Goal: Task Accomplishment & Management: Manage account settings

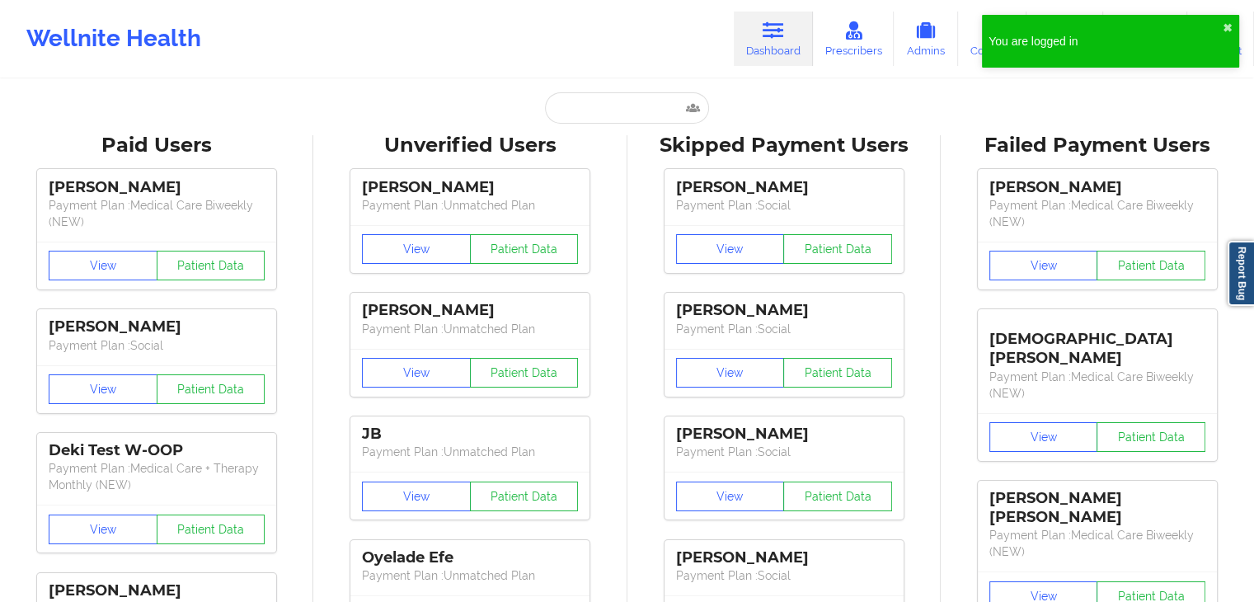
click at [604, 110] on input "text" at bounding box center [626, 107] width 163 height 31
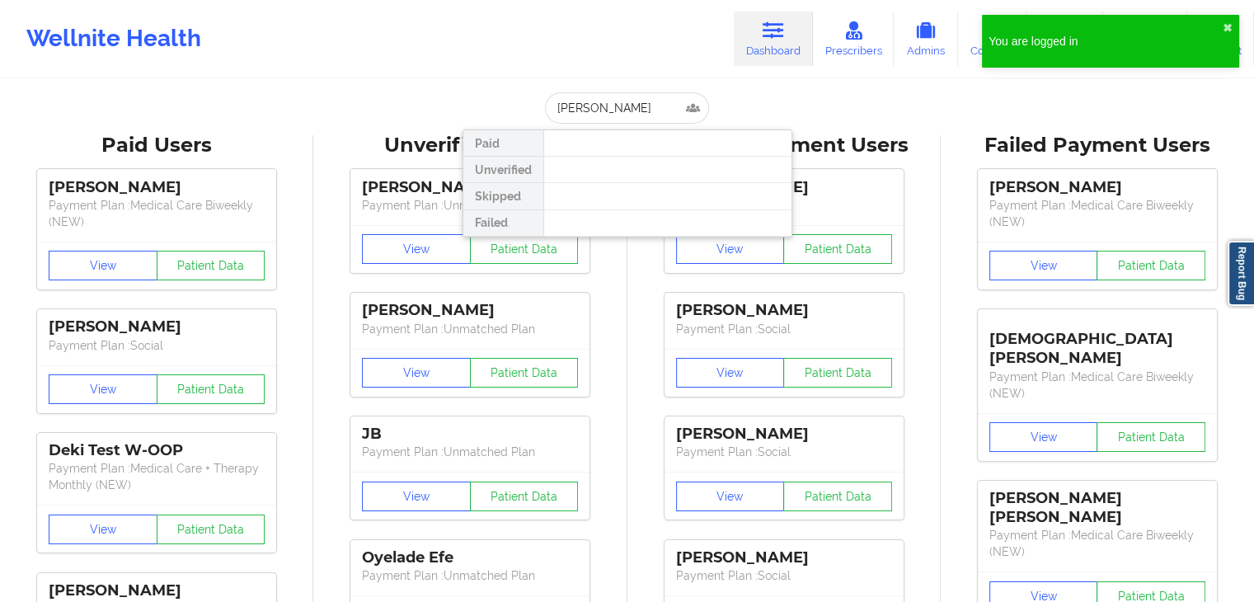
type input "[PERSON_NAME]"
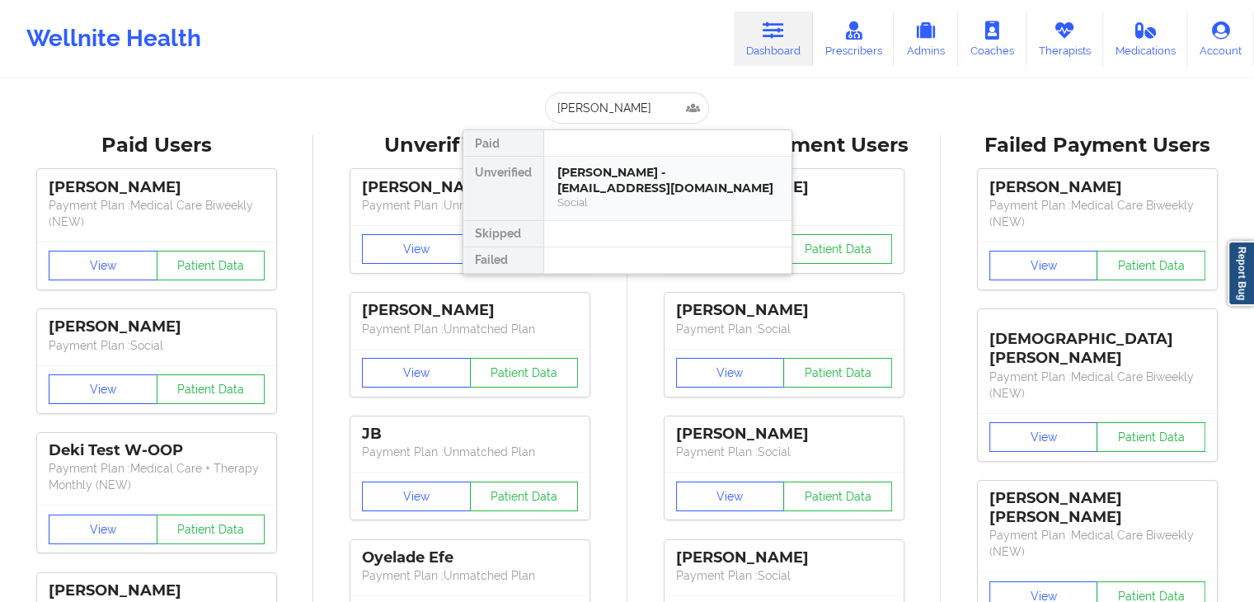
click at [610, 172] on div "[PERSON_NAME] - [EMAIL_ADDRESS][DOMAIN_NAME]" at bounding box center [668, 180] width 221 height 31
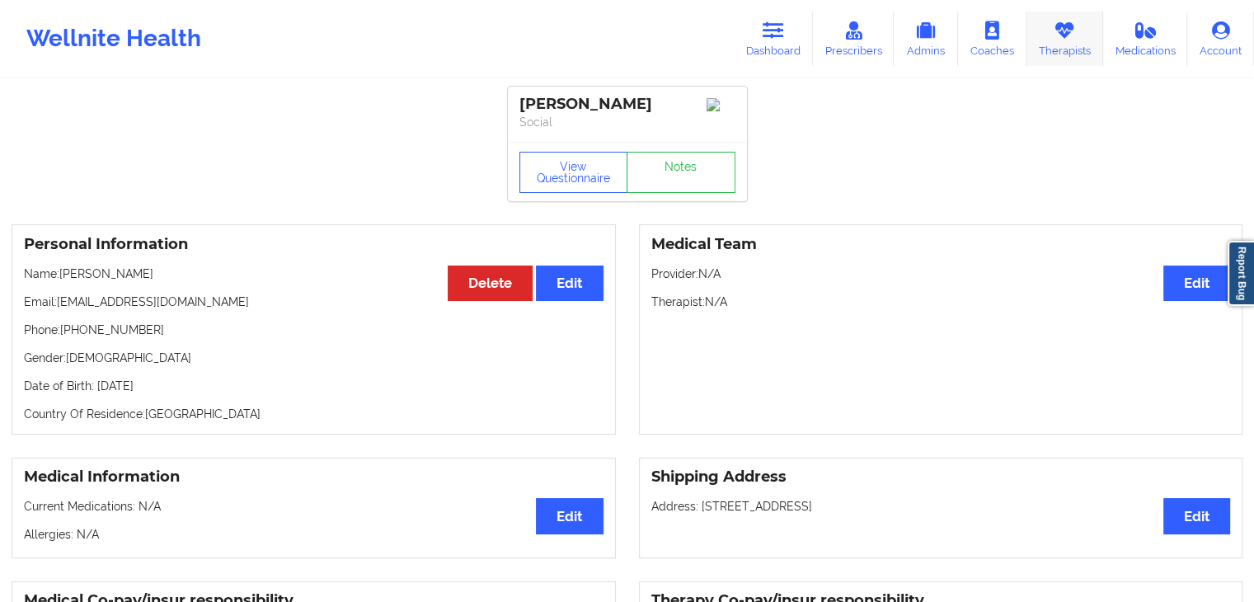
click at [1065, 42] on link "Therapists" at bounding box center [1065, 39] width 77 height 54
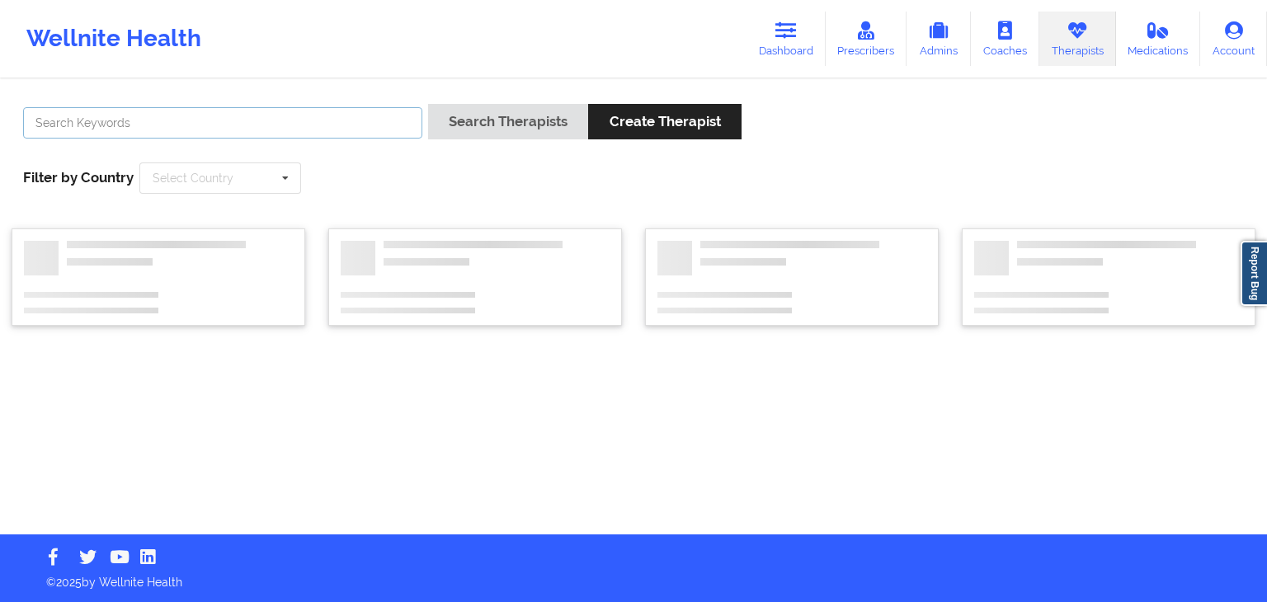
click at [104, 108] on input "text" at bounding box center [222, 122] width 399 height 31
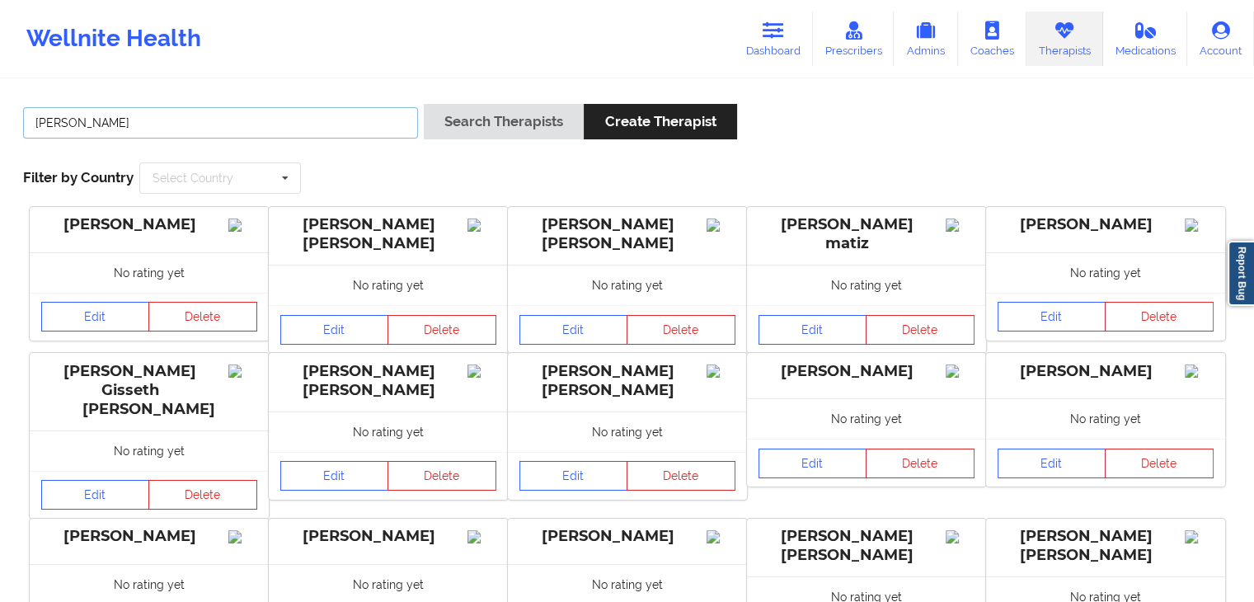
click at [424, 104] on button "Search Therapists" at bounding box center [504, 121] width 160 height 35
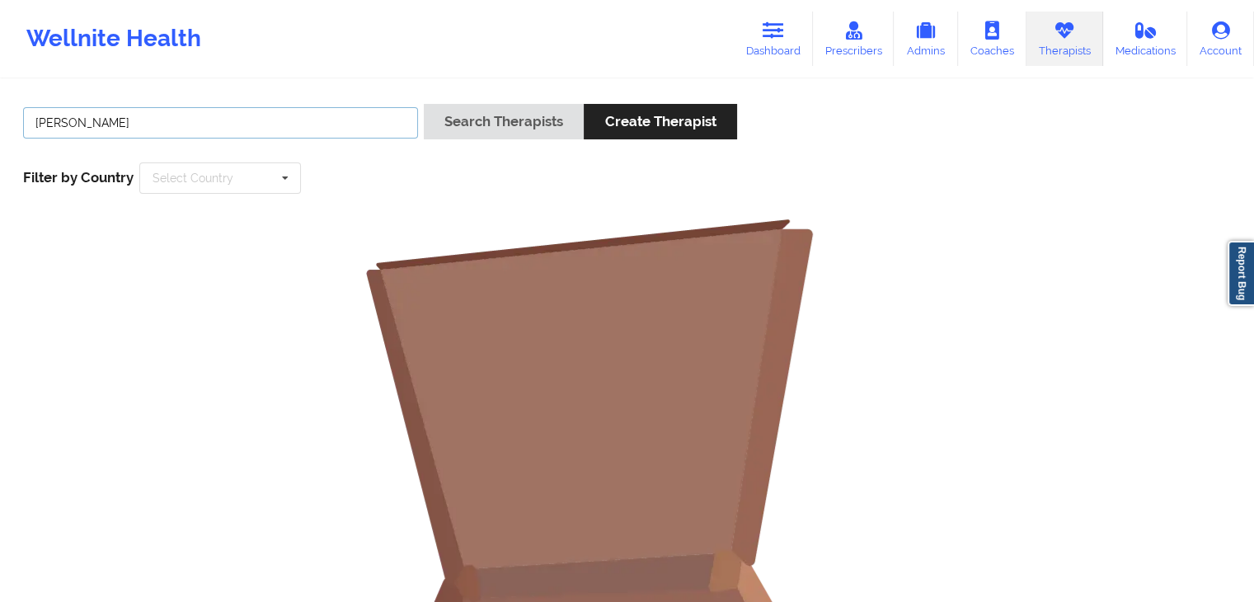
click at [424, 104] on button "Search Therapists" at bounding box center [504, 121] width 160 height 35
click at [127, 125] on input "[PERSON_NAME]" at bounding box center [220, 122] width 395 height 31
type input "j"
type input "[PERSON_NAME]"
click at [424, 104] on button "Search Therapists" at bounding box center [504, 121] width 160 height 35
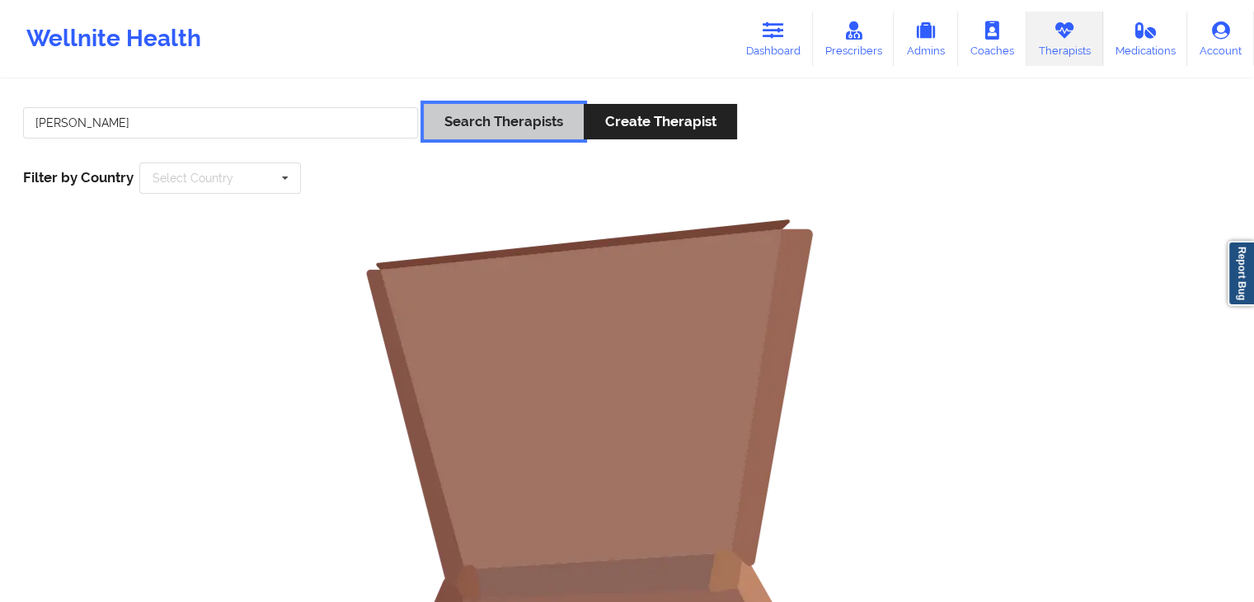
click at [464, 129] on button "Search Therapists" at bounding box center [504, 121] width 160 height 35
click at [877, 31] on link "Prescribers" at bounding box center [854, 39] width 82 height 54
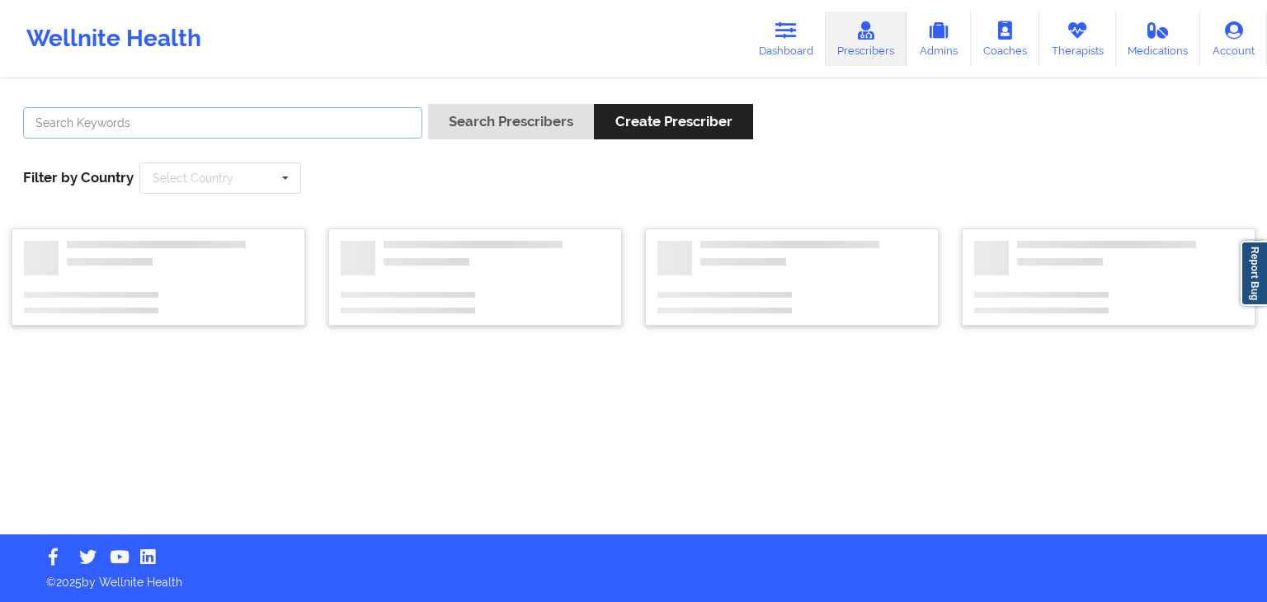
click at [168, 124] on input "text" at bounding box center [222, 122] width 399 height 31
type input "[PERSON_NAME]"
click at [428, 104] on button "Search Prescribers" at bounding box center [511, 121] width 166 height 35
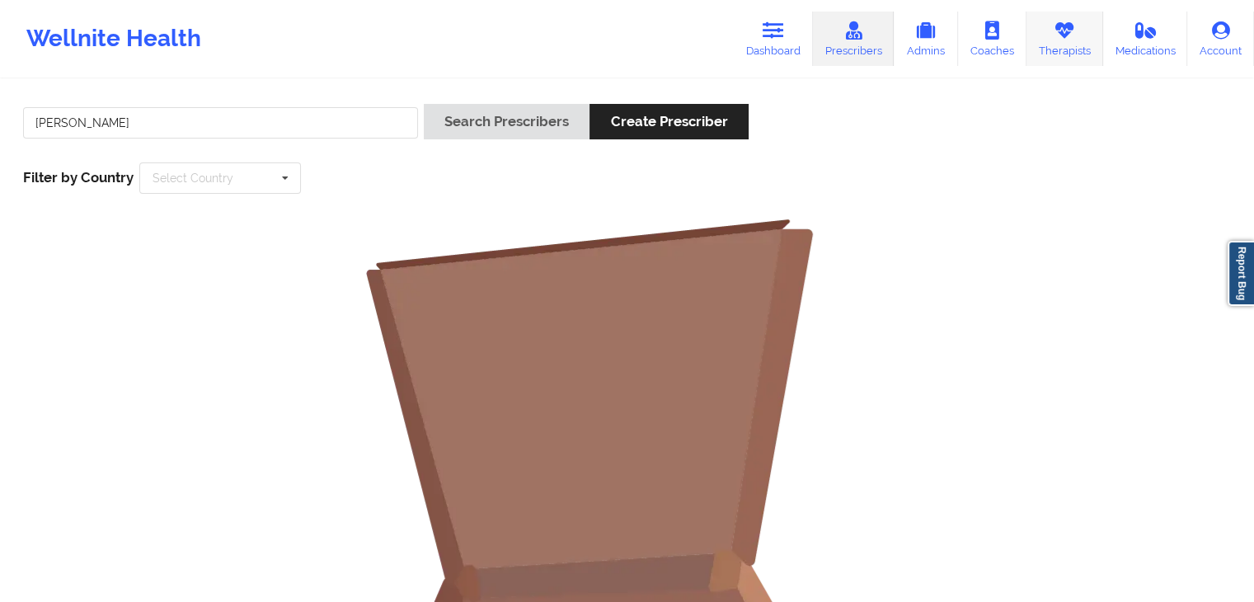
click at [1065, 48] on link "Therapists" at bounding box center [1065, 39] width 77 height 54
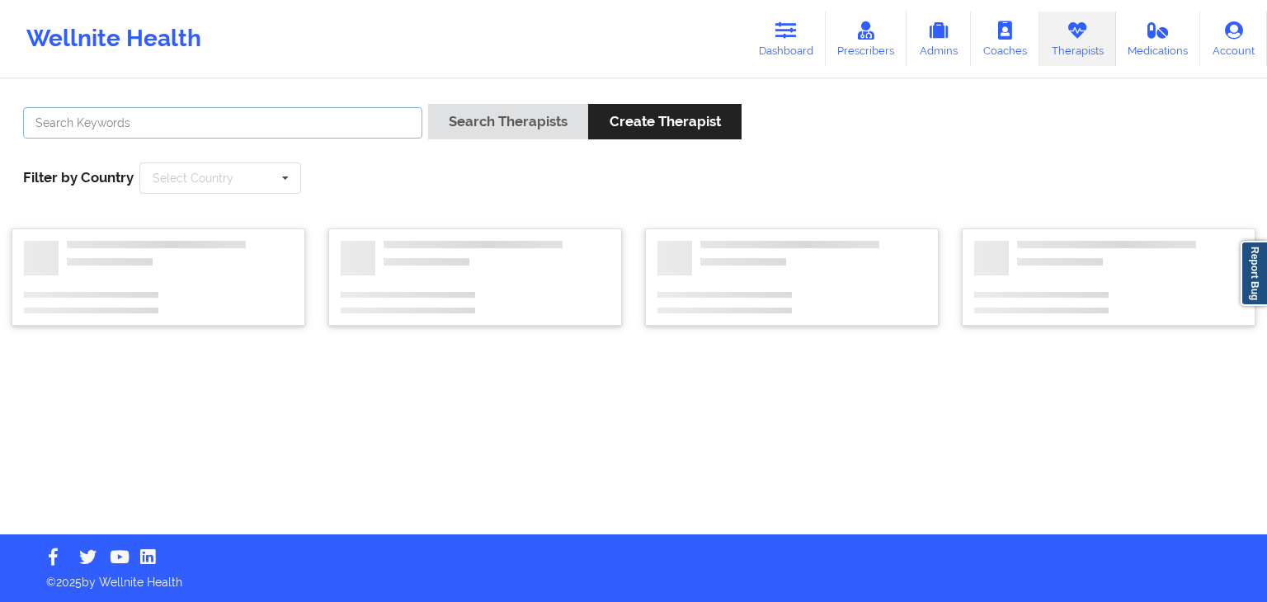
click at [211, 128] on input "text" at bounding box center [222, 122] width 399 height 31
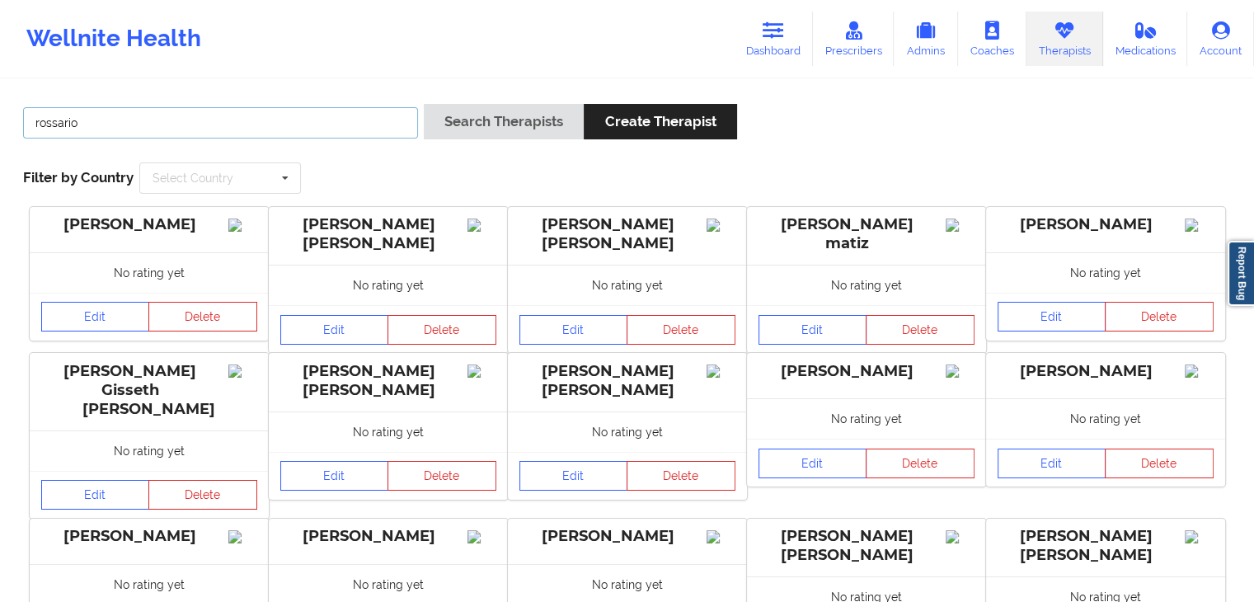
type input "rossario"
click at [424, 104] on button "Search Therapists" at bounding box center [504, 121] width 160 height 35
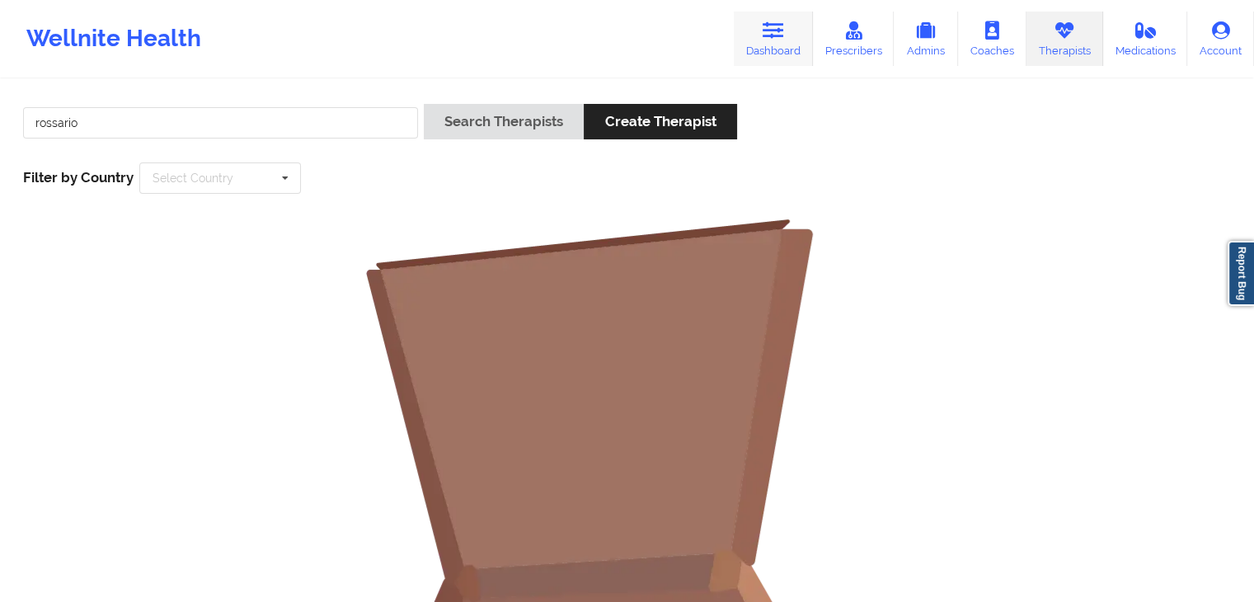
click at [763, 33] on link "Dashboard" at bounding box center [773, 39] width 79 height 54
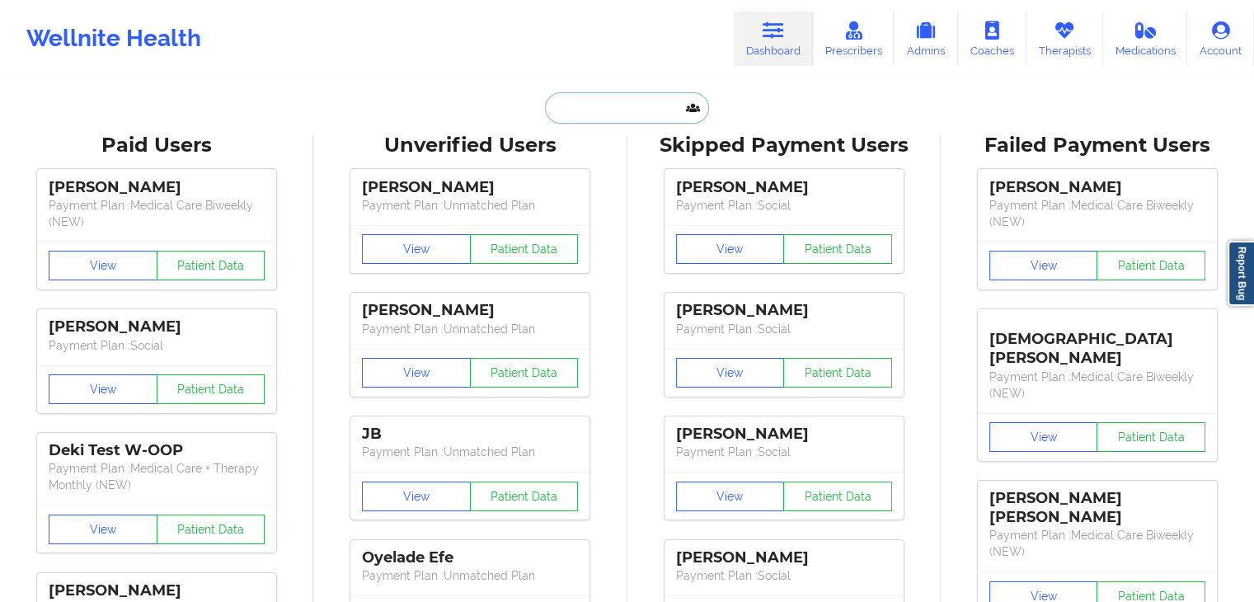
click at [583, 107] on input "text" at bounding box center [626, 107] width 163 height 31
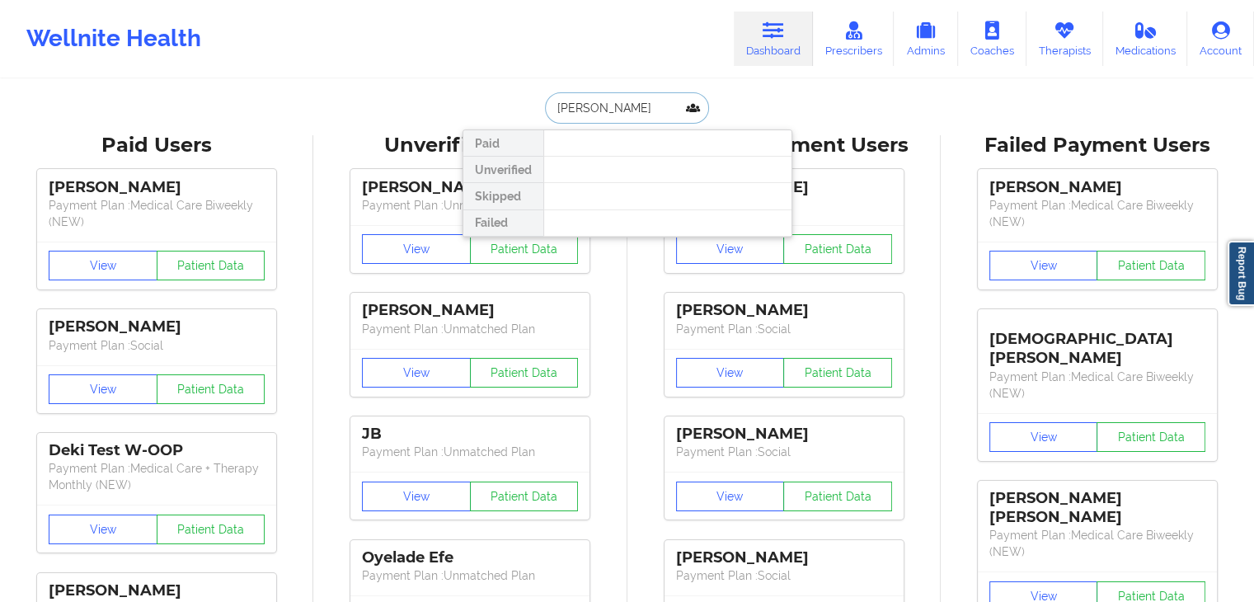
type input "[PERSON_NAME]"
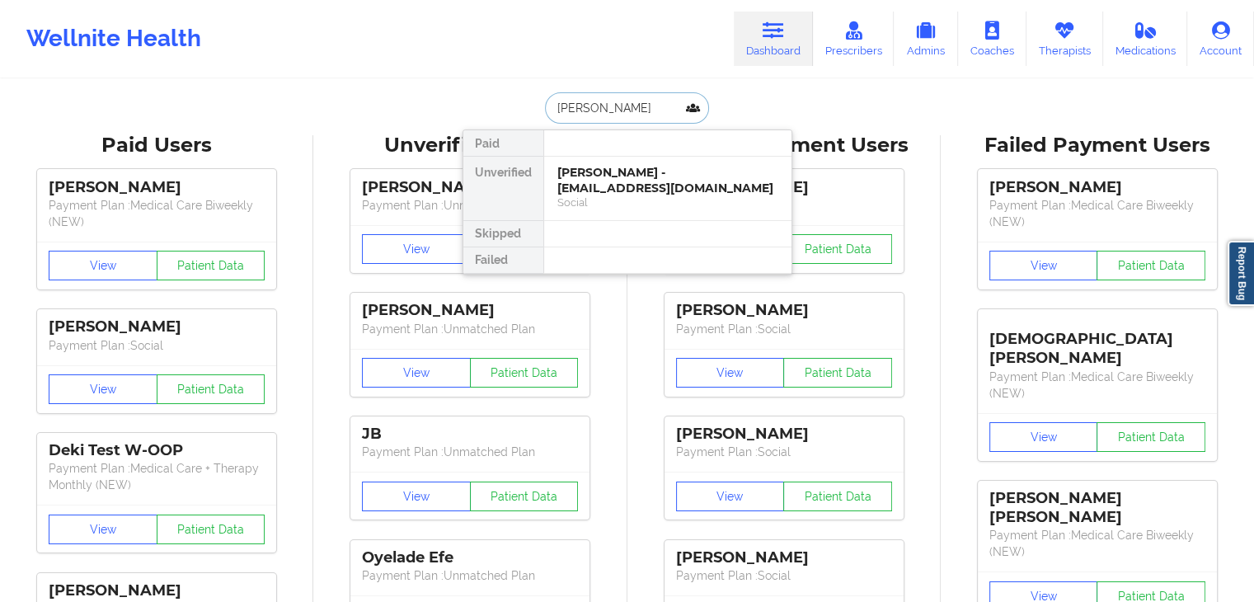
click at [609, 190] on div "[PERSON_NAME] - [EMAIL_ADDRESS][DOMAIN_NAME]" at bounding box center [668, 180] width 221 height 31
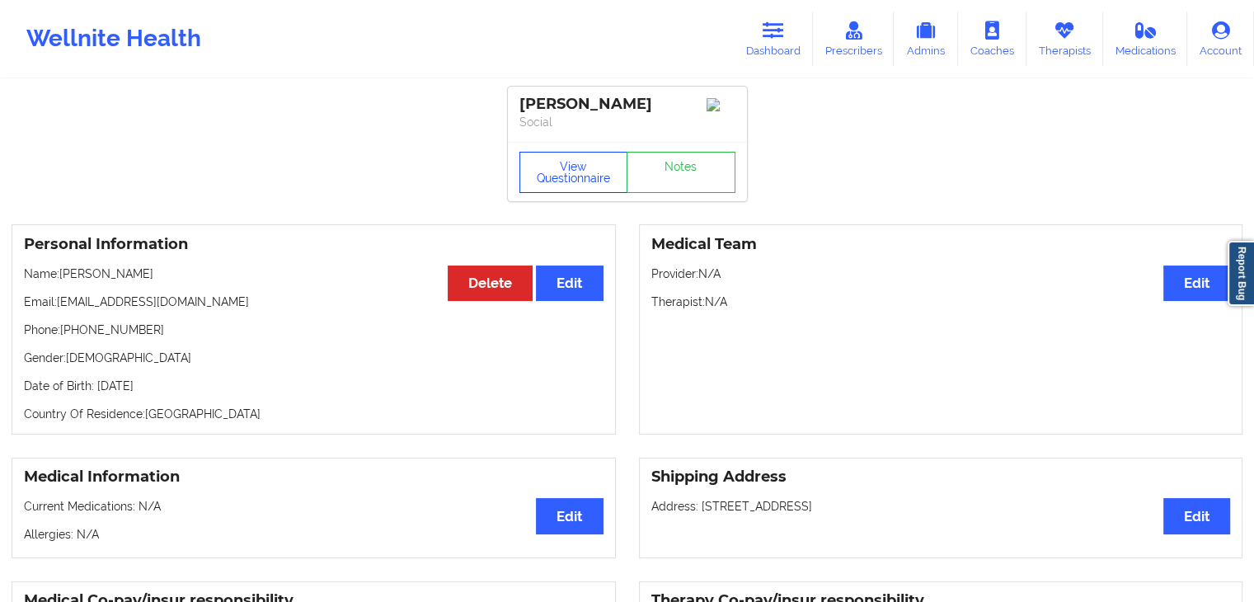
click at [571, 170] on button "View Questionnaire" at bounding box center [574, 172] width 109 height 41
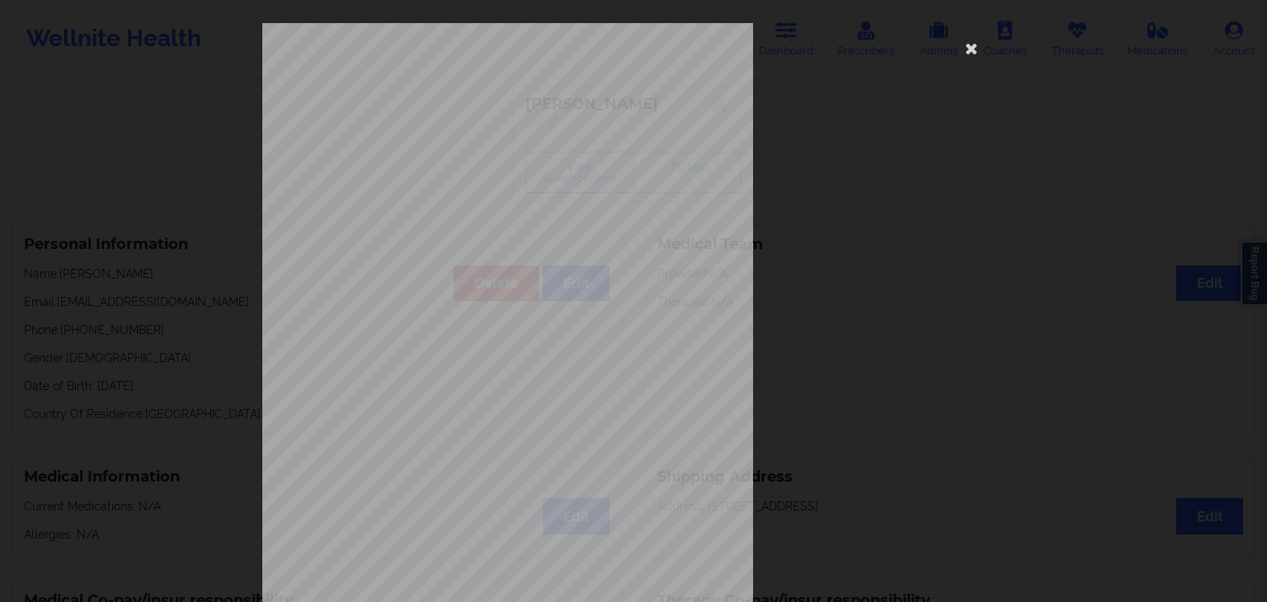
scroll to position [185, 0]
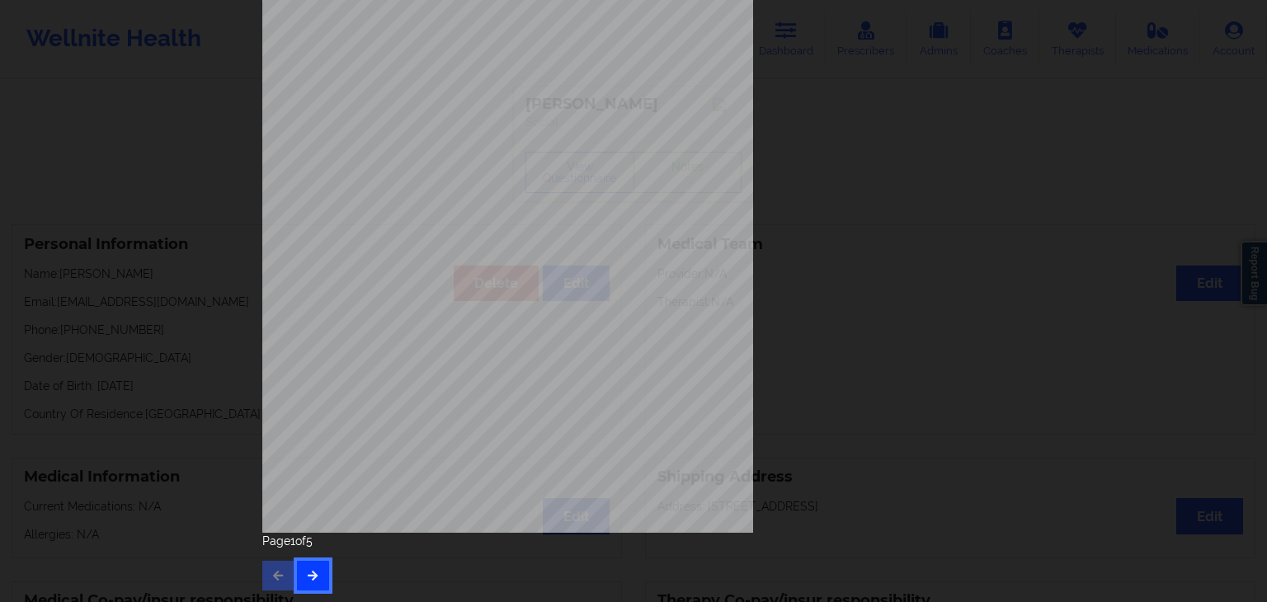
click at [297, 576] on button "button" at bounding box center [313, 576] width 32 height 30
click at [314, 568] on button "button" at bounding box center [313, 576] width 32 height 30
click at [306, 574] on icon "button" at bounding box center [313, 575] width 14 height 10
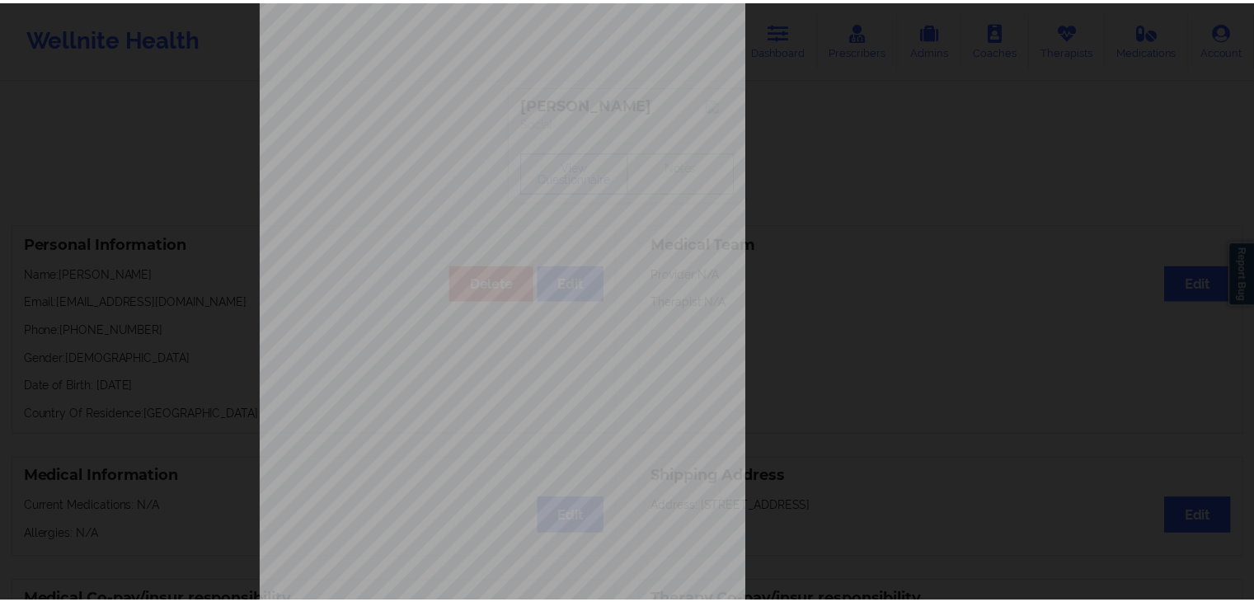
scroll to position [0, 0]
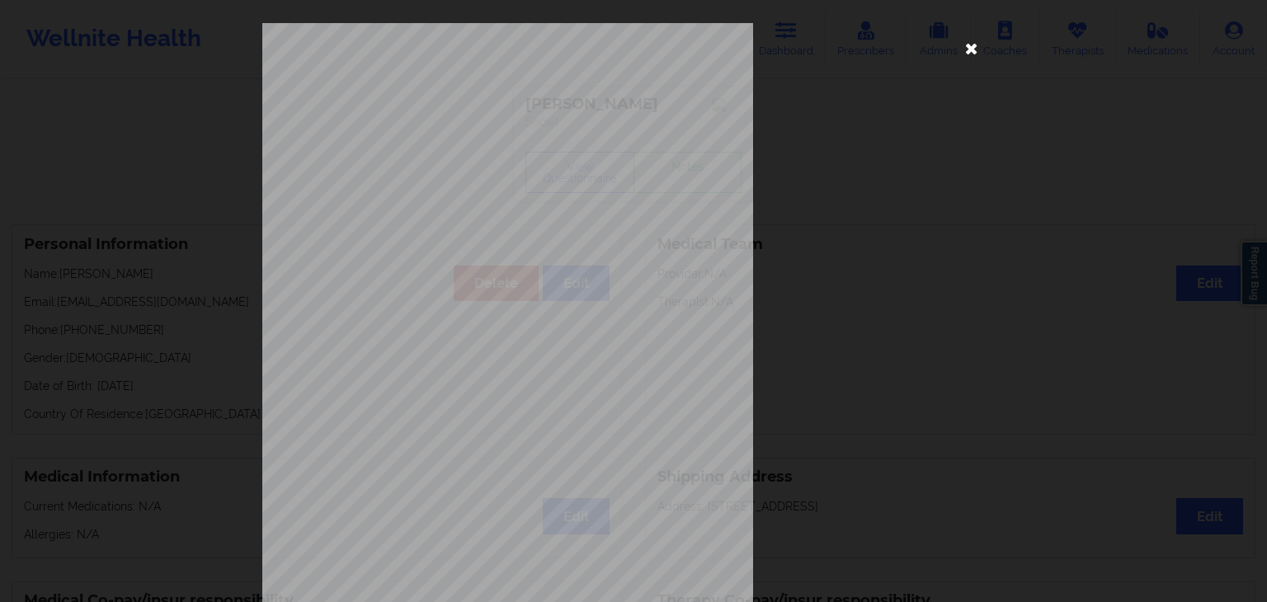
click at [965, 53] on icon at bounding box center [971, 48] width 26 height 26
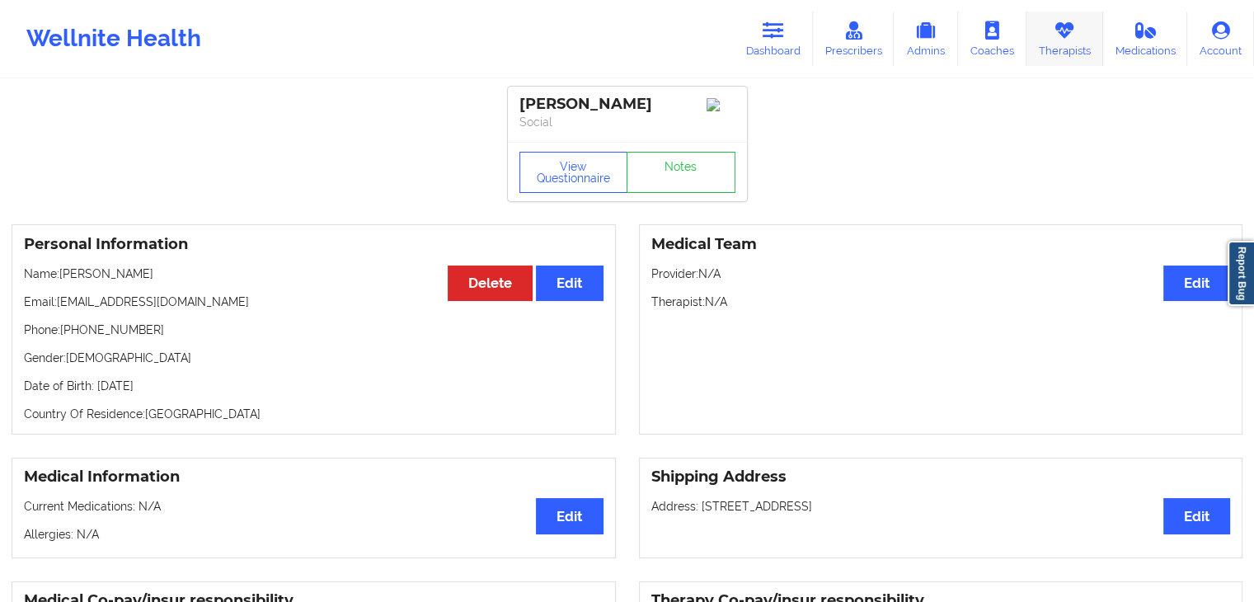
click at [1082, 49] on link "Therapists" at bounding box center [1065, 39] width 77 height 54
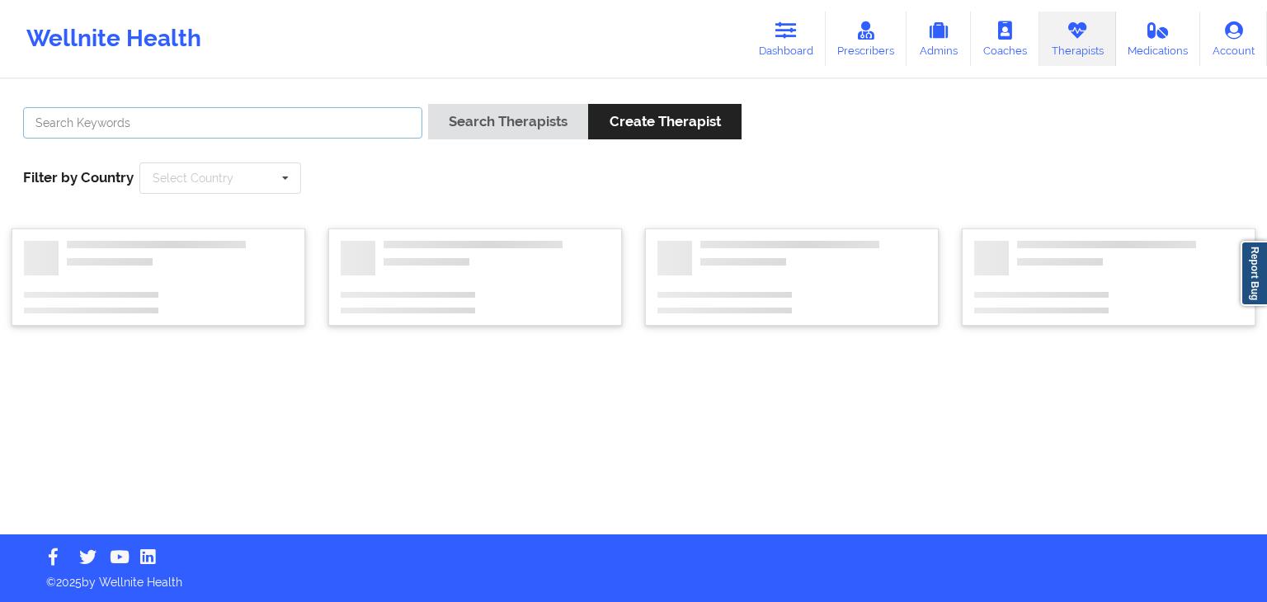
click at [243, 129] on input "text" at bounding box center [222, 122] width 399 height 31
click at [892, 34] on link "Prescribers" at bounding box center [867, 39] width 82 height 54
click at [178, 130] on input "text" at bounding box center [222, 122] width 399 height 31
type input "d"
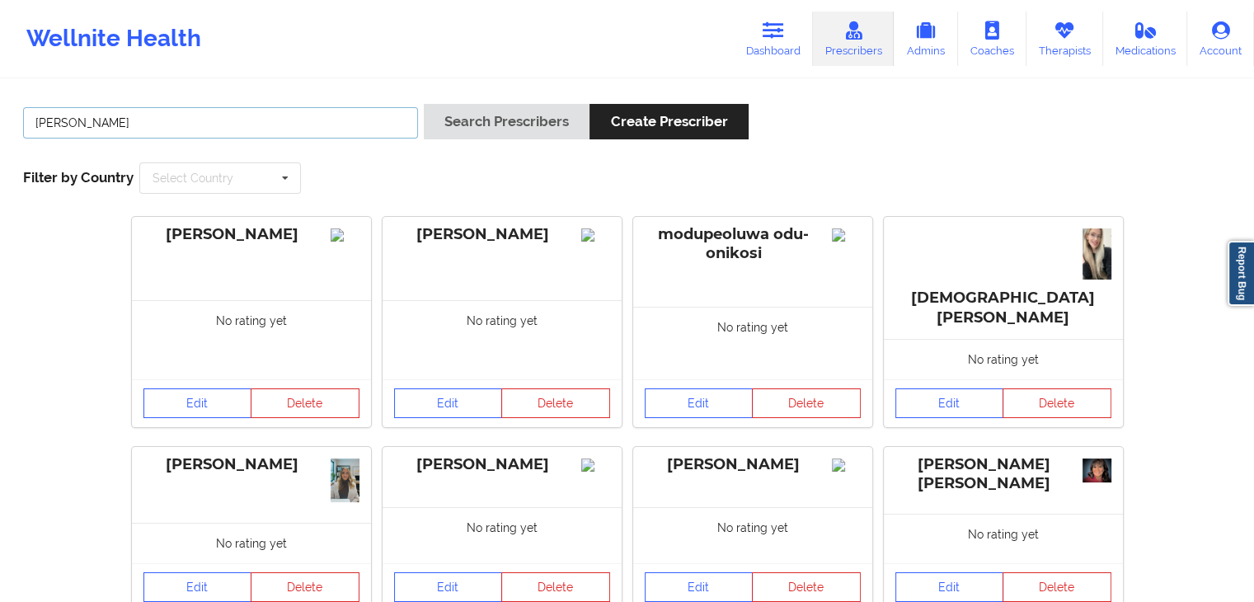
click at [424, 104] on button "Search Prescribers" at bounding box center [507, 121] width 166 height 35
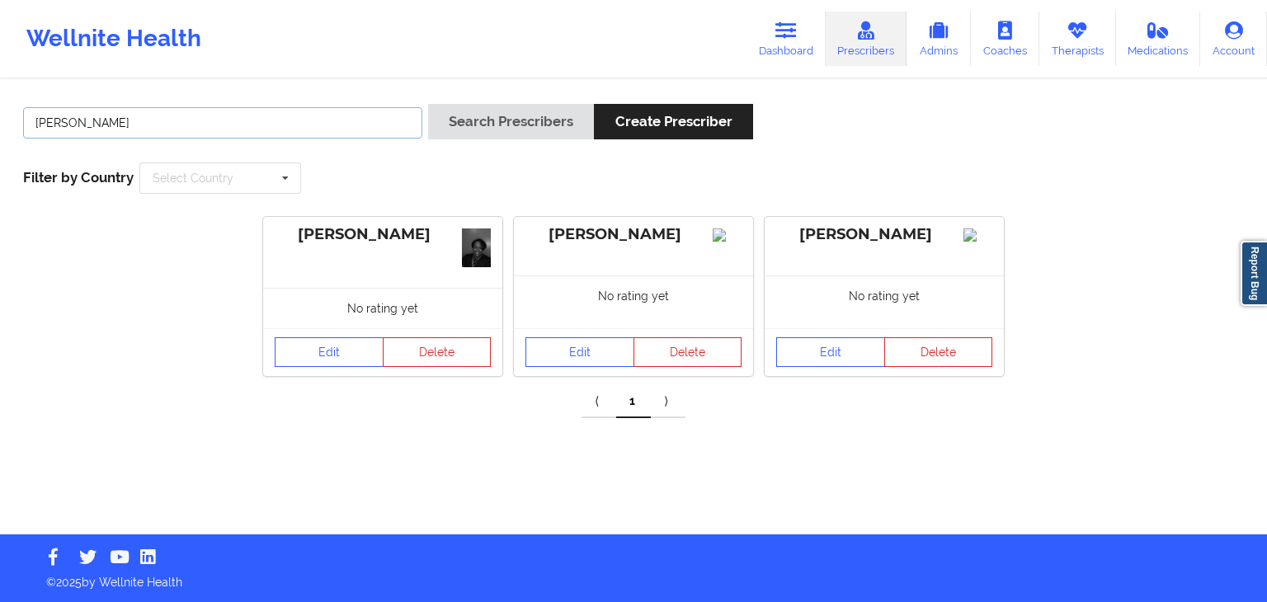
click at [283, 127] on input "[PERSON_NAME]" at bounding box center [222, 122] width 399 height 31
type input "[PERSON_NAME]"
click at [428, 104] on button "Search Prescribers" at bounding box center [511, 121] width 166 height 35
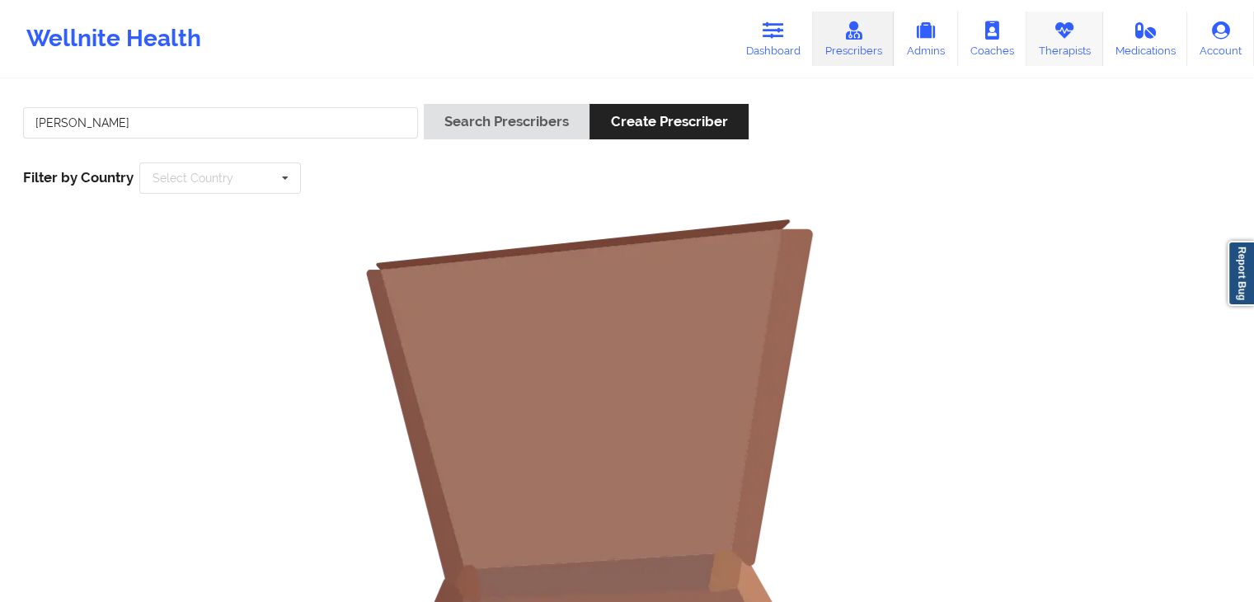
click at [1072, 42] on link "Therapists" at bounding box center [1065, 39] width 77 height 54
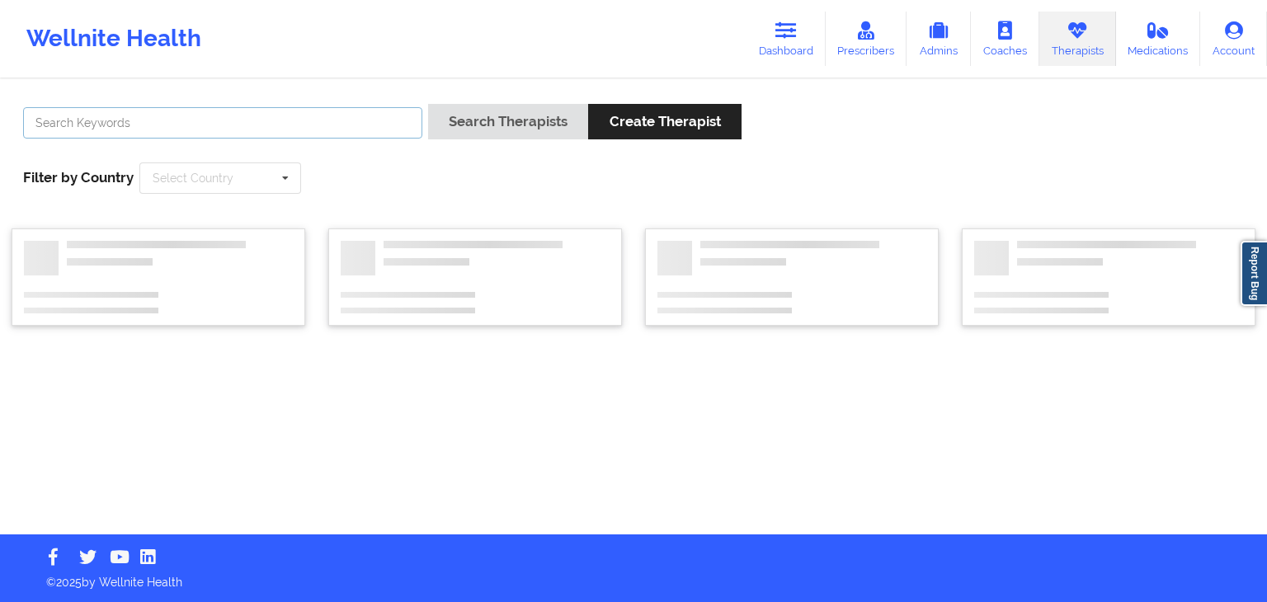
click at [238, 119] on input "text" at bounding box center [222, 122] width 399 height 31
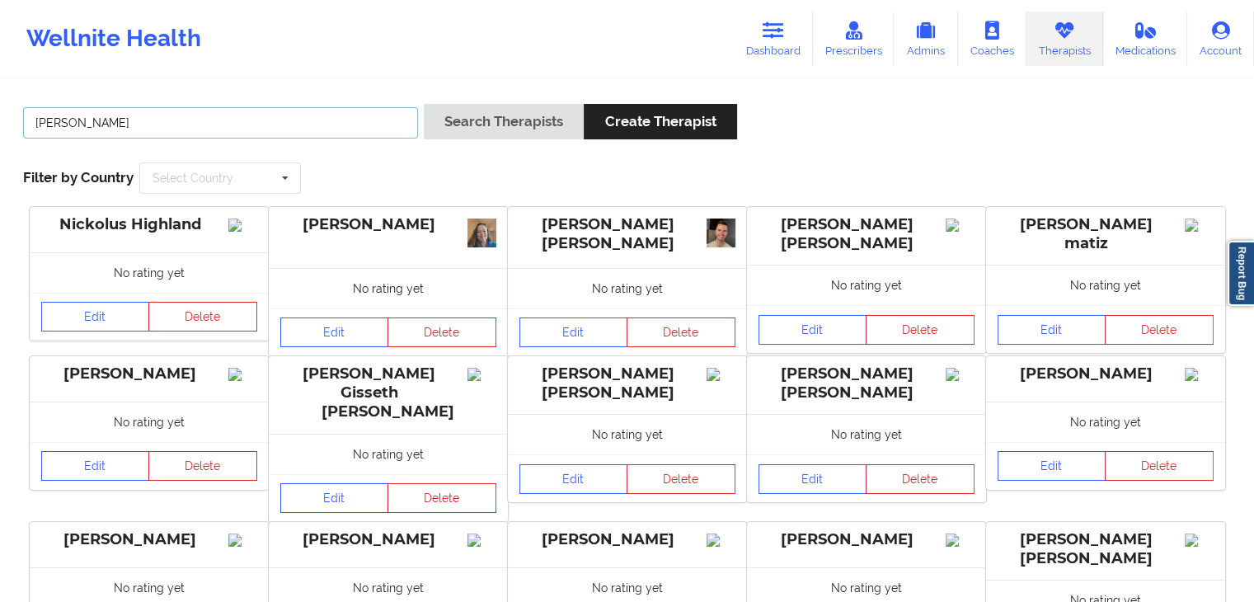
type input "[PERSON_NAME]"
click at [424, 104] on button "Search Therapists" at bounding box center [504, 121] width 160 height 35
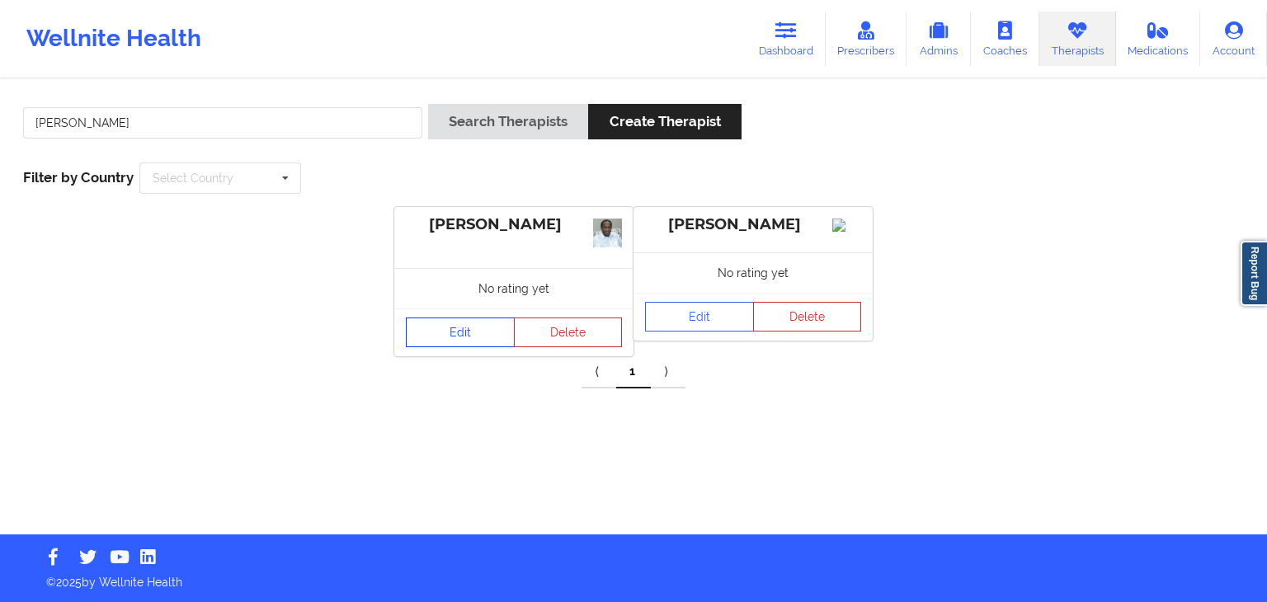
click at [449, 337] on link "Edit" at bounding box center [460, 333] width 109 height 30
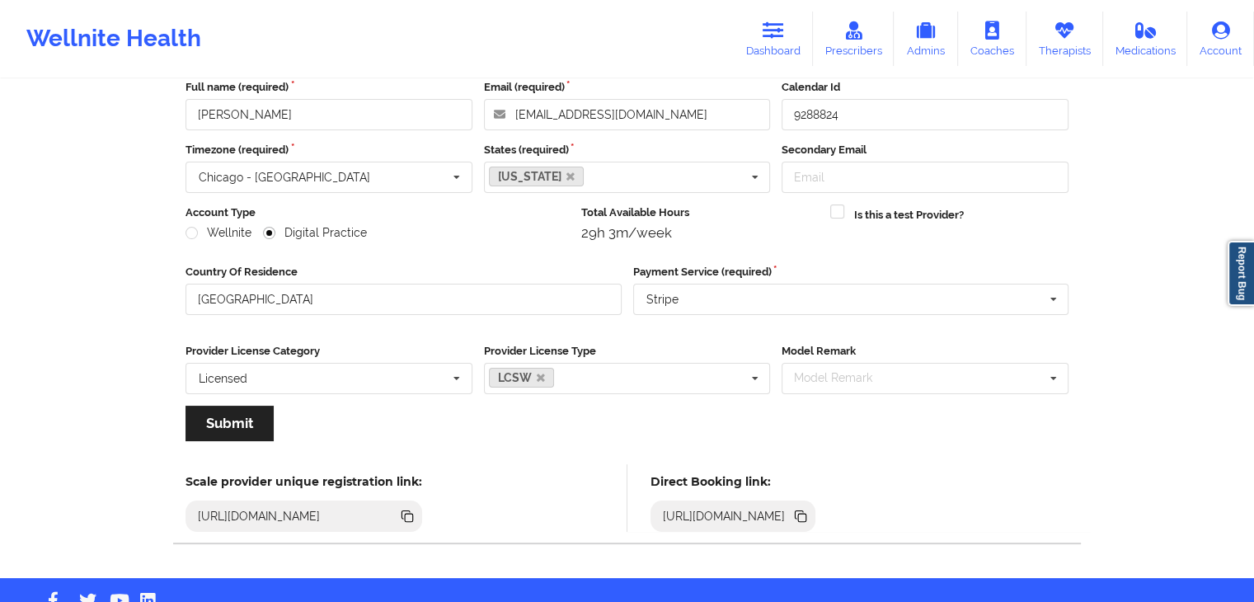
scroll to position [137, 0]
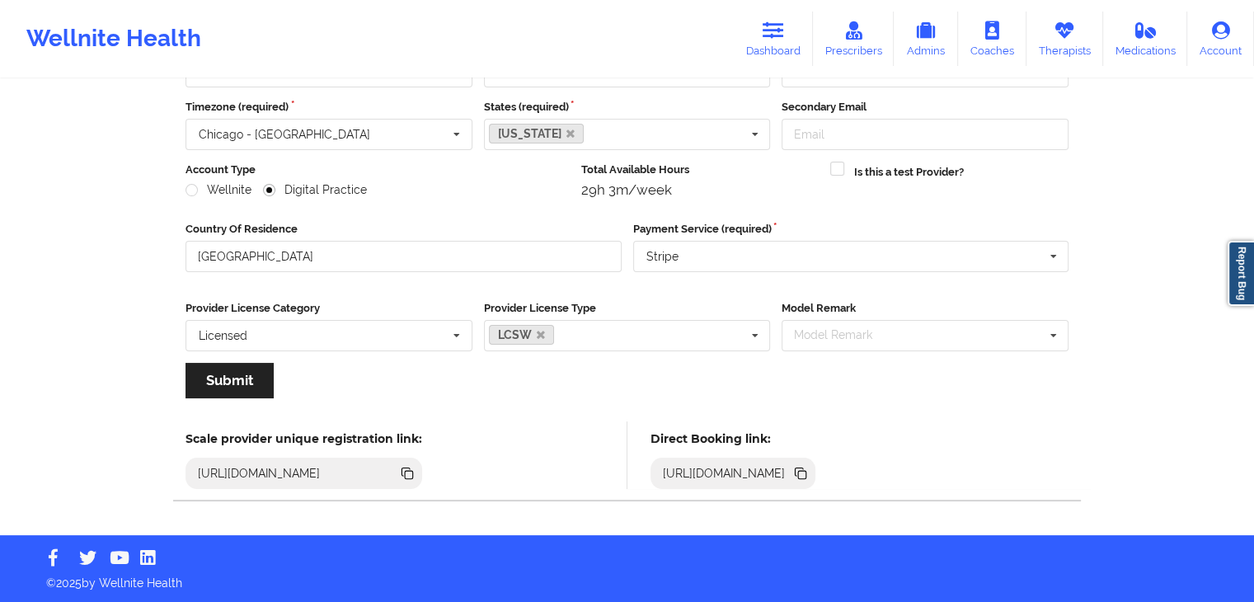
click at [807, 478] on icon at bounding box center [802, 475] width 8 height 8
click at [751, 16] on link "Dashboard" at bounding box center [773, 39] width 79 height 54
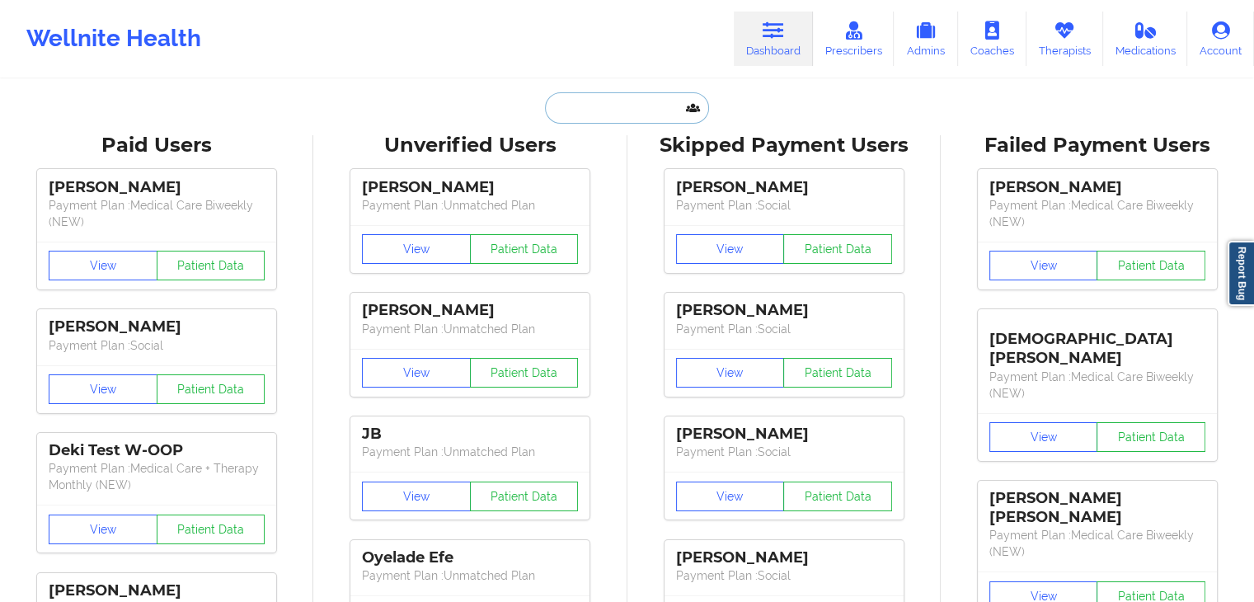
click at [637, 116] on input "text" at bounding box center [626, 107] width 163 height 31
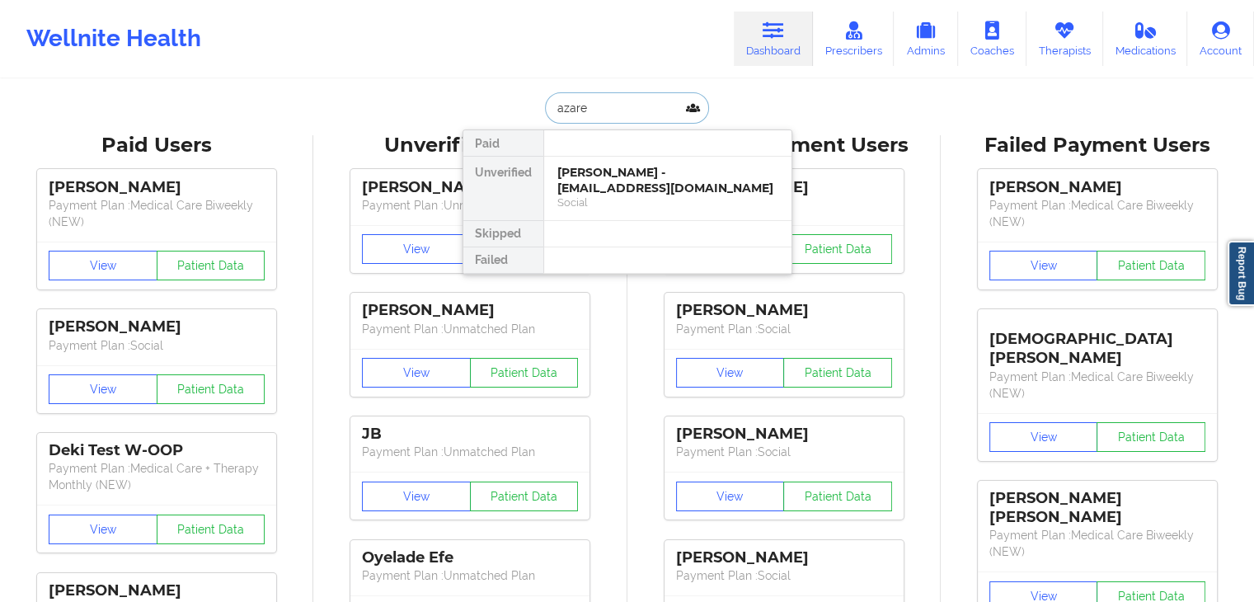
type input "azare"
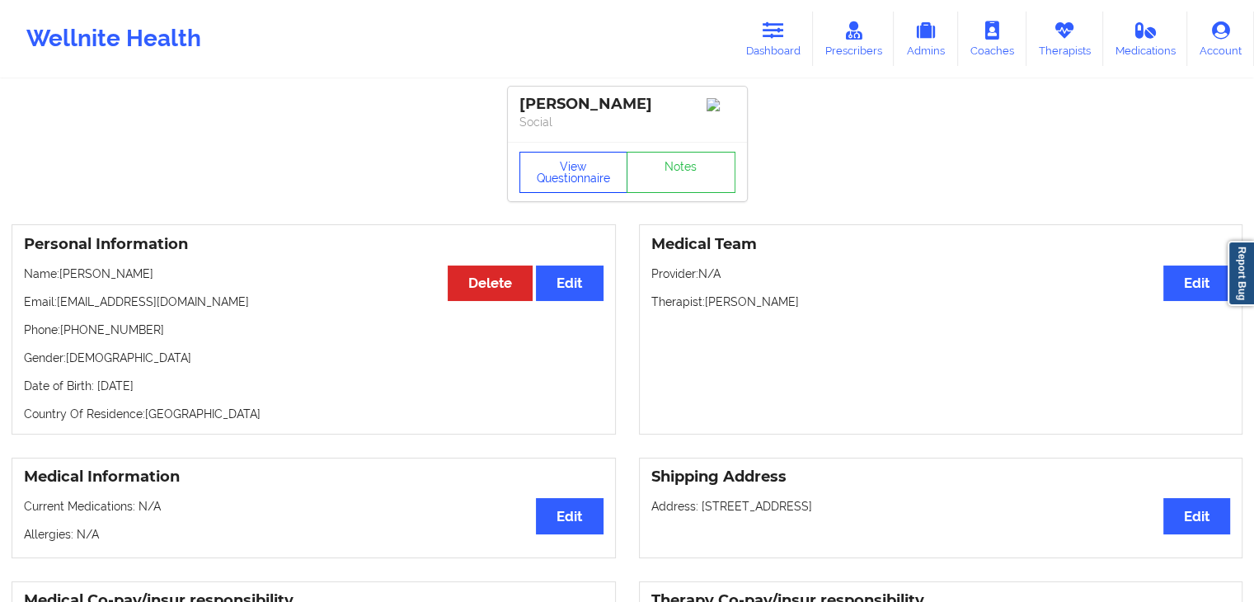
click at [596, 171] on button "View Questionnaire" at bounding box center [574, 172] width 109 height 41
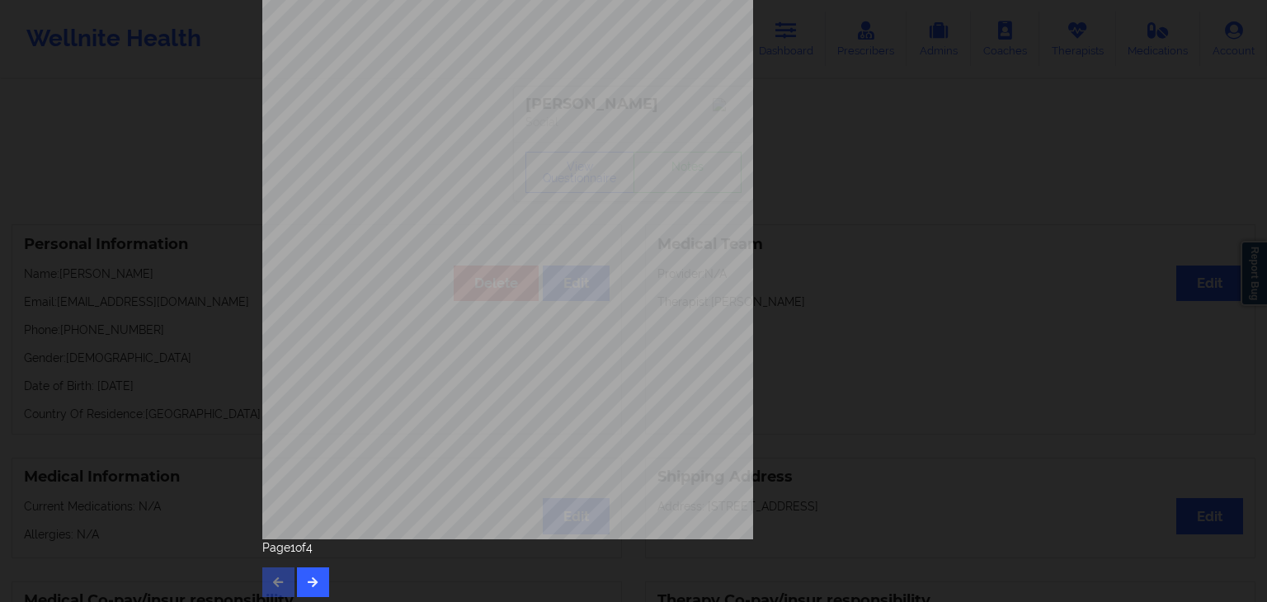
scroll to position [185, 0]
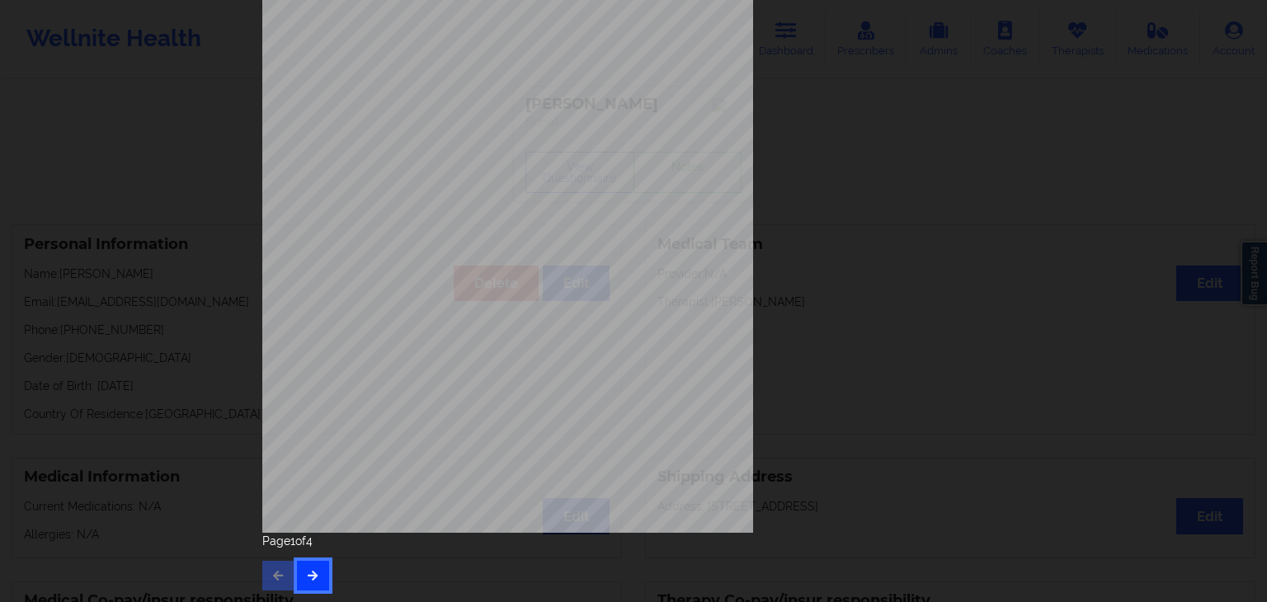
click at [311, 561] on button "button" at bounding box center [313, 576] width 32 height 30
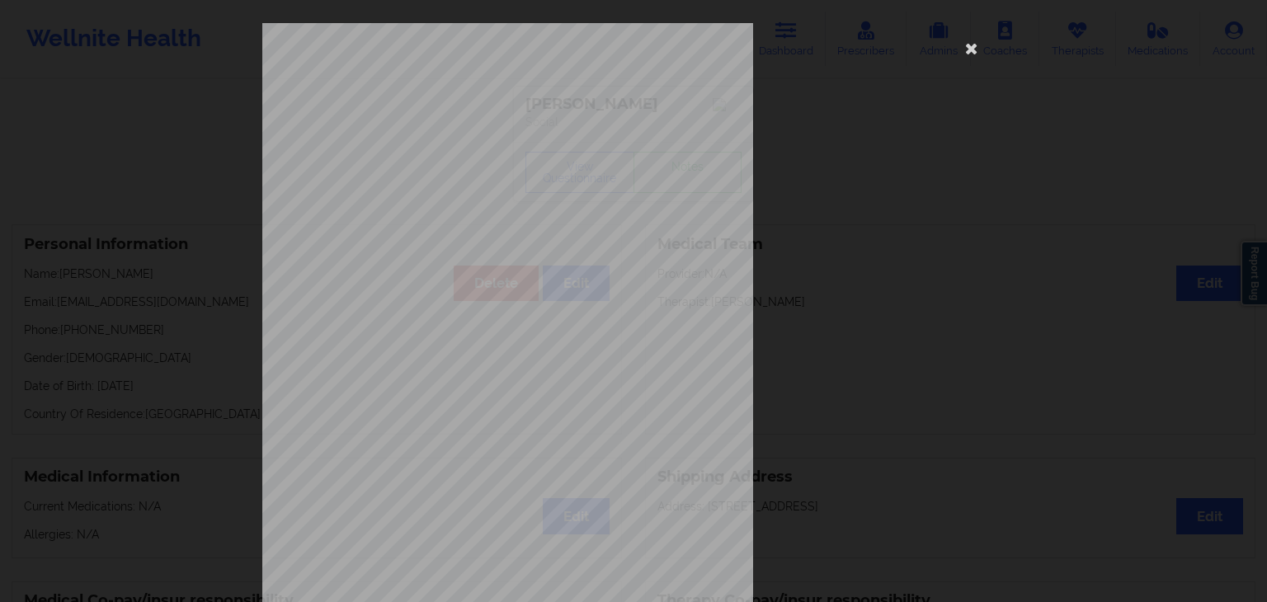
click at [625, 449] on span "Moving or speaking so slowly that other people could have noticed? Or so fidget…" at bounding box center [632, 451] width 387 height 9
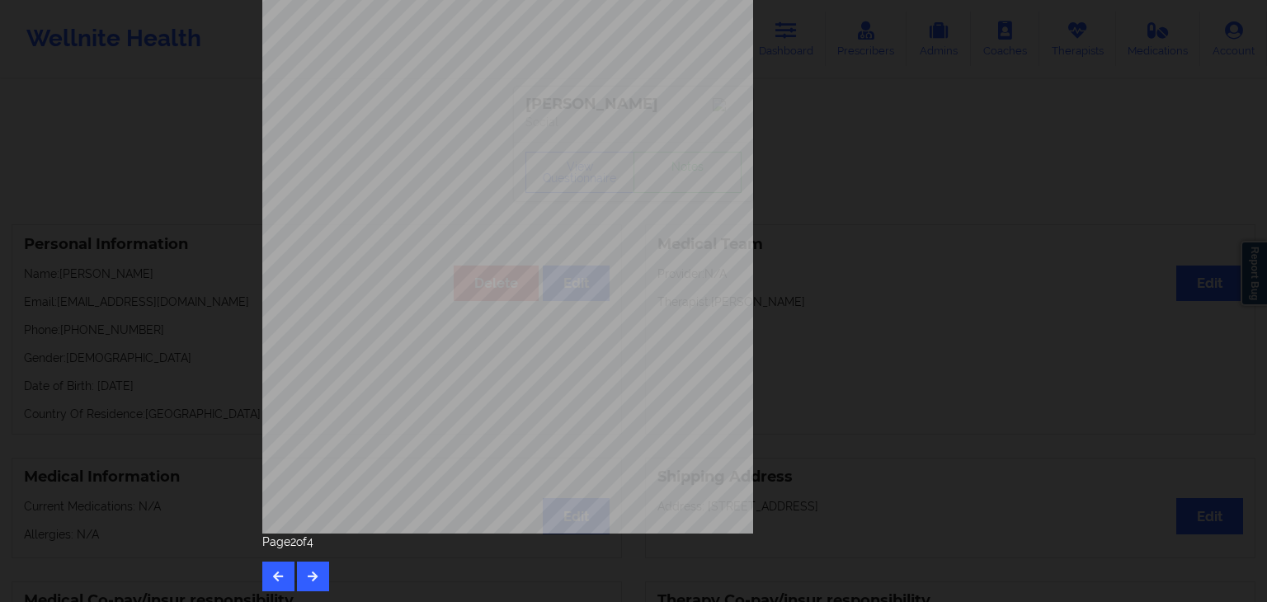
scroll to position [185, 0]
click at [290, 584] on div "Page 2 of 4" at bounding box center [633, 562] width 742 height 58
click at [307, 584] on button "button" at bounding box center [313, 576] width 32 height 30
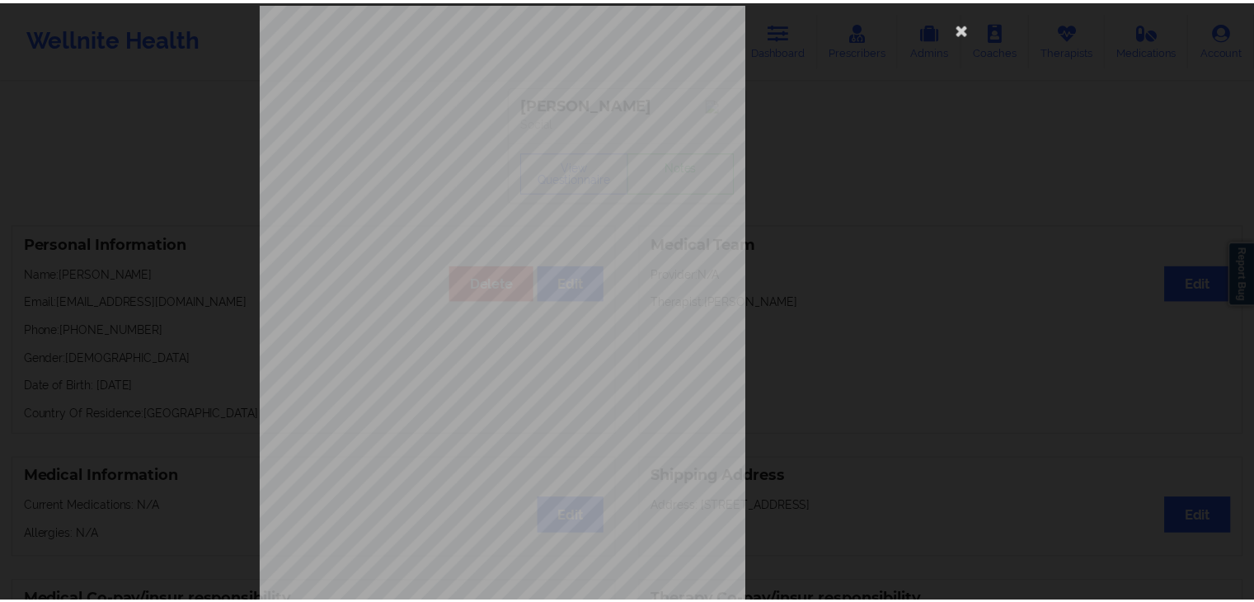
scroll to position [0, 0]
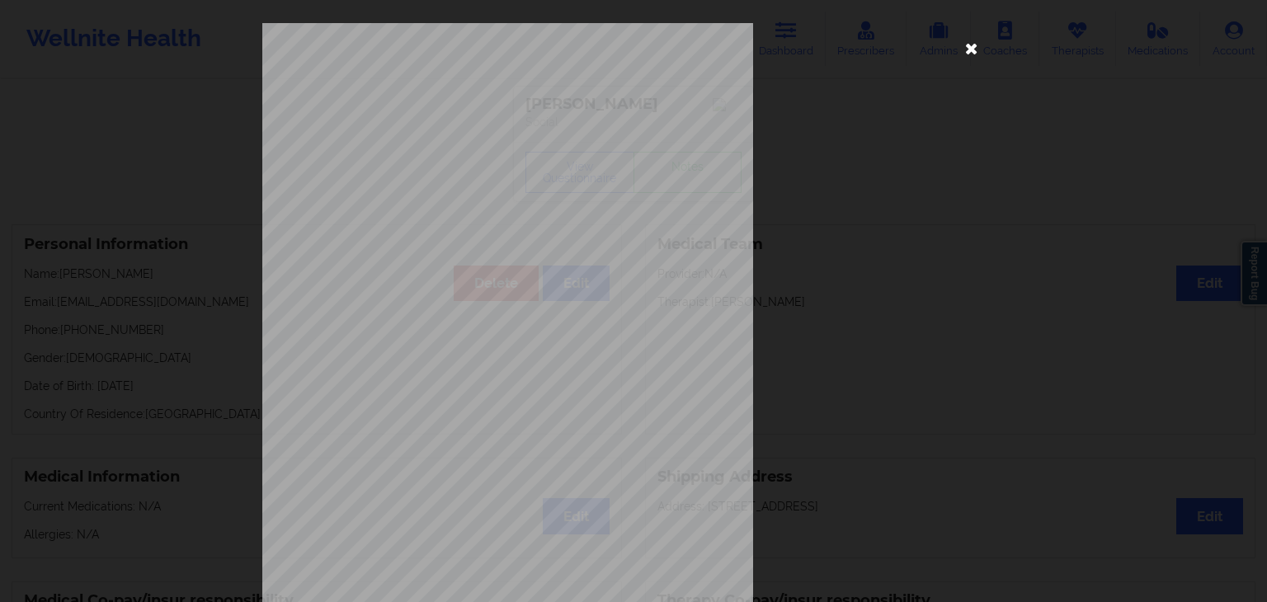
click at [965, 41] on icon at bounding box center [971, 48] width 26 height 26
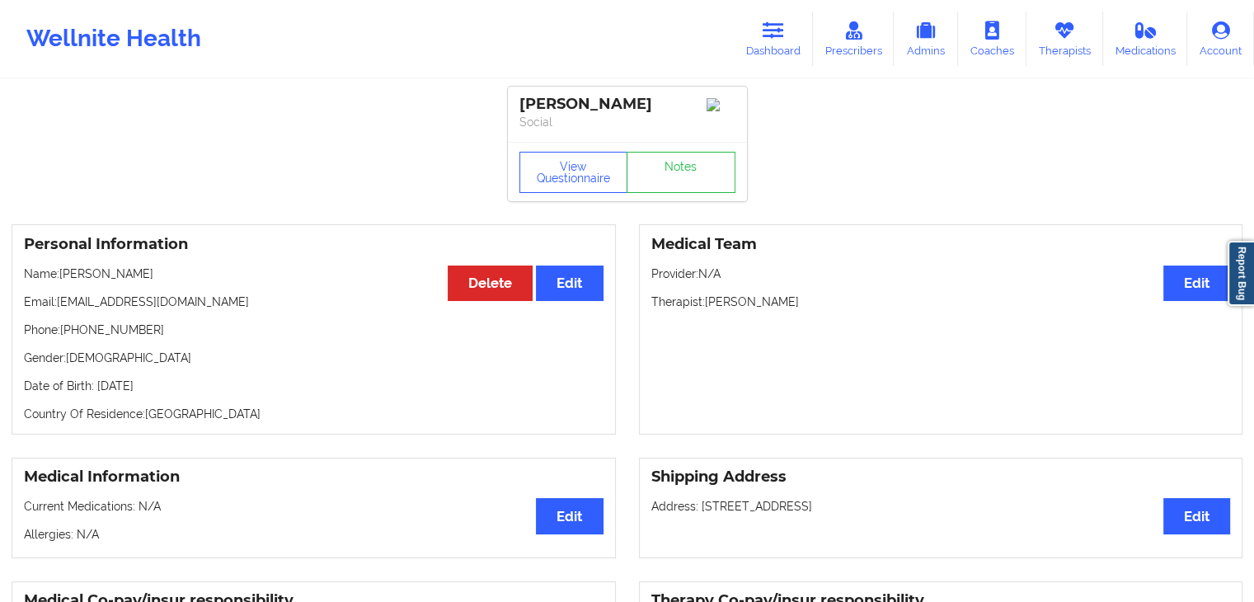
click at [311, 372] on div "Personal Information Edit Delete Name: [PERSON_NAME] Email: [EMAIL_ADDRESS][DOM…" at bounding box center [314, 329] width 605 height 210
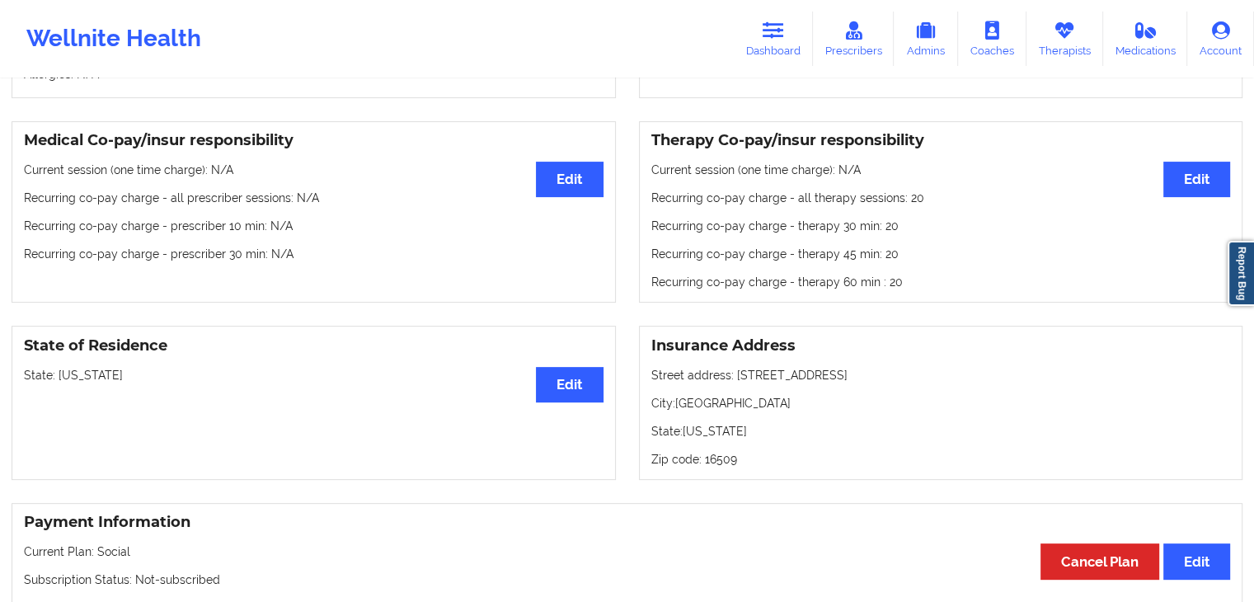
scroll to position [462, 0]
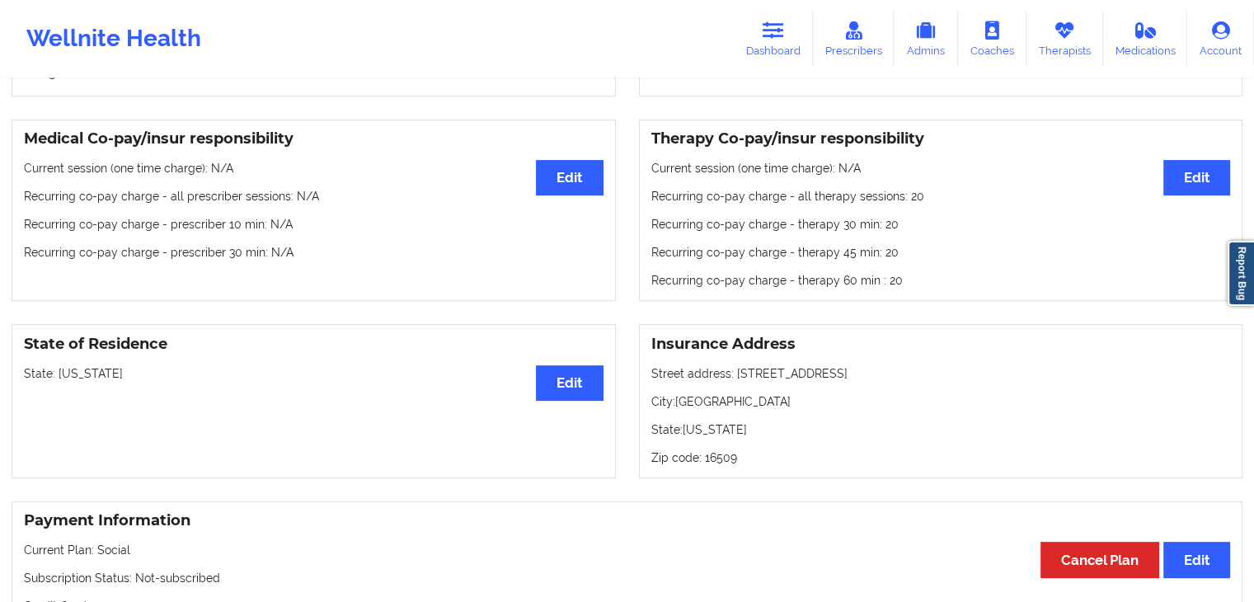
click at [434, 146] on h3 "Medical Co-pay/insur responsibility" at bounding box center [314, 138] width 580 height 19
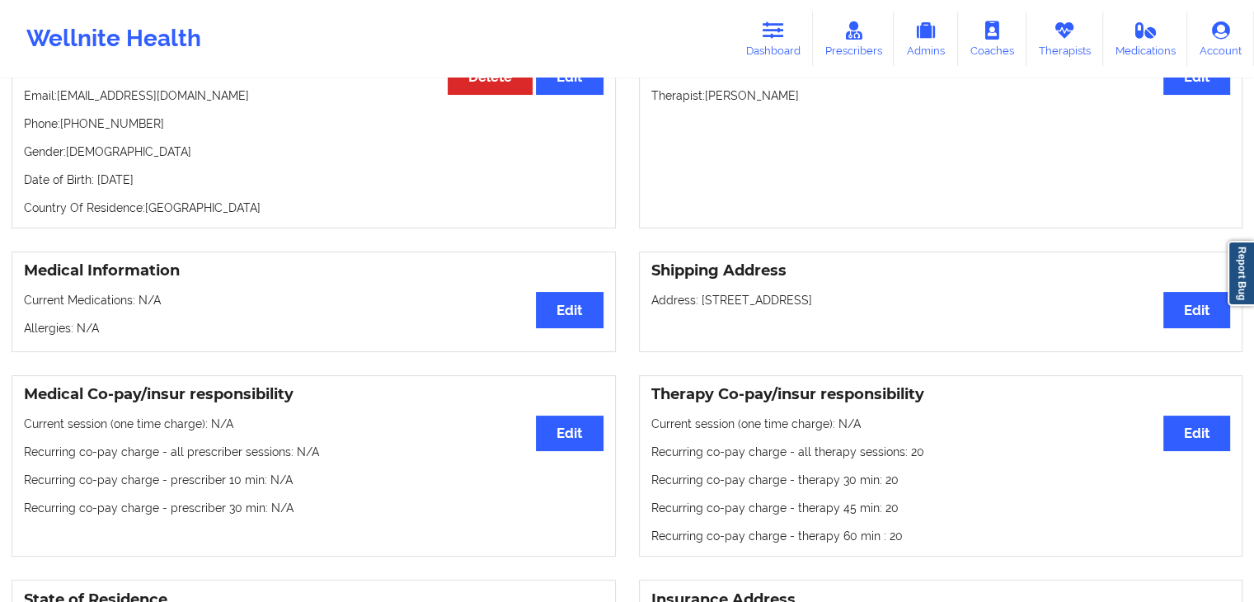
scroll to position [66, 0]
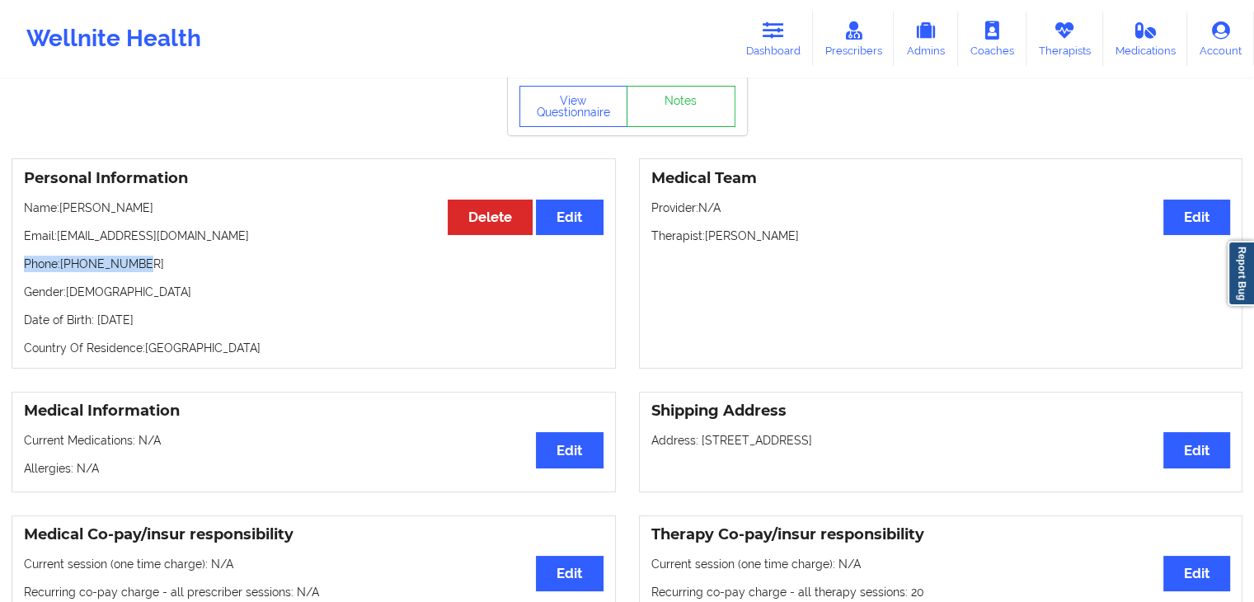
drag, startPoint x: 23, startPoint y: 271, endPoint x: 133, endPoint y: 267, distance: 109.7
click at [133, 267] on div "Personal Information Edit Delete Name: [PERSON_NAME] Email: [EMAIL_ADDRESS][DOM…" at bounding box center [314, 263] width 605 height 210
copy p "Phone: [PHONE_NUMBER]"
drag, startPoint x: 59, startPoint y: 242, endPoint x: 233, endPoint y: 241, distance: 174.0
click at [233, 241] on p "Email: [EMAIL_ADDRESS][DOMAIN_NAME]" at bounding box center [314, 236] width 580 height 16
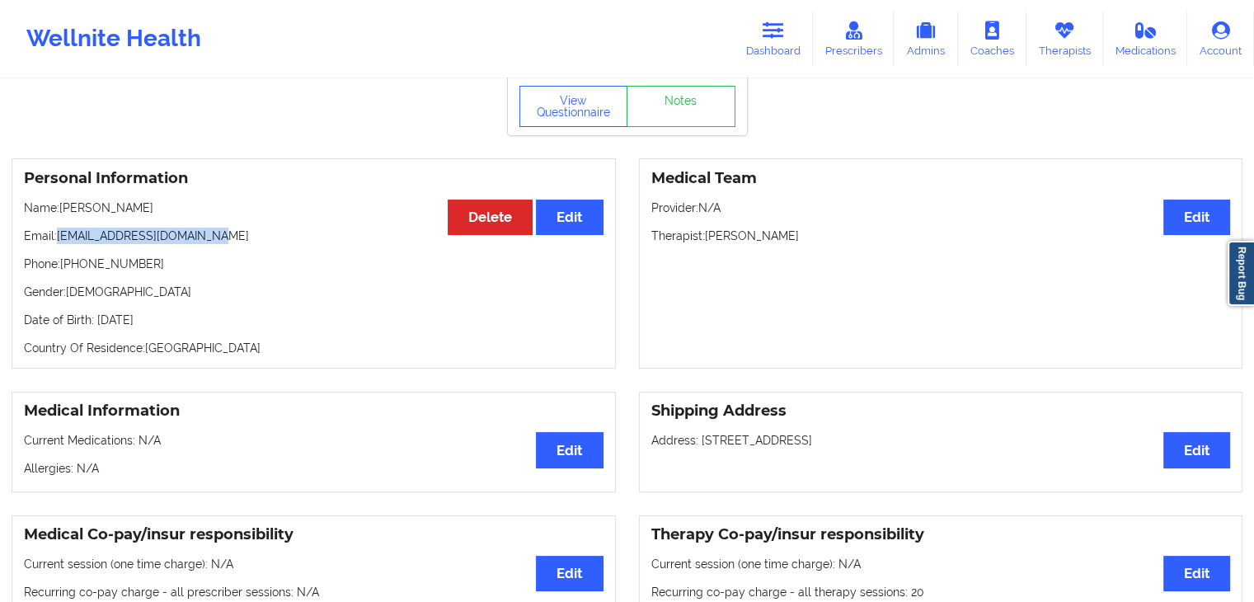
copy p "[EMAIL_ADDRESS][DOMAIN_NAME]"
click at [742, 28] on link "Dashboard" at bounding box center [773, 39] width 79 height 54
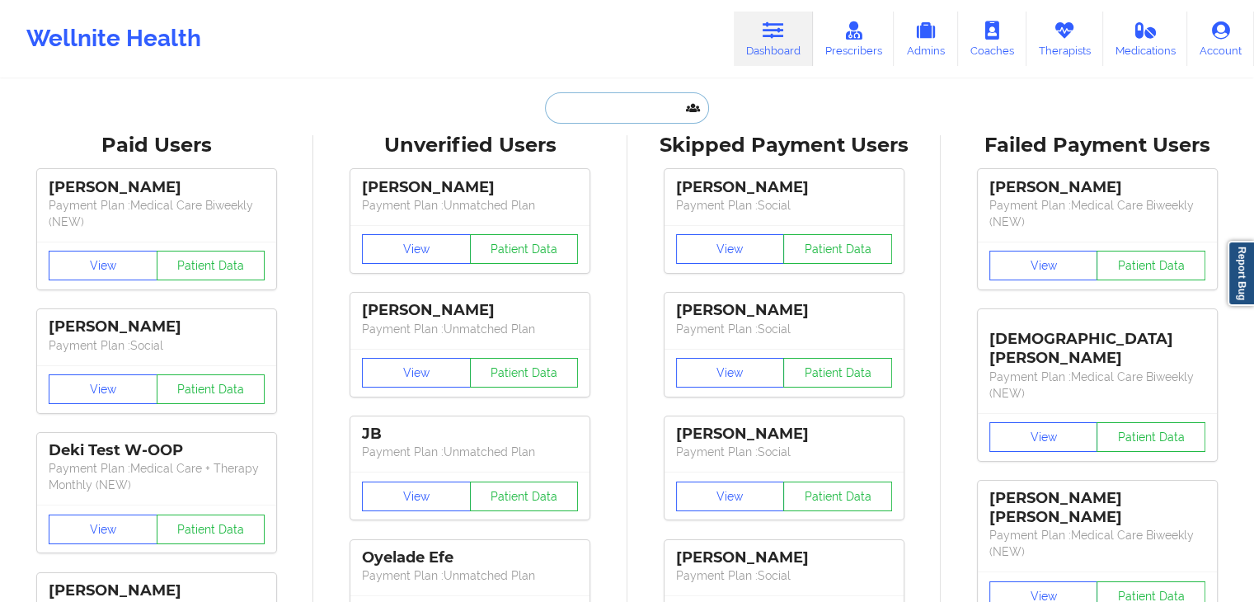
click at [646, 105] on input "text" at bounding box center [626, 107] width 163 height 31
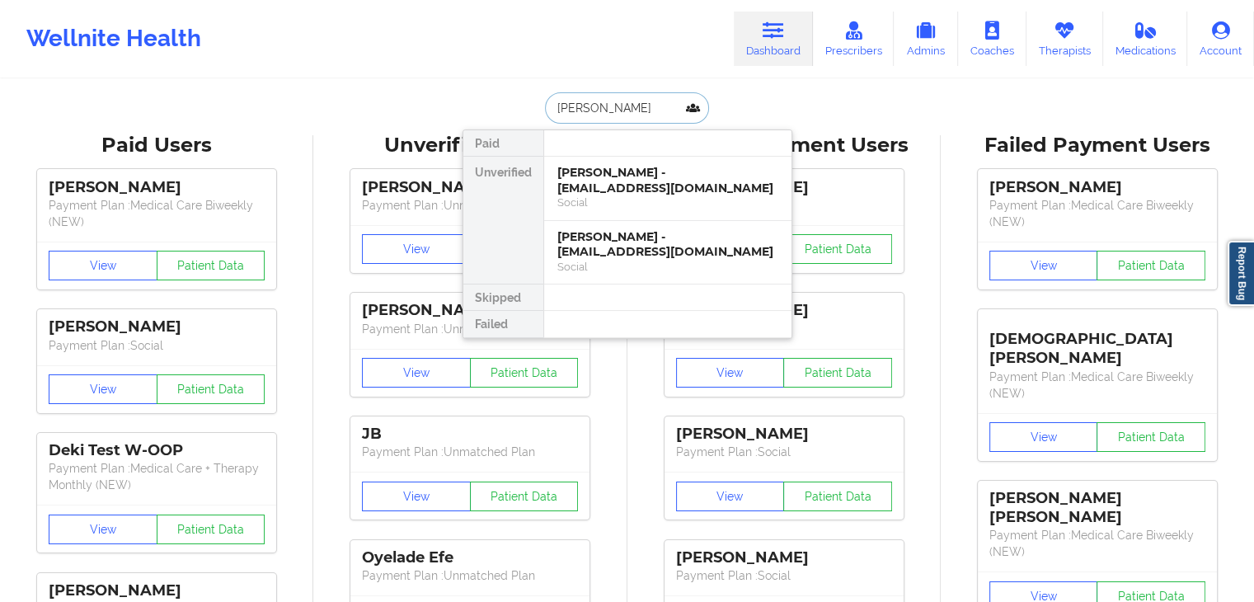
type input "[PERSON_NAME]"
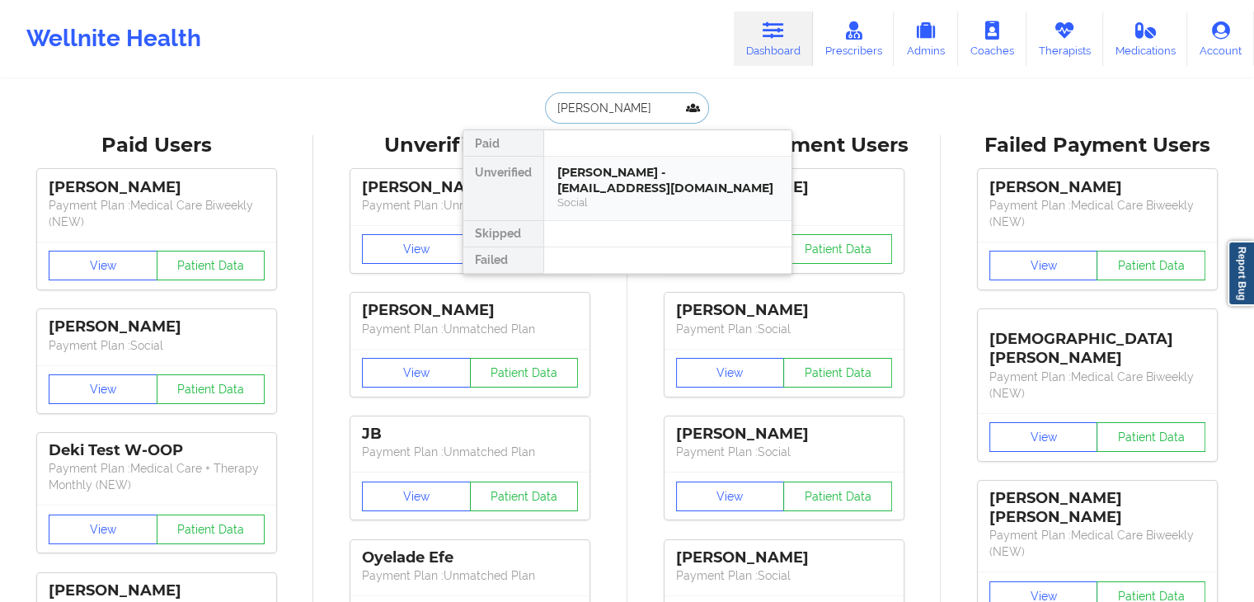
click at [664, 202] on div "Social" at bounding box center [668, 202] width 221 height 14
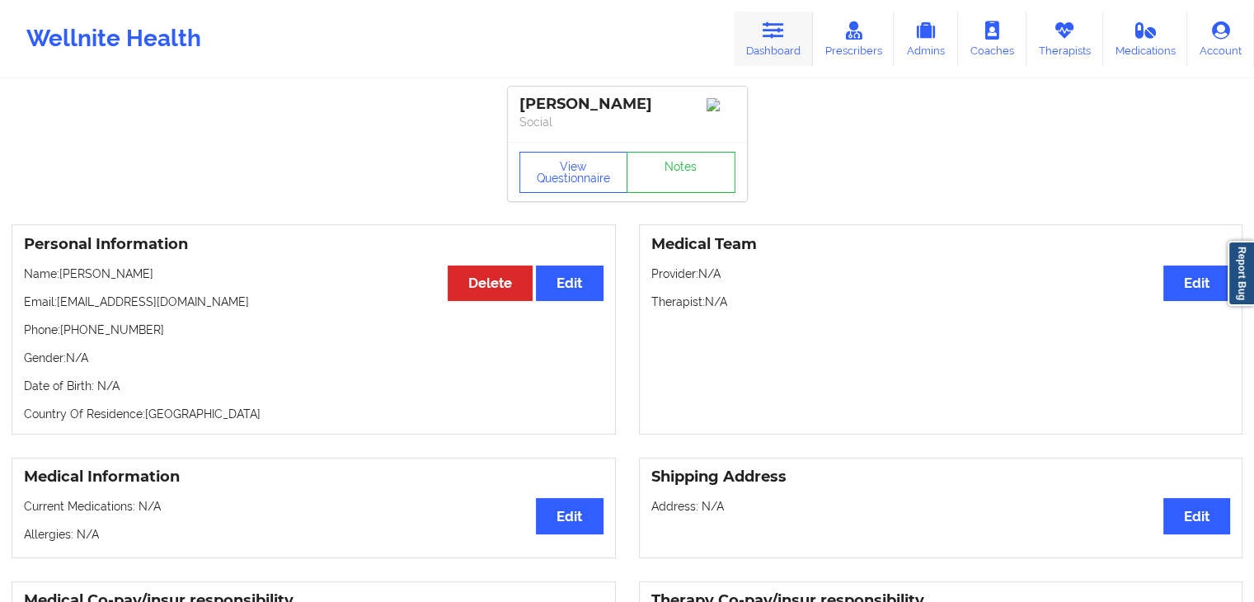
click at [788, 49] on link "Dashboard" at bounding box center [773, 39] width 79 height 54
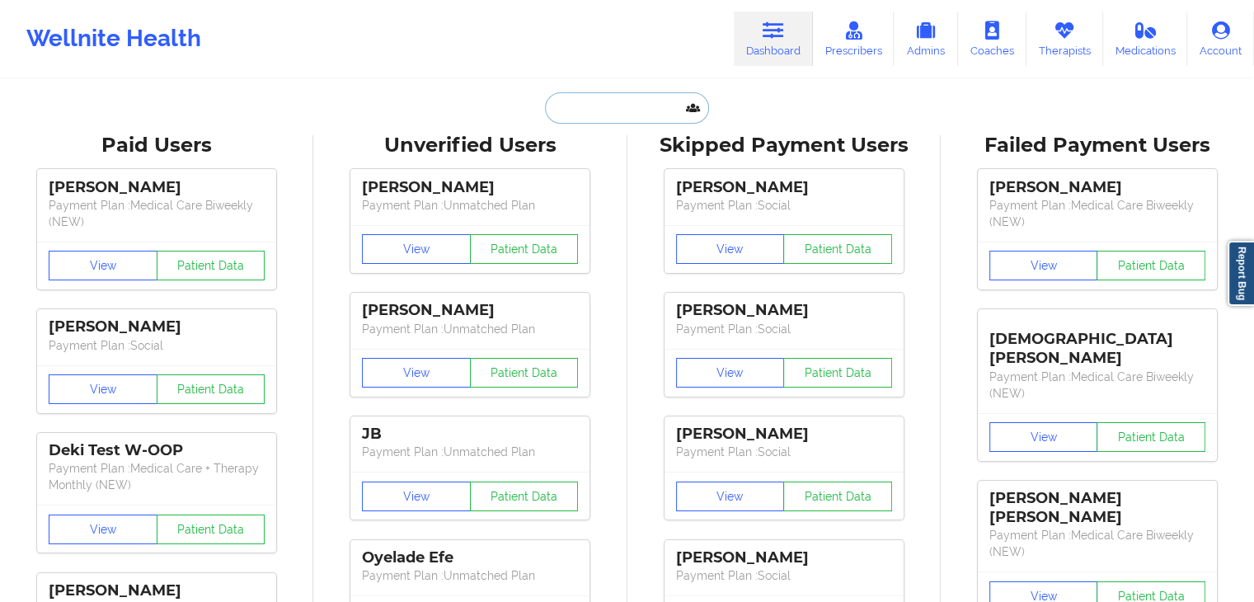
click at [603, 116] on input "text" at bounding box center [626, 107] width 163 height 31
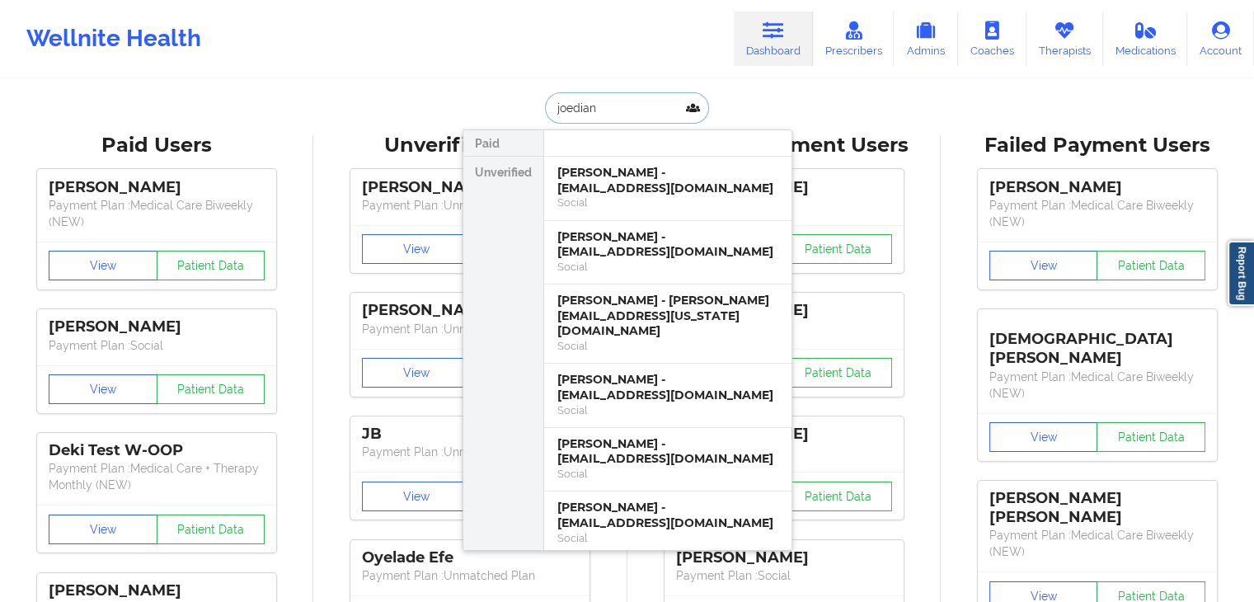
type input "joedian"
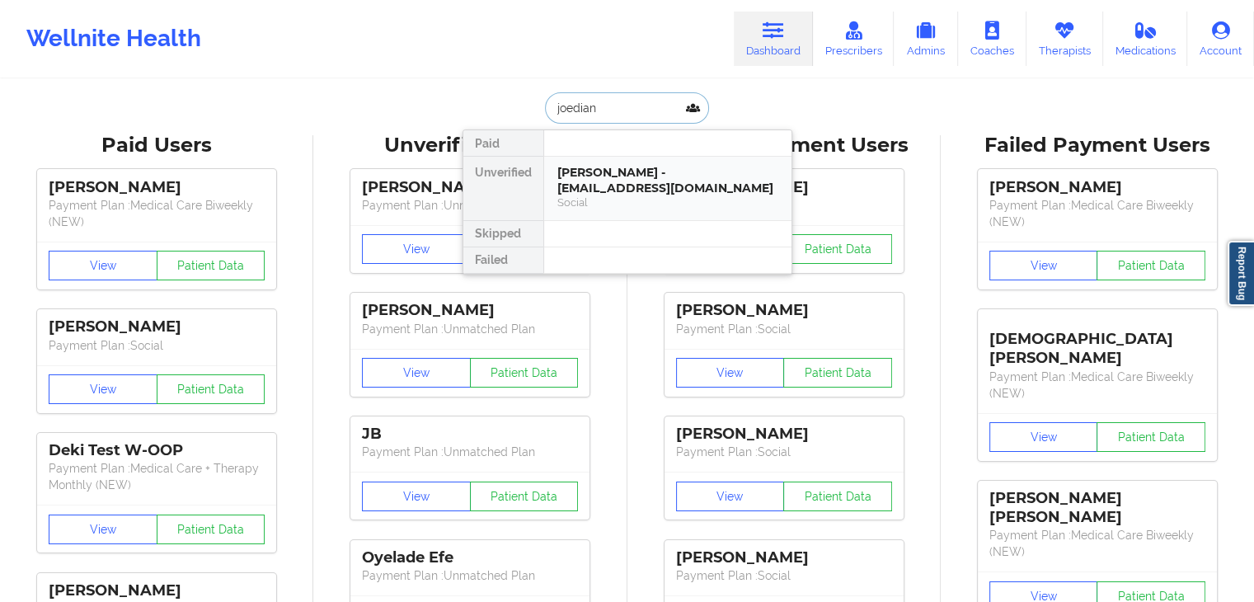
click at [652, 209] on div "Social" at bounding box center [668, 202] width 221 height 14
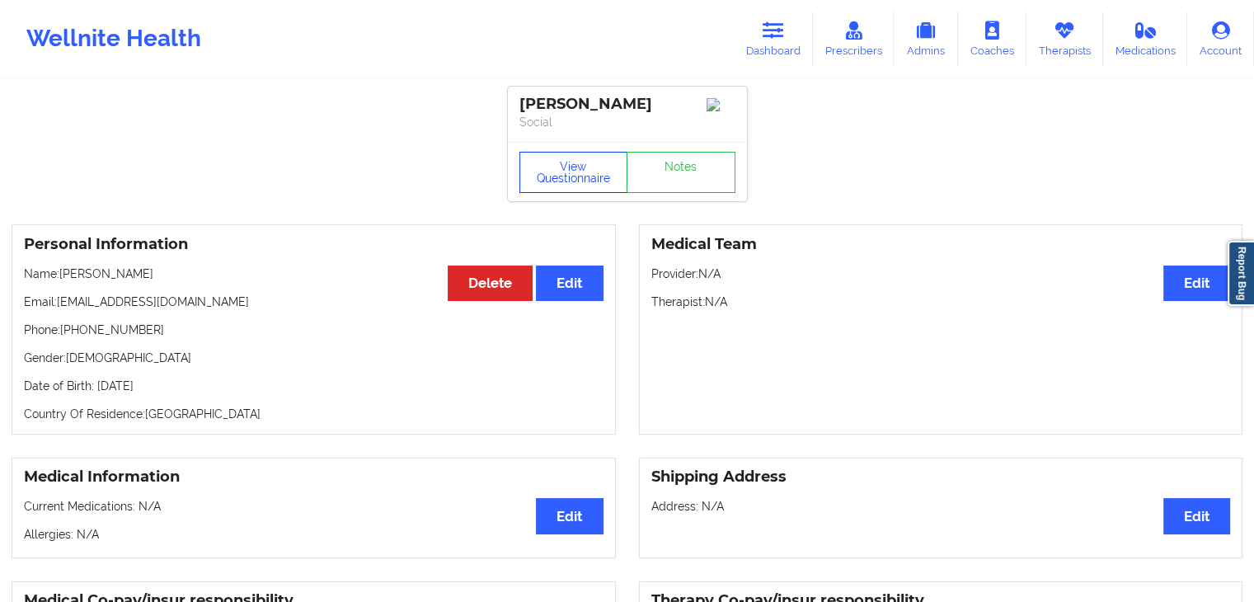
click at [591, 184] on button "View Questionnaire" at bounding box center [574, 172] width 109 height 41
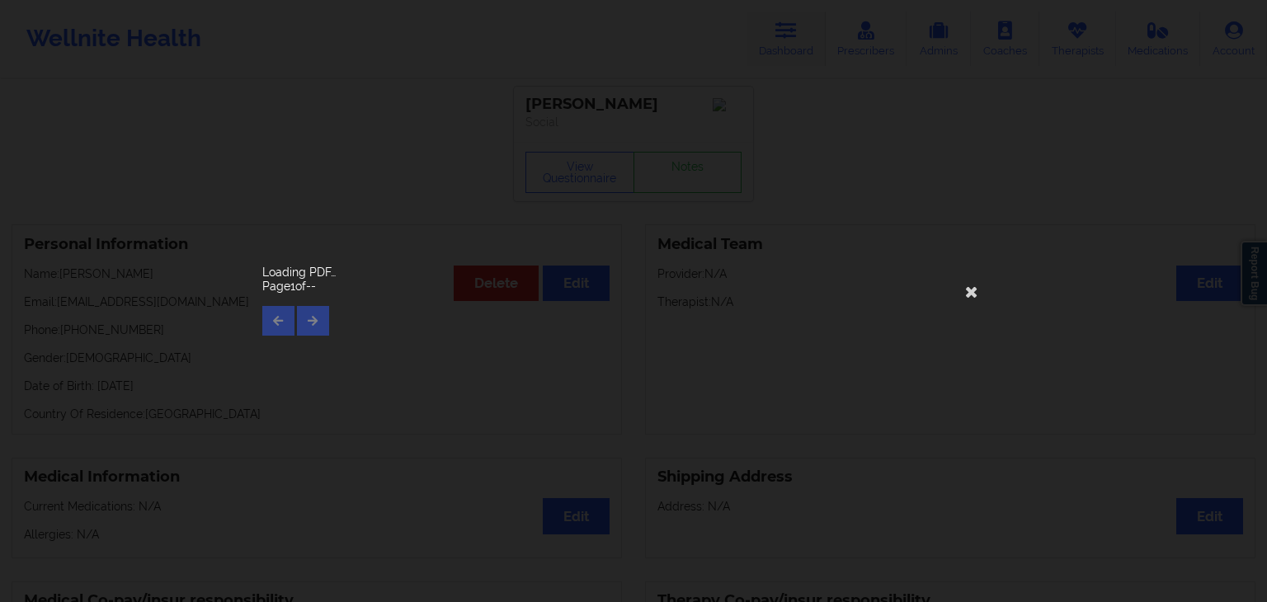
click at [774, 35] on div "Loading PDF… Page 1 of --" at bounding box center [633, 301] width 1267 height 602
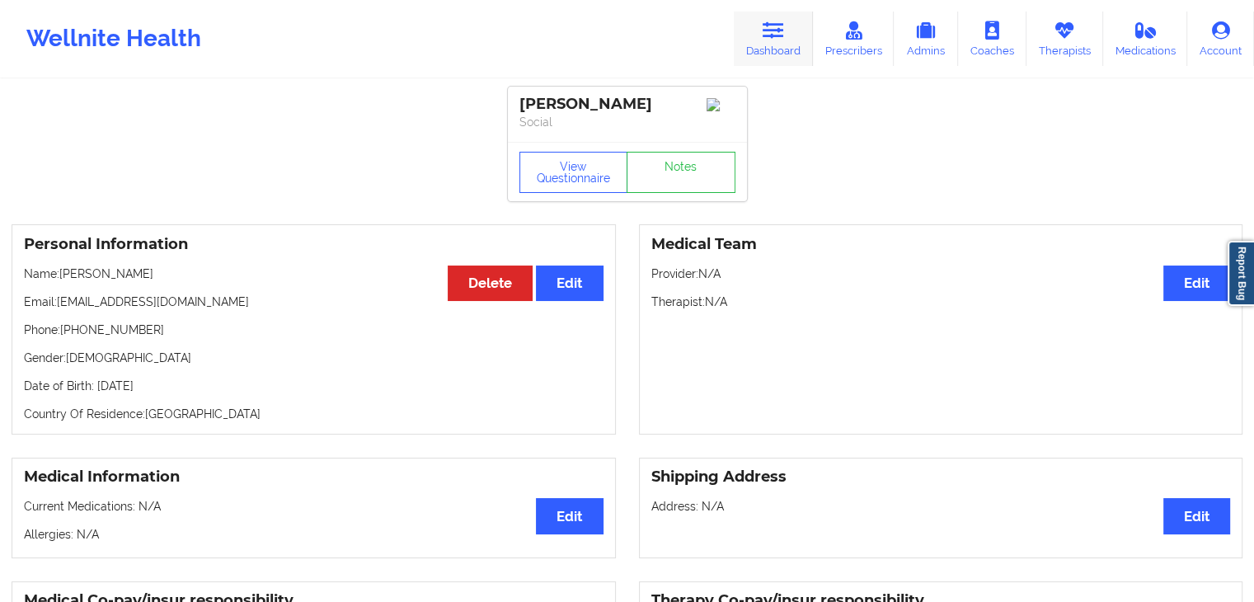
click at [777, 38] on icon at bounding box center [773, 30] width 21 height 18
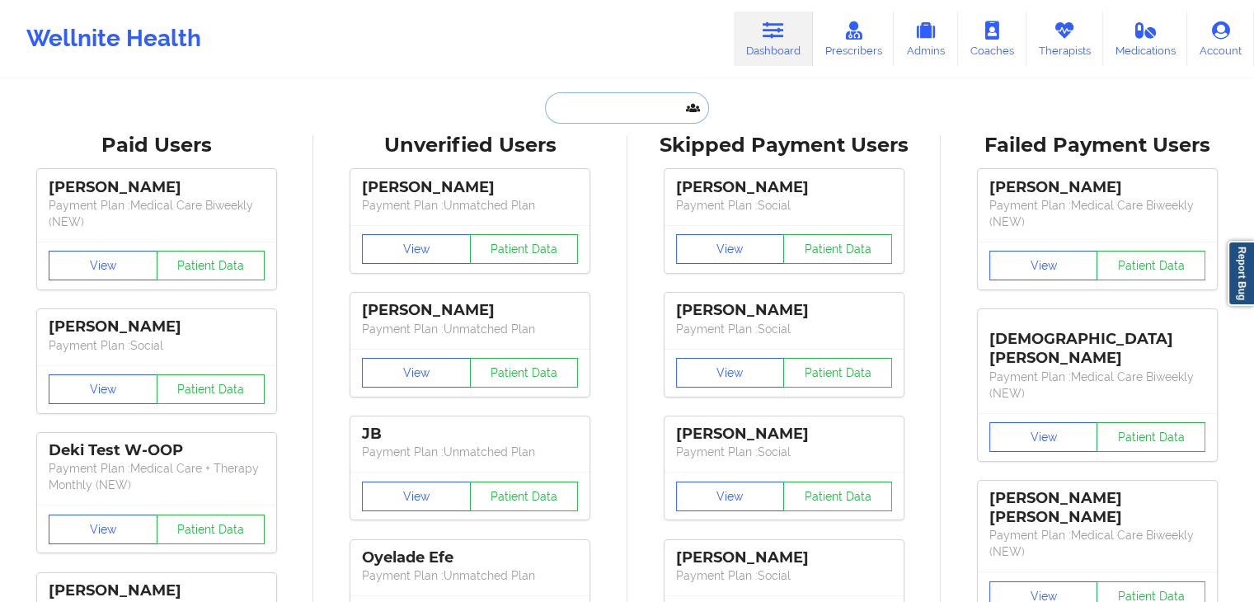
click at [587, 111] on input "text" at bounding box center [626, 107] width 163 height 31
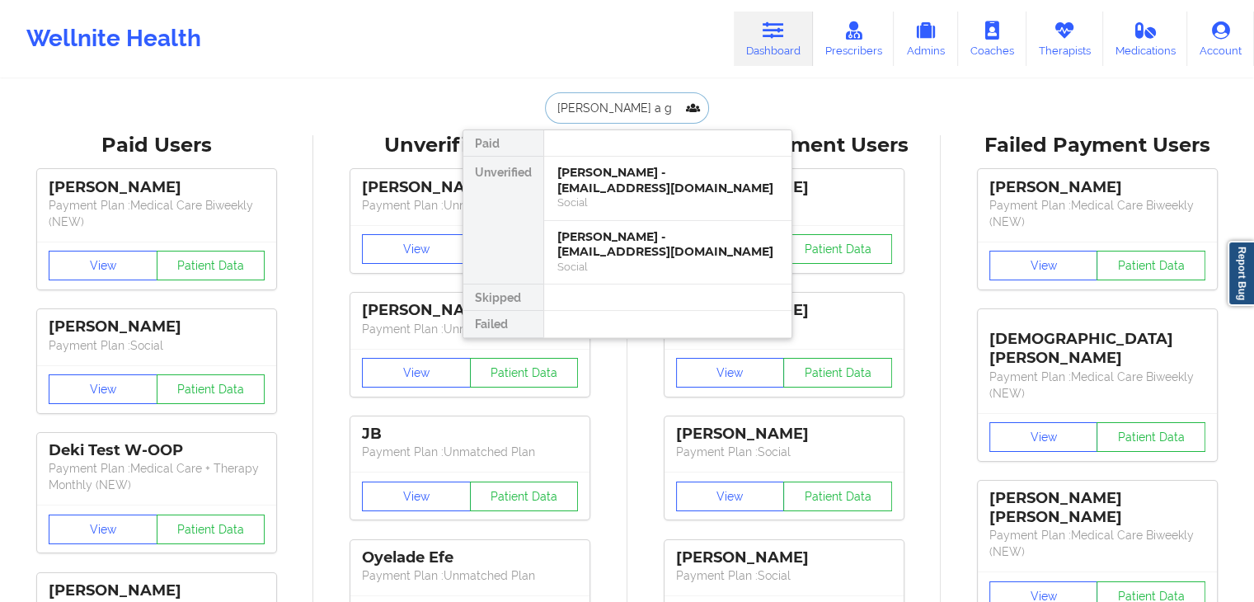
type input "[PERSON_NAME] a ge"
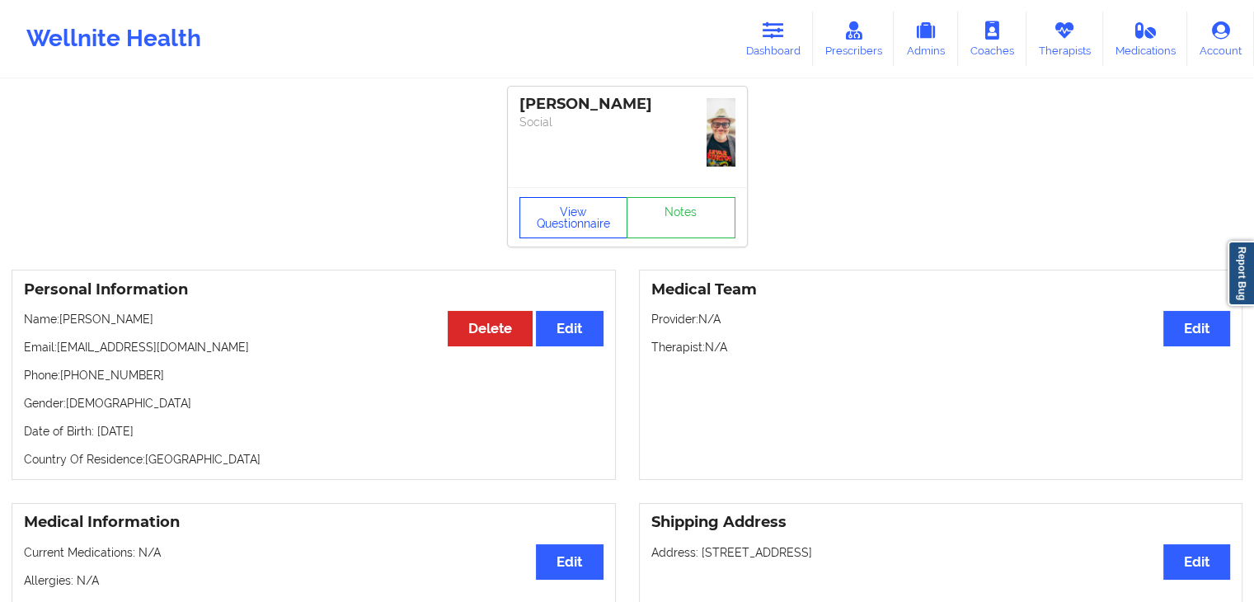
click at [585, 205] on button "View Questionnaire" at bounding box center [574, 217] width 109 height 41
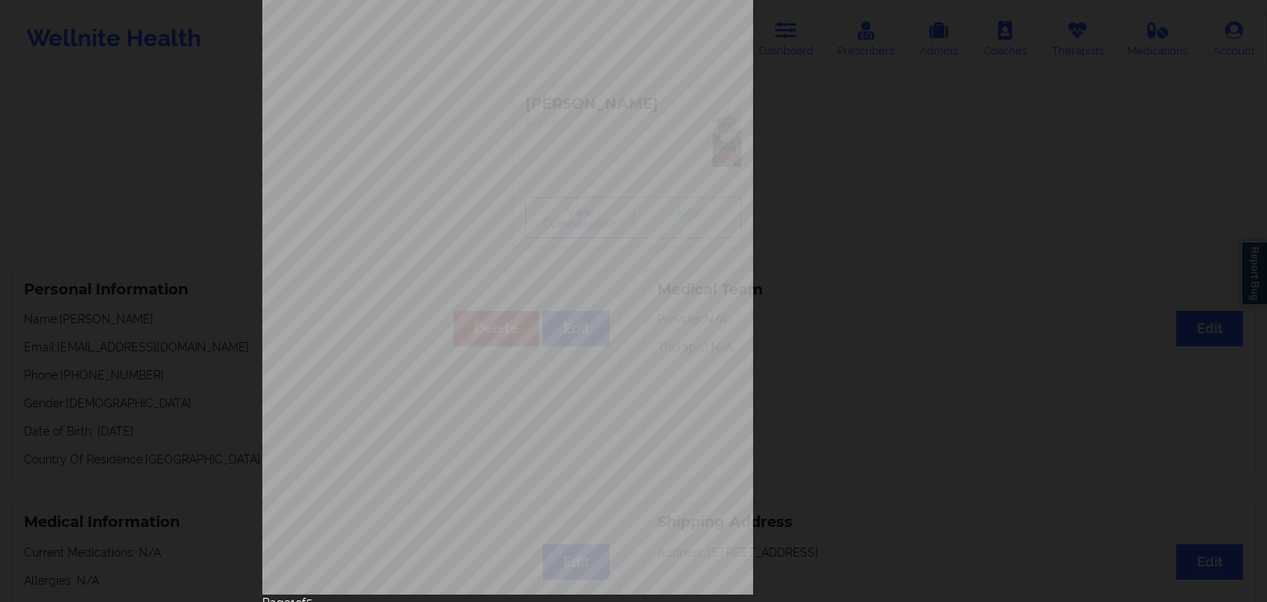
scroll to position [185, 0]
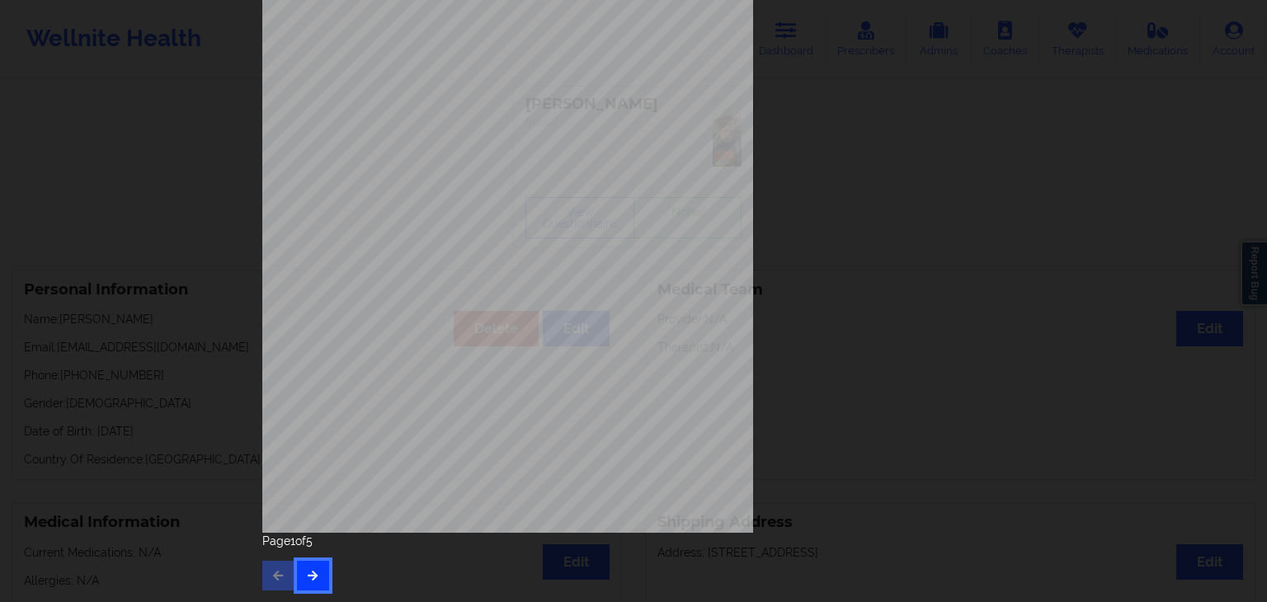
click at [317, 573] on button "button" at bounding box center [313, 576] width 32 height 30
click at [306, 576] on icon "button" at bounding box center [313, 575] width 14 height 10
click at [314, 574] on icon "button" at bounding box center [313, 575] width 14 height 10
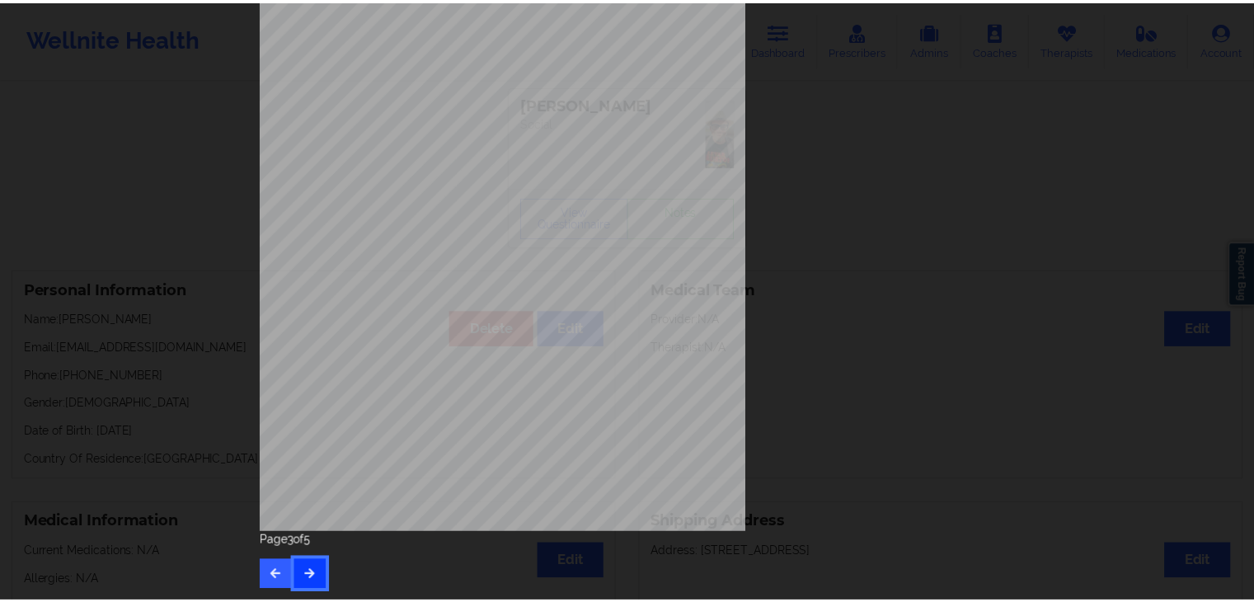
scroll to position [0, 0]
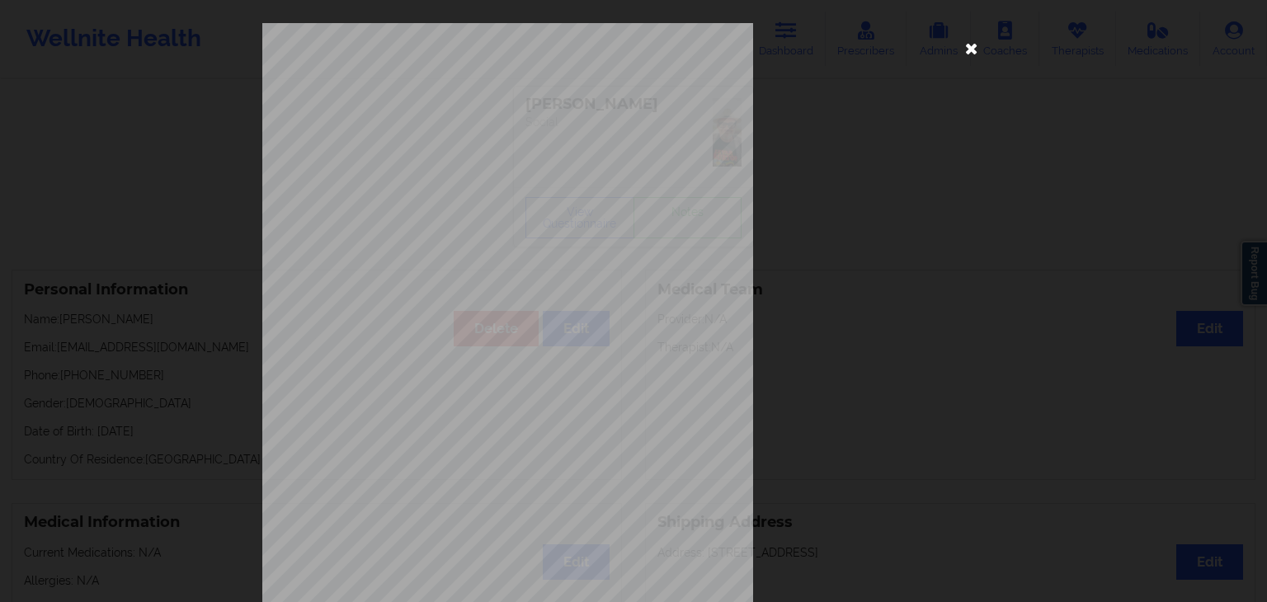
click at [963, 49] on icon at bounding box center [971, 48] width 26 height 26
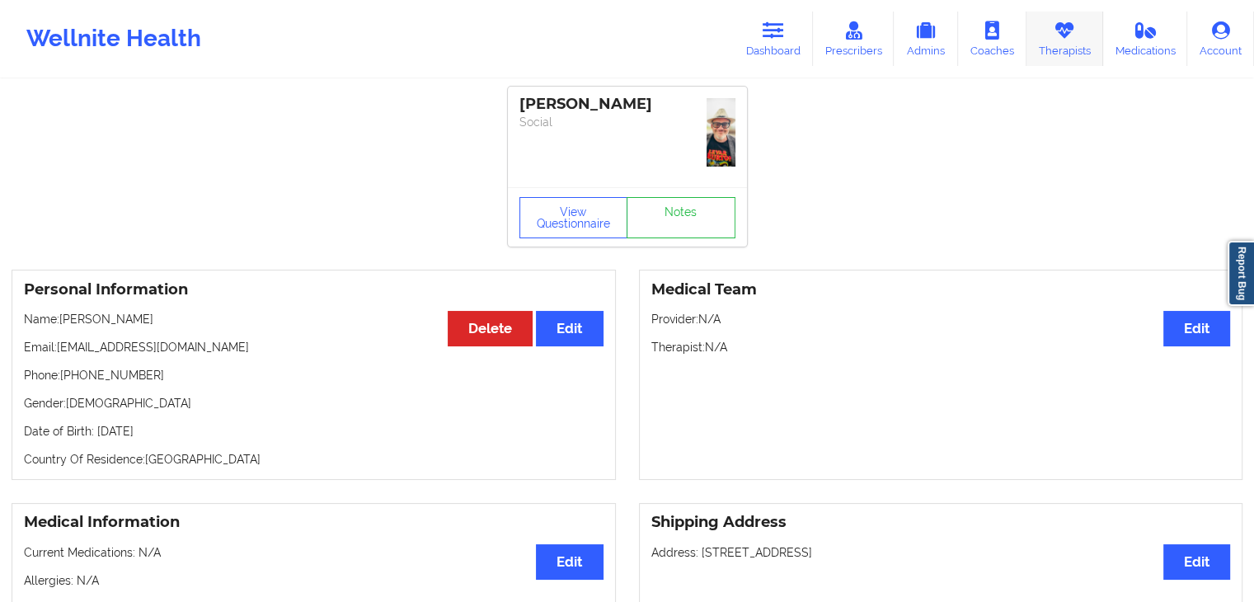
click at [1069, 31] on icon at bounding box center [1064, 30] width 21 height 18
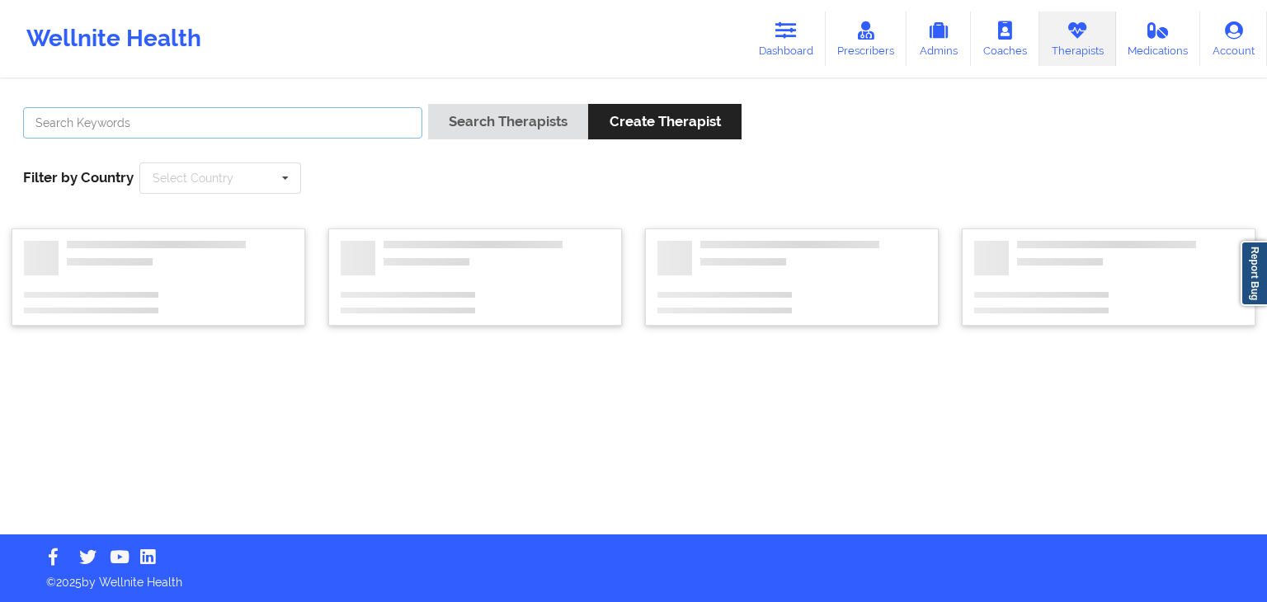
click at [325, 127] on input "text" at bounding box center [222, 122] width 399 height 31
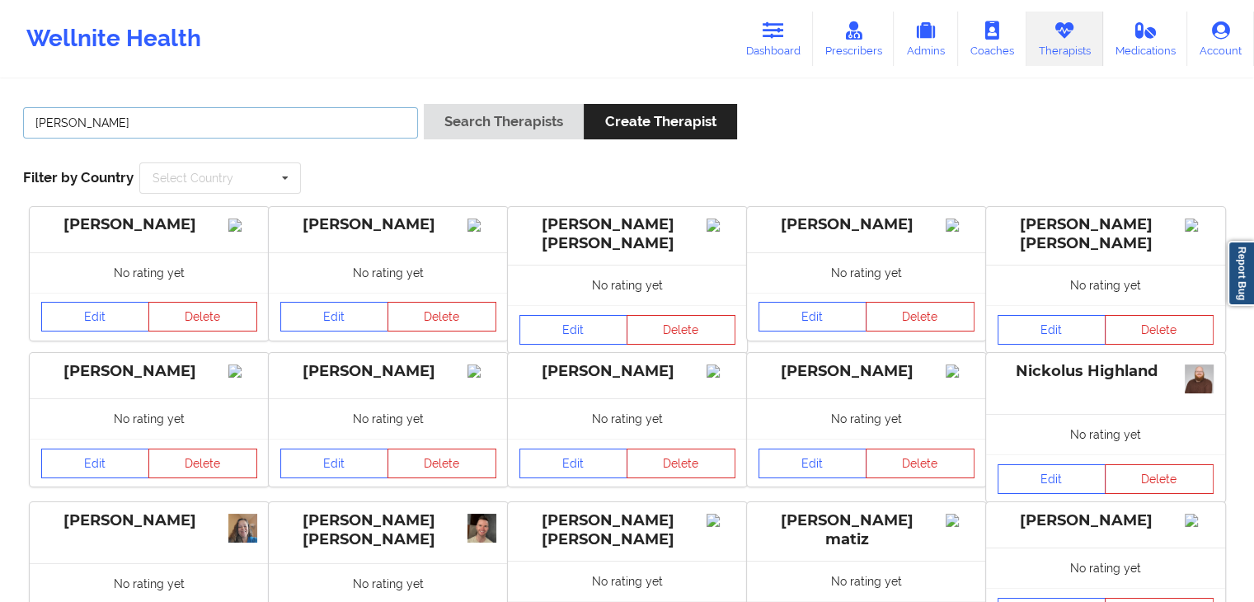
type input "[PERSON_NAME]"
click at [424, 104] on button "Search Therapists" at bounding box center [504, 121] width 160 height 35
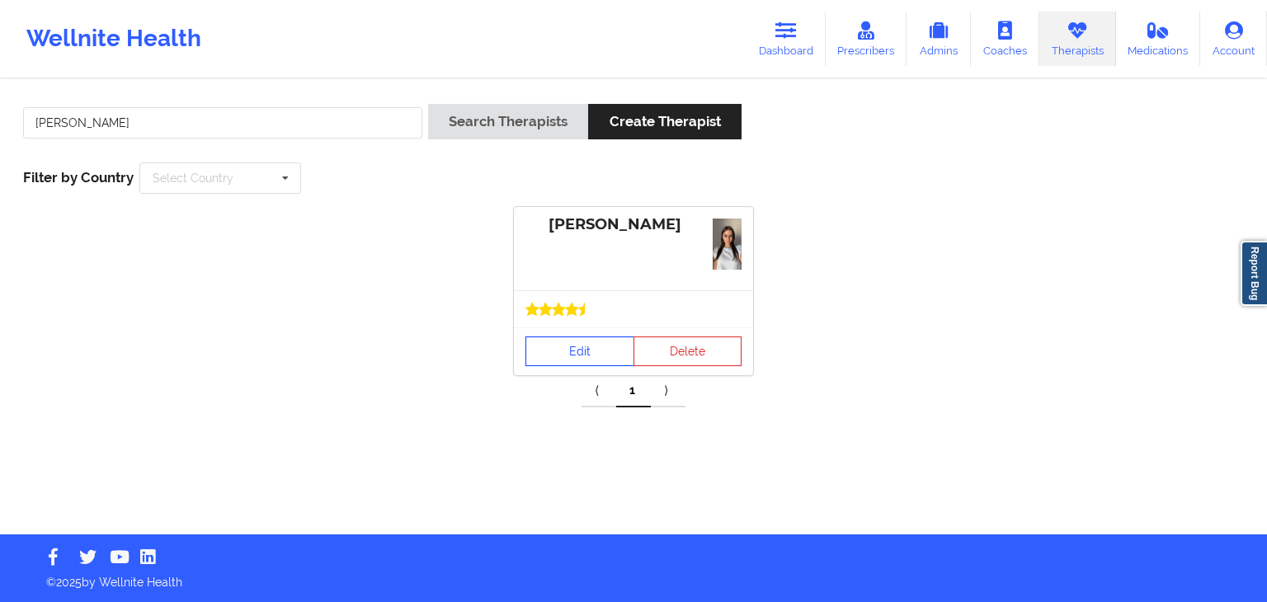
click at [574, 340] on link "Edit" at bounding box center [579, 352] width 109 height 30
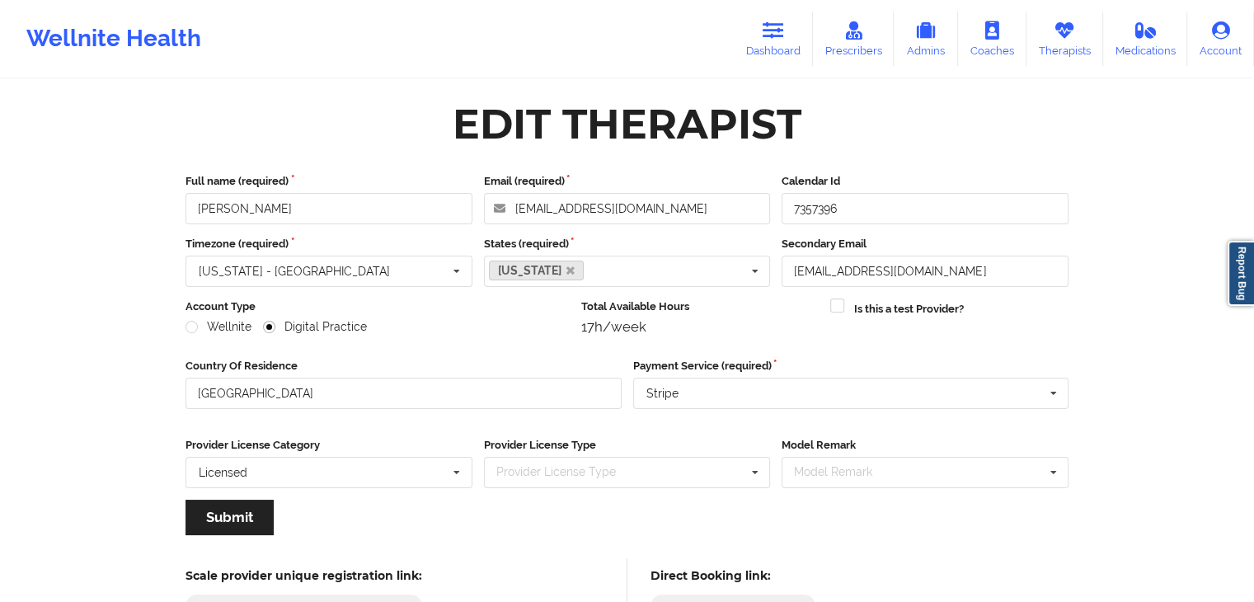
scroll to position [137, 0]
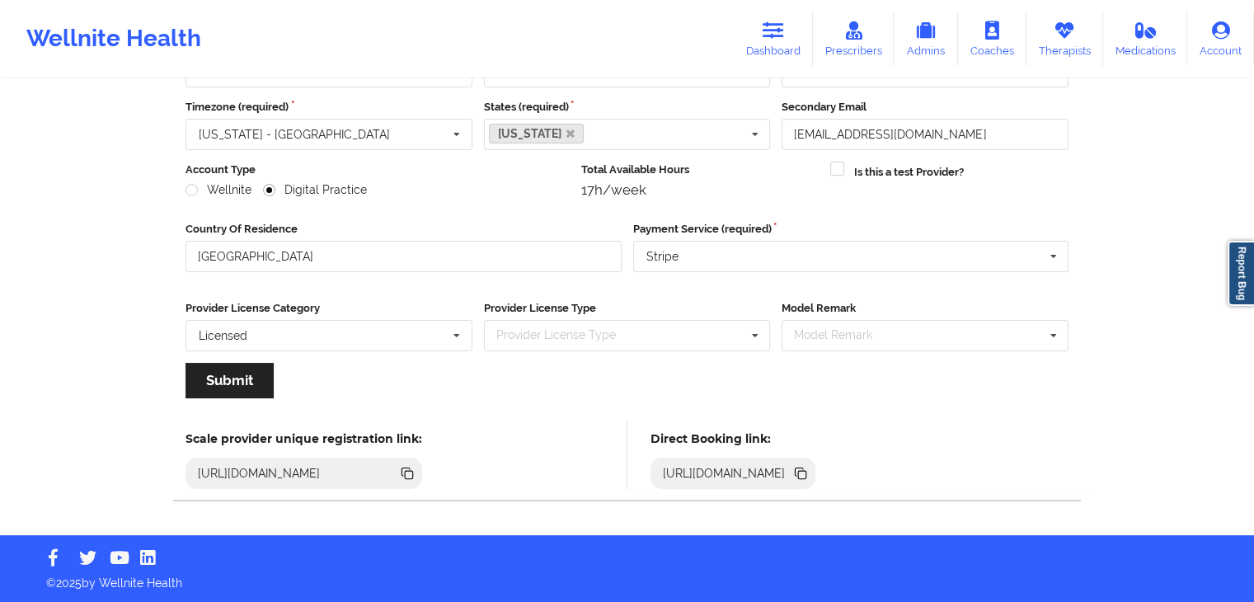
click at [807, 473] on icon at bounding box center [802, 475] width 8 height 8
click at [760, 34] on link "Dashboard" at bounding box center [773, 39] width 79 height 54
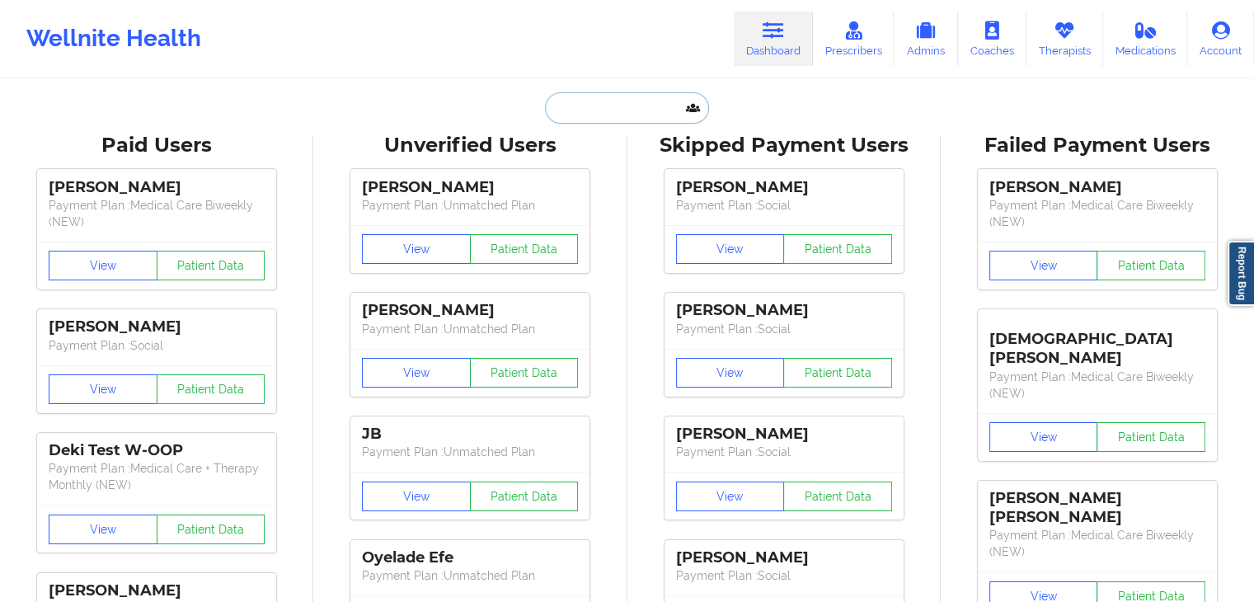
click at [647, 98] on input "text" at bounding box center [626, 107] width 163 height 31
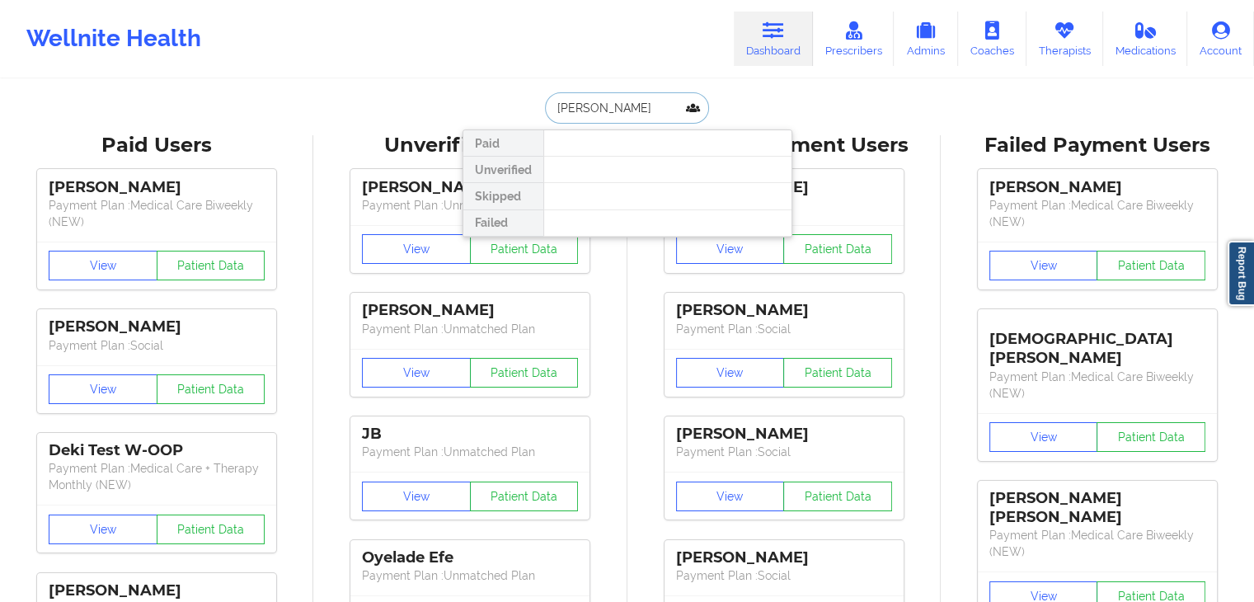
drag, startPoint x: 652, startPoint y: 107, endPoint x: 519, endPoint y: 114, distance: 133.8
click at [519, 114] on div "[PERSON_NAME] Paid Unverified Skipped Failed" at bounding box center [628, 107] width 330 height 31
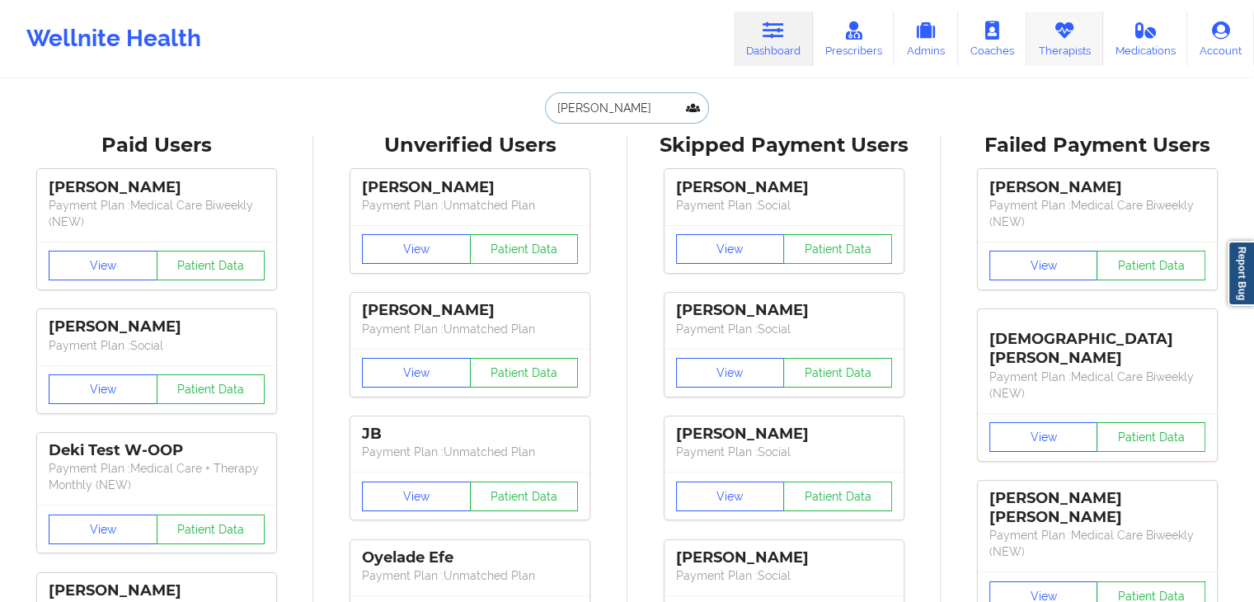
type input "[PERSON_NAME]"
click at [1064, 22] on icon at bounding box center [1064, 30] width 21 height 18
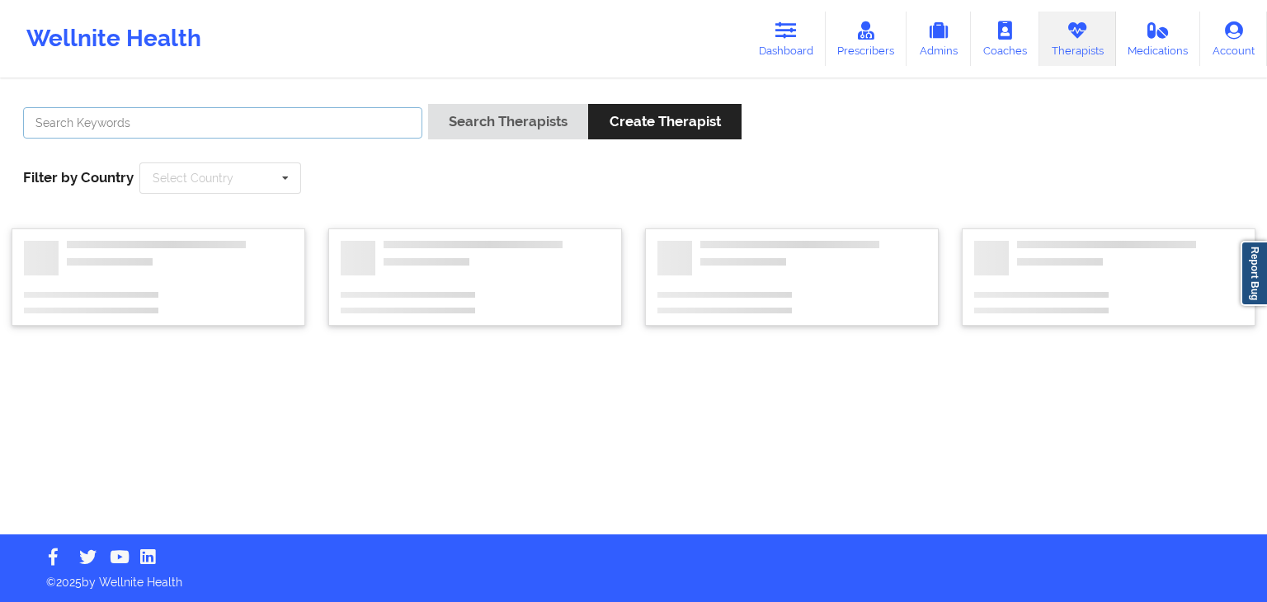
click at [290, 116] on input "text" at bounding box center [222, 122] width 399 height 31
paste input "[PERSON_NAME]"
click at [428, 104] on button "Search Therapists" at bounding box center [508, 121] width 160 height 35
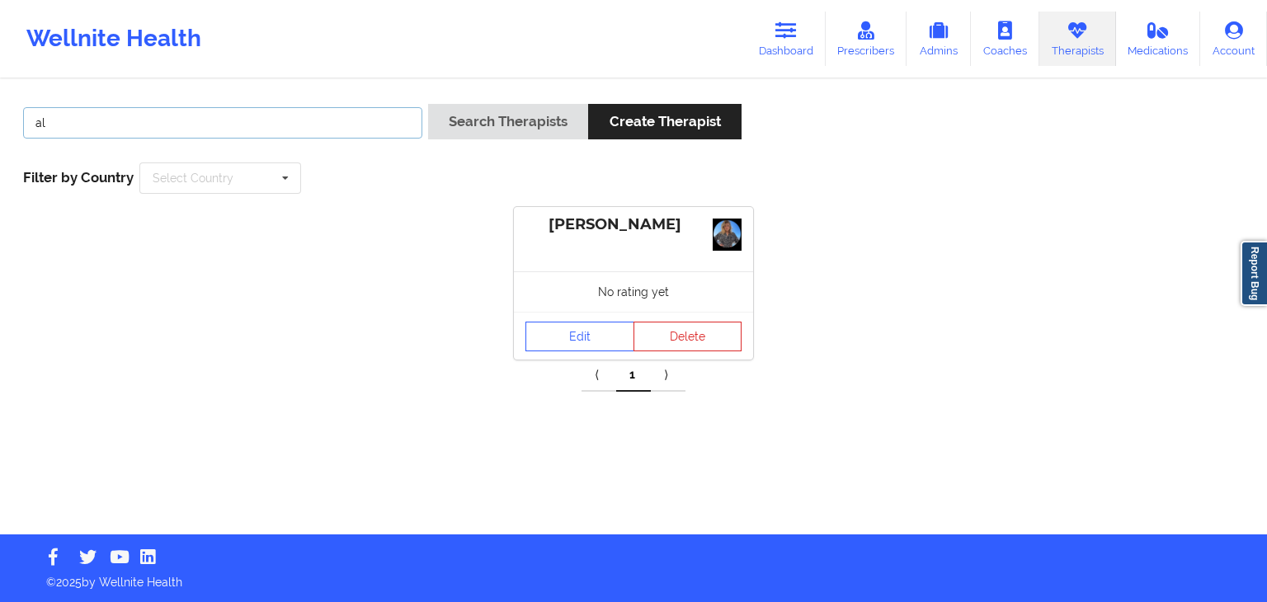
type input "a"
click at [428, 104] on button "Search Therapists" at bounding box center [508, 121] width 160 height 35
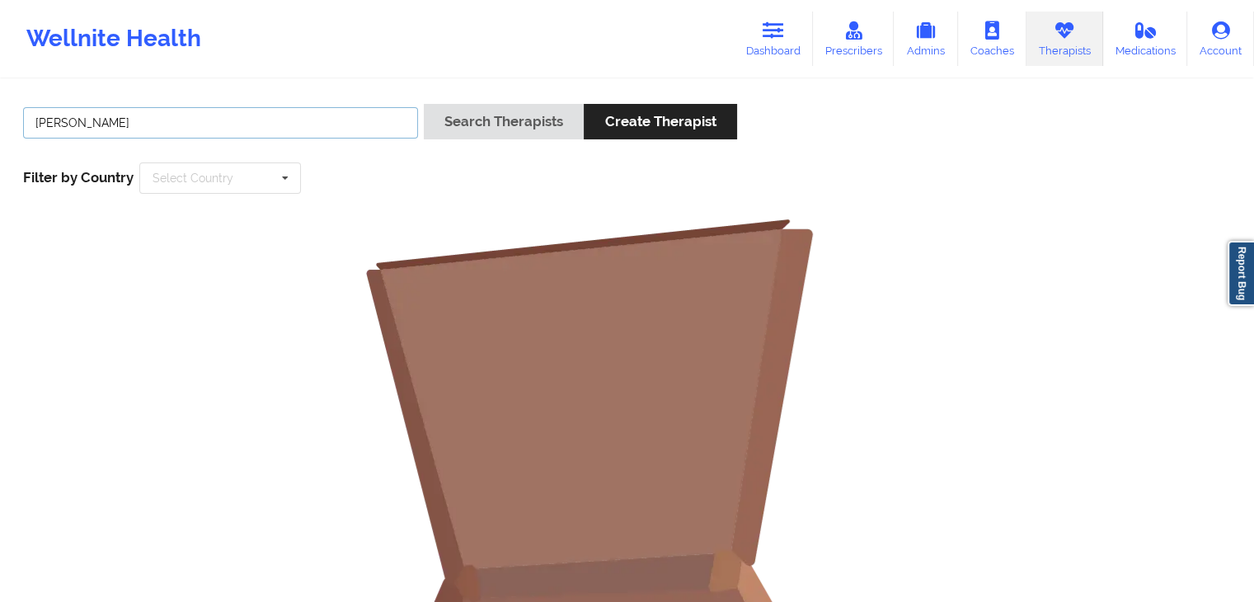
click at [328, 120] on input "[PERSON_NAME]" at bounding box center [220, 122] width 395 height 31
type input "h"
click at [424, 104] on button "Search Therapists" at bounding box center [504, 121] width 160 height 35
click at [322, 138] on input "[PERSON_NAME] ech" at bounding box center [220, 122] width 395 height 31
type input "d"
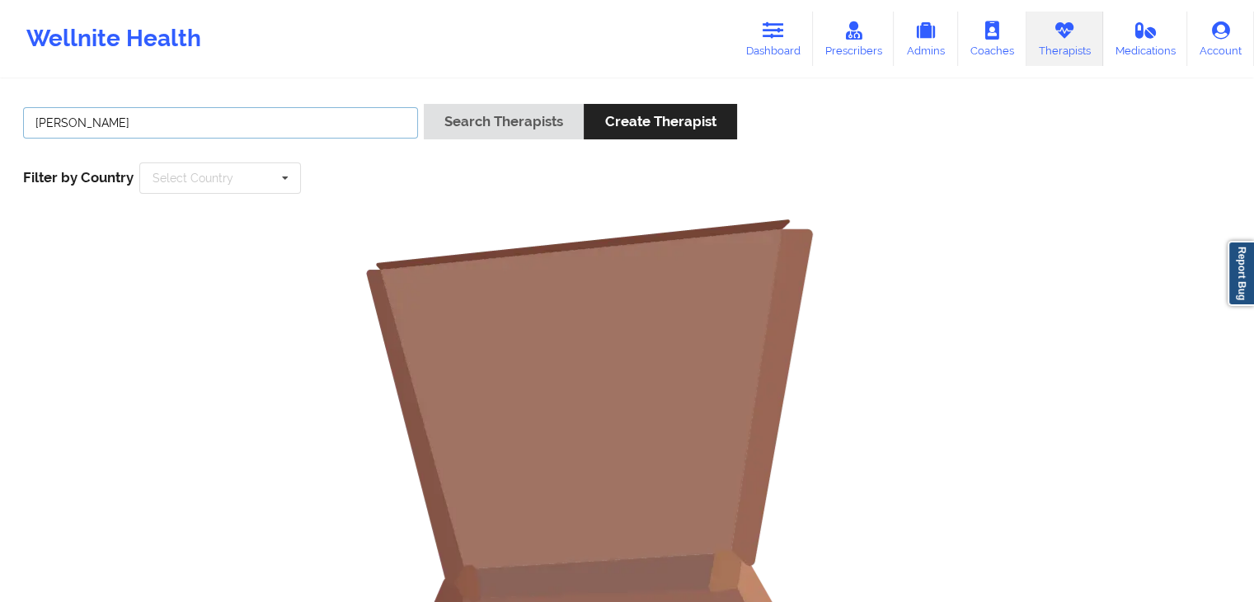
type input "[PERSON_NAME]"
click at [424, 104] on button "Search Therapists" at bounding box center [504, 121] width 160 height 35
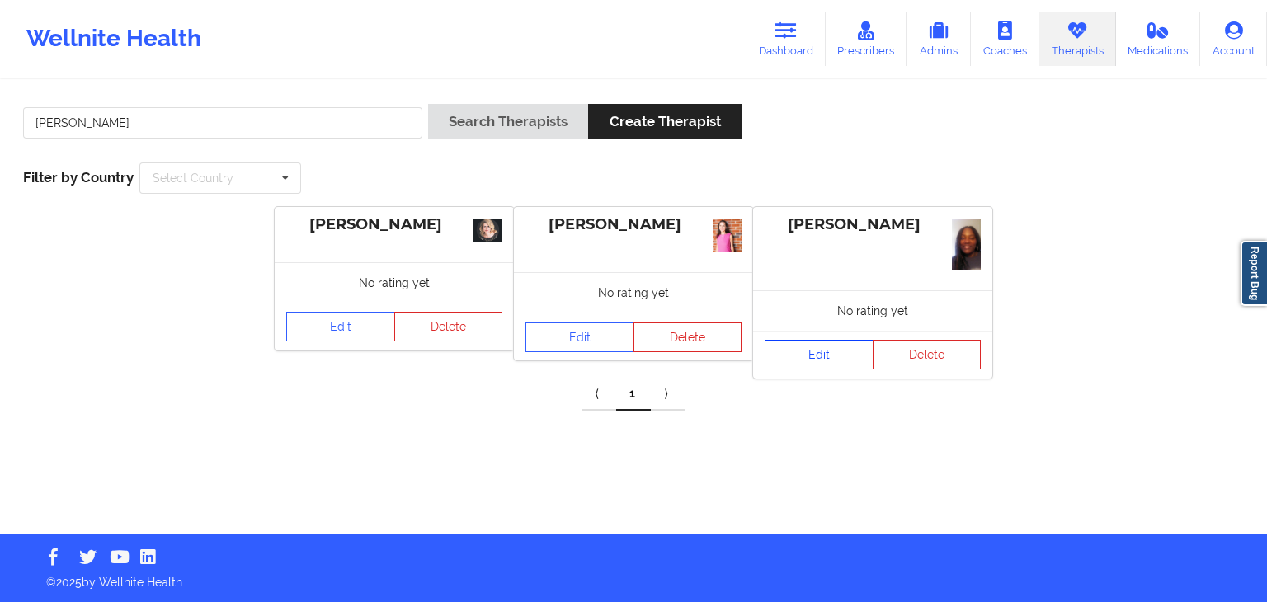
click at [788, 357] on link "Edit" at bounding box center [819, 355] width 109 height 30
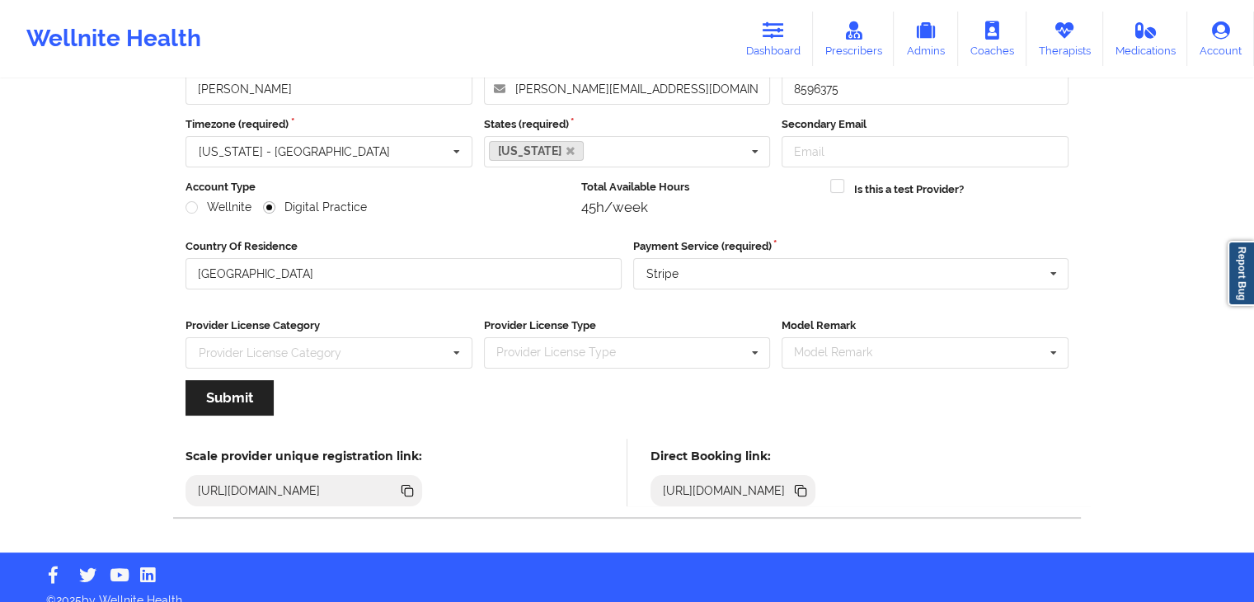
scroll to position [137, 0]
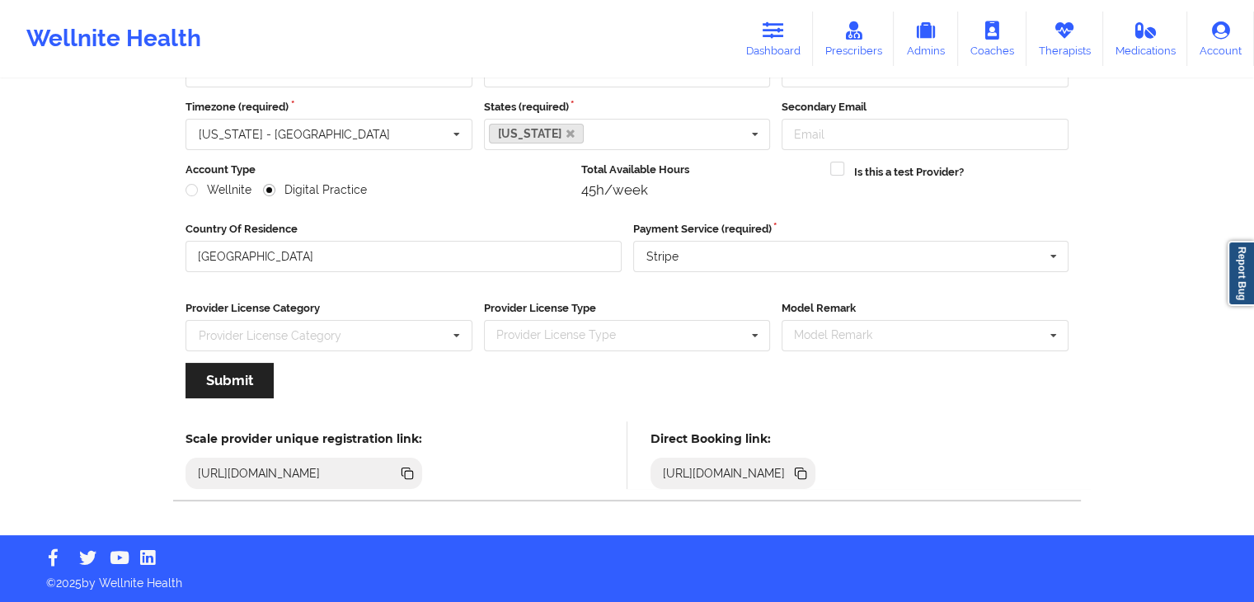
click at [810, 473] on icon at bounding box center [801, 473] width 18 height 18
click at [1056, 31] on icon at bounding box center [1064, 30] width 21 height 18
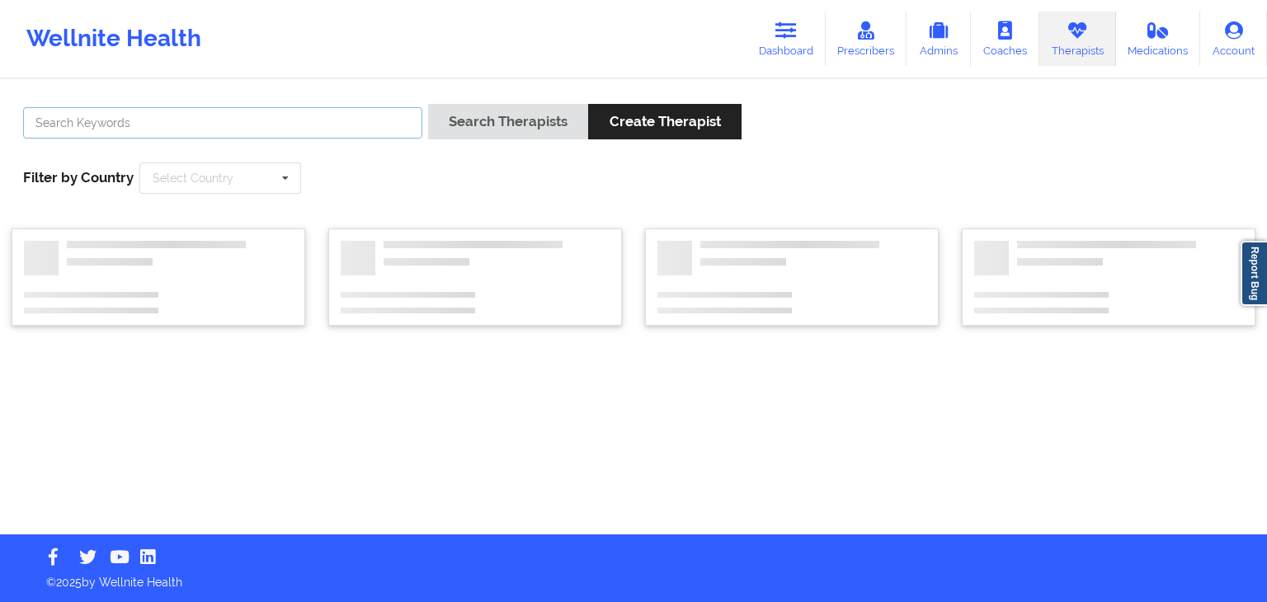
click at [271, 120] on input "text" at bounding box center [222, 122] width 399 height 31
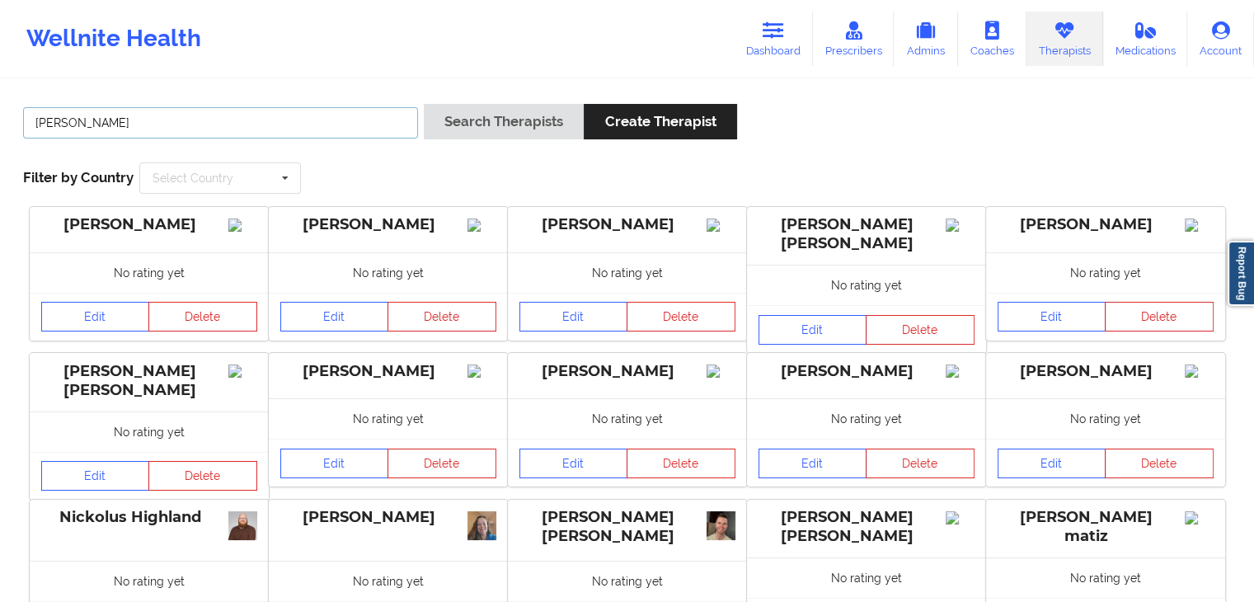
type input "[PERSON_NAME]"
click at [424, 104] on button "Search Therapists" at bounding box center [504, 121] width 160 height 35
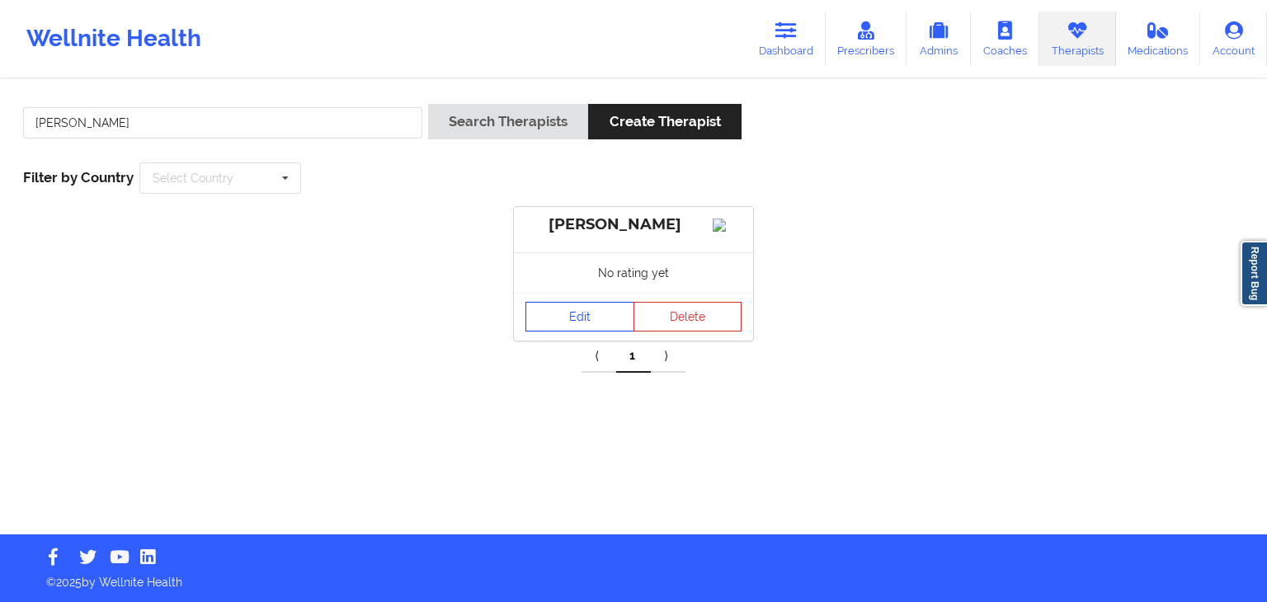
click at [591, 332] on link "Edit" at bounding box center [579, 317] width 109 height 30
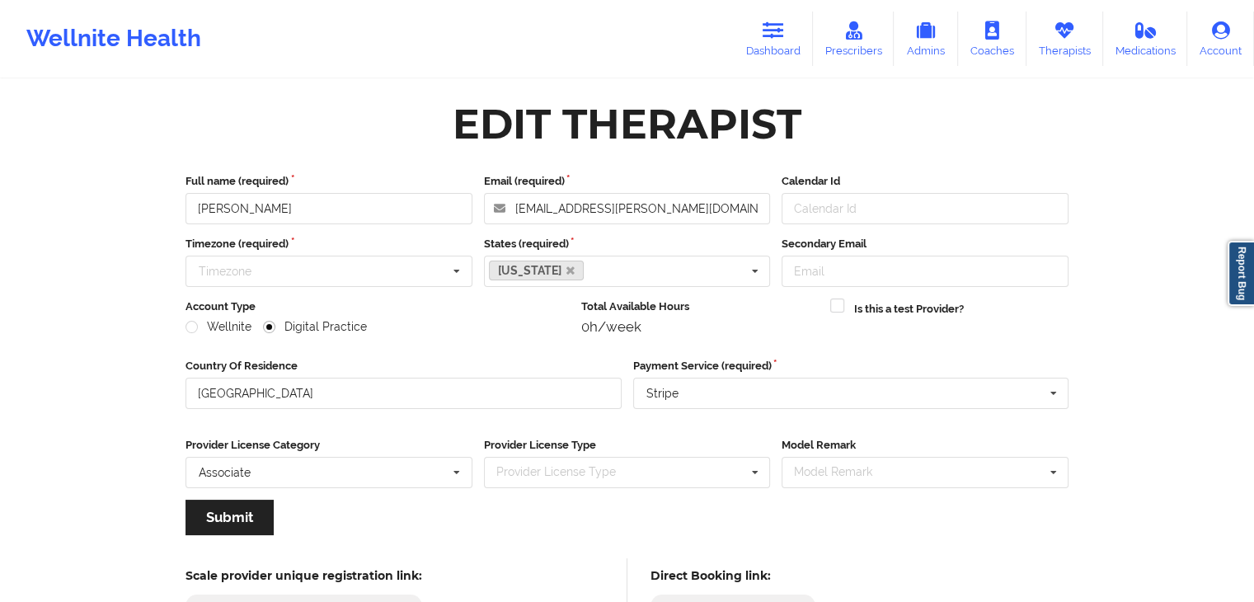
scroll to position [137, 0]
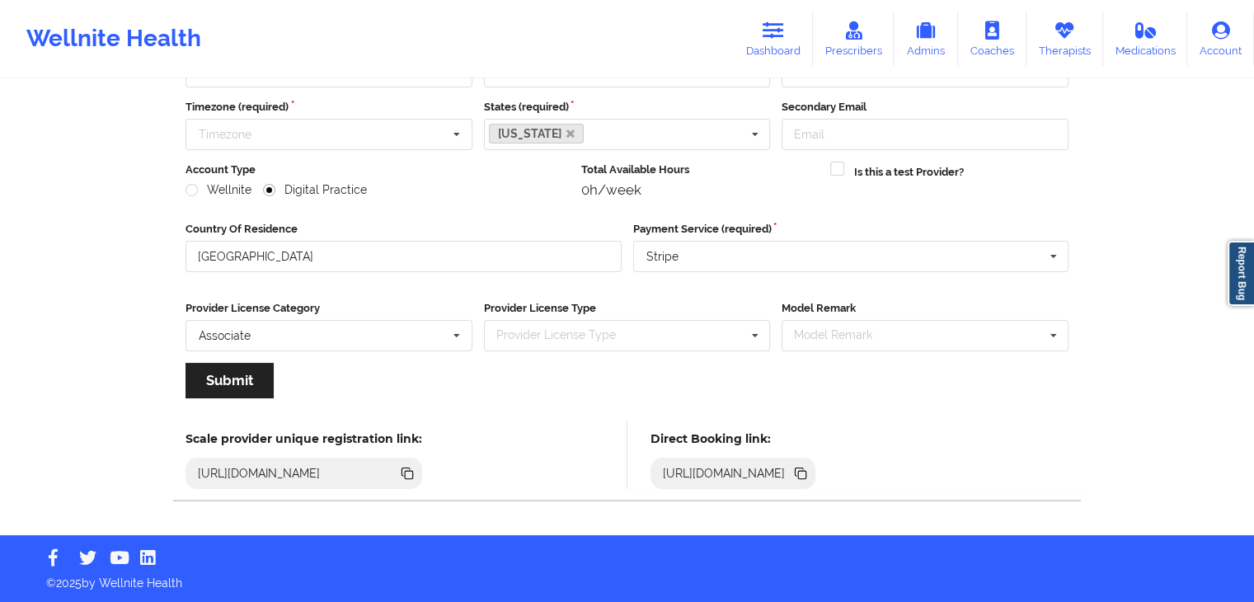
click at [804, 468] on icon at bounding box center [800, 472] width 8 height 8
click at [807, 471] on icon at bounding box center [802, 475] width 8 height 8
click at [1069, 37] on icon at bounding box center [1064, 30] width 21 height 18
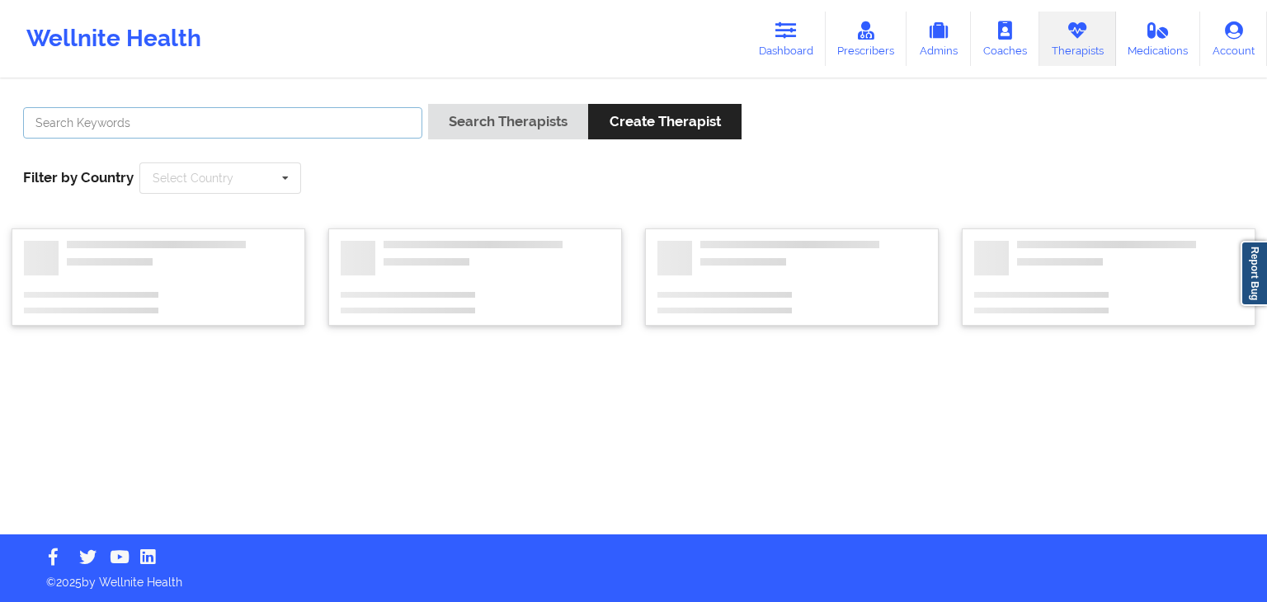
click at [183, 120] on input "text" at bounding box center [222, 122] width 399 height 31
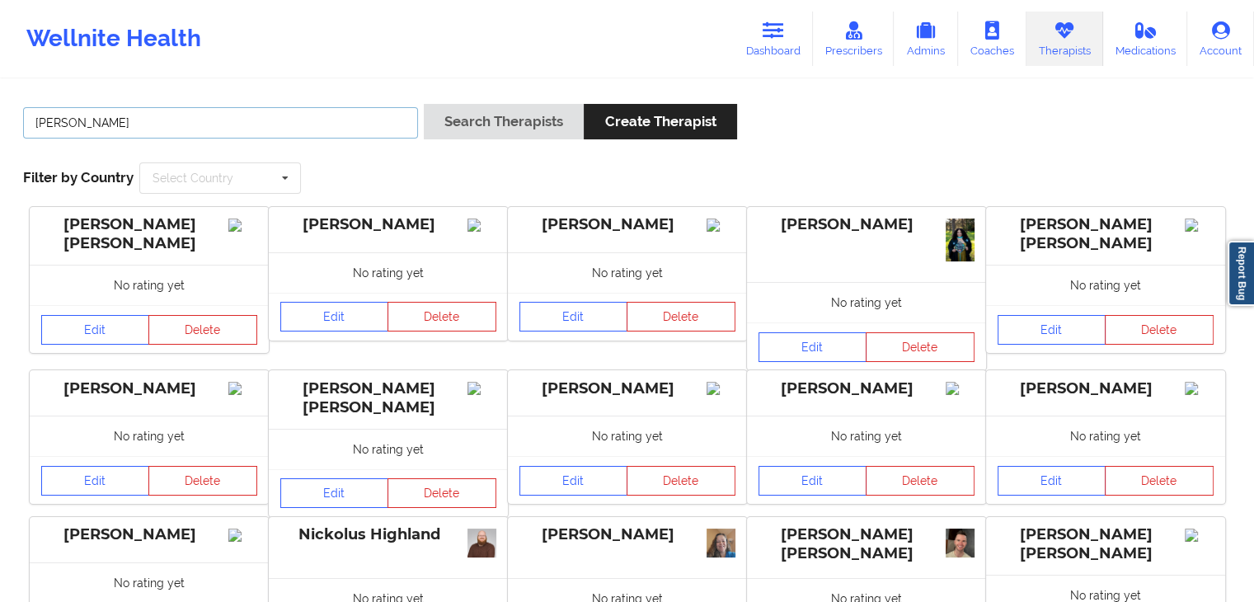
click at [424, 104] on button "Search Therapists" at bounding box center [504, 121] width 160 height 35
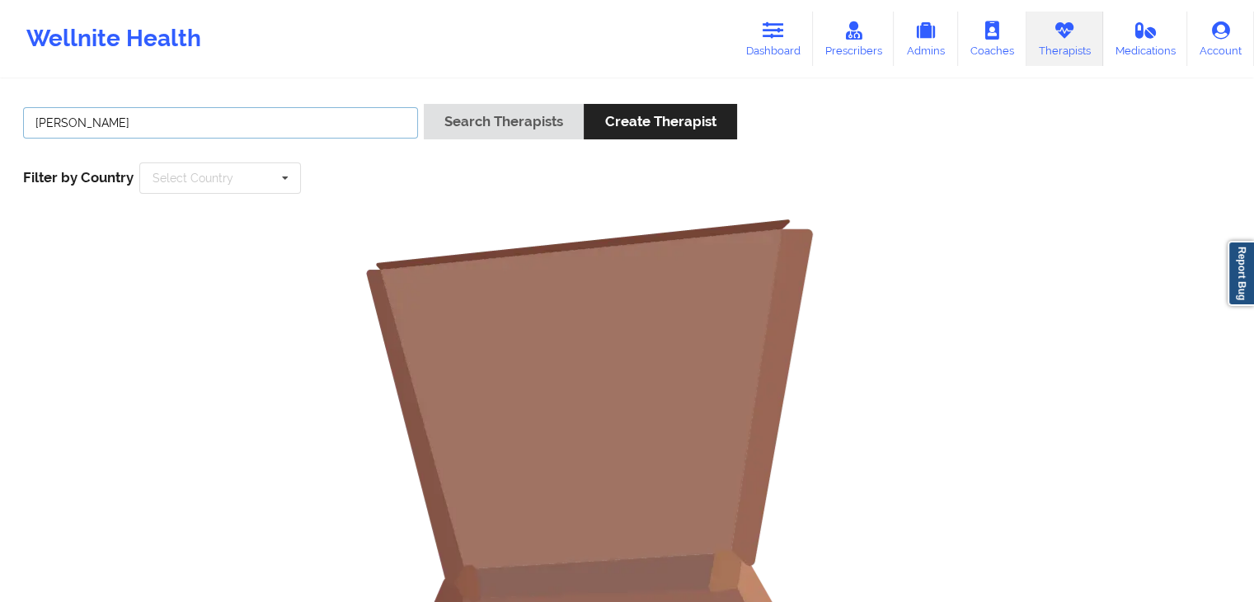
click at [64, 116] on input "[PERSON_NAME]" at bounding box center [220, 122] width 395 height 31
type input "[PERSON_NAME]"
click at [424, 104] on button "Search Therapists" at bounding box center [504, 121] width 160 height 35
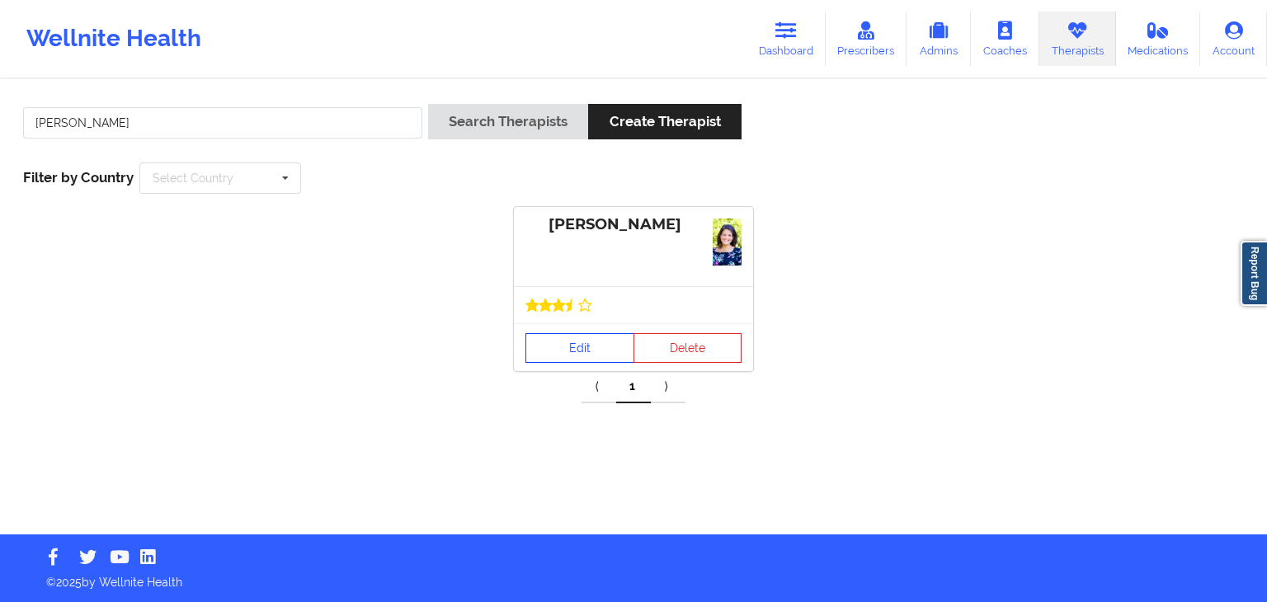
click at [597, 345] on link "Edit" at bounding box center [579, 348] width 109 height 30
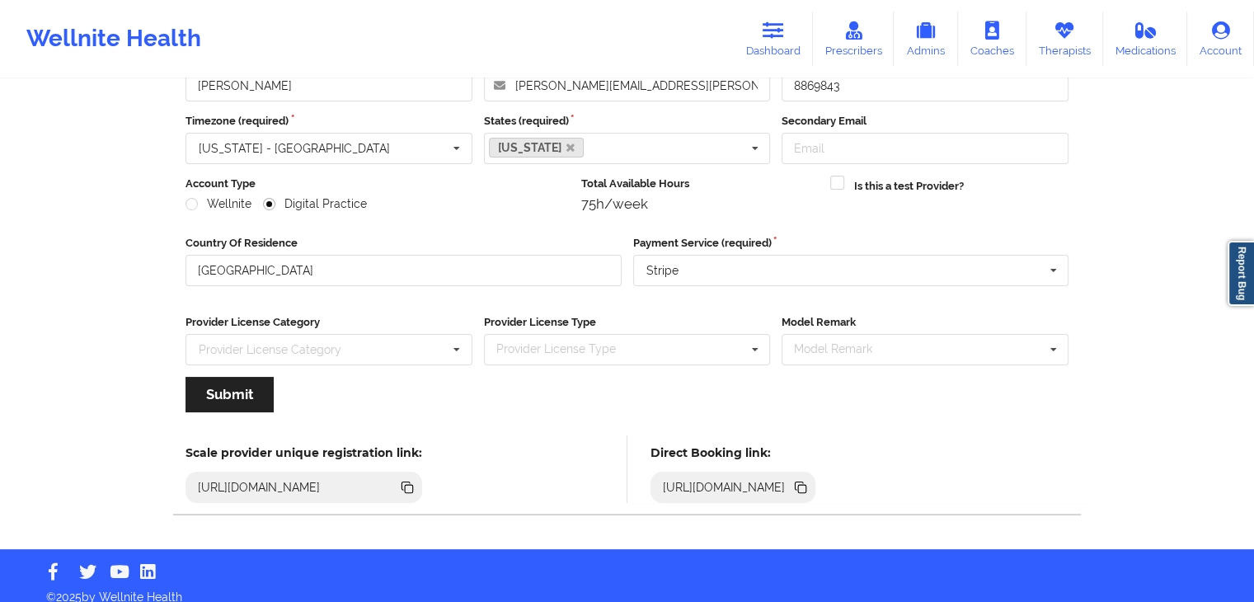
scroll to position [137, 0]
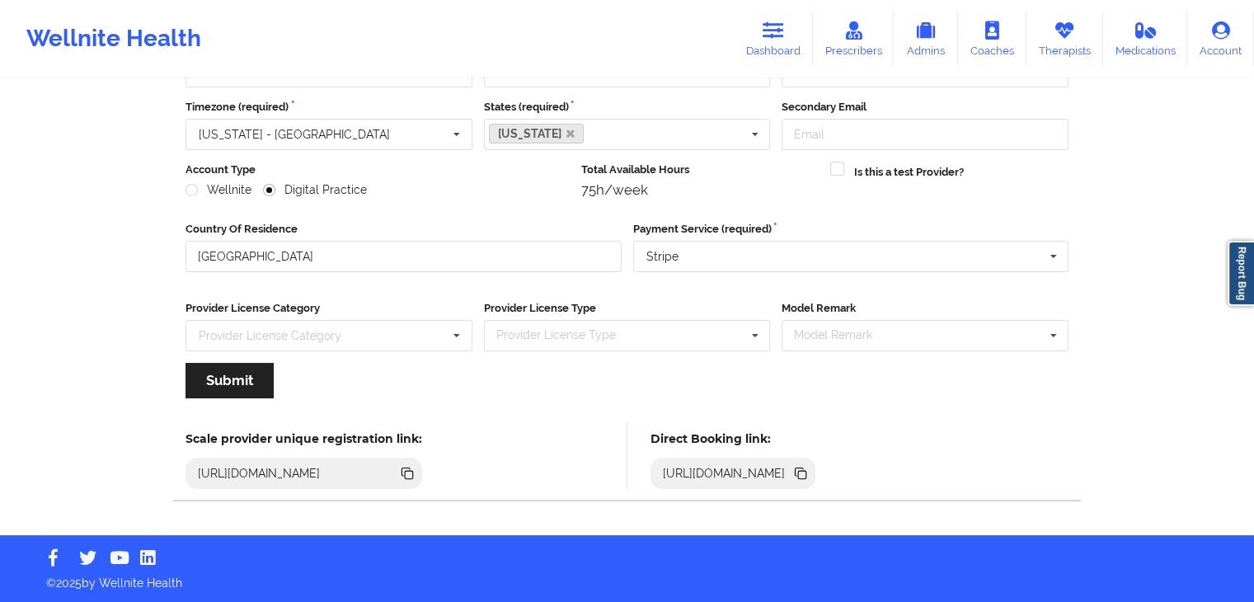
click at [807, 471] on icon at bounding box center [802, 475] width 8 height 8
click at [789, 56] on link "Dashboard" at bounding box center [773, 39] width 79 height 54
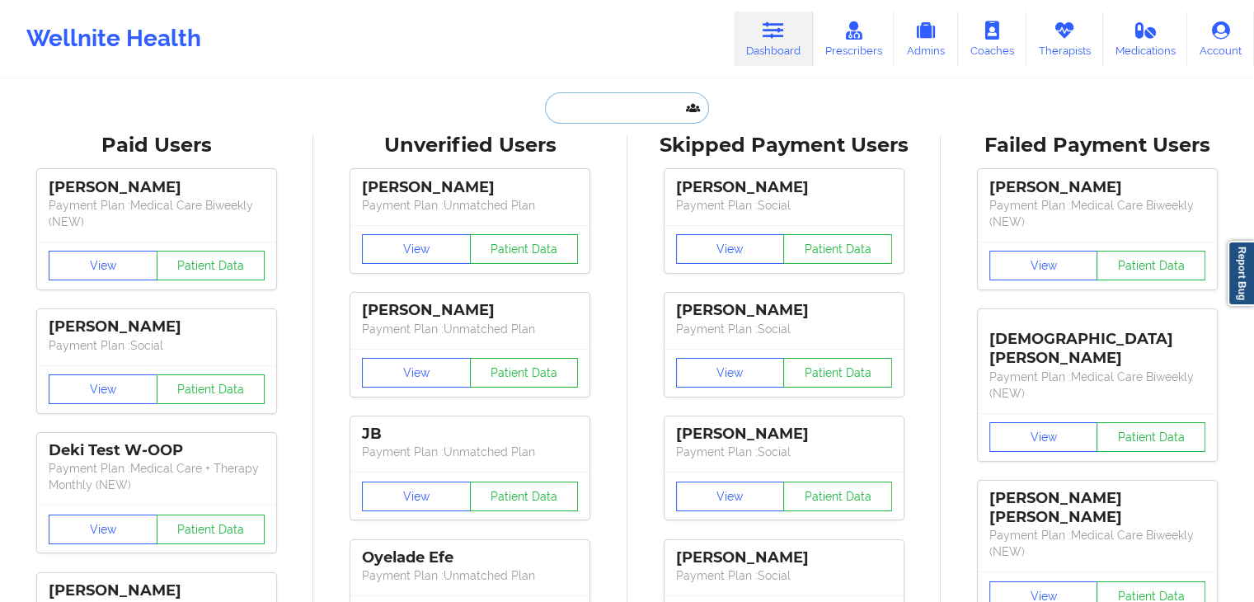
click at [550, 114] on input "text" at bounding box center [626, 107] width 163 height 31
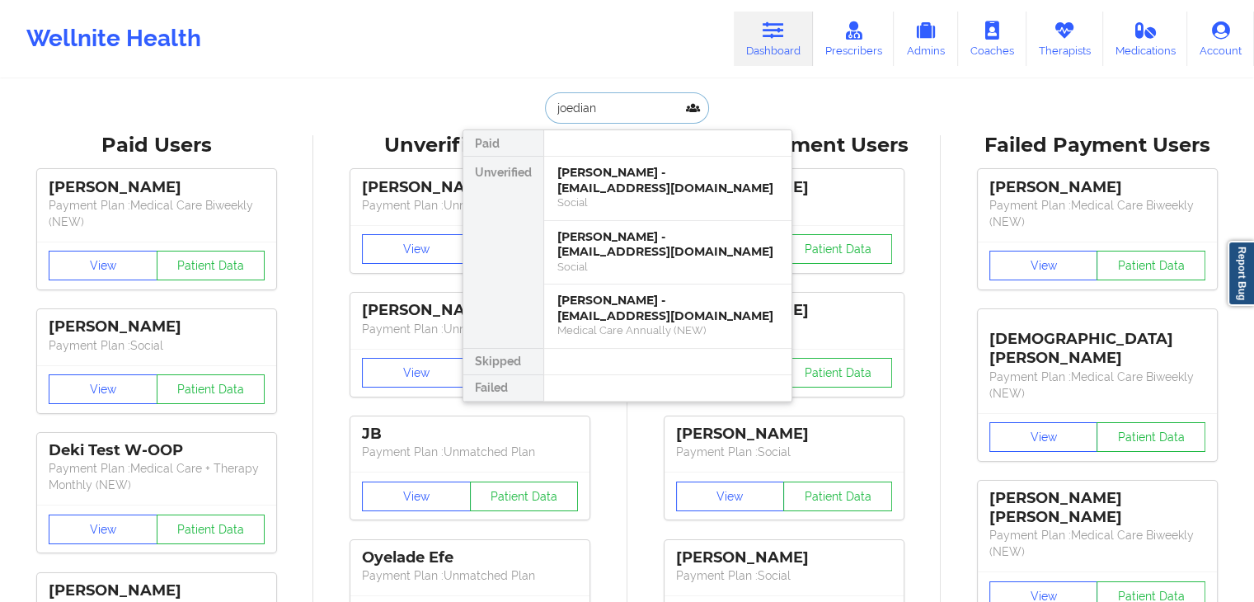
type input "joedian"
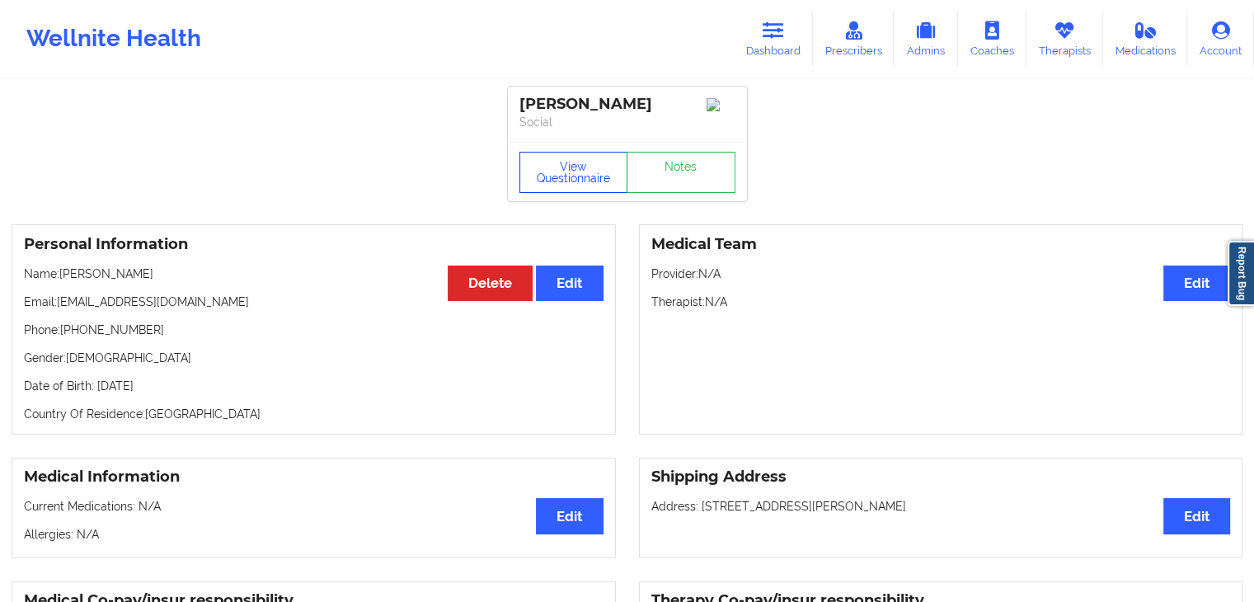
click at [571, 170] on button "View Questionnaire" at bounding box center [574, 172] width 109 height 41
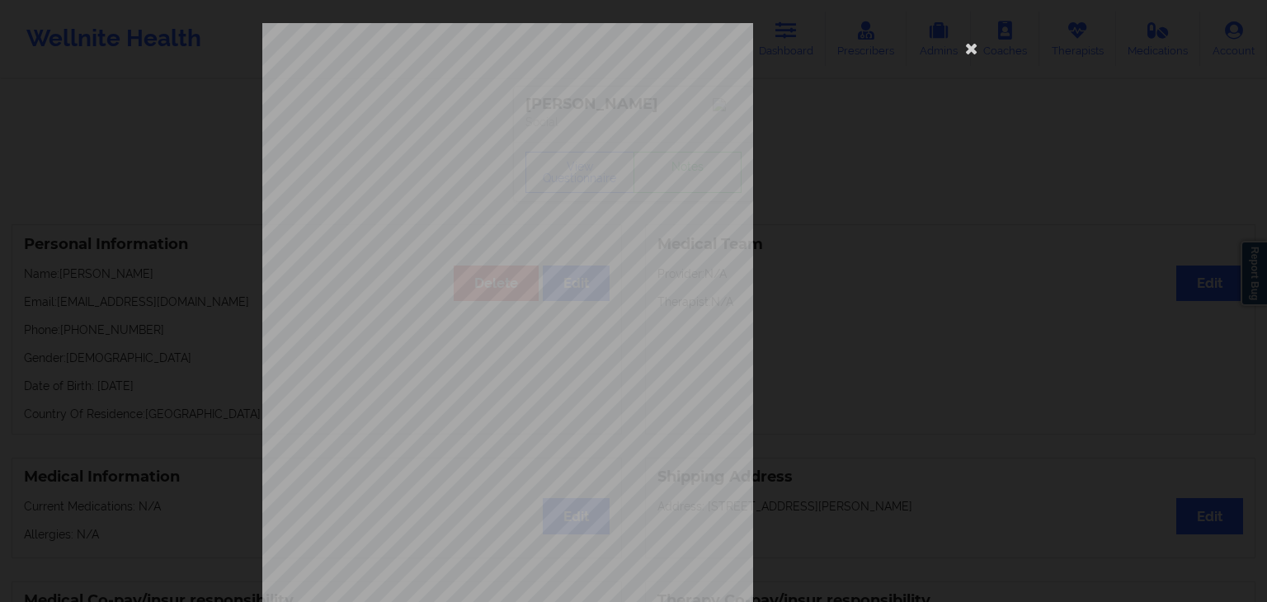
click at [548, 324] on span "Please list all of your drug [MEDICAL_DATA]." at bounding box center [519, 328] width 174 height 9
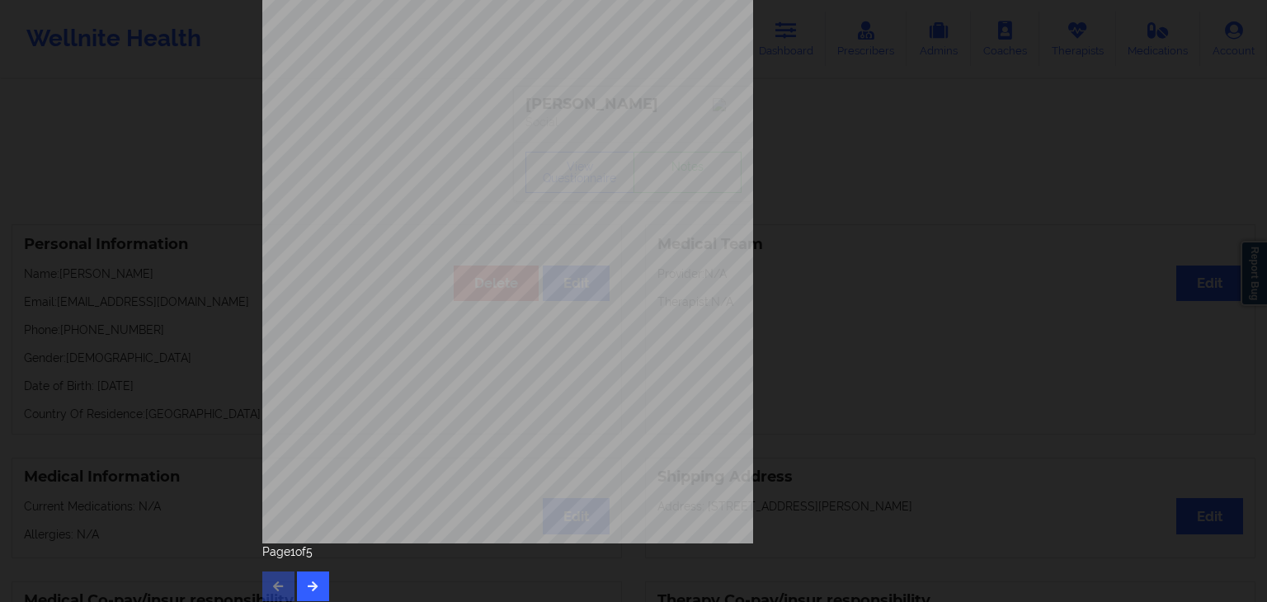
scroll to position [185, 0]
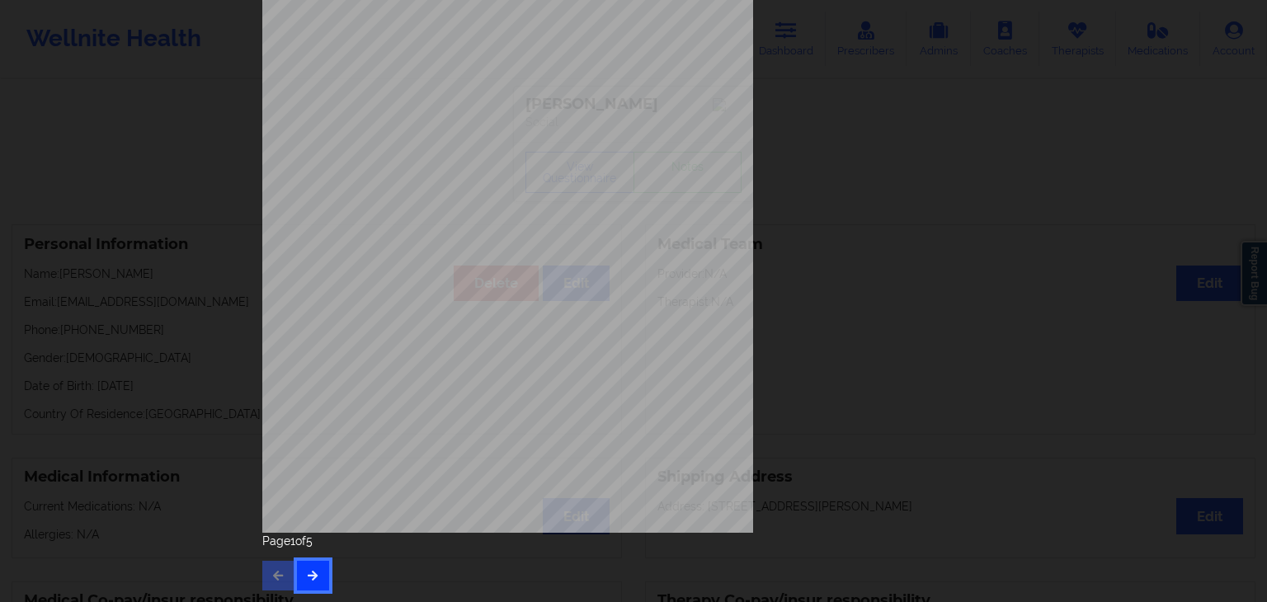
click at [318, 562] on button "button" at bounding box center [313, 576] width 32 height 30
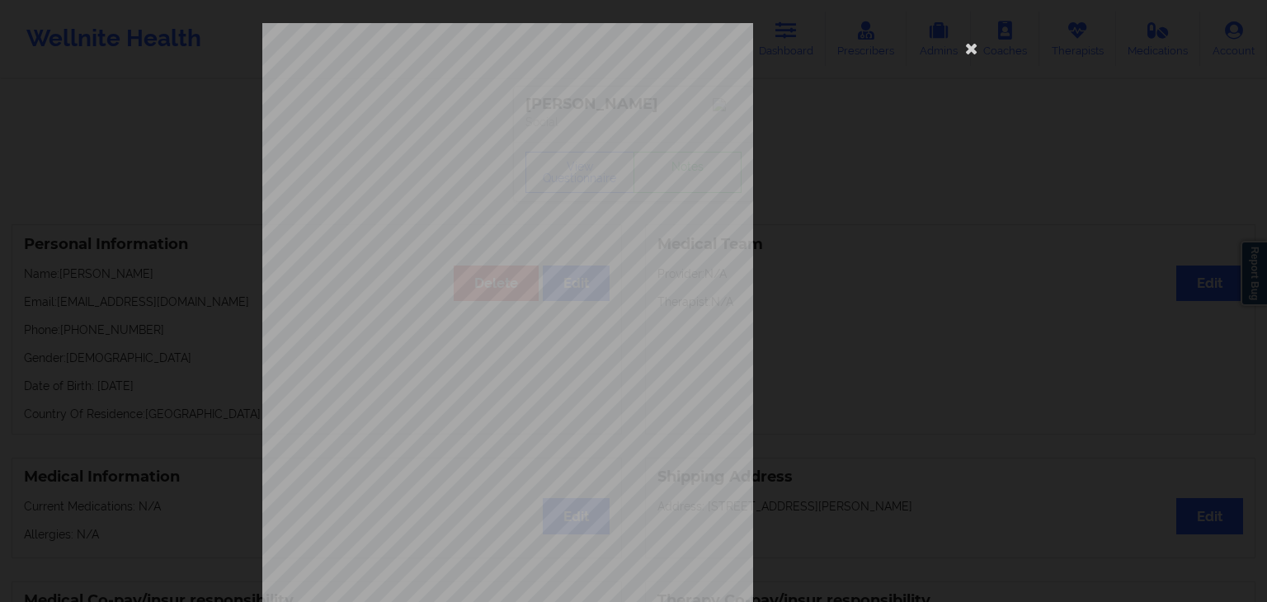
click at [536, 486] on span "Thoughts that you would be better of" at bounding box center [509, 484] width 141 height 9
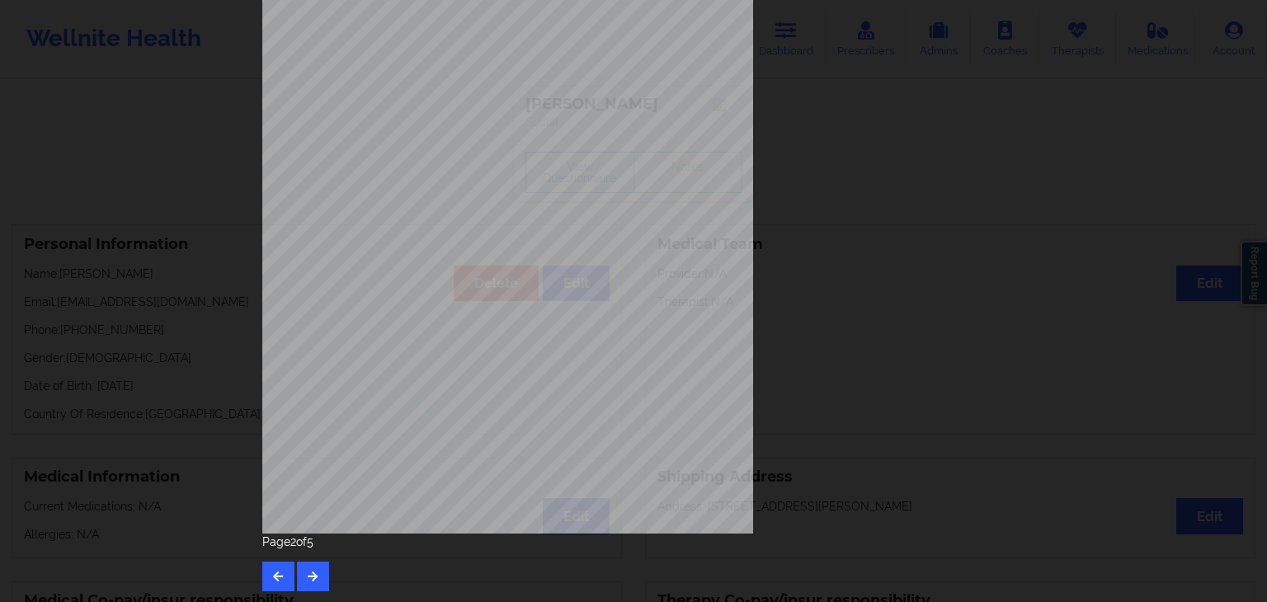
scroll to position [185, 0]
click at [323, 580] on button "button" at bounding box center [313, 576] width 32 height 30
click at [312, 578] on icon "button" at bounding box center [313, 575] width 14 height 10
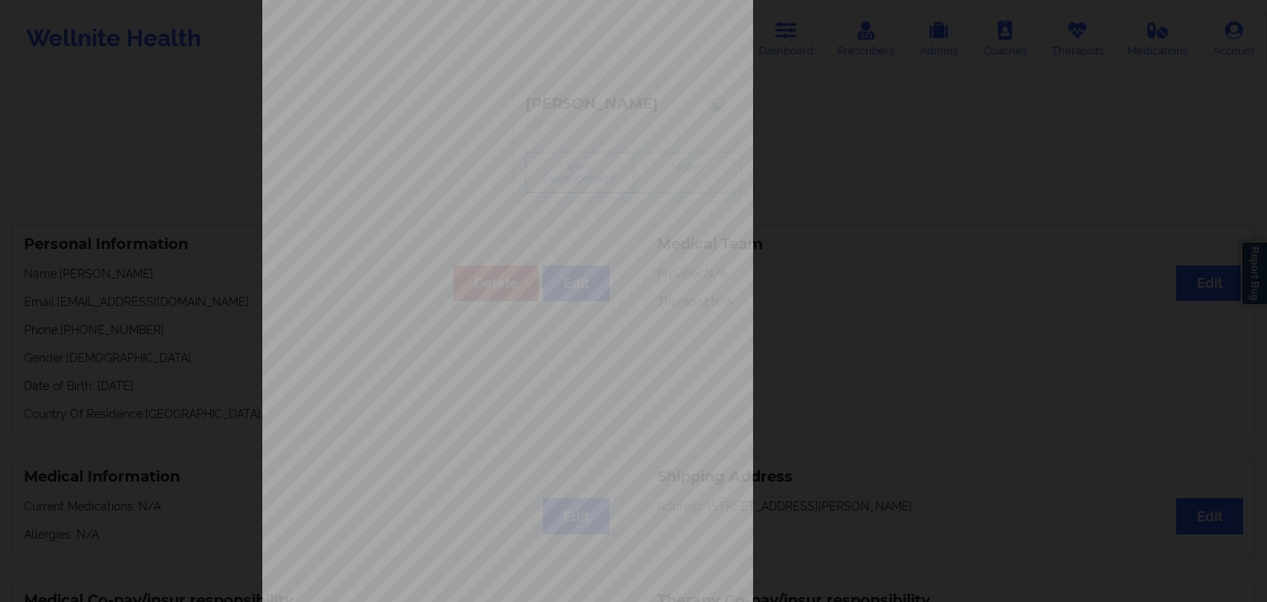
scroll to position [99, 0]
click at [820, 182] on div "Insurance company type details by patient commercial Insurance Member ID for pa…" at bounding box center [633, 271] width 742 height 694
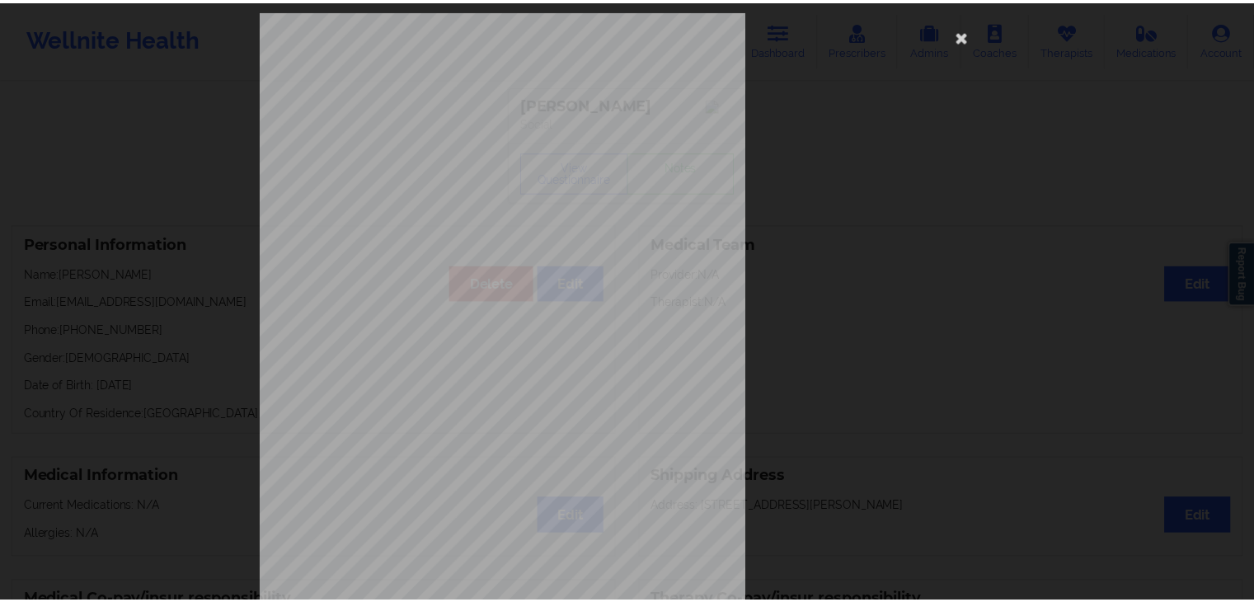
scroll to position [0, 0]
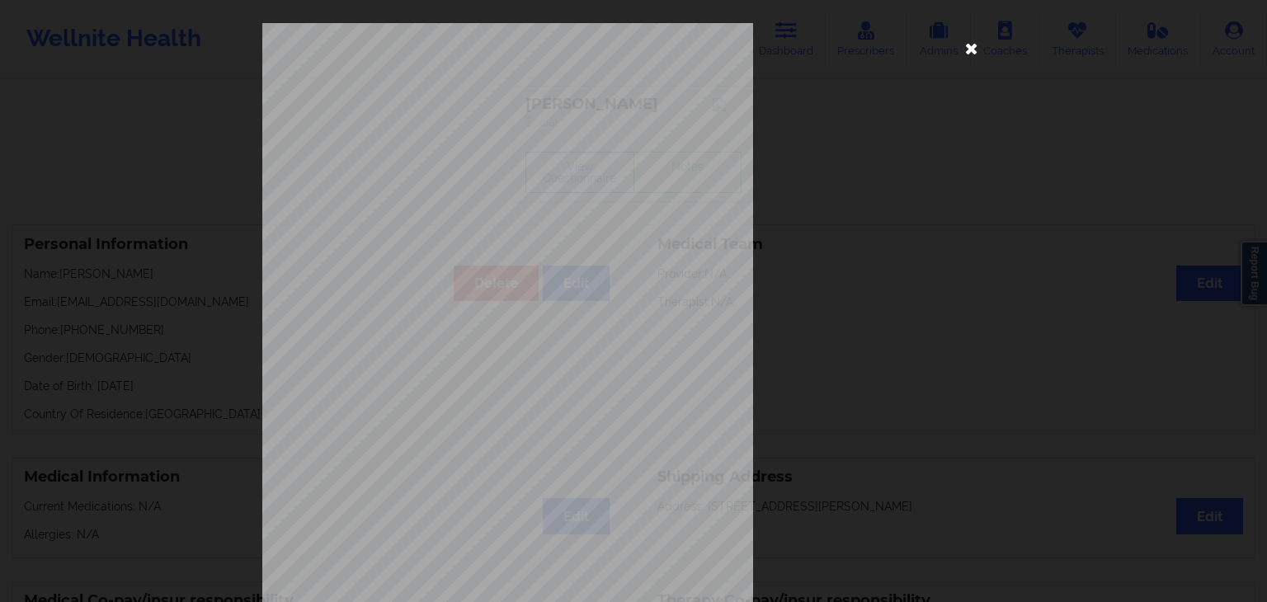
click at [971, 44] on icon at bounding box center [971, 48] width 26 height 26
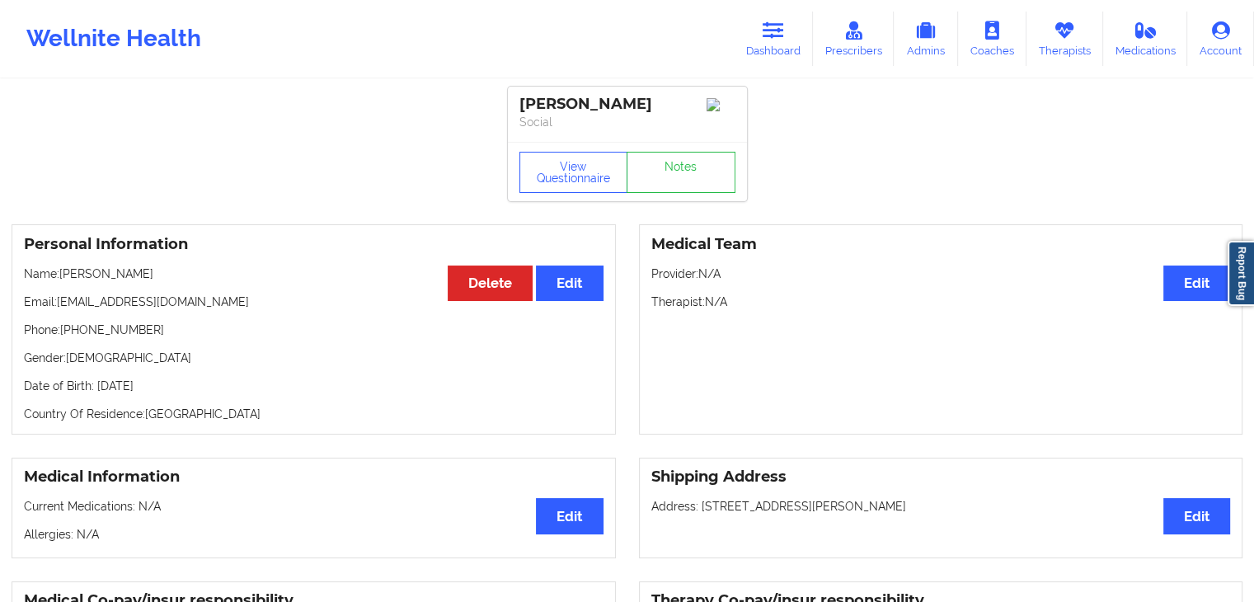
click at [265, 238] on div "Personal Information Edit Delete Name: [PERSON_NAME] Email: [EMAIL_ADDRESS][DOM…" at bounding box center [314, 329] width 605 height 210
drag, startPoint x: 23, startPoint y: 334, endPoint x: 154, endPoint y: 341, distance: 131.3
click at [154, 338] on p "Phone: [PHONE_NUMBER]" at bounding box center [314, 330] width 580 height 16
copy p "Phone: [PHONE_NUMBER]"
click at [770, 35] on icon at bounding box center [773, 30] width 21 height 18
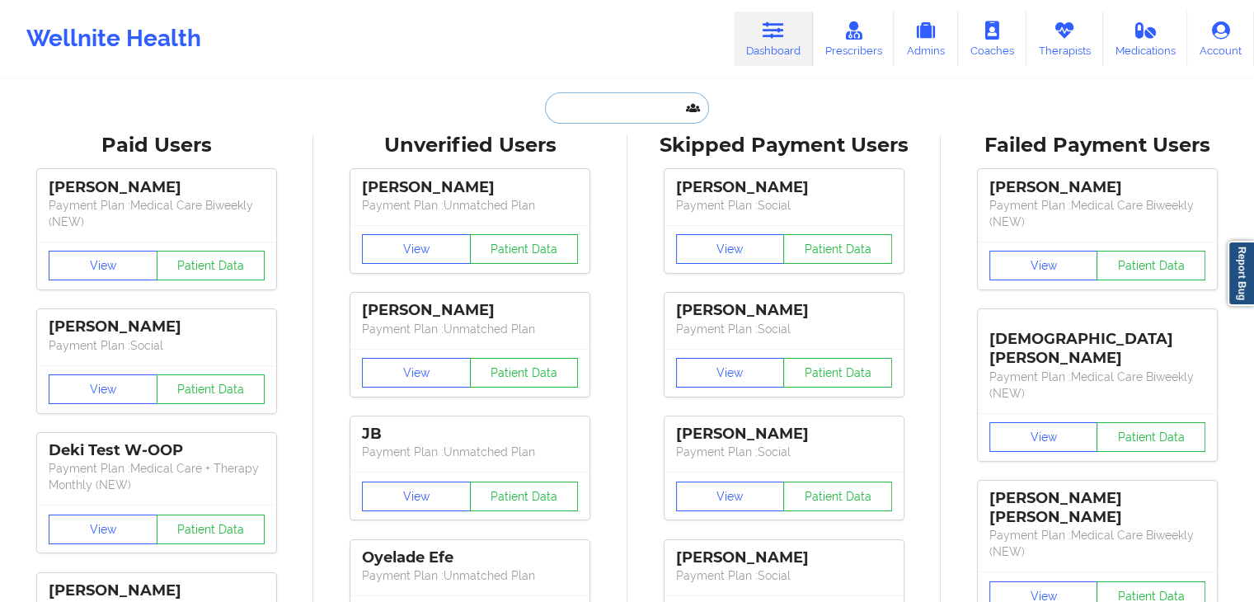
click at [568, 111] on input "text" at bounding box center [626, 107] width 163 height 31
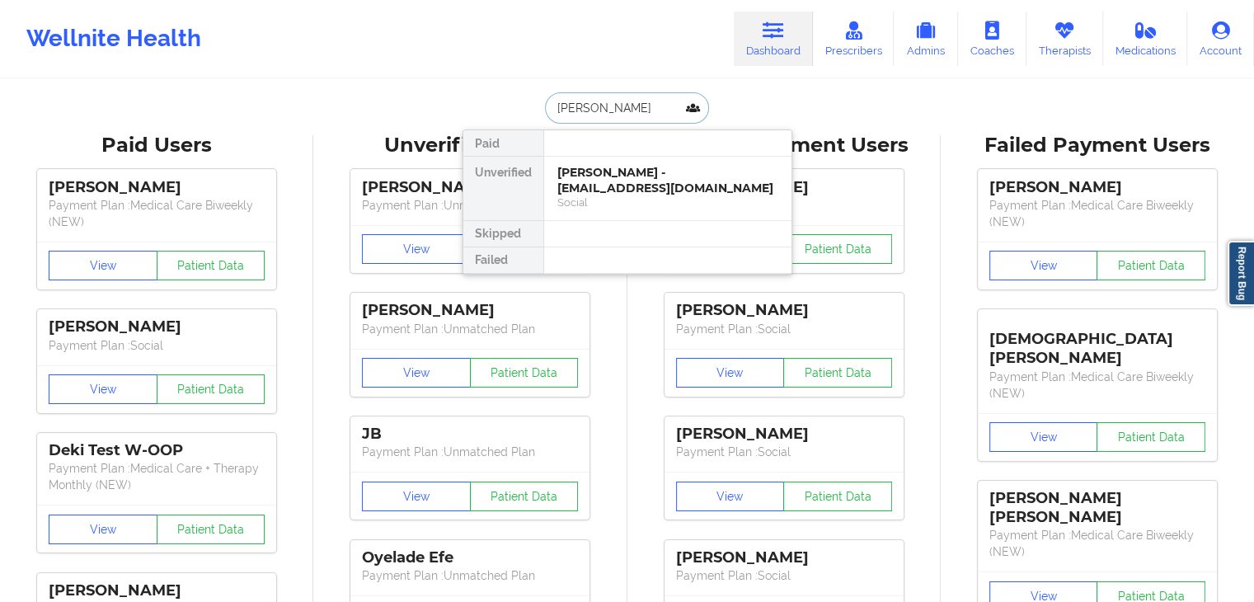
type input "[PERSON_NAME]"
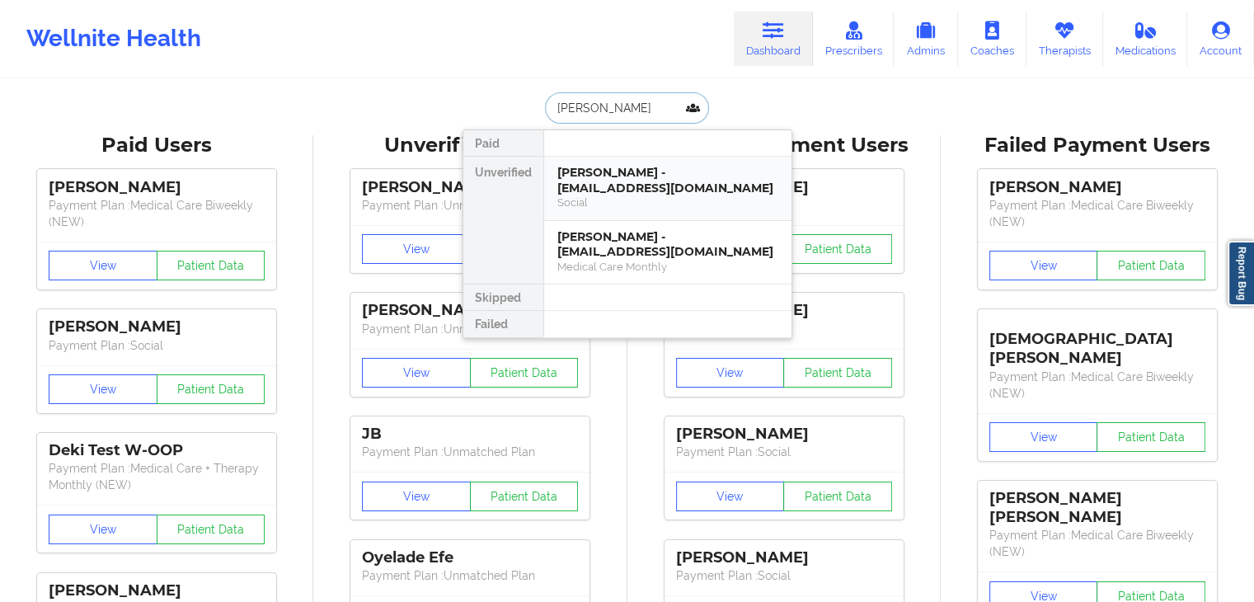
click at [618, 202] on div "Social" at bounding box center [668, 202] width 221 height 14
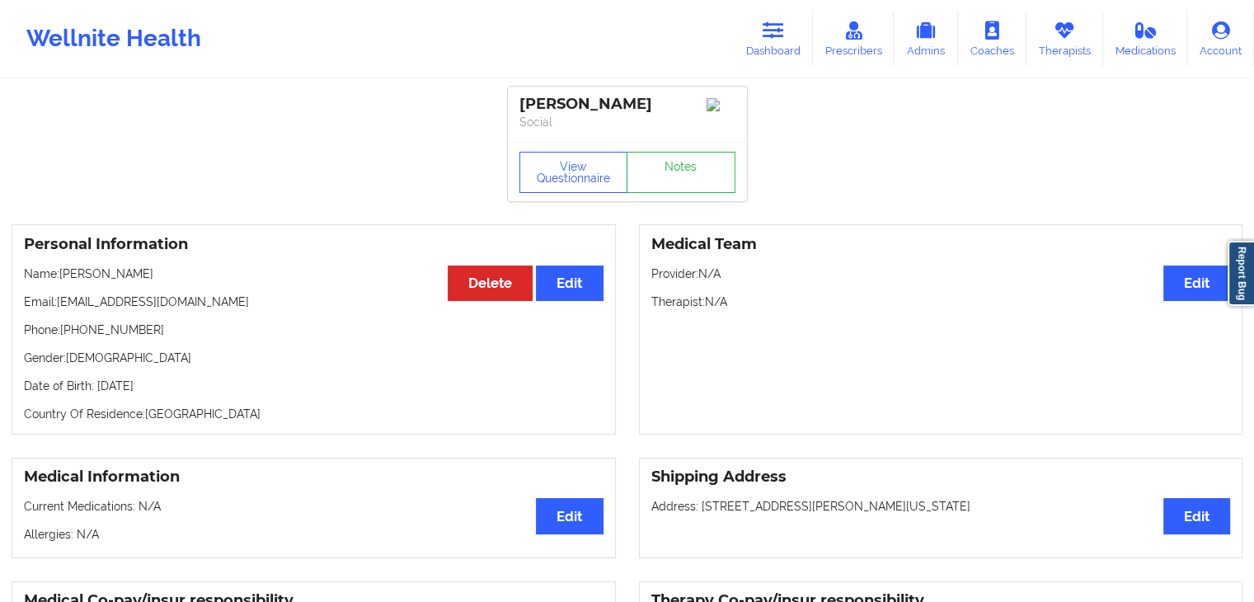
click at [845, 318] on div "Medical Team Edit Provider: N/A Therapist: N/A" at bounding box center [941, 329] width 605 height 210
drag, startPoint x: 56, startPoint y: 308, endPoint x: 243, endPoint y: 291, distance: 187.9
click at [243, 291] on div "Personal Information Edit Delete Name: [PERSON_NAME] Email: [EMAIL_ADDRESS][DOM…" at bounding box center [314, 329] width 605 height 210
copy p "[EMAIL_ADDRESS][DOMAIN_NAME]"
click at [557, 165] on button "View Questionnaire" at bounding box center [574, 172] width 109 height 41
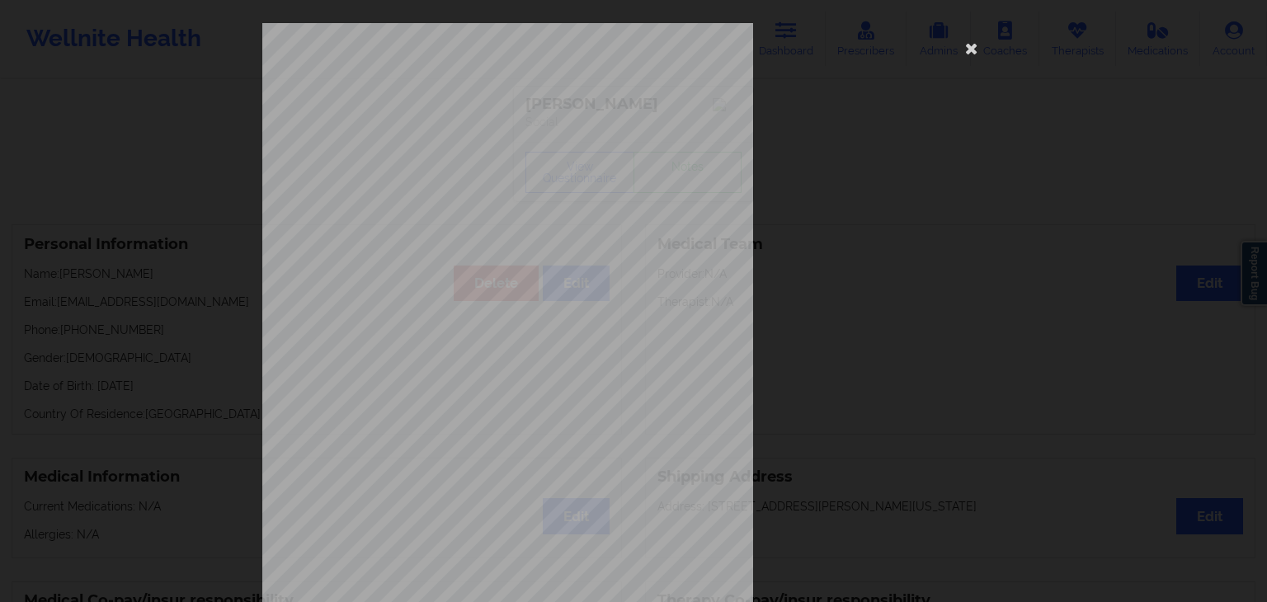
click at [792, 136] on div "[STREET_ADDRESS] What state do you live in ? [US_STATE] Full Name [PERSON_NAME]…" at bounding box center [633, 370] width 742 height 694
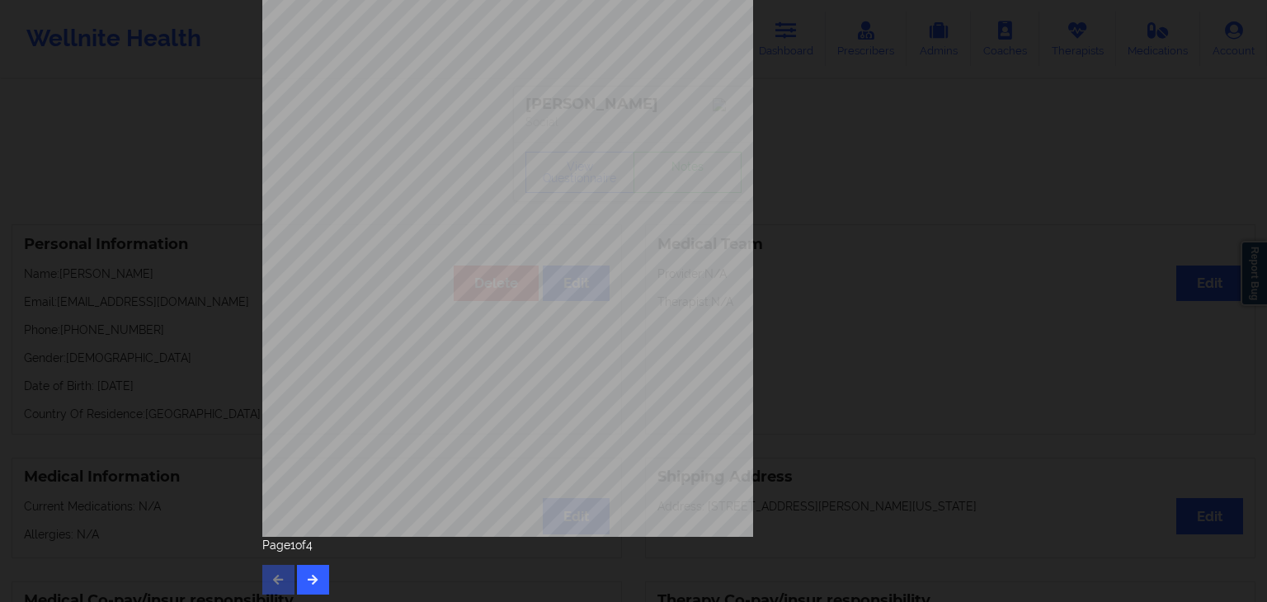
scroll to position [185, 0]
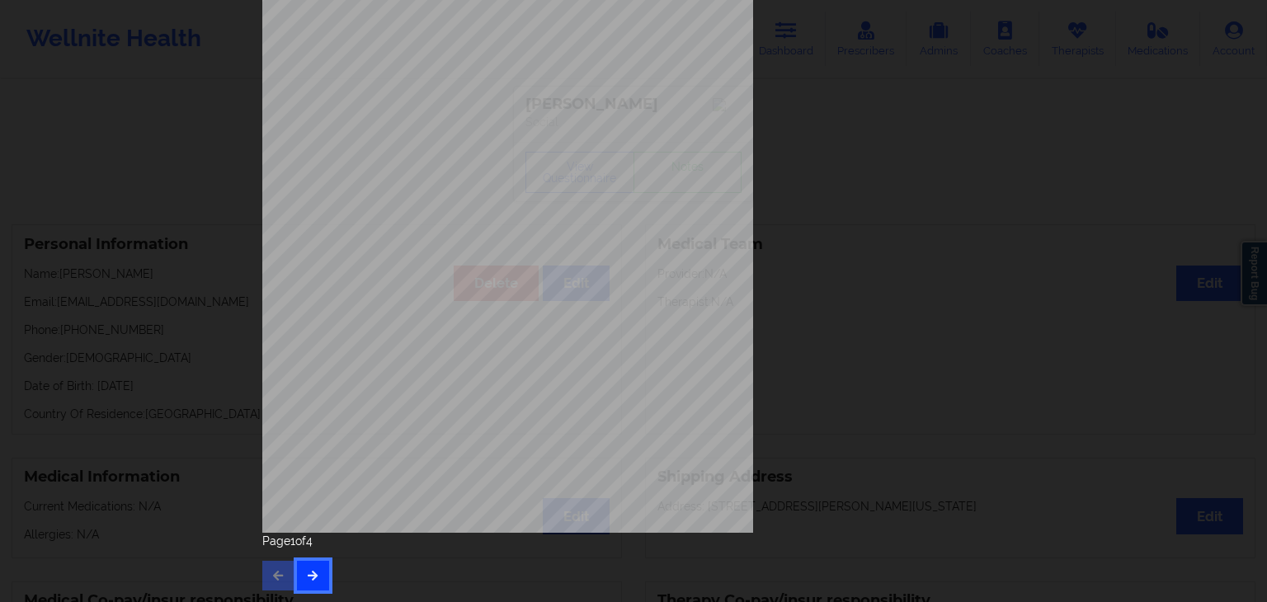
click at [300, 574] on button "button" at bounding box center [313, 576] width 32 height 30
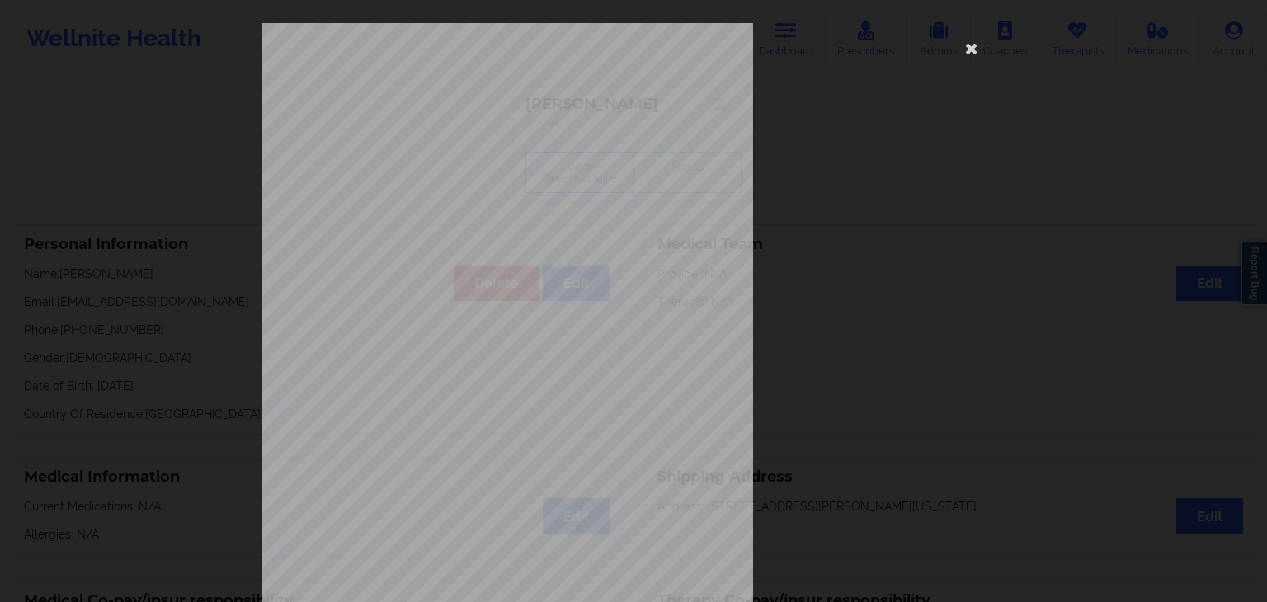
click at [843, 358] on div "Feeling nervous, anxious, or on edge Not being able to stop or control worrying…" at bounding box center [633, 370] width 742 height 694
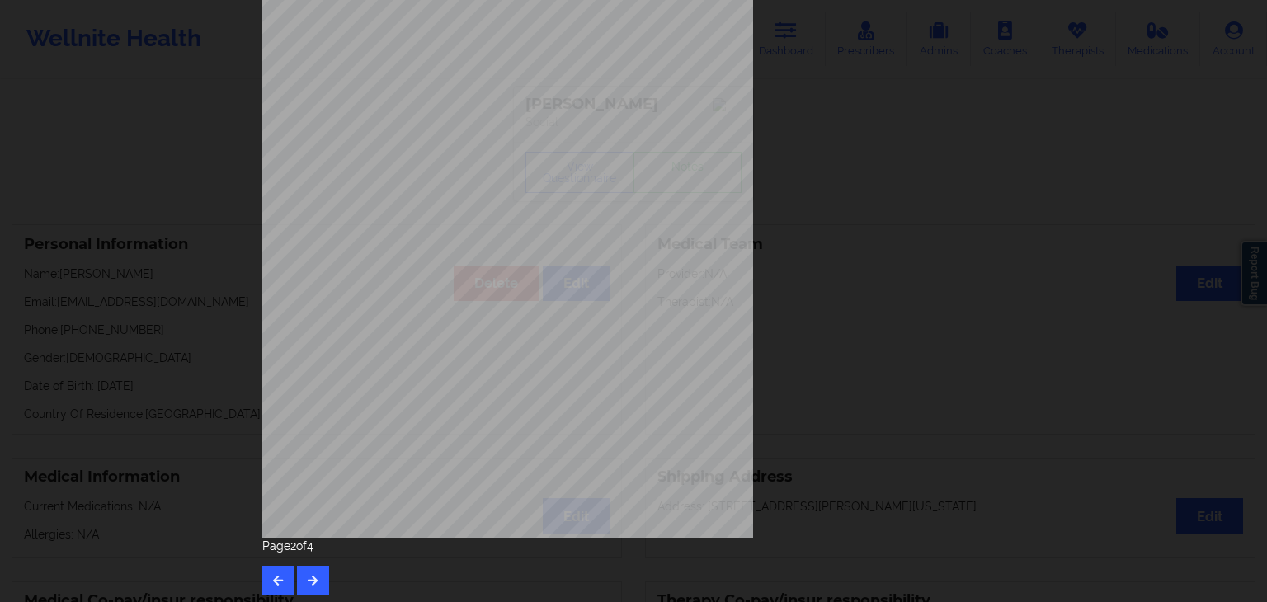
scroll to position [185, 0]
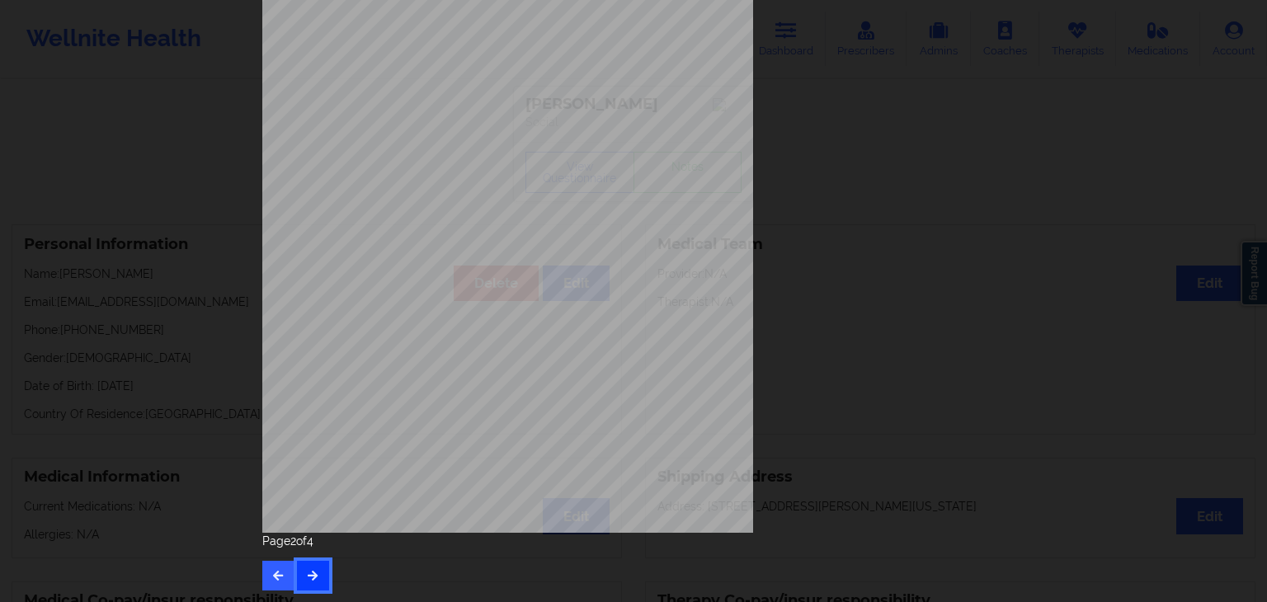
click at [304, 581] on button "button" at bounding box center [313, 576] width 32 height 30
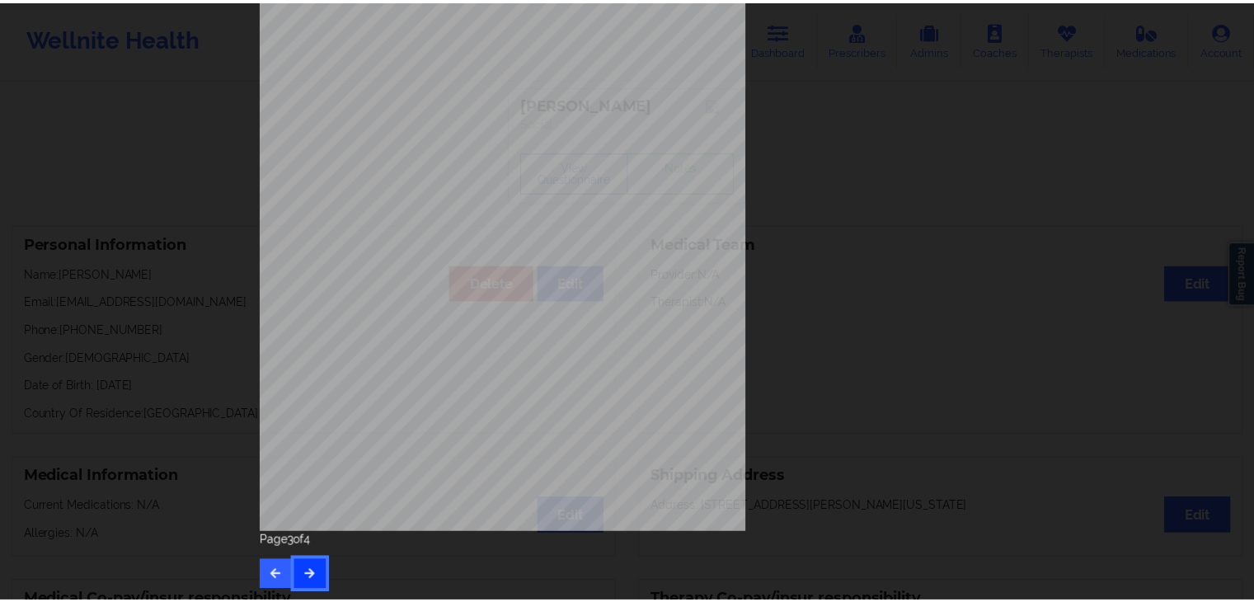
scroll to position [0, 0]
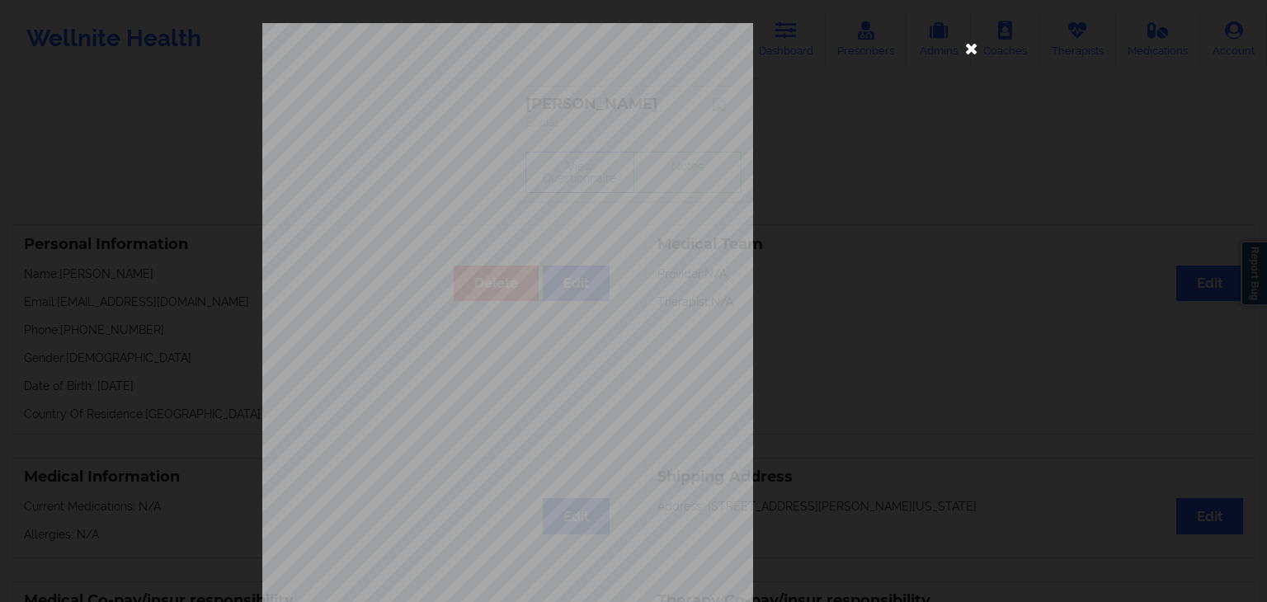
click at [960, 48] on icon at bounding box center [971, 48] width 26 height 26
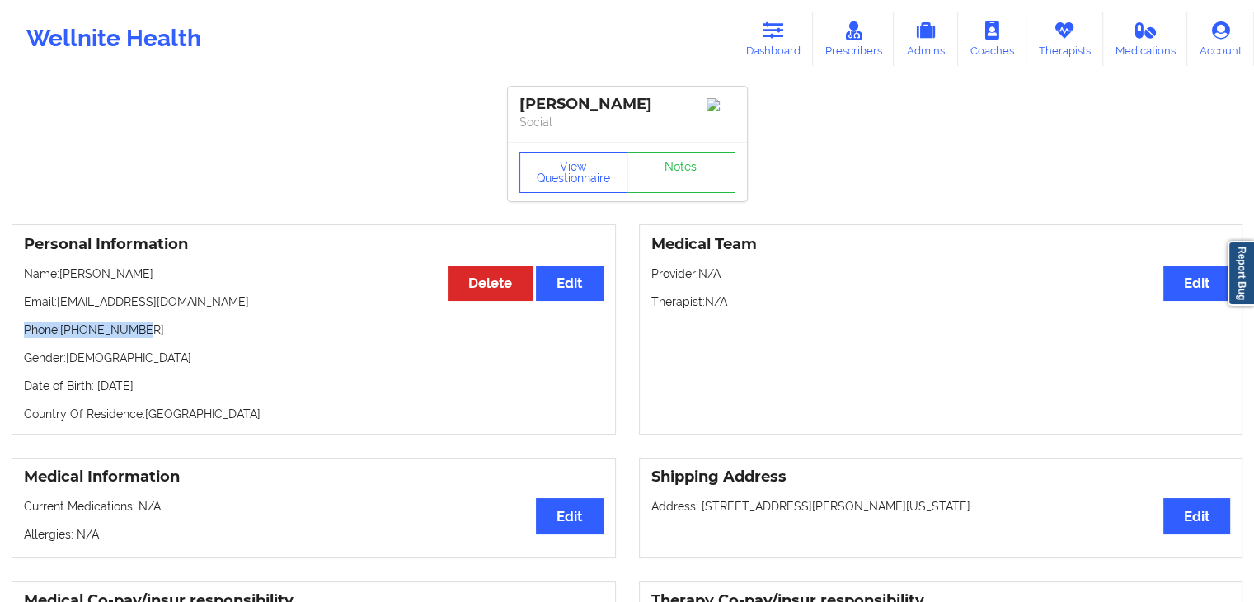
drag, startPoint x: 21, startPoint y: 333, endPoint x: 151, endPoint y: 335, distance: 129.5
click at [151, 335] on div "Personal Information Edit Delete Name: [PERSON_NAME] Email: [EMAIL_ADDRESS][DOM…" at bounding box center [314, 329] width 605 height 210
copy p "Phone: [PHONE_NUMBER]"
click at [1067, 61] on link "Therapists" at bounding box center [1065, 39] width 77 height 54
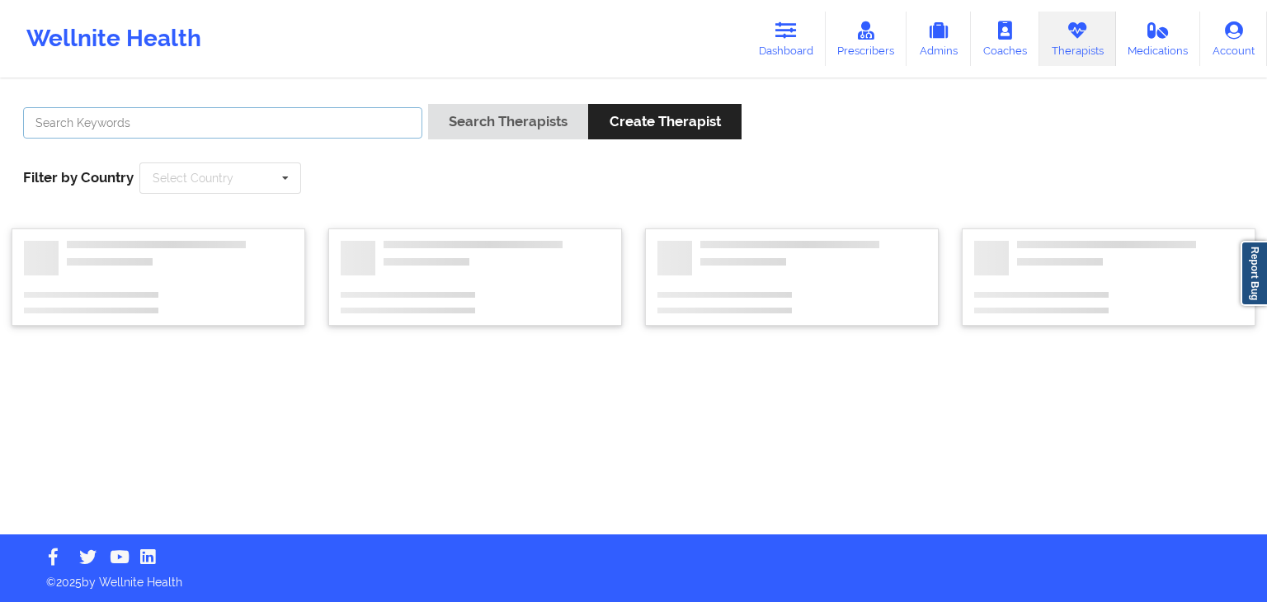
click at [303, 132] on input "text" at bounding box center [222, 122] width 399 height 31
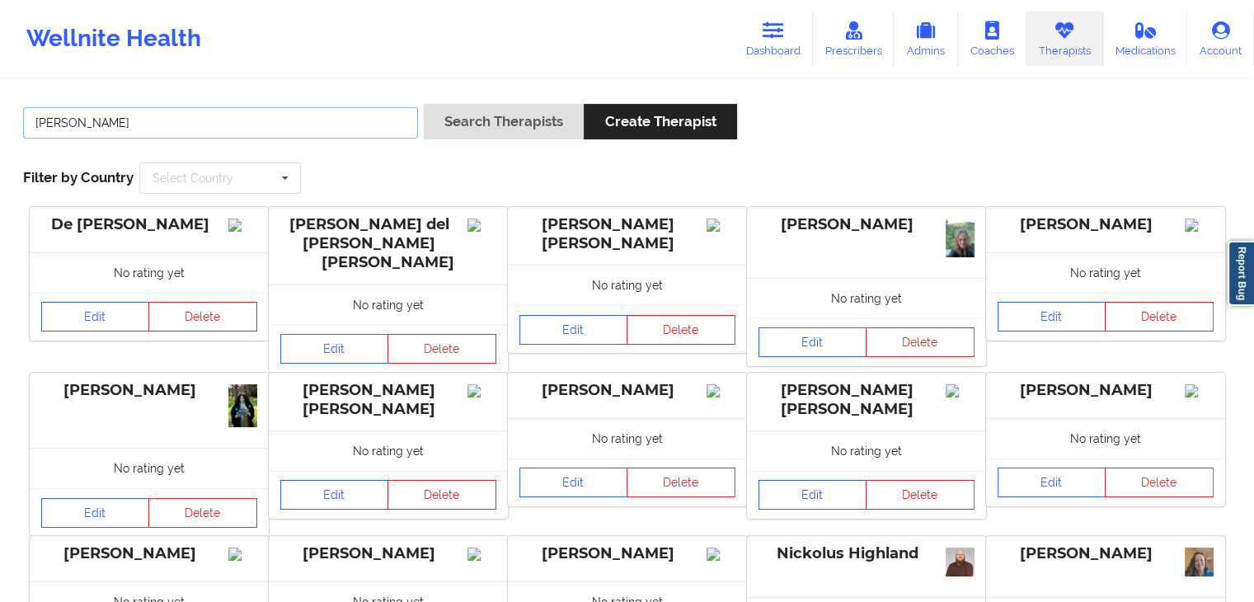
click at [424, 104] on button "Search Therapists" at bounding box center [504, 121] width 160 height 35
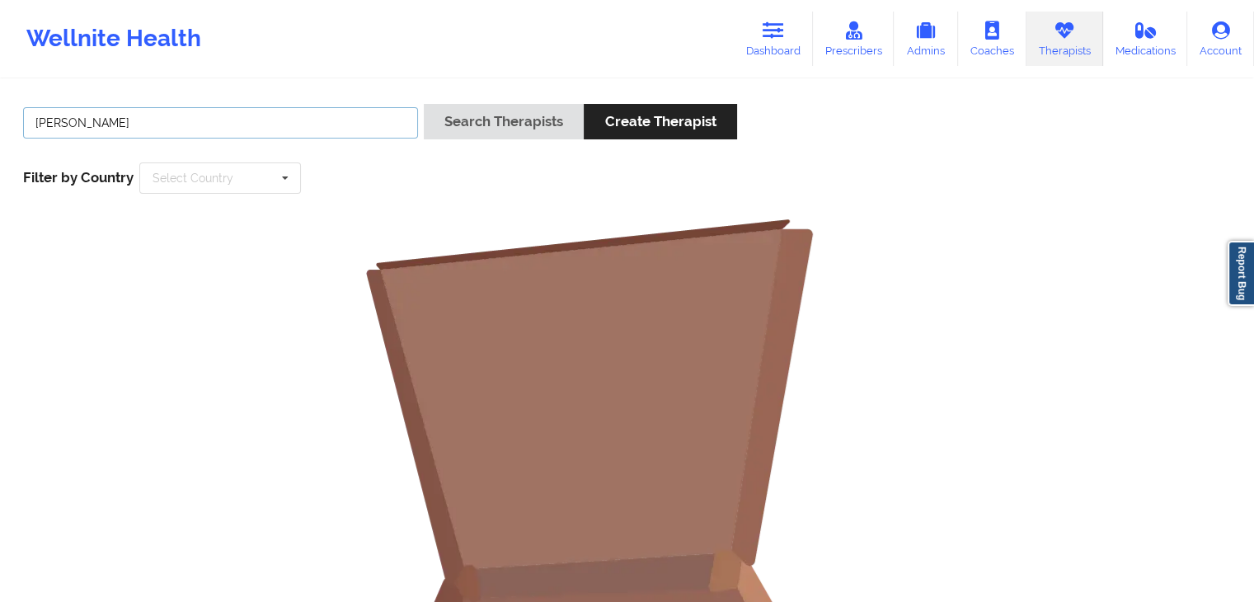
click at [224, 113] on input "[PERSON_NAME]" at bounding box center [220, 122] width 395 height 31
click at [424, 104] on button "Search Therapists" at bounding box center [504, 121] width 160 height 35
click at [224, 113] on input "[PERSON_NAME]" at bounding box center [220, 122] width 395 height 31
click at [424, 104] on button "Search Therapists" at bounding box center [504, 121] width 160 height 35
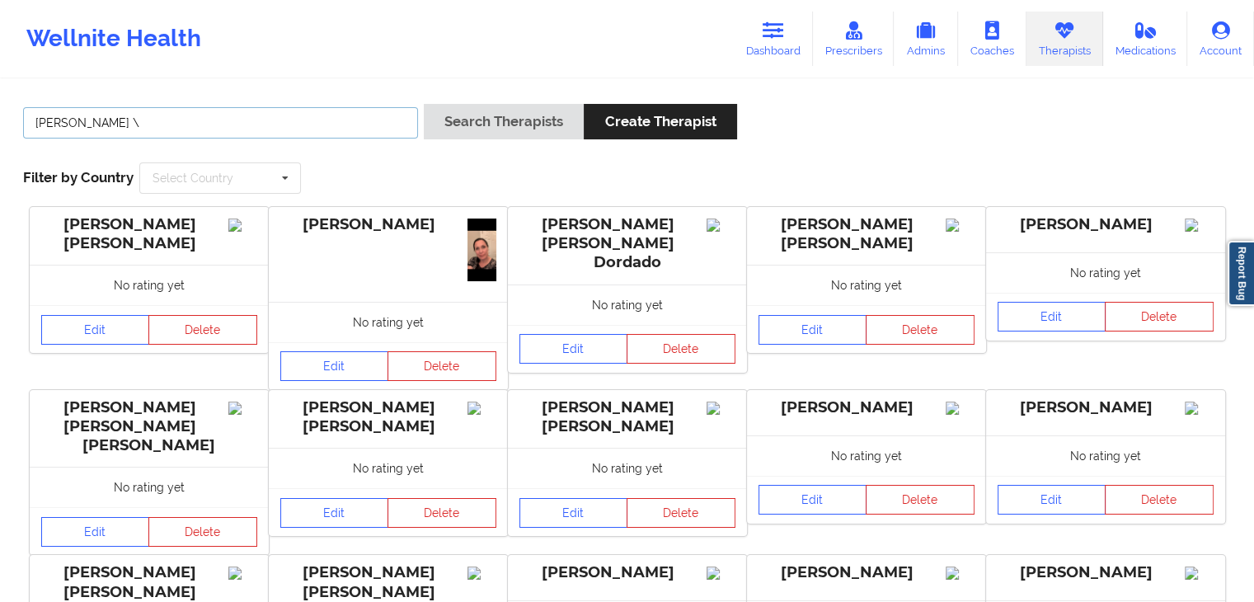
click at [332, 132] on input "[PERSON_NAME] \" at bounding box center [220, 122] width 395 height 31
type input "j"
paste input "[PERSON_NAME]"
click at [424, 104] on button "Search Therapists" at bounding box center [504, 121] width 160 height 35
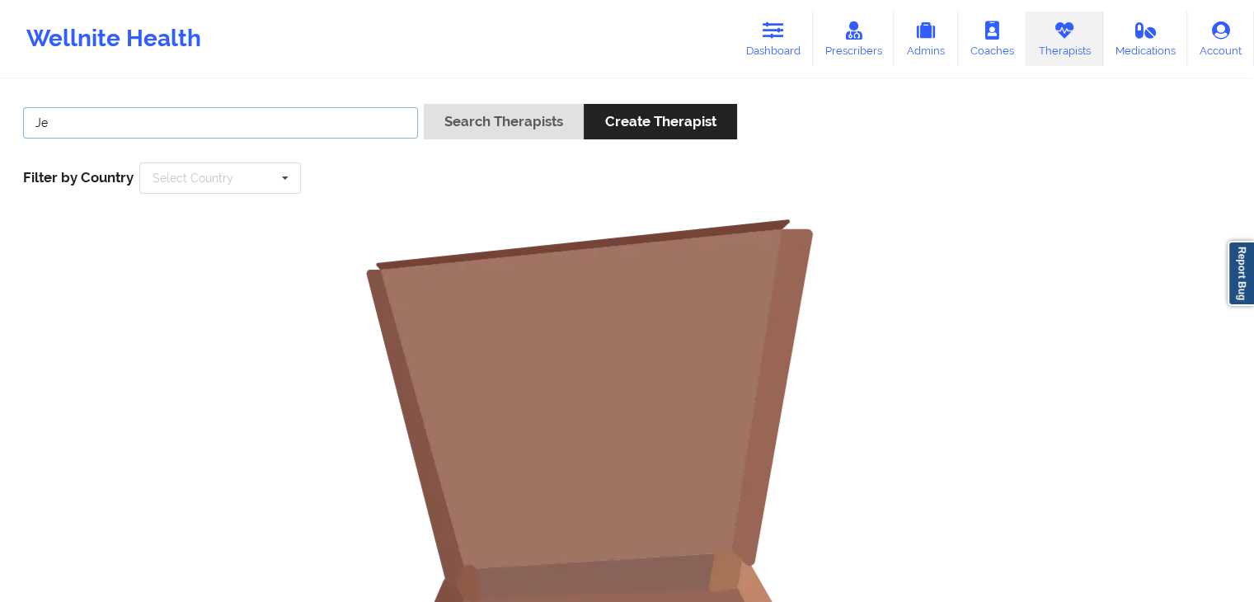
type input "J"
type input "e"
type input "[PERSON_NAME]"
click at [424, 104] on button "Search Therapists" at bounding box center [504, 121] width 160 height 35
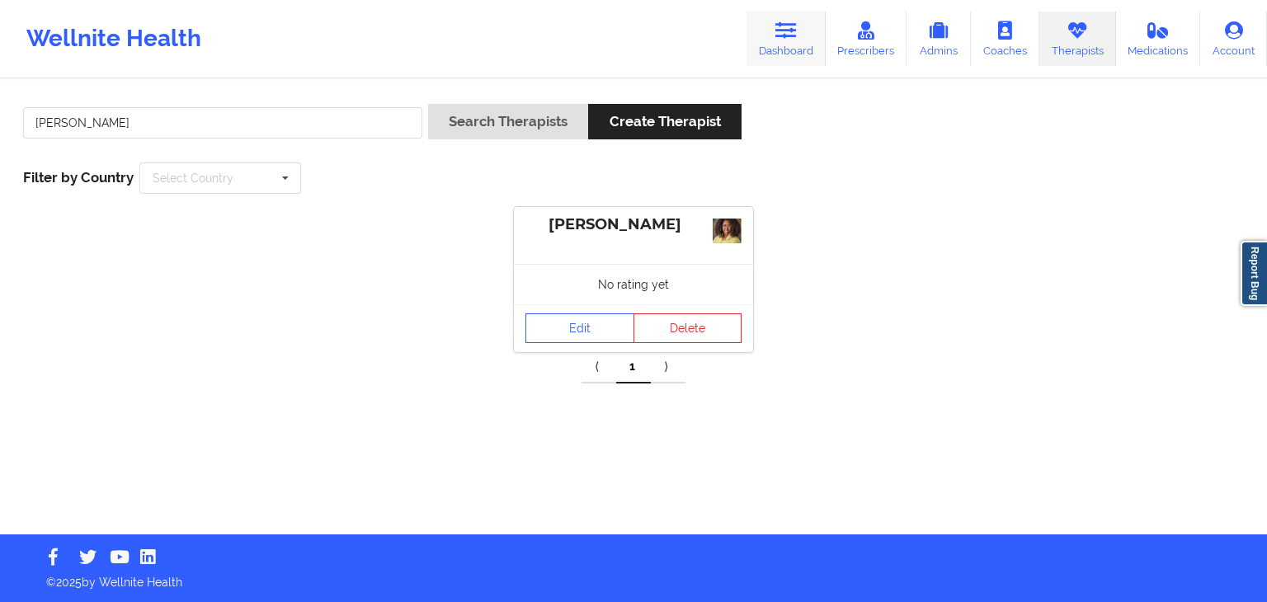
click at [783, 40] on link "Dashboard" at bounding box center [785, 39] width 79 height 54
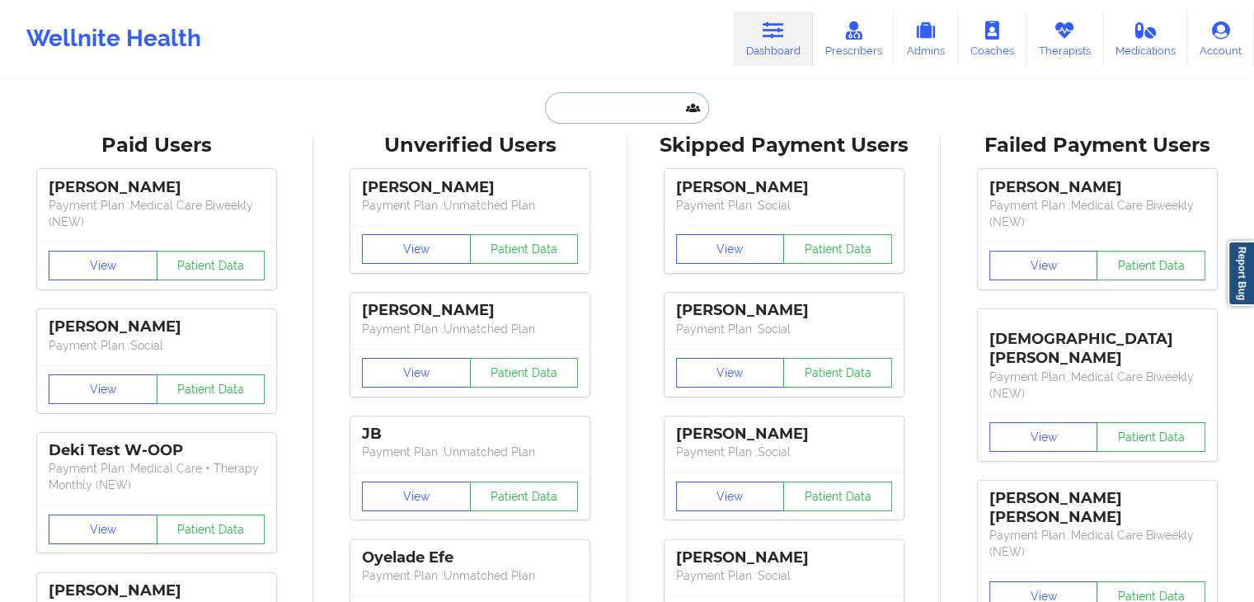
click at [627, 111] on input "text" at bounding box center [626, 107] width 163 height 31
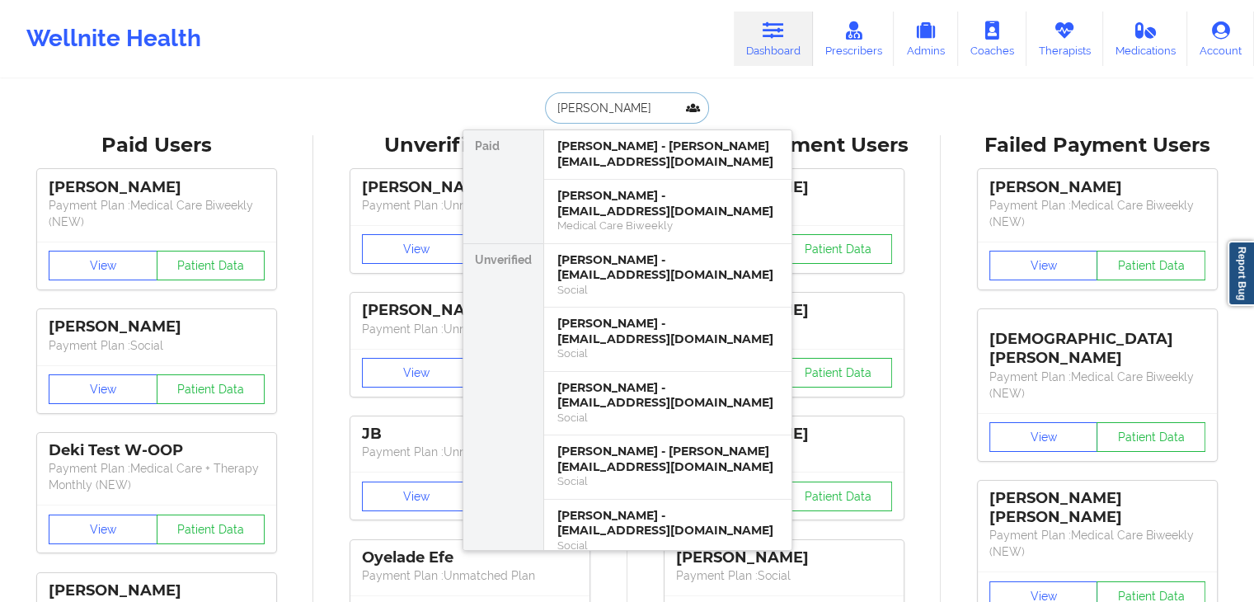
type input "[PERSON_NAME]"
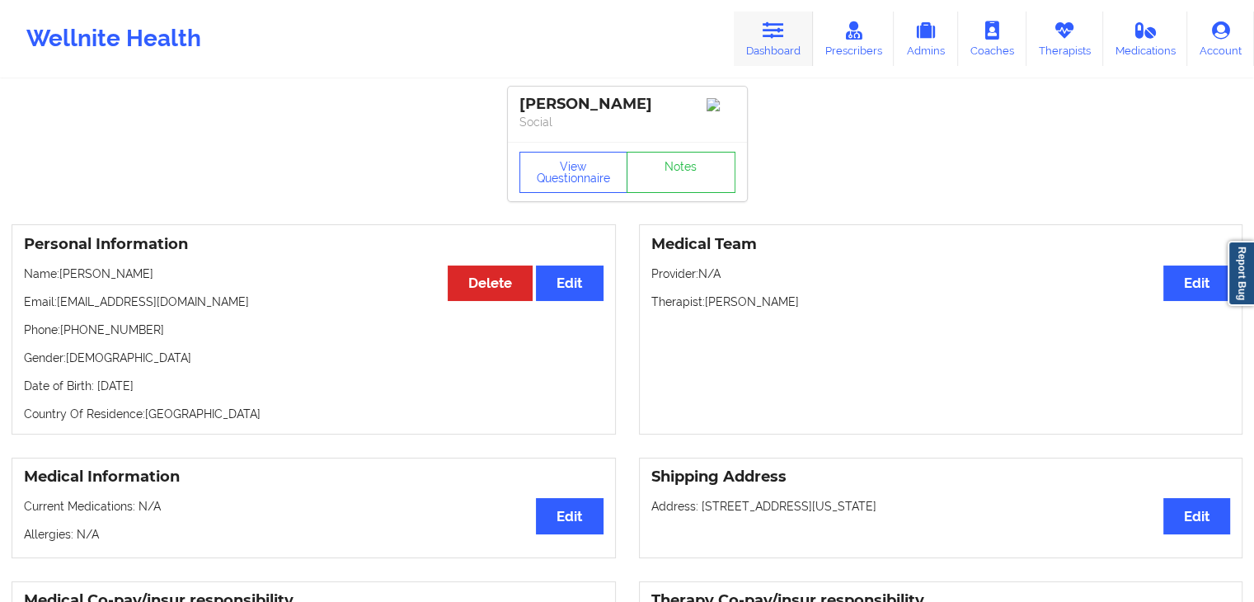
click at [789, 43] on link "Dashboard" at bounding box center [773, 39] width 79 height 54
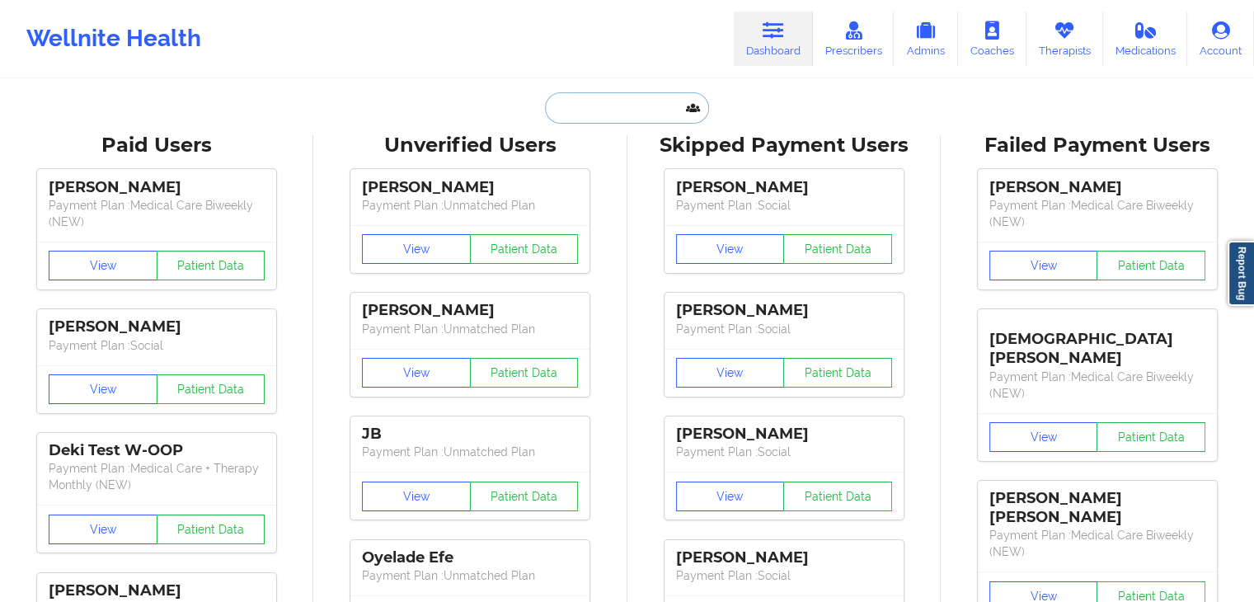
click at [573, 120] on input "text" at bounding box center [626, 107] width 163 height 31
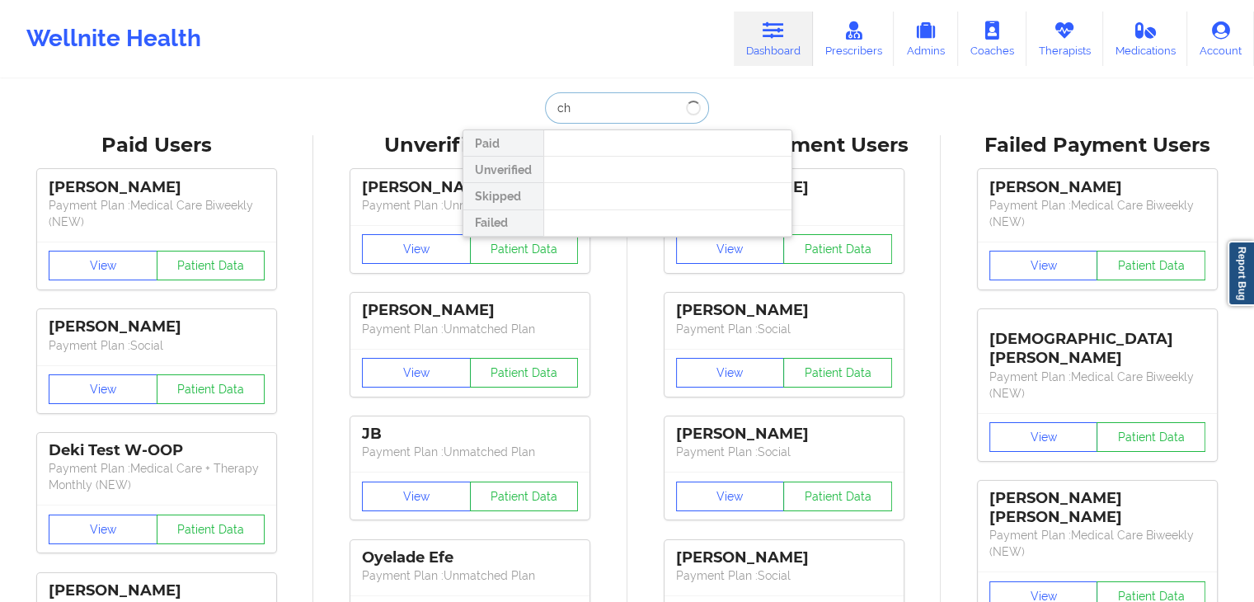
type input "c"
type input "[PERSON_NAME]"
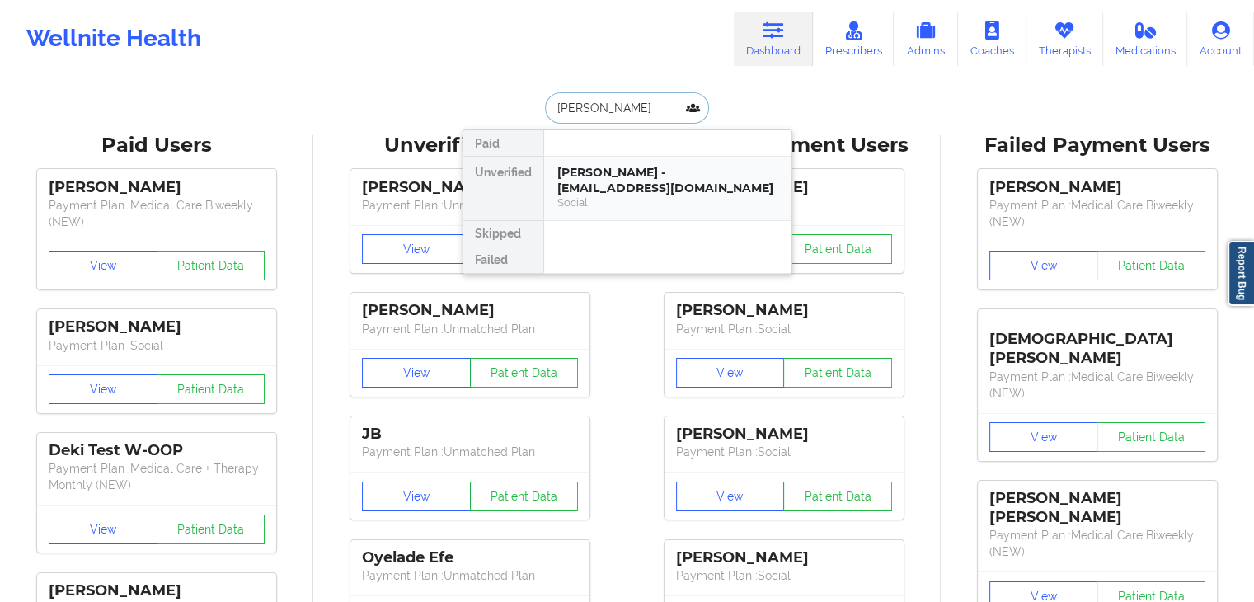
click at [612, 190] on div "[PERSON_NAME] - [EMAIL_ADDRESS][DOMAIN_NAME]" at bounding box center [668, 180] width 221 height 31
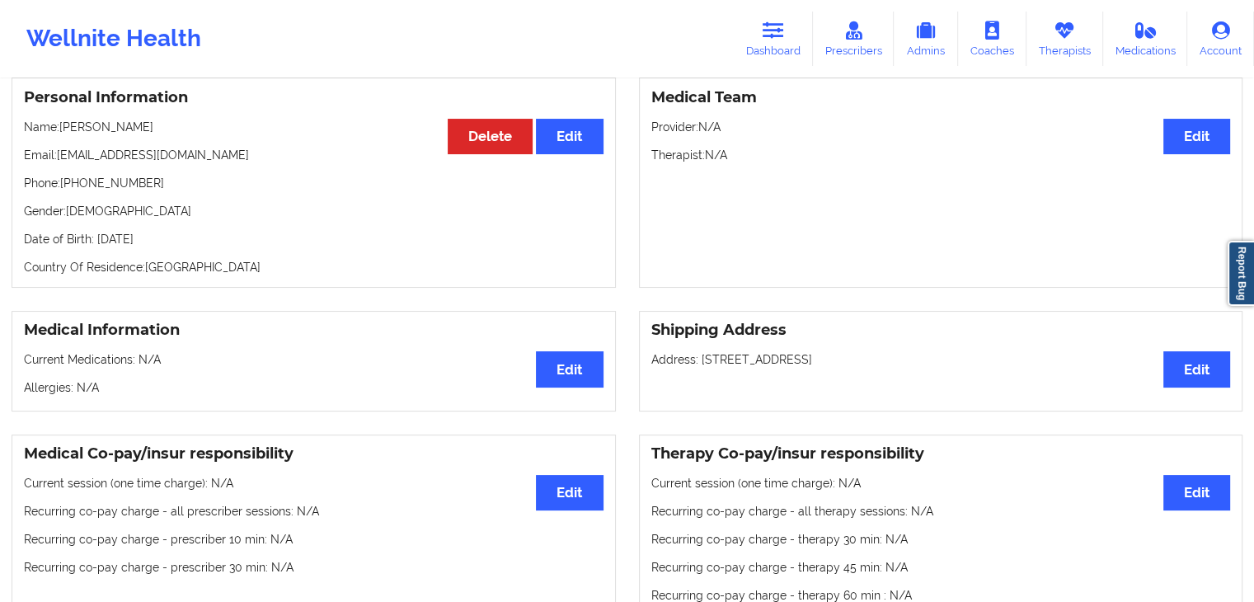
scroll to position [153, 0]
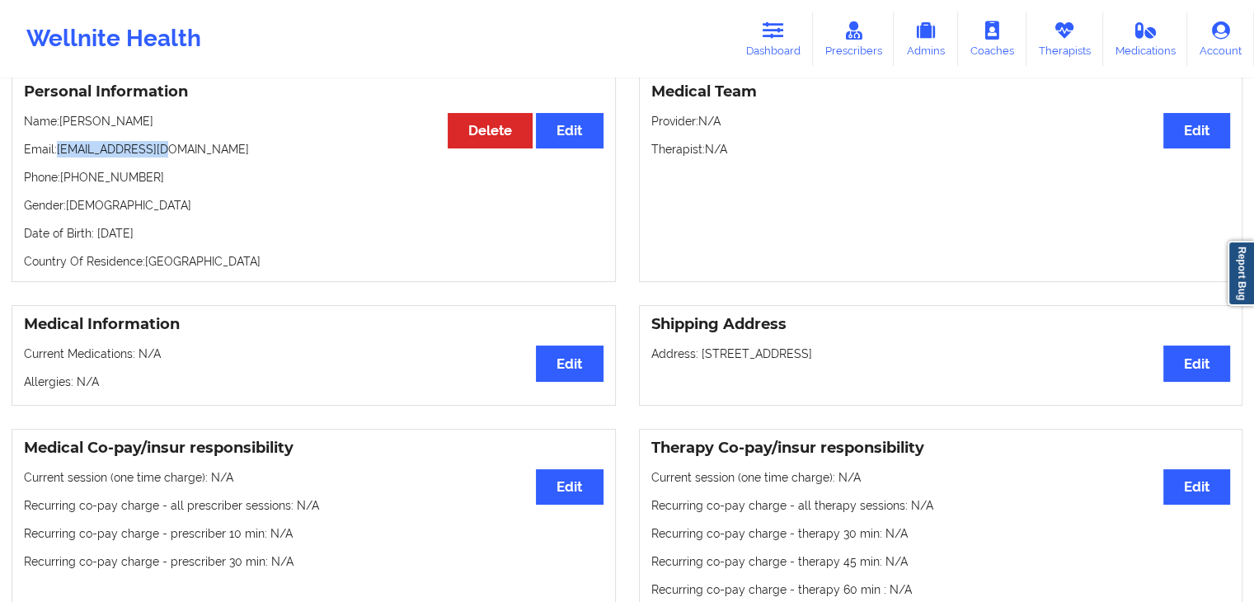
drag, startPoint x: 59, startPoint y: 154, endPoint x: 195, endPoint y: 157, distance: 136.9
click at [195, 157] on p "Email: [EMAIL_ADDRESS][DOMAIN_NAME]" at bounding box center [314, 149] width 580 height 16
copy p "[EMAIL_ADDRESS][DOMAIN_NAME]"
click at [708, 176] on div "Medical Team Edit Provider: N/A Therapist: N/A" at bounding box center [941, 177] width 605 height 210
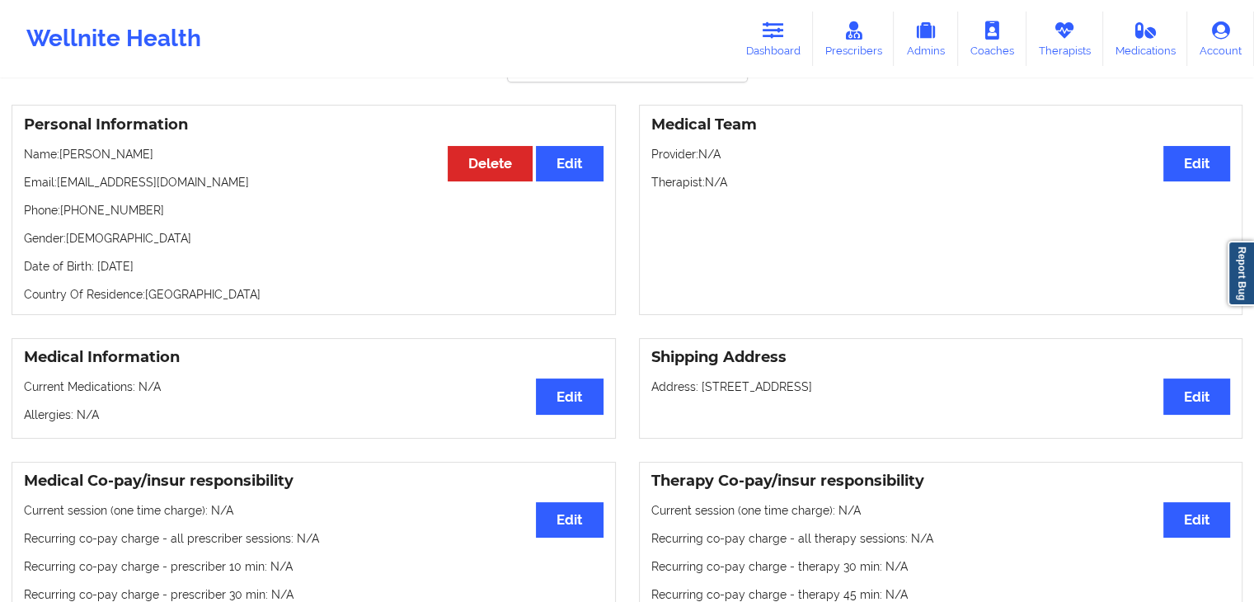
scroll to position [0, 0]
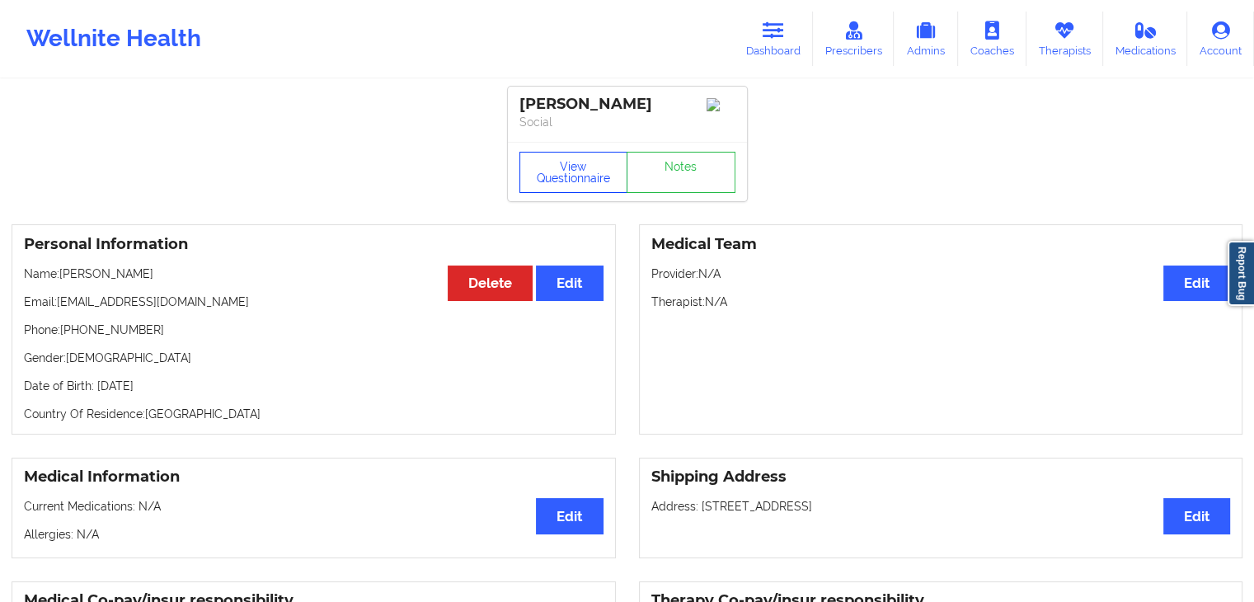
click at [554, 186] on button "View Questionnaire" at bounding box center [574, 172] width 109 height 41
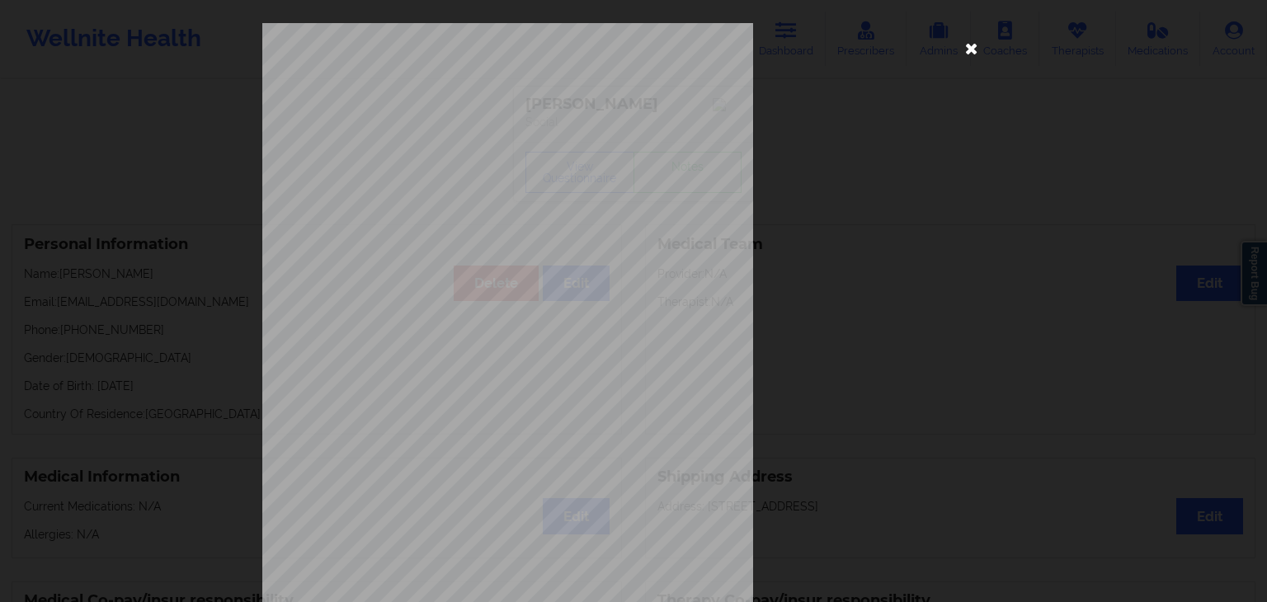
click at [980, 40] on icon at bounding box center [971, 48] width 26 height 26
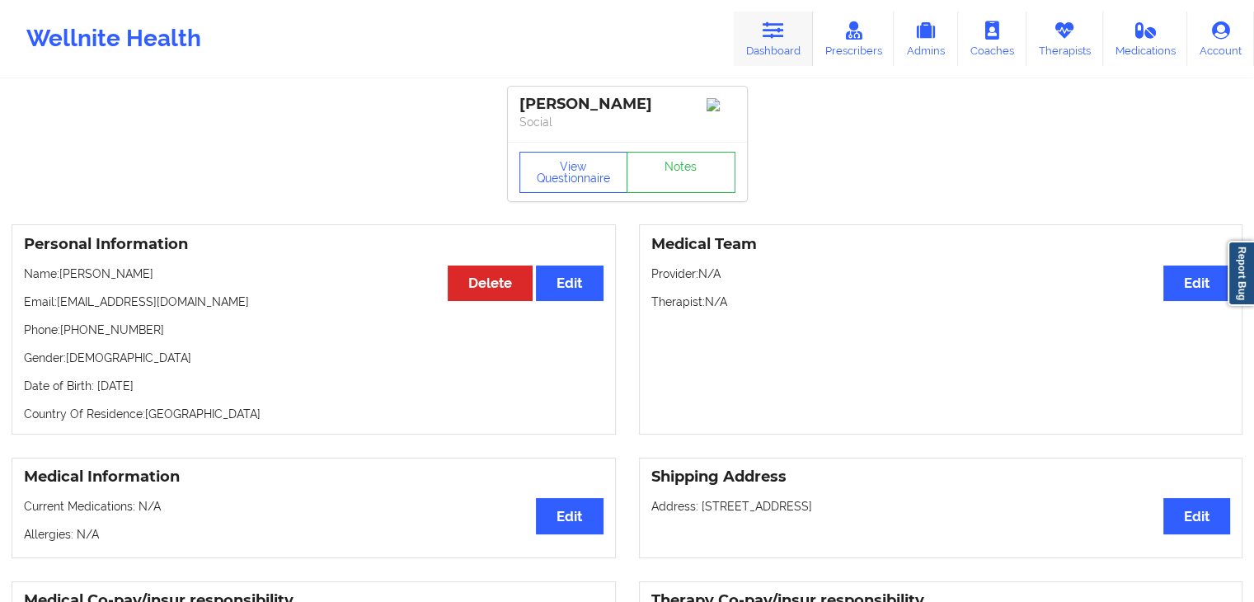
click at [788, 35] on link "Dashboard" at bounding box center [773, 39] width 79 height 54
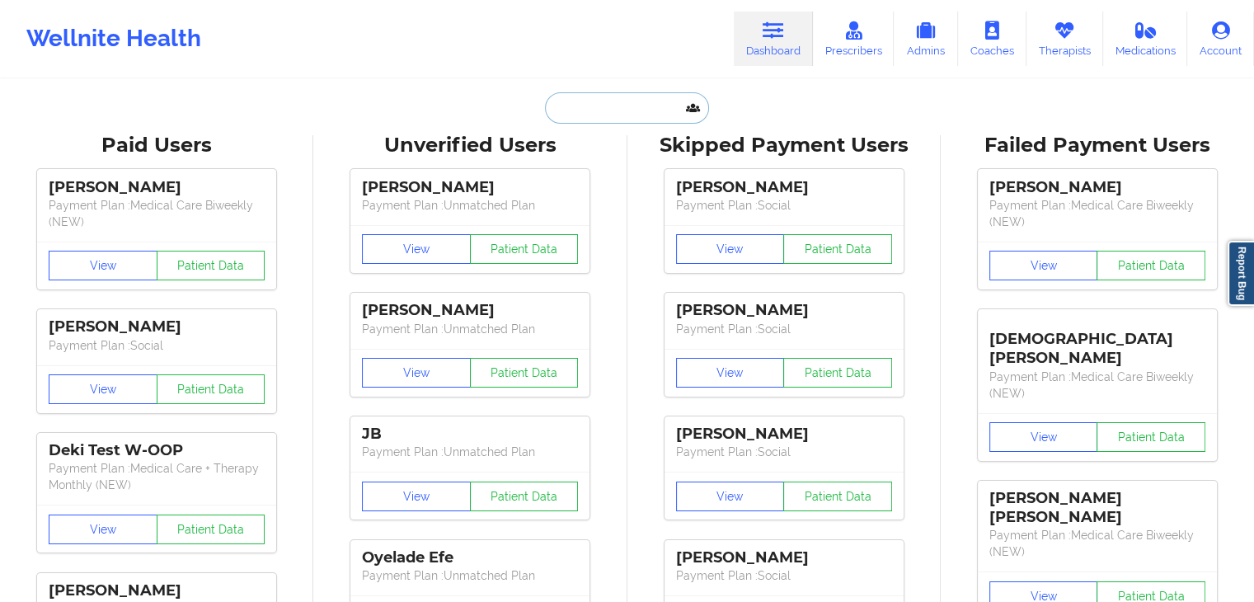
click at [567, 100] on input "text" at bounding box center [626, 107] width 163 height 31
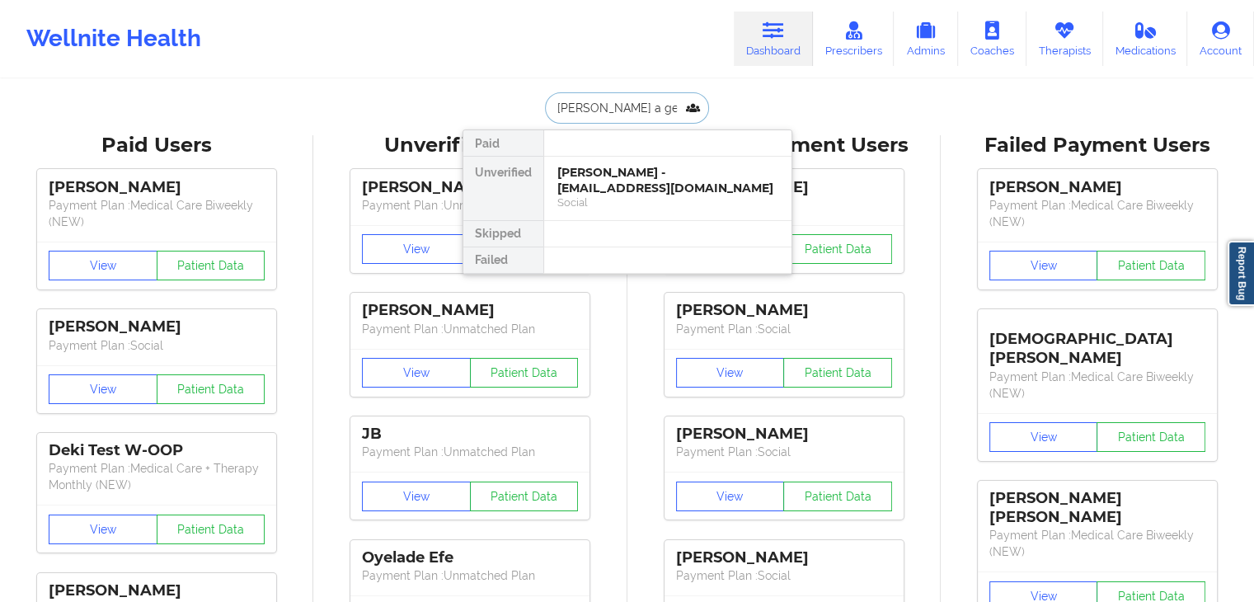
type input "[PERSON_NAME] a gea"
click at [614, 209] on div "Social" at bounding box center [668, 202] width 221 height 14
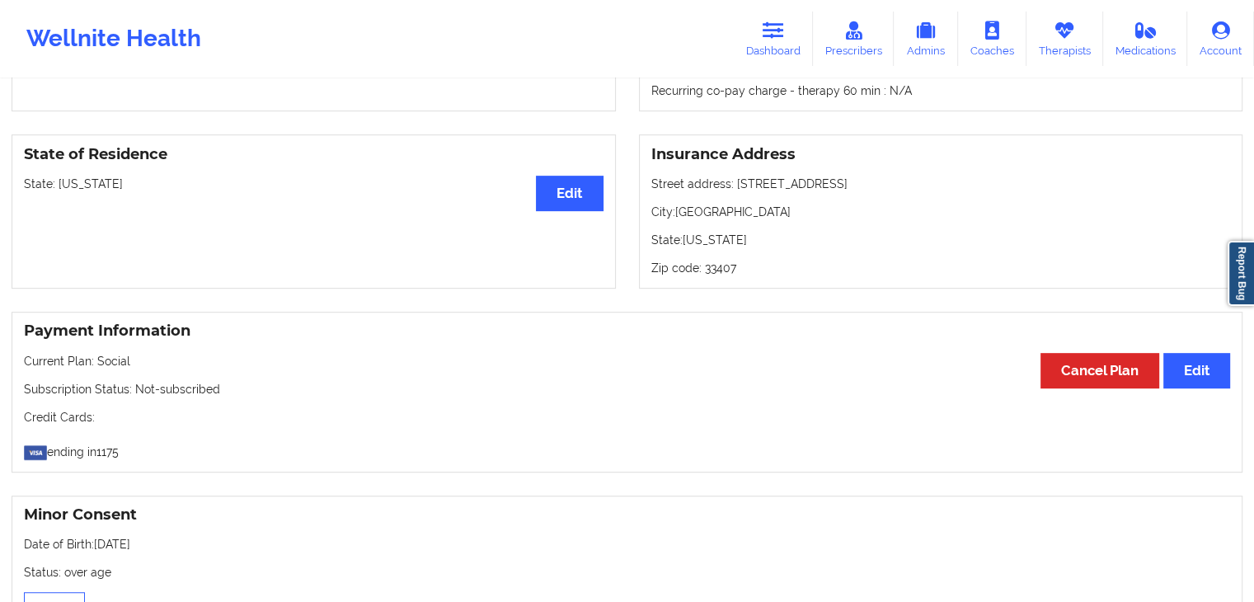
scroll to position [659, 0]
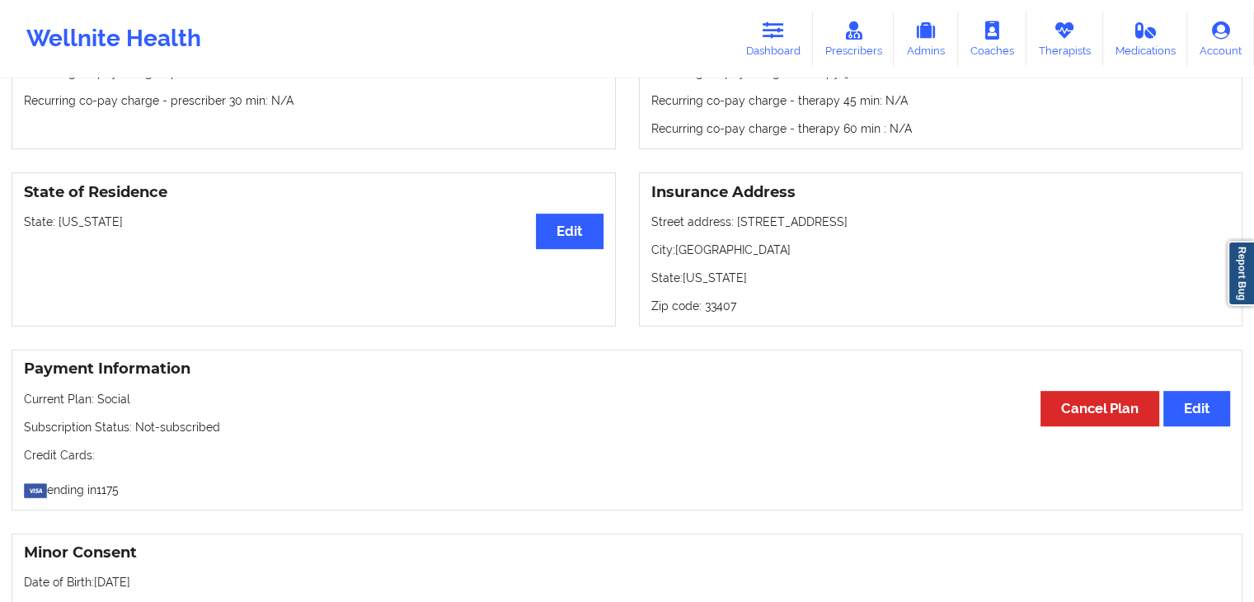
click at [239, 435] on div "Payment Information Edit Cancel Plan Current Plan: Social Subscription Status: …" at bounding box center [627, 430] width 1231 height 161
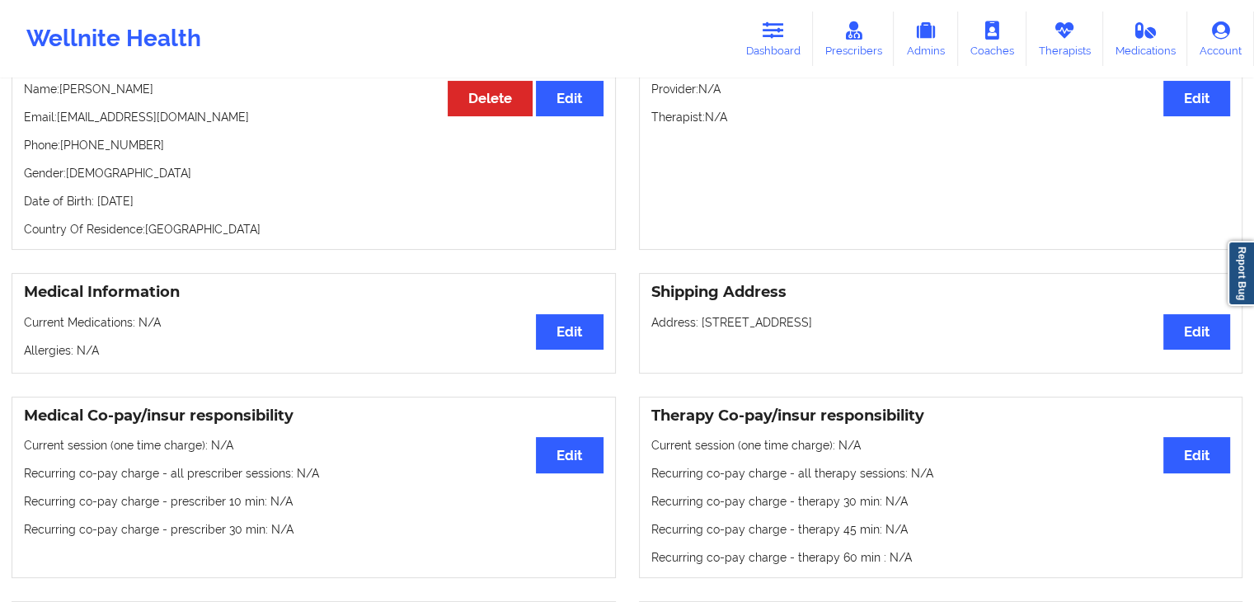
scroll to position [197, 0]
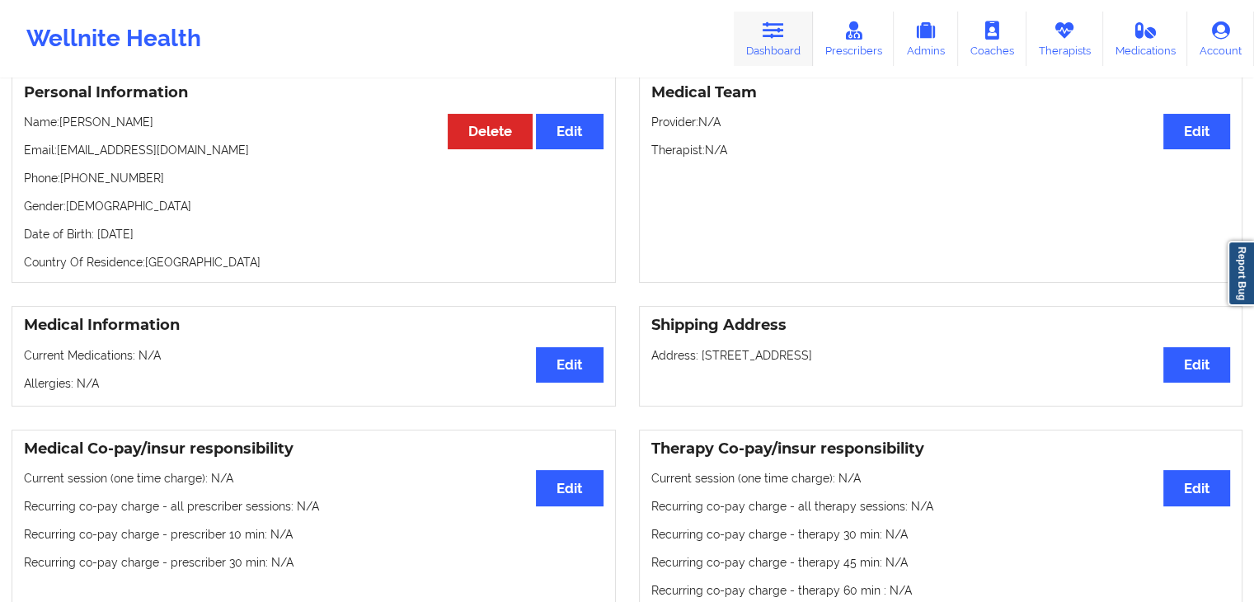
click at [755, 46] on link "Dashboard" at bounding box center [773, 39] width 79 height 54
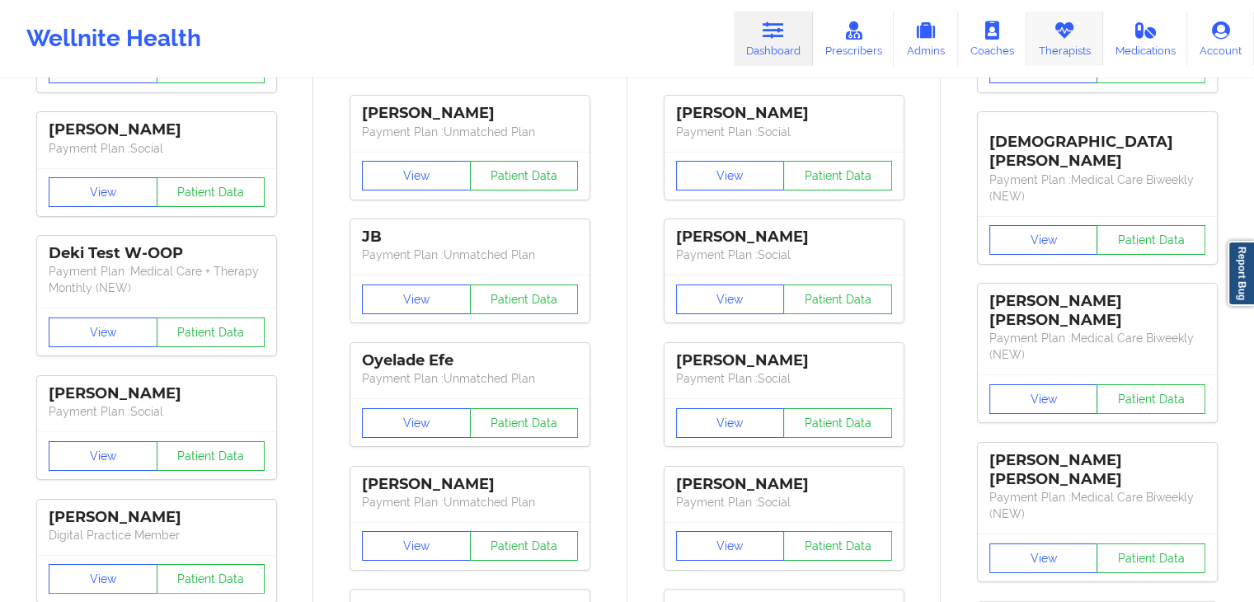
click at [1033, 44] on link "Therapists" at bounding box center [1065, 39] width 77 height 54
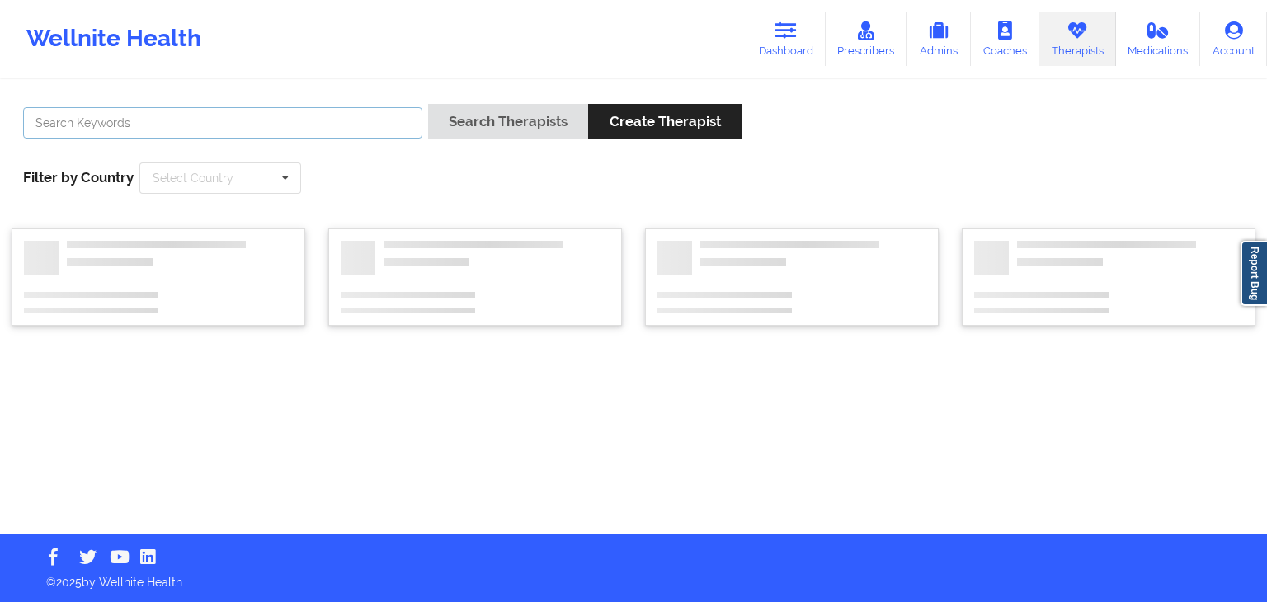
click at [217, 107] on input "text" at bounding box center [222, 122] width 399 height 31
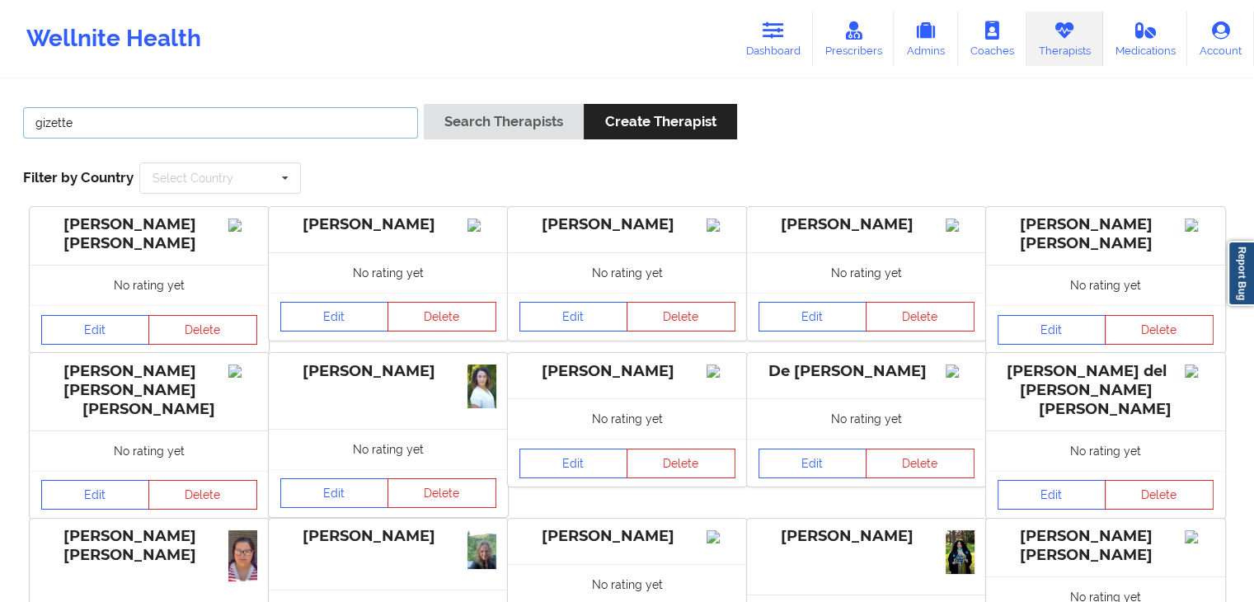
click at [424, 104] on button "Search Therapists" at bounding box center [504, 121] width 160 height 35
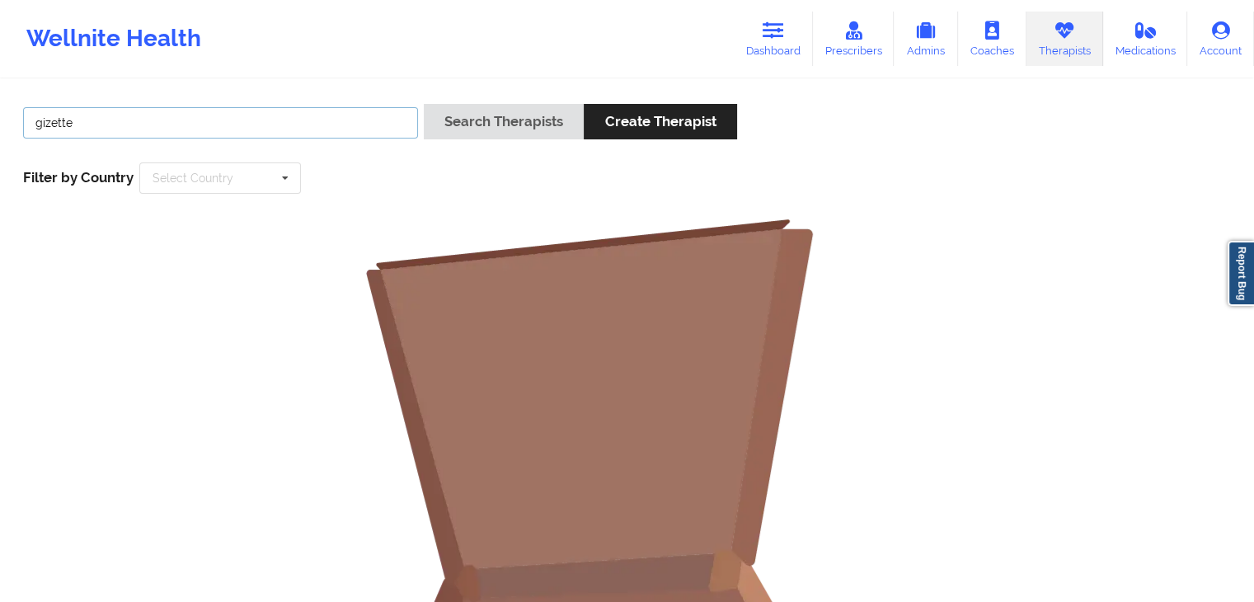
click at [212, 125] on input "gizette" at bounding box center [220, 122] width 395 height 31
type input "g"
click at [200, 120] on input "text" at bounding box center [220, 122] width 395 height 31
click at [424, 104] on button "Search Therapists" at bounding box center [504, 121] width 160 height 35
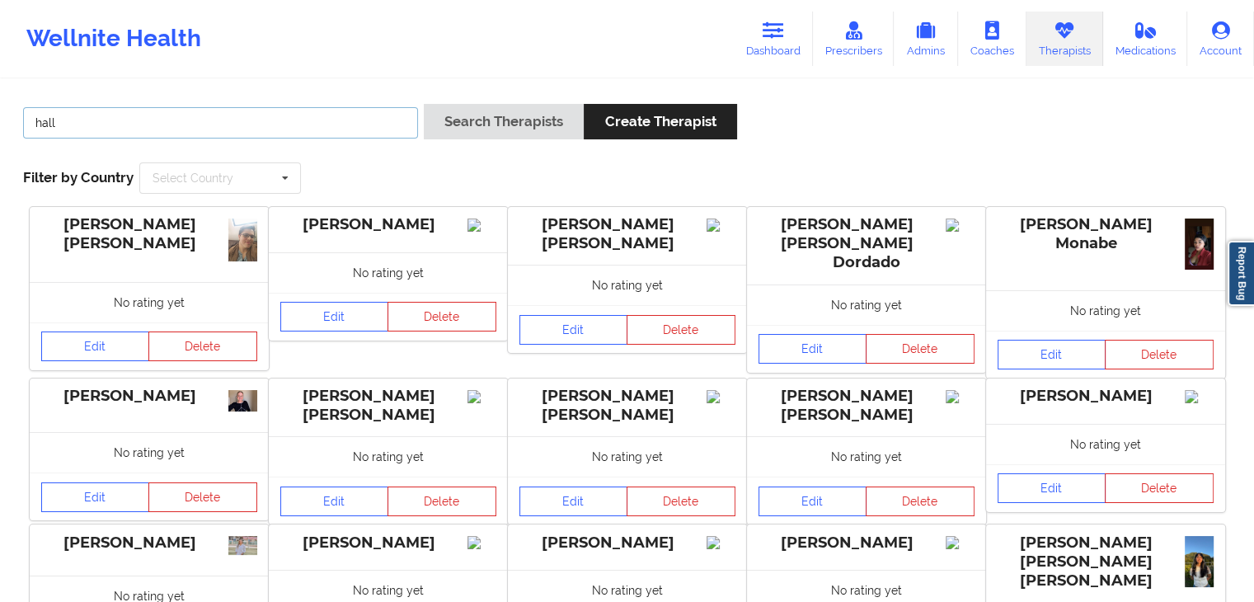
click at [30, 116] on input "hall" at bounding box center [220, 122] width 395 height 31
click at [30, 110] on input "hall" at bounding box center [220, 122] width 395 height 31
type input "[PERSON_NAME]"
click at [424, 104] on button "Search Therapists" at bounding box center [504, 121] width 160 height 35
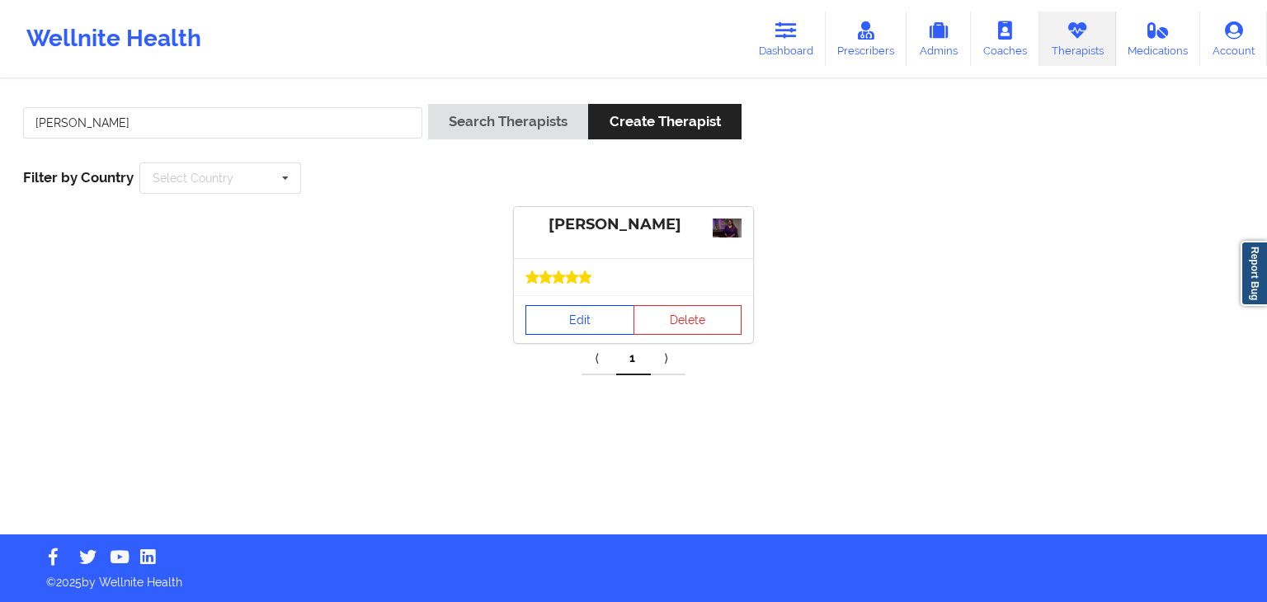
click at [595, 311] on link "Edit" at bounding box center [579, 320] width 109 height 30
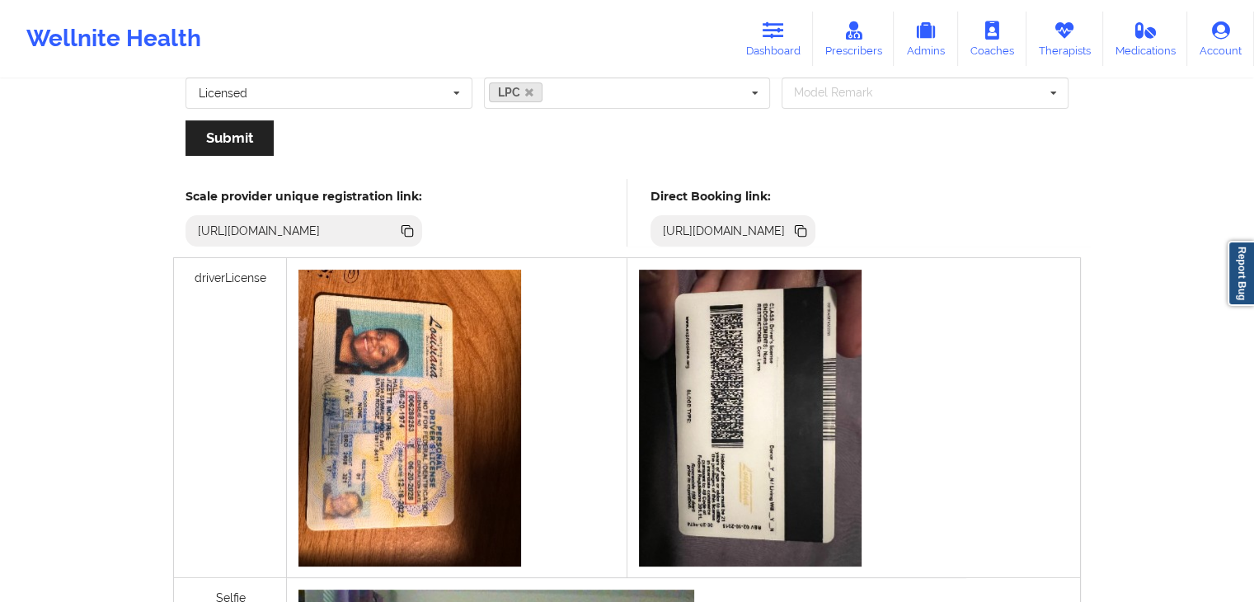
scroll to position [376, 0]
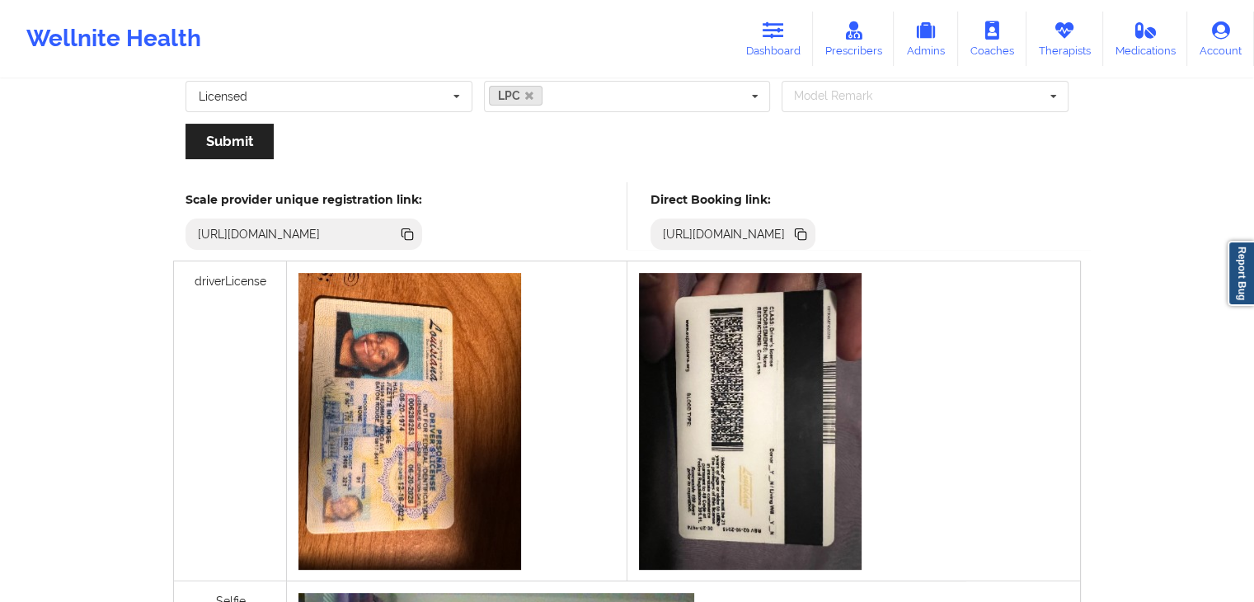
click at [804, 228] on icon at bounding box center [800, 232] width 8 height 8
drag, startPoint x: 777, startPoint y: 30, endPoint x: 645, endPoint y: 37, distance: 132.2
click at [777, 30] on icon at bounding box center [773, 30] width 21 height 18
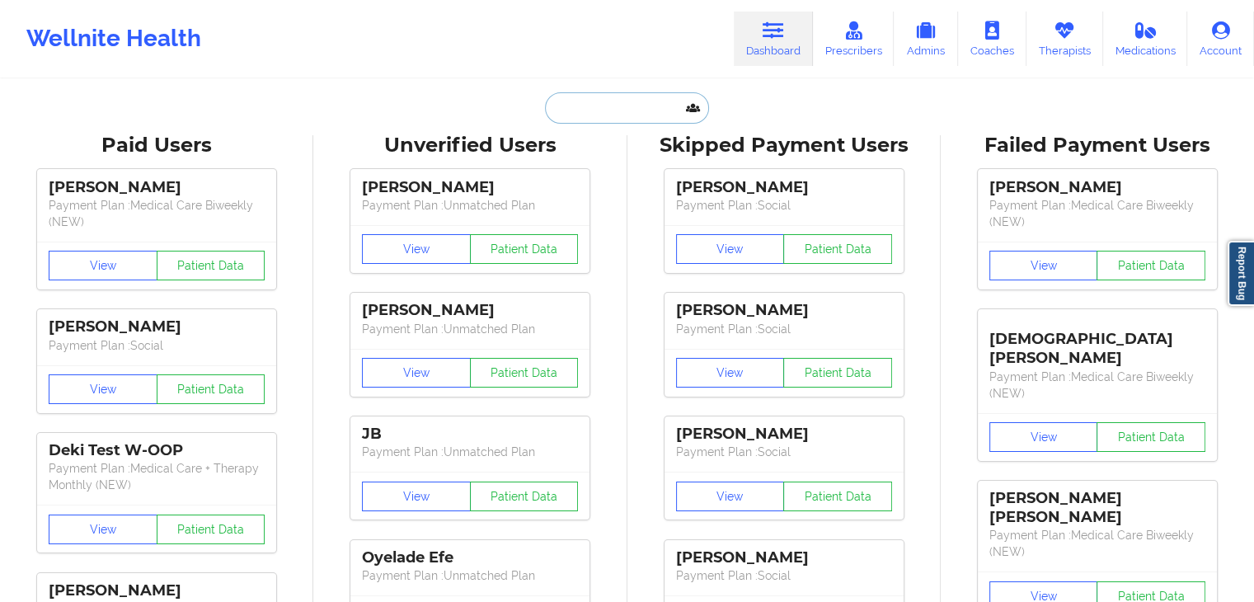
click at [610, 92] on input "text" at bounding box center [626, 107] width 163 height 31
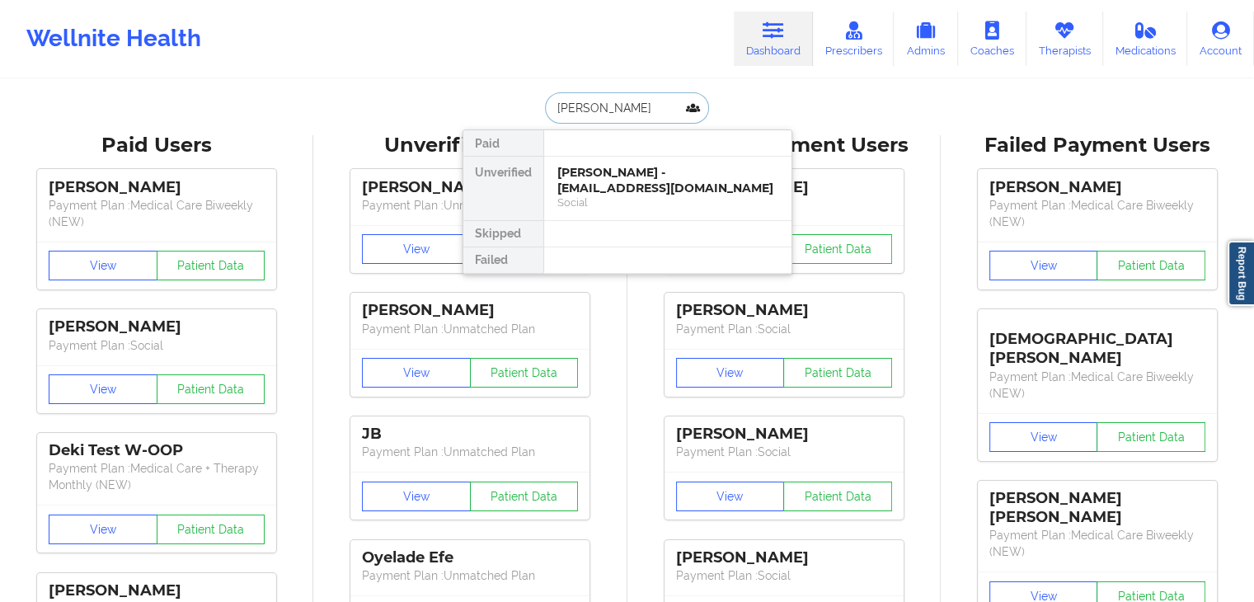
type input "[PERSON_NAME]"
click at [624, 197] on div "Social" at bounding box center [668, 202] width 221 height 14
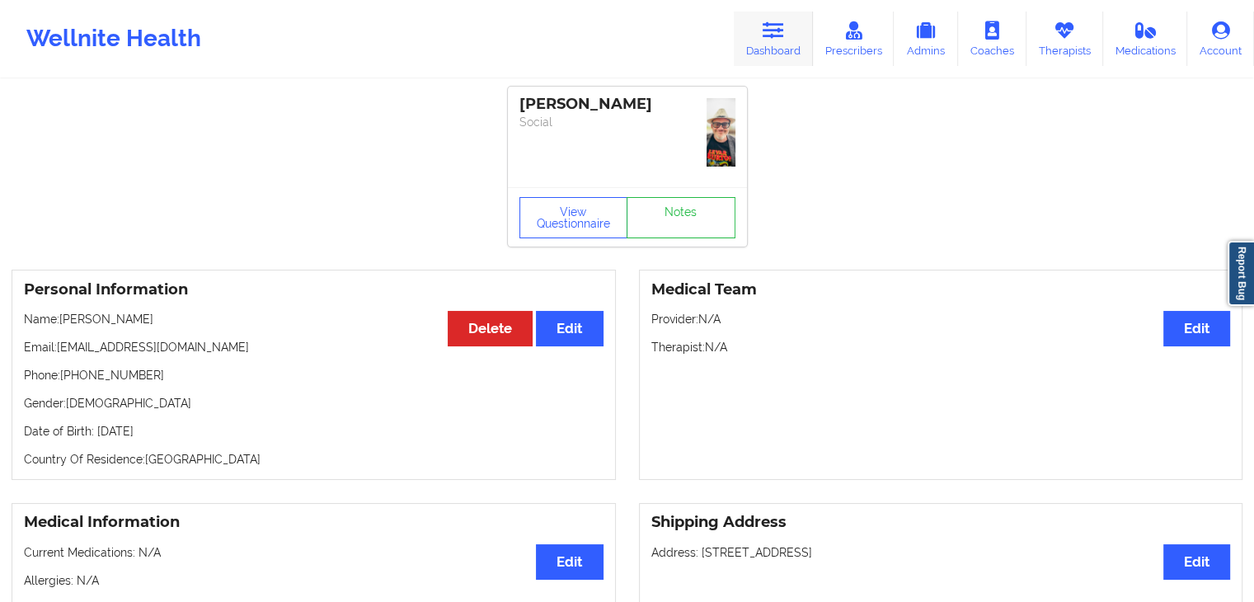
click at [779, 37] on icon at bounding box center [773, 30] width 21 height 18
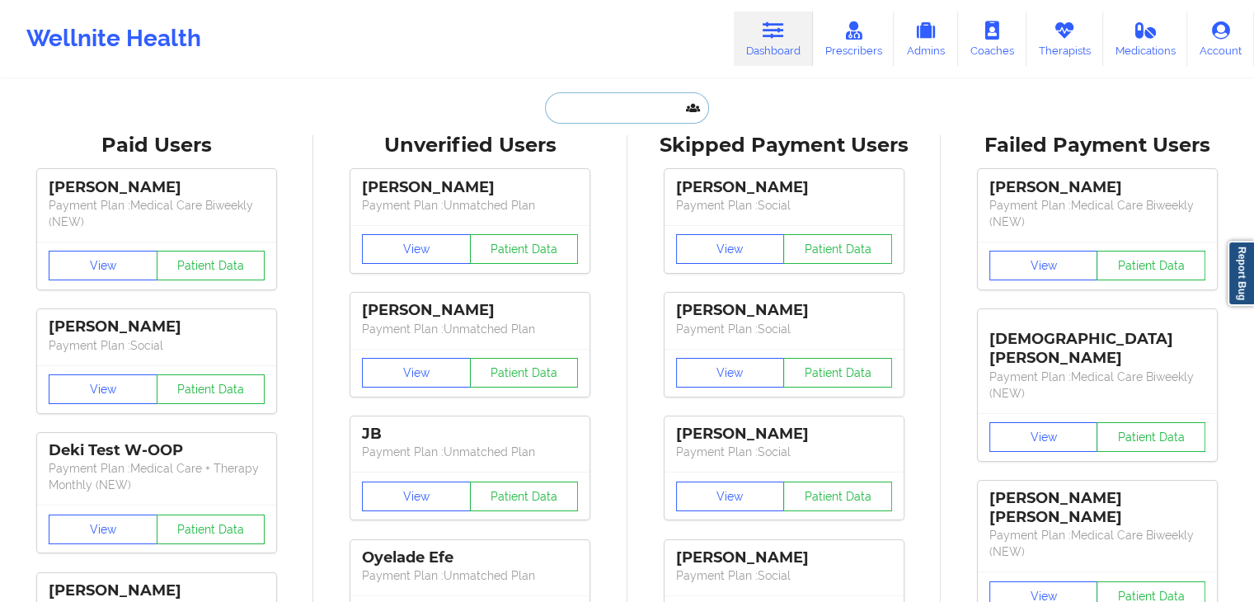
click at [581, 106] on input "text" at bounding box center [626, 107] width 163 height 31
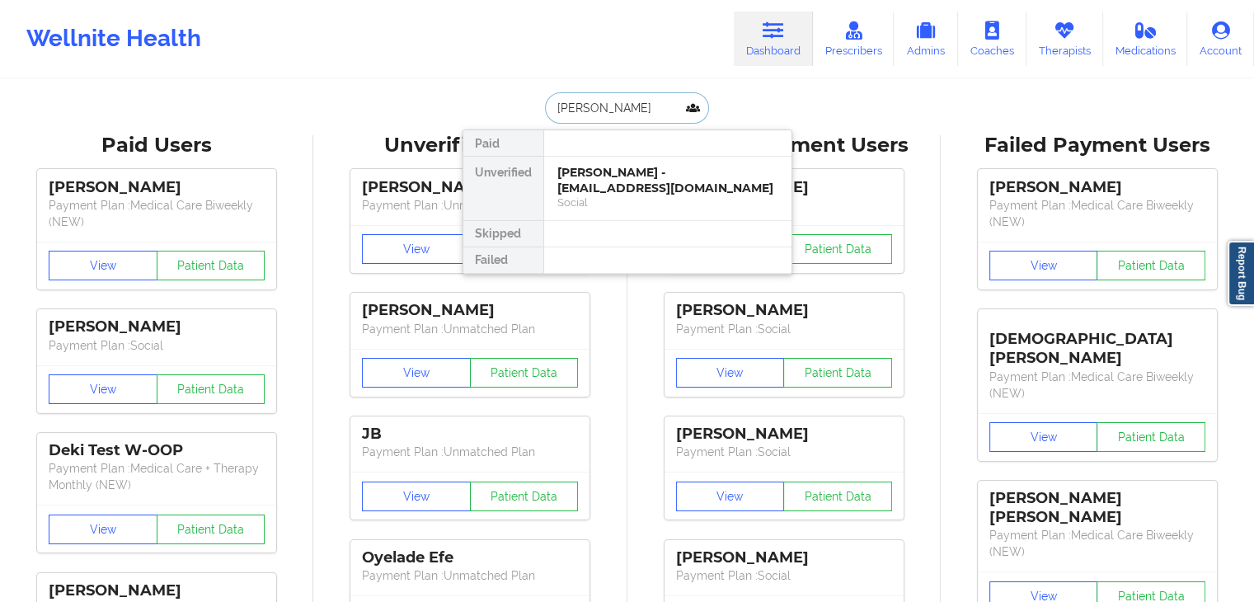
type input "[PERSON_NAME]"
click at [605, 204] on div "Social" at bounding box center [668, 202] width 221 height 14
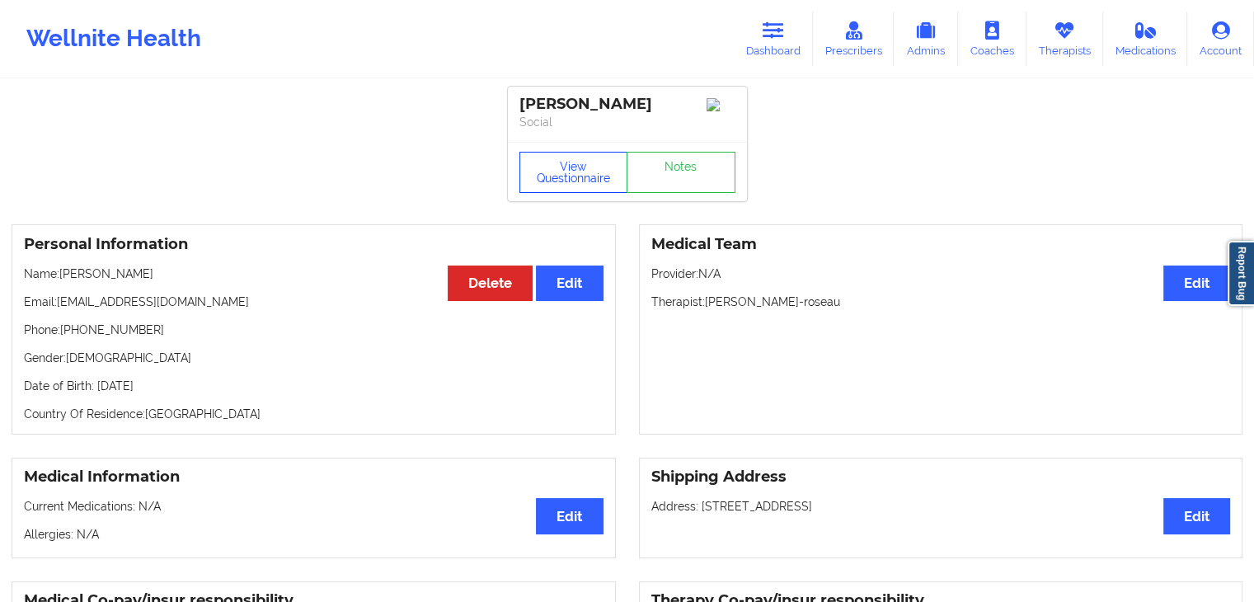
click at [558, 184] on button "View Questionnaire" at bounding box center [574, 172] width 109 height 41
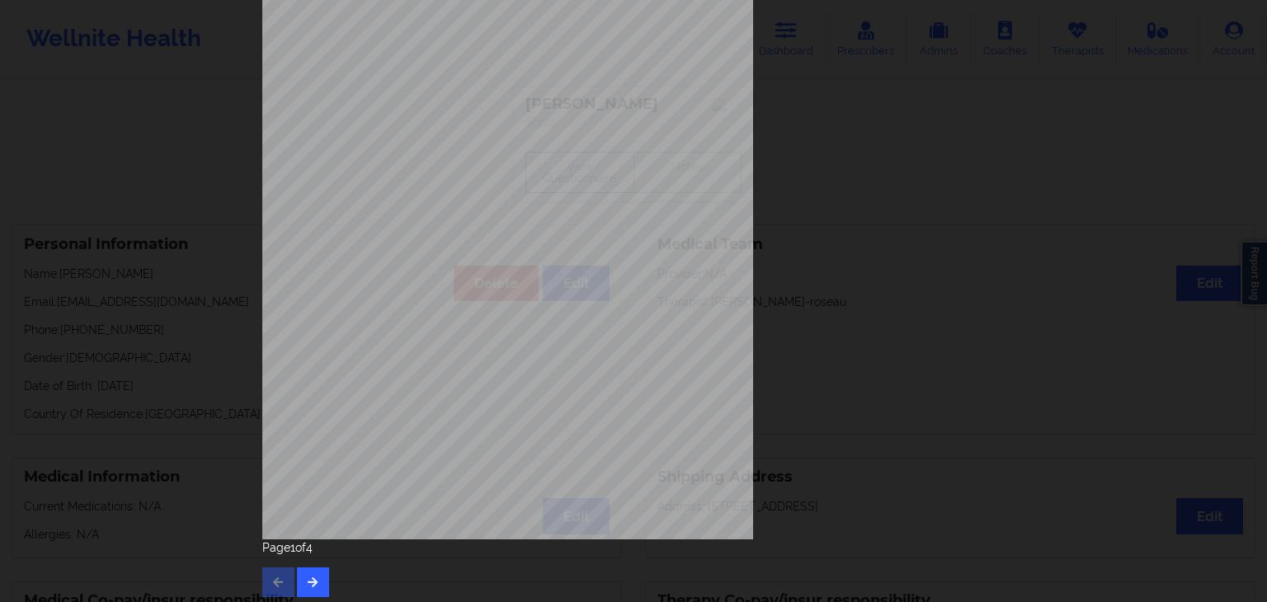
scroll to position [185, 0]
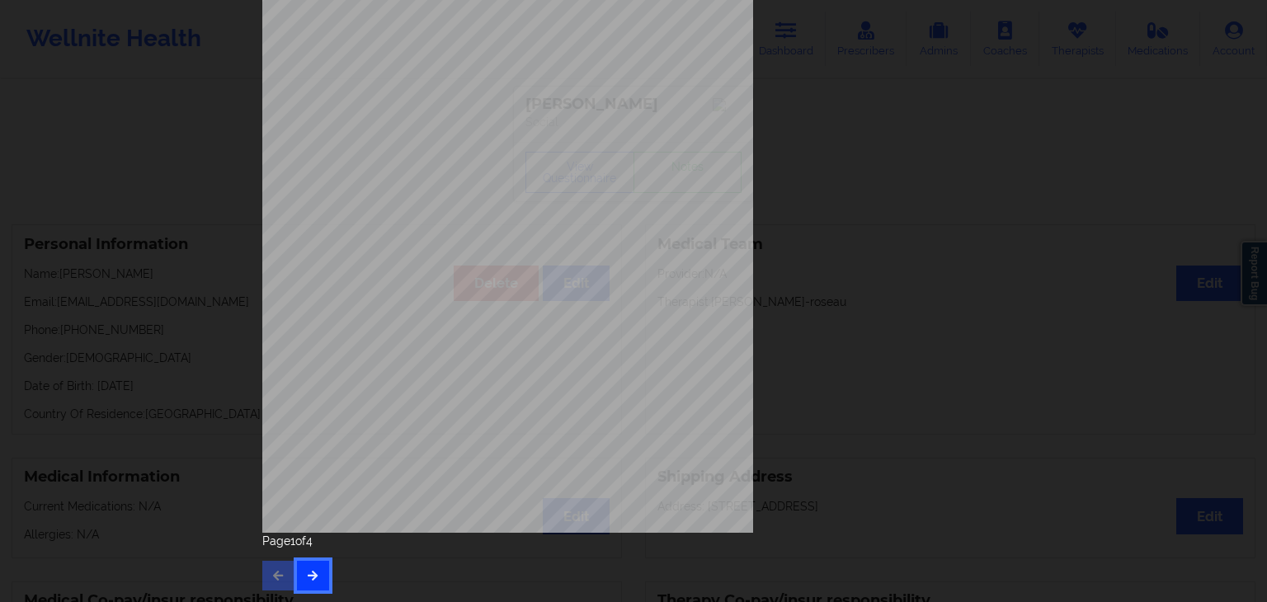
click at [306, 572] on icon "button" at bounding box center [313, 575] width 14 height 10
click at [310, 566] on button "button" at bounding box center [313, 576] width 32 height 30
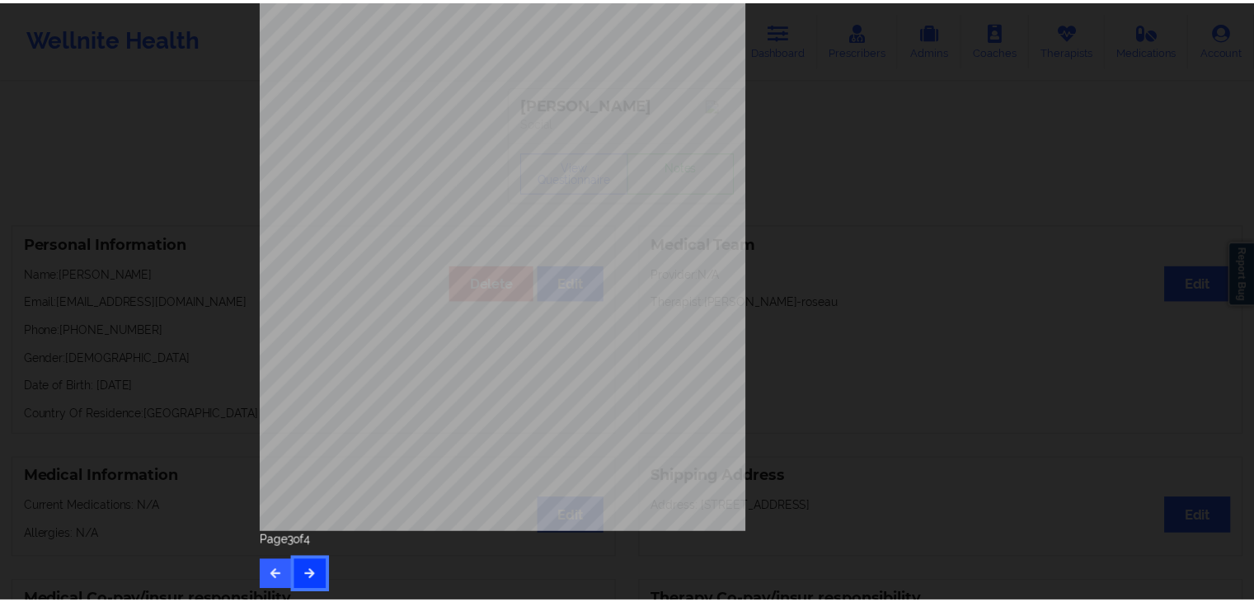
scroll to position [0, 0]
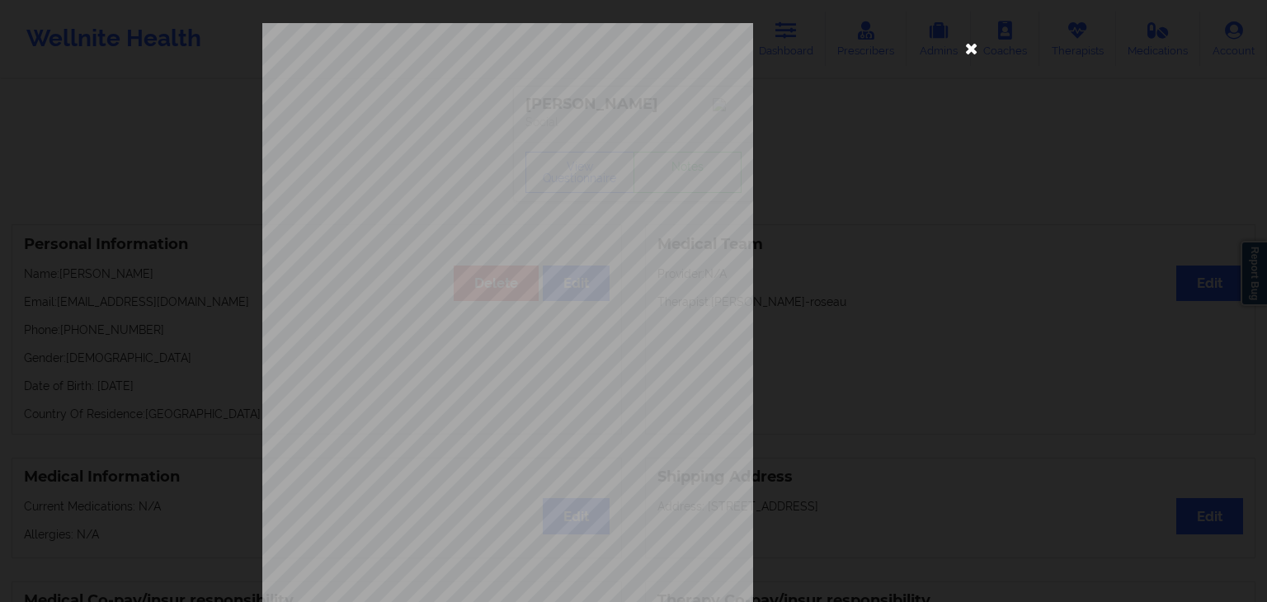
click at [969, 42] on icon at bounding box center [971, 48] width 26 height 26
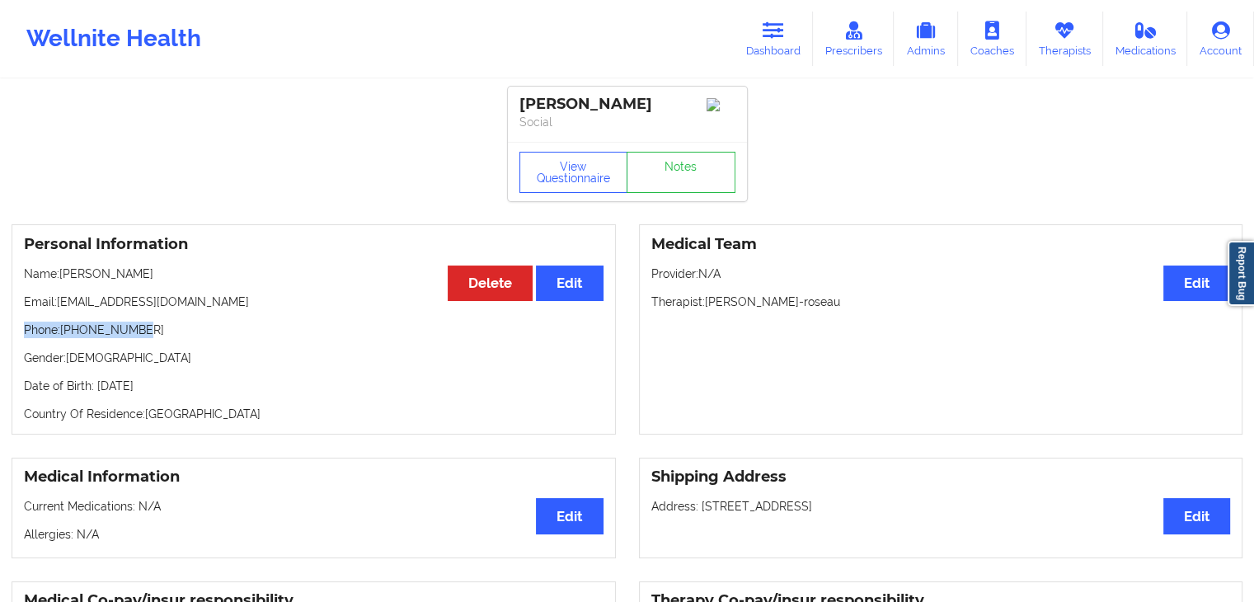
drag, startPoint x: 19, startPoint y: 334, endPoint x: 138, endPoint y: 335, distance: 118.8
click at [138, 335] on div "Personal Information Edit Delete Name: [PERSON_NAME] Email: [EMAIL_ADDRESS][DOM…" at bounding box center [314, 329] width 605 height 210
copy p "Phone: [PHONE_NUMBER]"
click at [289, 235] on div "Personal Information Edit Delete Name: [PERSON_NAME] Email: [EMAIL_ADDRESS][DOM…" at bounding box center [314, 329] width 605 height 210
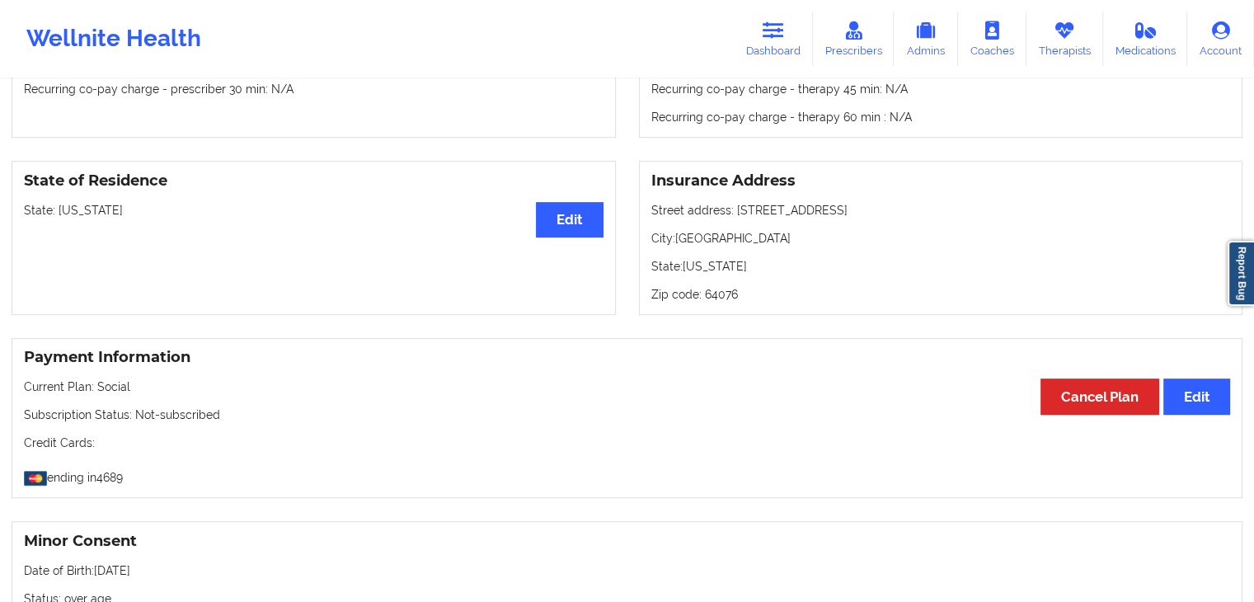
scroll to position [627, 0]
click at [393, 152] on div "State of Residence Edit State: [US_STATE] Insurance Address Street address: [ST…" at bounding box center [627, 236] width 1254 height 177
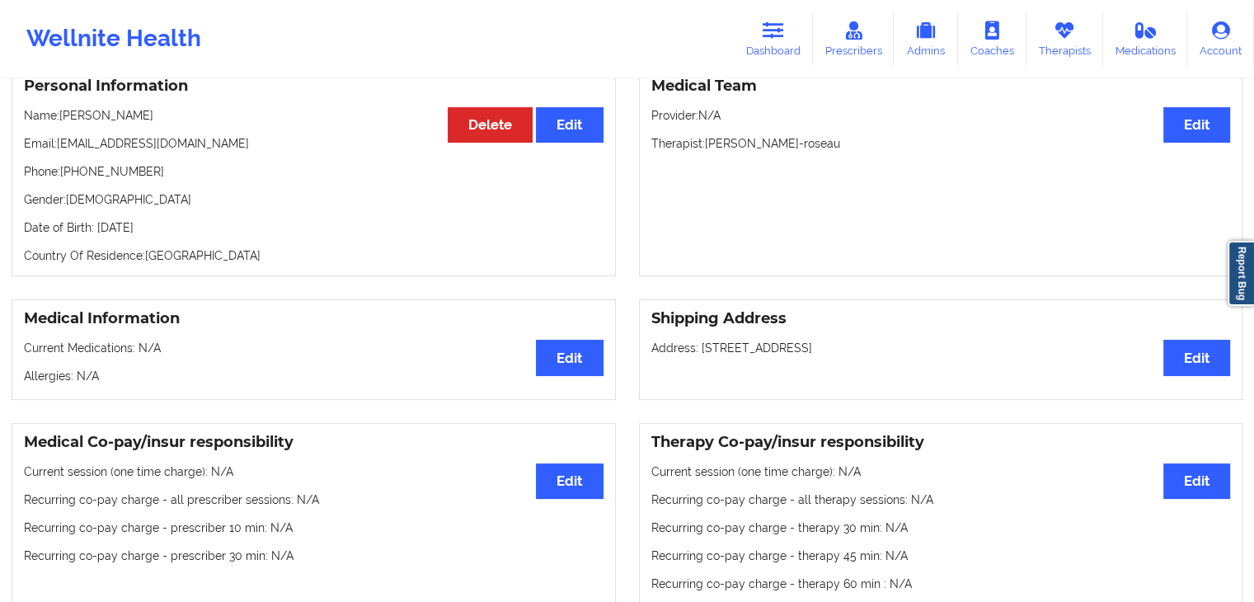
scroll to position [0, 0]
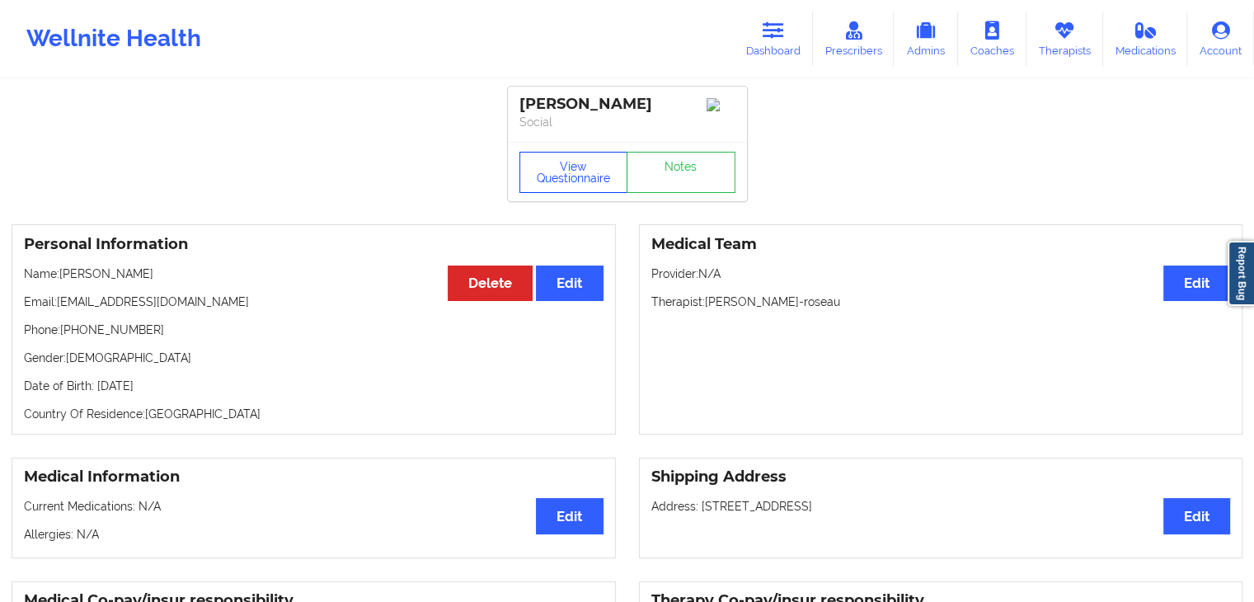
click at [581, 189] on button "View Questionnaire" at bounding box center [574, 172] width 109 height 41
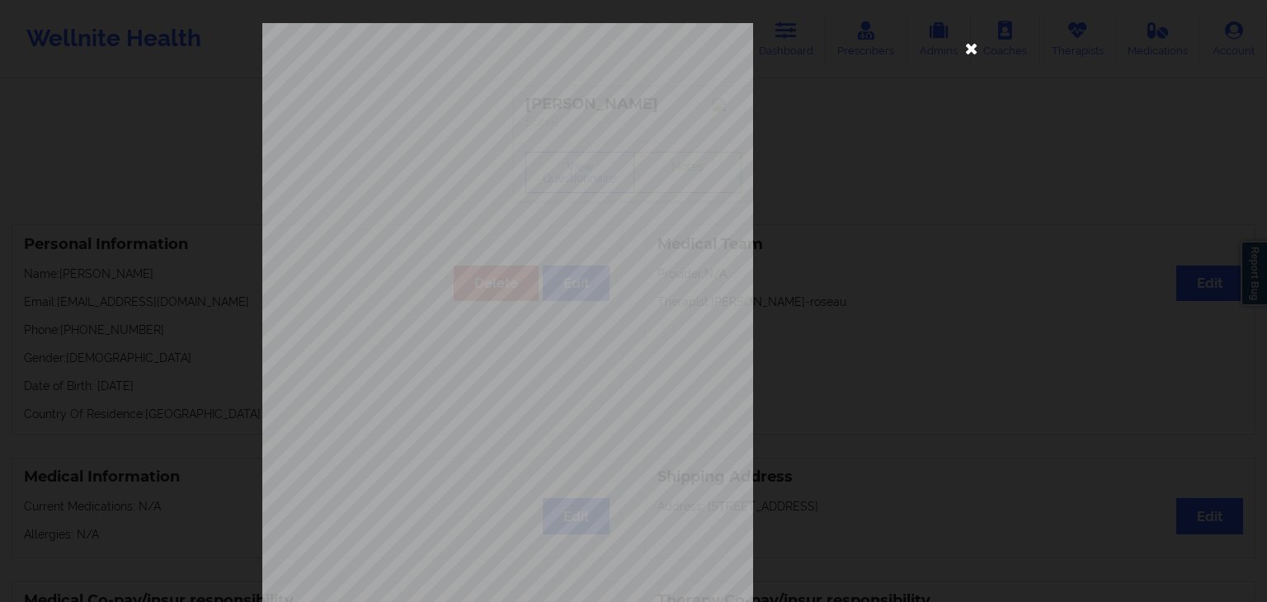
click at [970, 47] on icon at bounding box center [971, 48] width 26 height 26
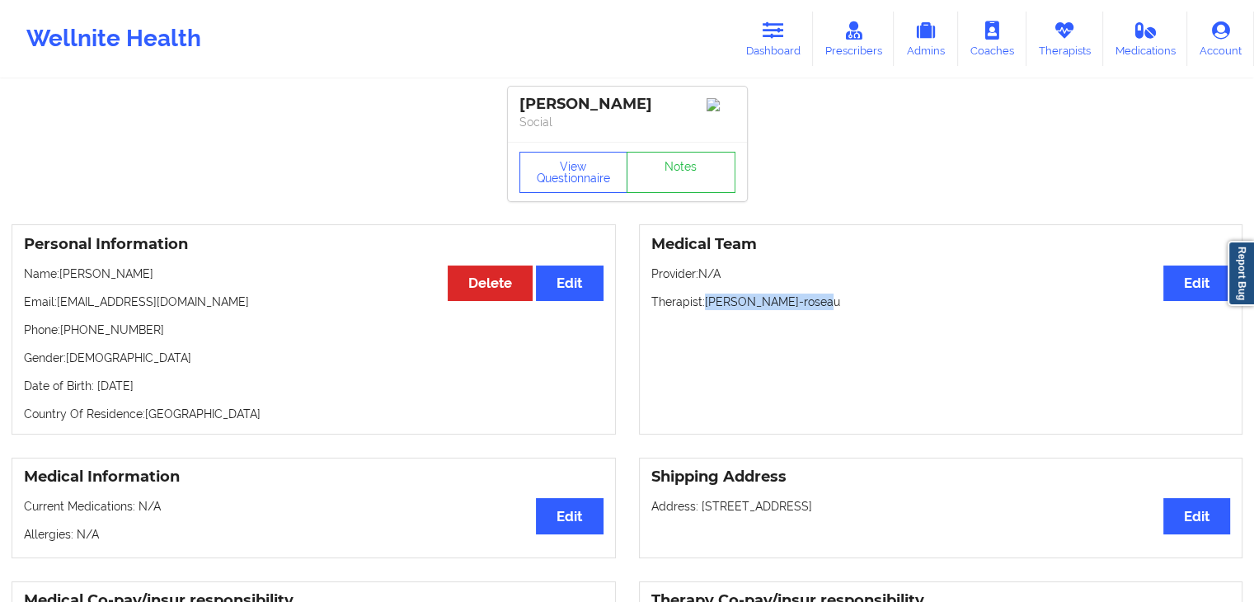
drag, startPoint x: 704, startPoint y: 307, endPoint x: 828, endPoint y: 308, distance: 124.5
click at [828, 308] on p "Therapist: [PERSON_NAME]-roseau" at bounding box center [942, 302] width 580 height 16
copy p "[PERSON_NAME]-roseau"
click at [1053, 12] on link "Therapists" at bounding box center [1065, 39] width 77 height 54
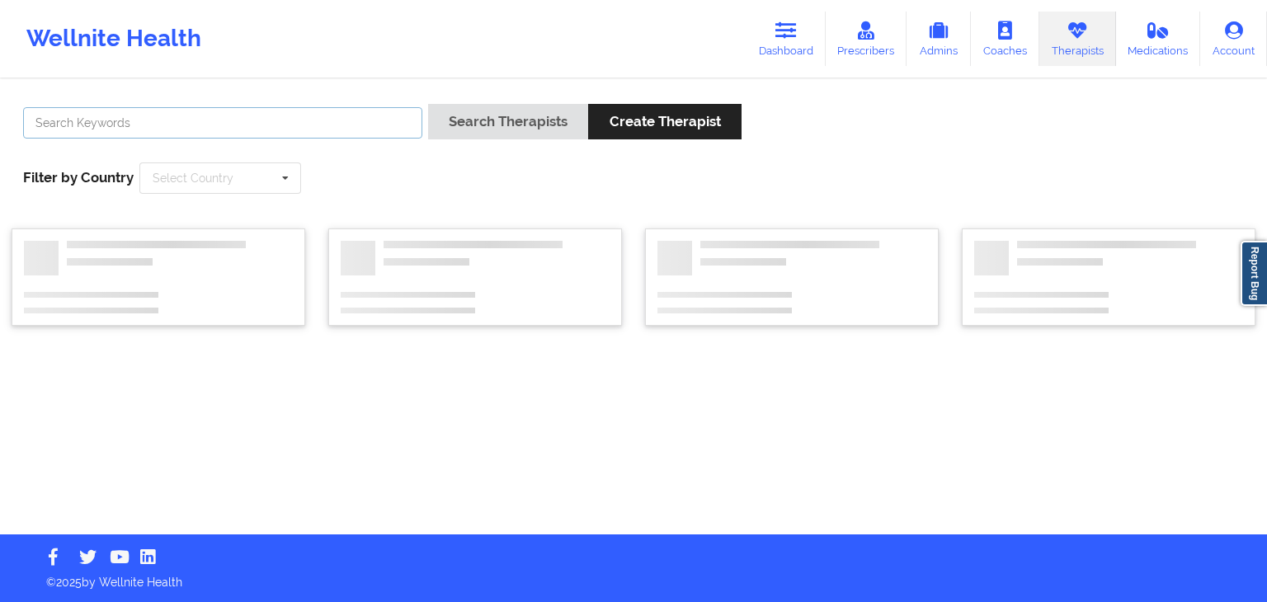
click at [337, 118] on input "text" at bounding box center [222, 122] width 399 height 31
paste input "C [PERSON_NAME][US_STATE]"
click at [428, 104] on button "Search Therapists" at bounding box center [508, 121] width 160 height 35
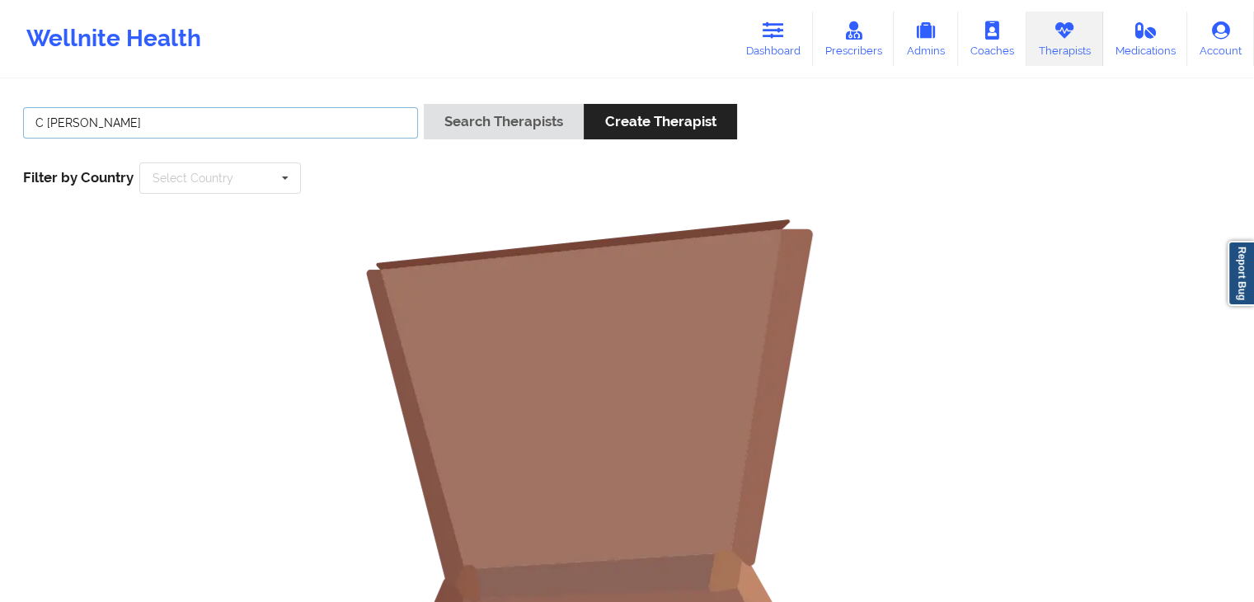
click at [424, 104] on button "Search Therapists" at bounding box center [504, 121] width 160 height 35
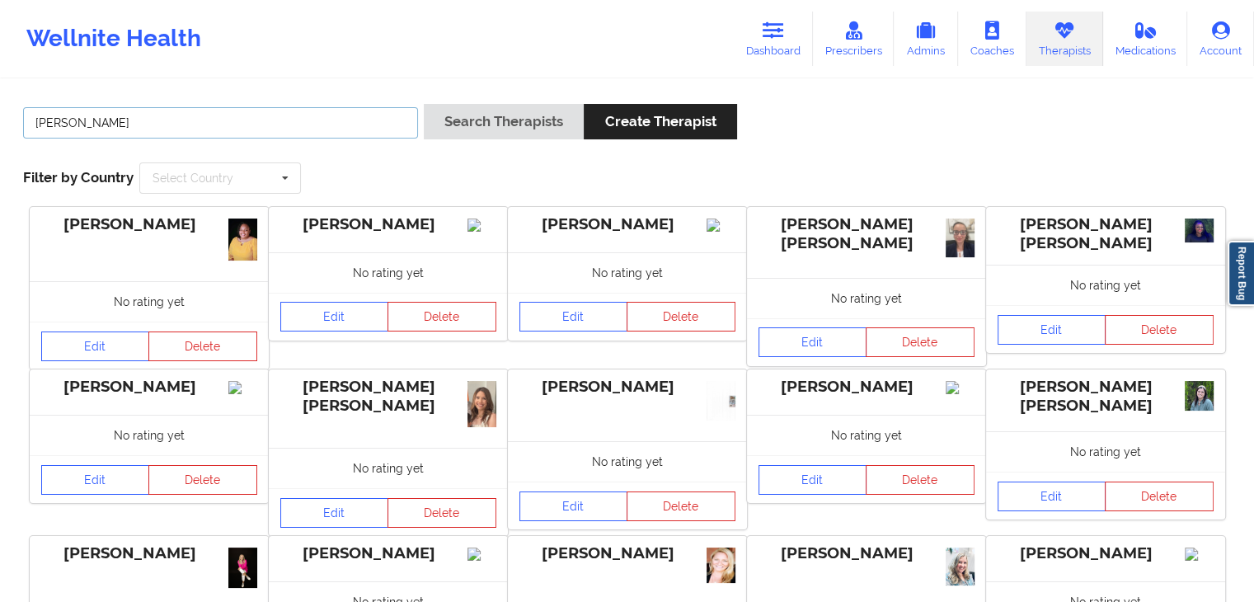
click at [239, 123] on input "[PERSON_NAME]" at bounding box center [220, 122] width 395 height 31
click at [424, 104] on button "Search Therapists" at bounding box center [504, 121] width 160 height 35
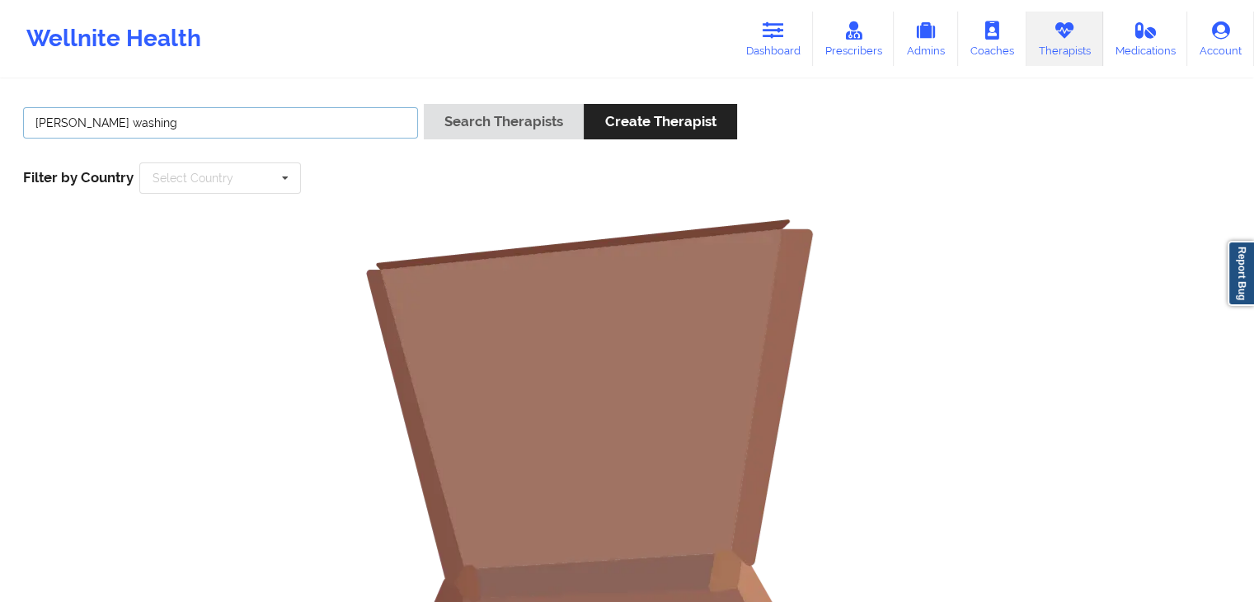
click at [239, 123] on input "[PERSON_NAME] washing" at bounding box center [220, 122] width 395 height 31
click at [424, 104] on button "Search Therapists" at bounding box center [504, 121] width 160 height 35
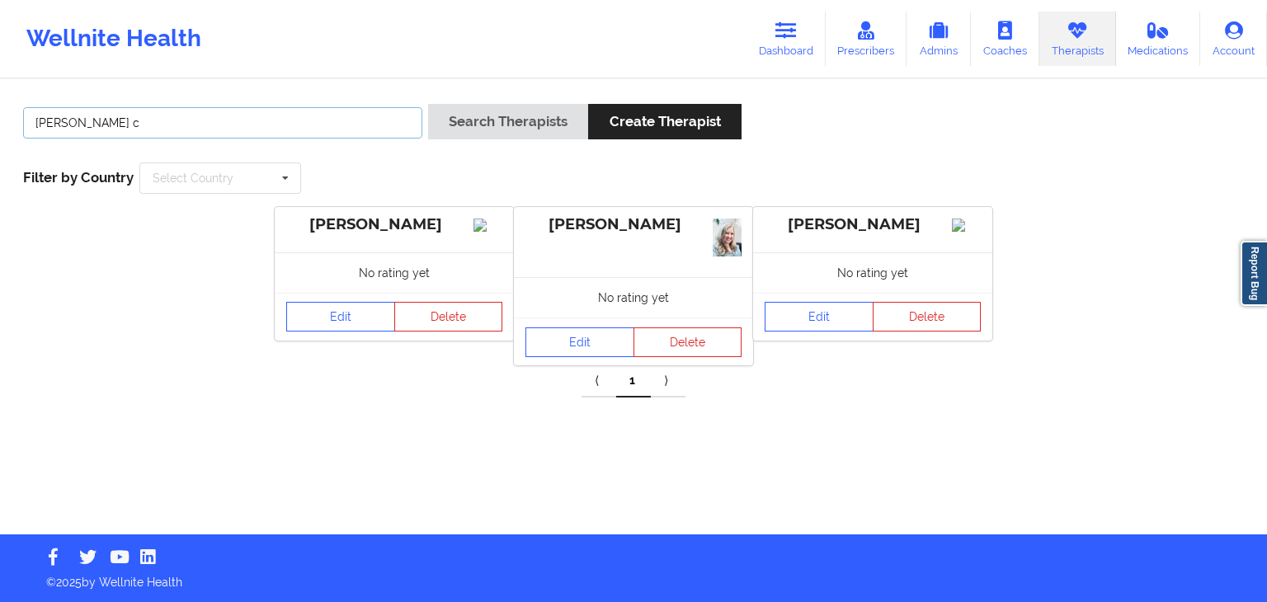
click at [335, 107] on input "[PERSON_NAME] c" at bounding box center [222, 122] width 399 height 31
type input "R"
type input "[PERSON_NAME]"
click at [428, 104] on button "Search Therapists" at bounding box center [508, 121] width 160 height 35
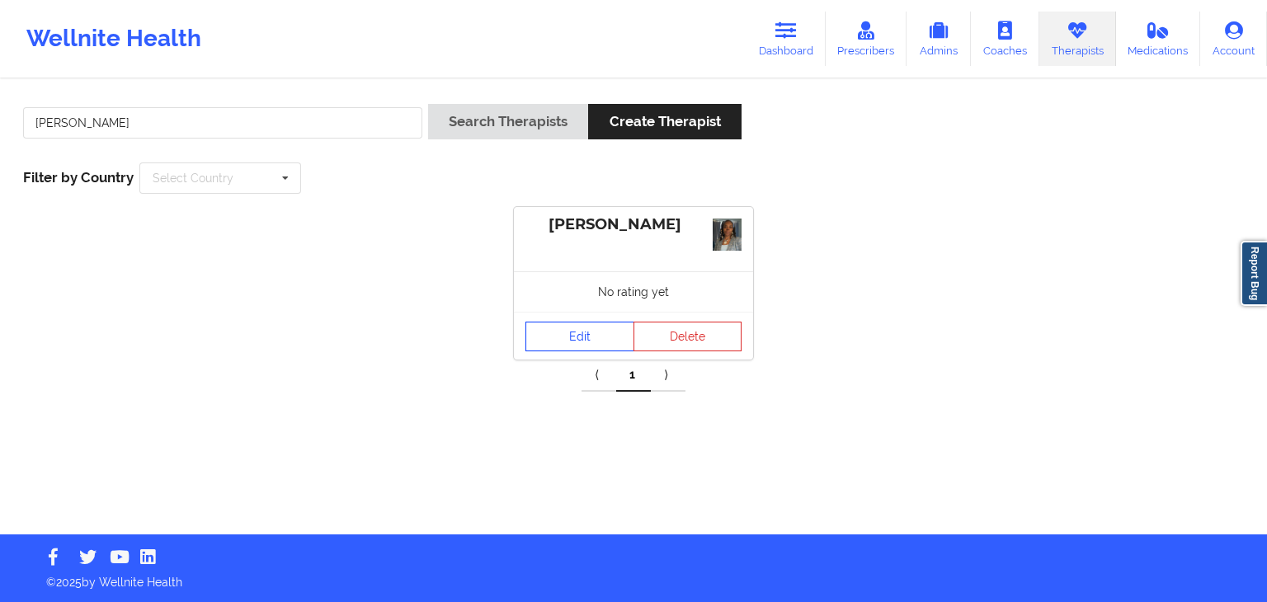
click at [585, 322] on link "Edit" at bounding box center [579, 337] width 109 height 30
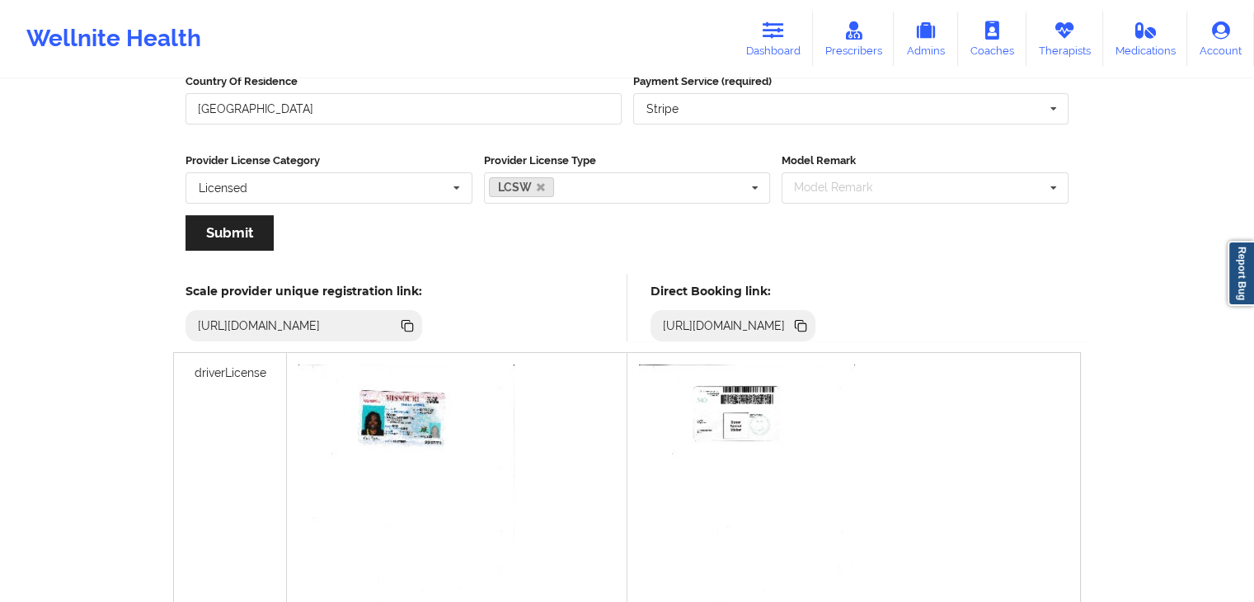
scroll to position [277, 0]
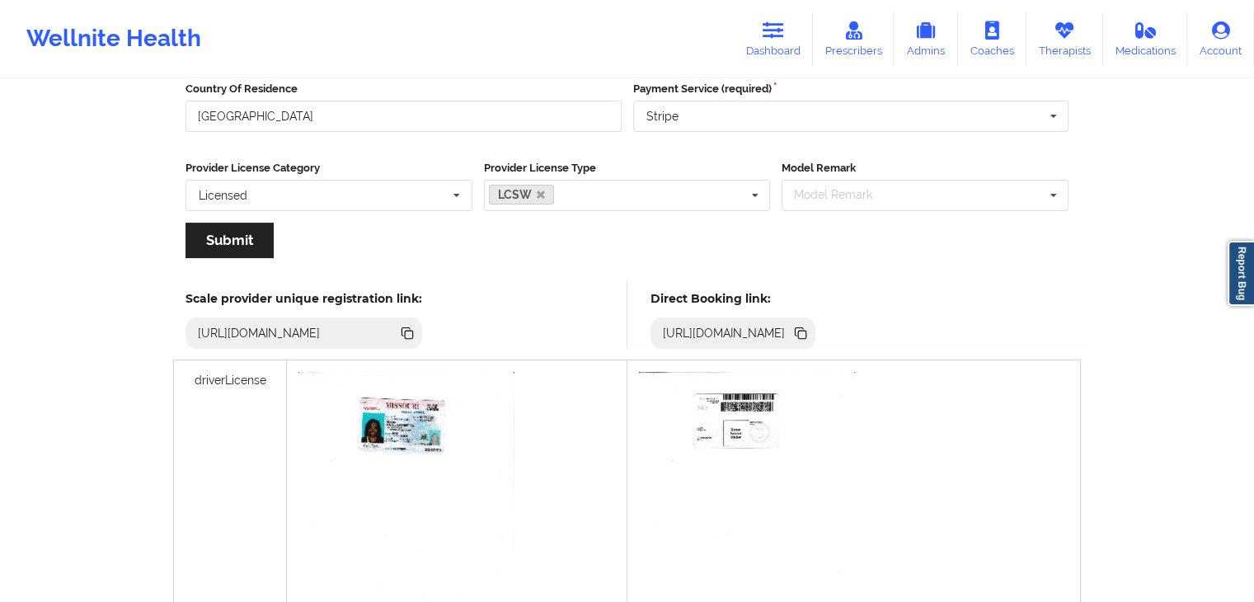
click at [807, 331] on icon at bounding box center [802, 335] width 8 height 8
click at [1061, 56] on link "Therapists" at bounding box center [1065, 39] width 77 height 54
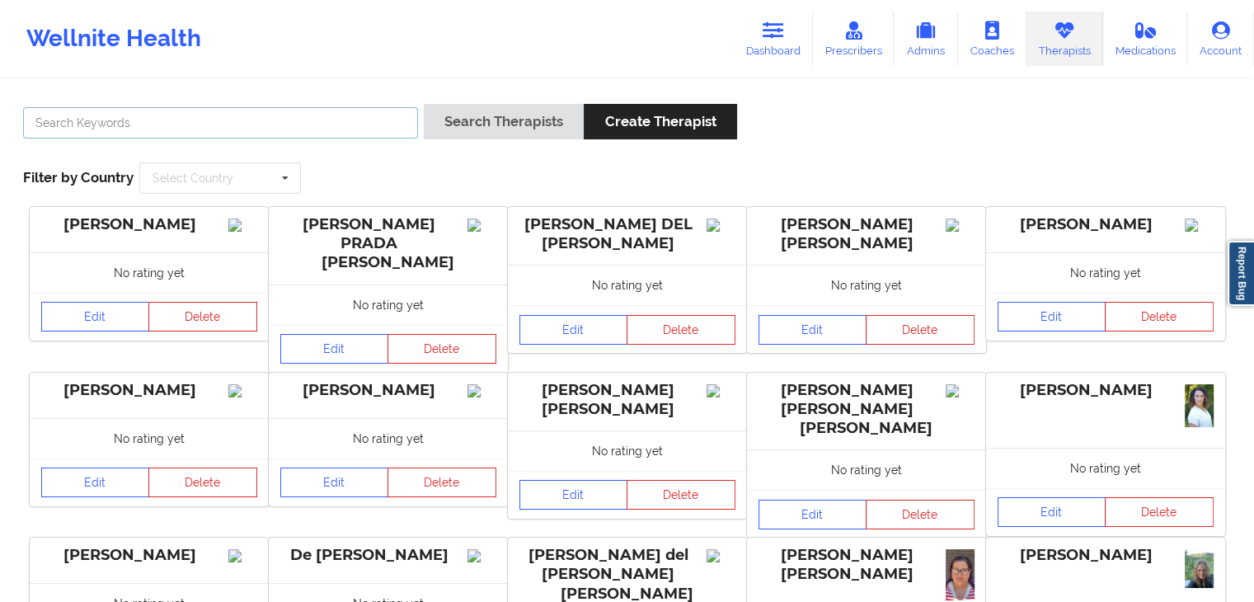
click at [304, 136] on input "text" at bounding box center [220, 122] width 395 height 31
click at [424, 104] on button "Search Therapists" at bounding box center [504, 121] width 160 height 35
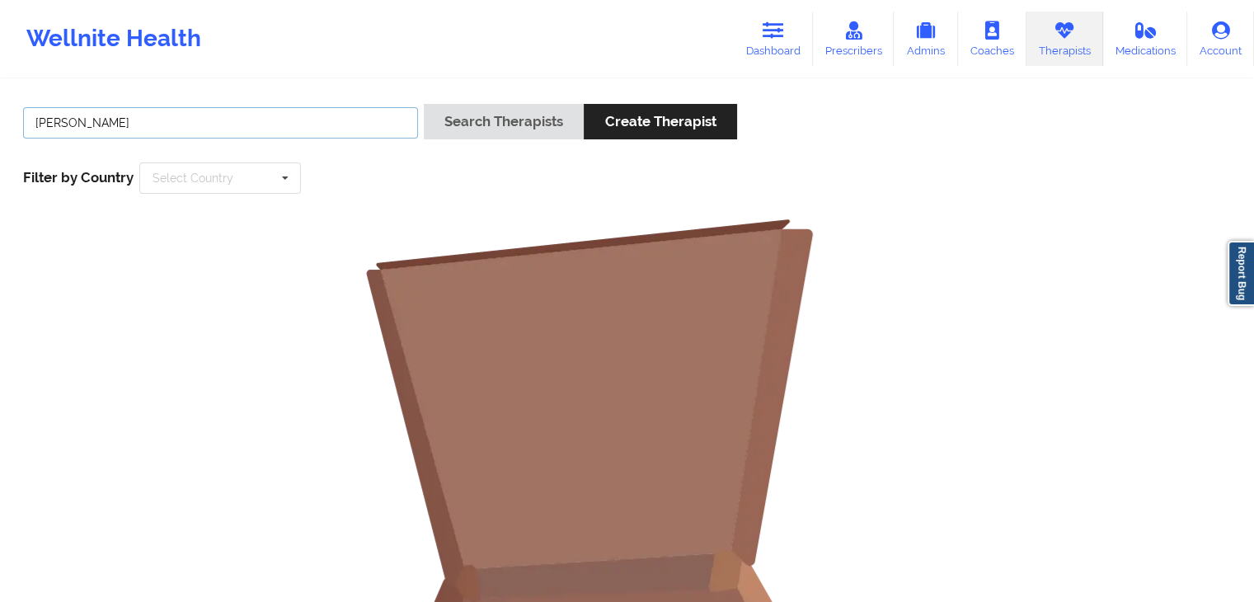
type input "[PERSON_NAME]"
click at [424, 104] on button "Search Therapists" at bounding box center [504, 121] width 160 height 35
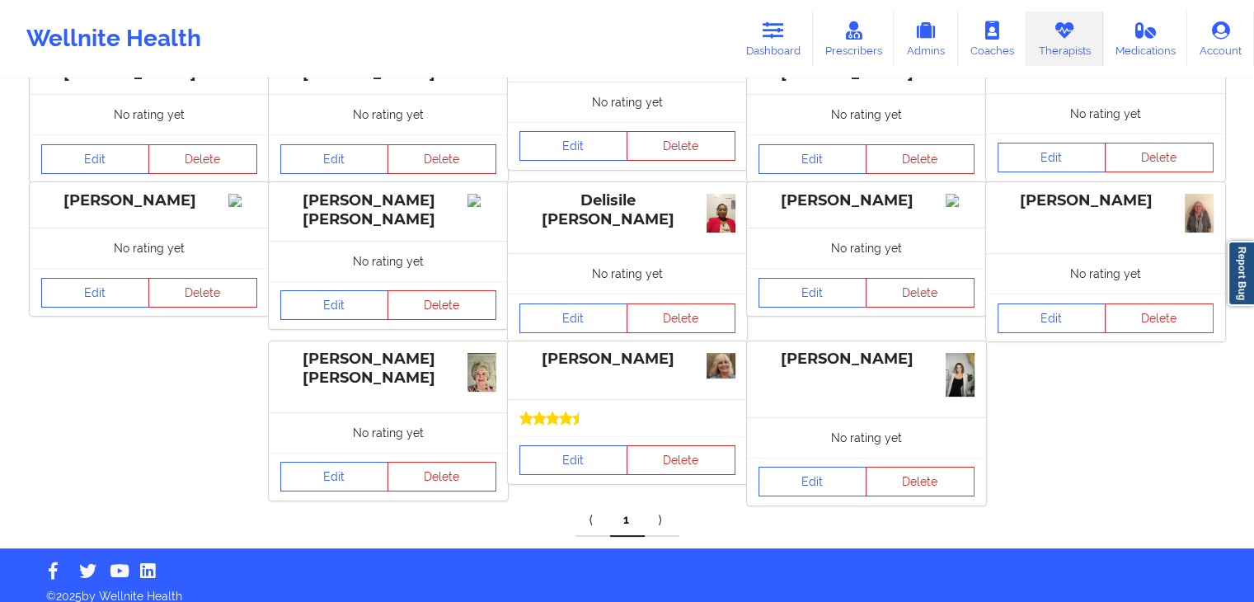
scroll to position [174, 0]
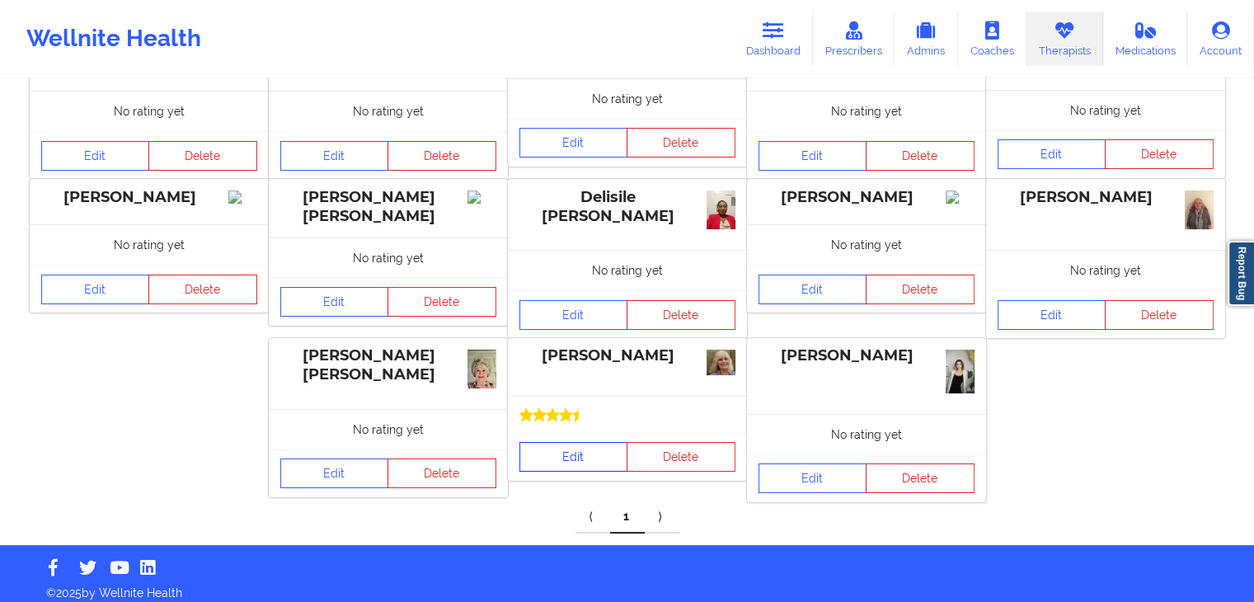
click at [570, 468] on link "Edit" at bounding box center [574, 457] width 109 height 30
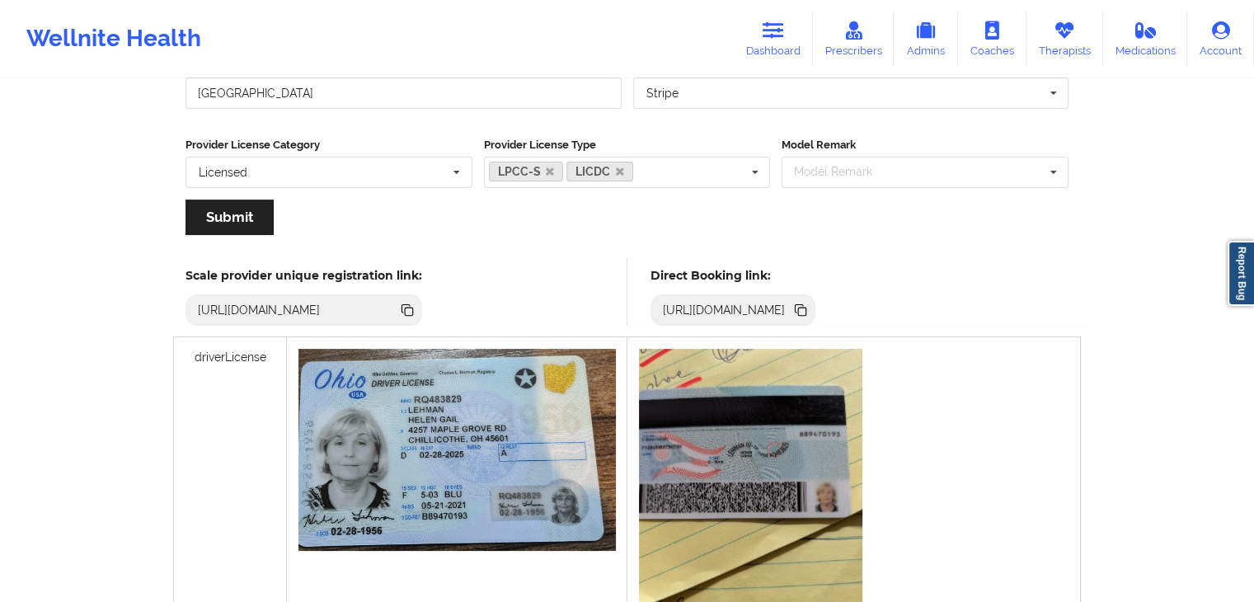
scroll to position [294, 0]
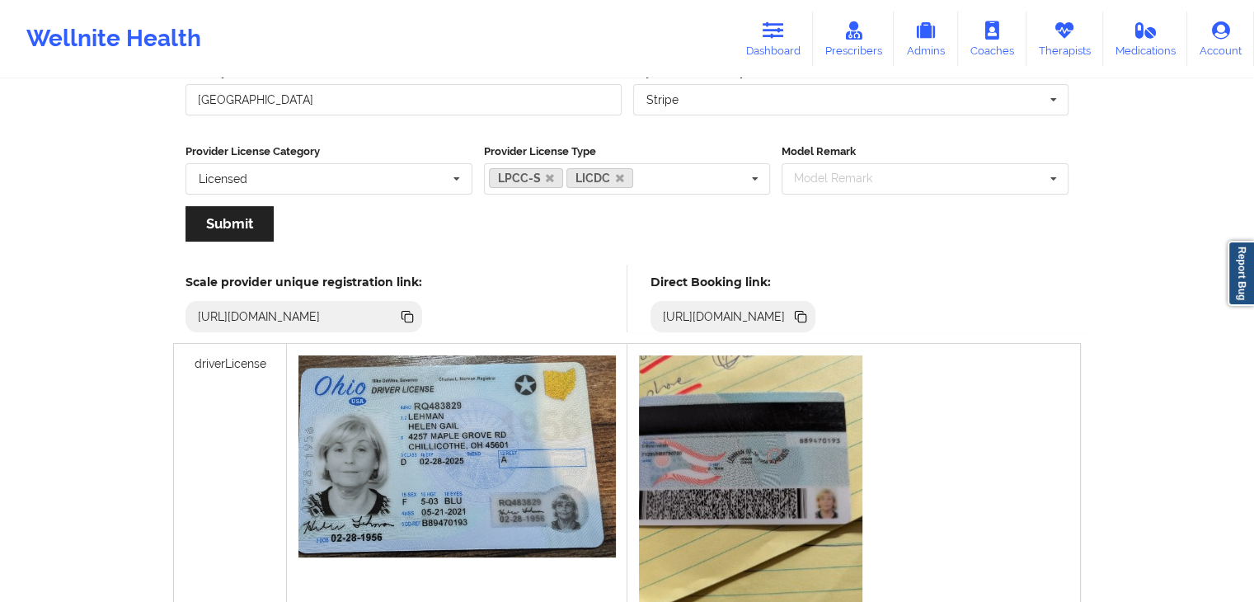
click at [810, 323] on icon at bounding box center [801, 317] width 18 height 18
click at [1038, 50] on link "Therapists" at bounding box center [1065, 39] width 77 height 54
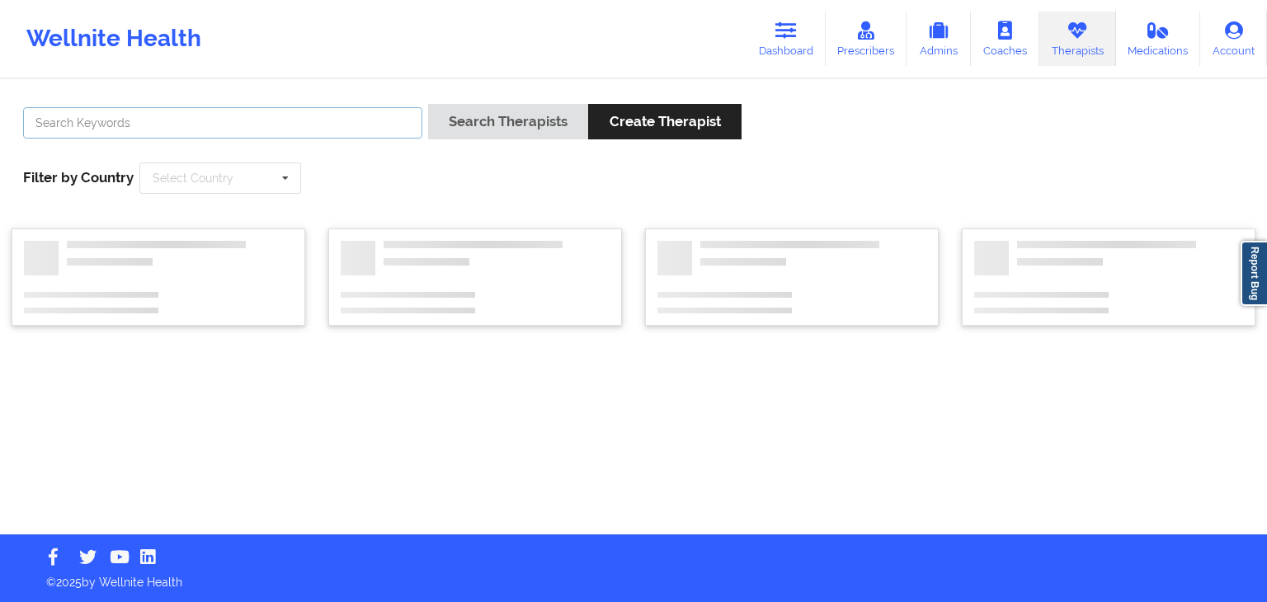
click at [338, 129] on input "text" at bounding box center [222, 122] width 399 height 31
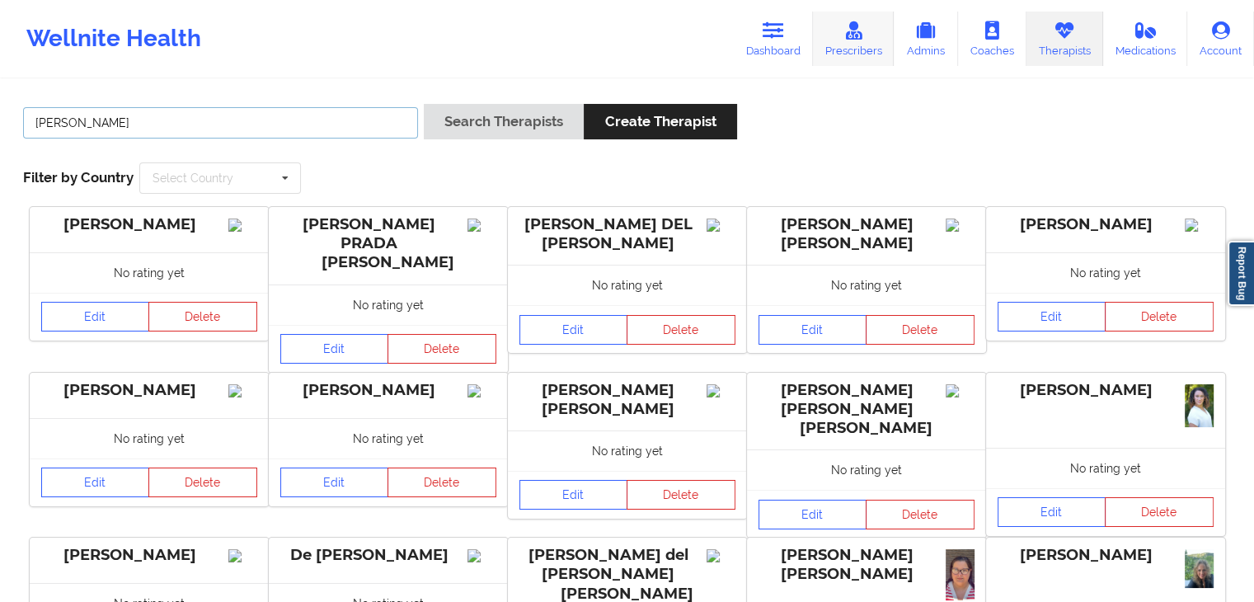
type input "[PERSON_NAME]"
click at [831, 36] on link "Prescribers" at bounding box center [854, 39] width 82 height 54
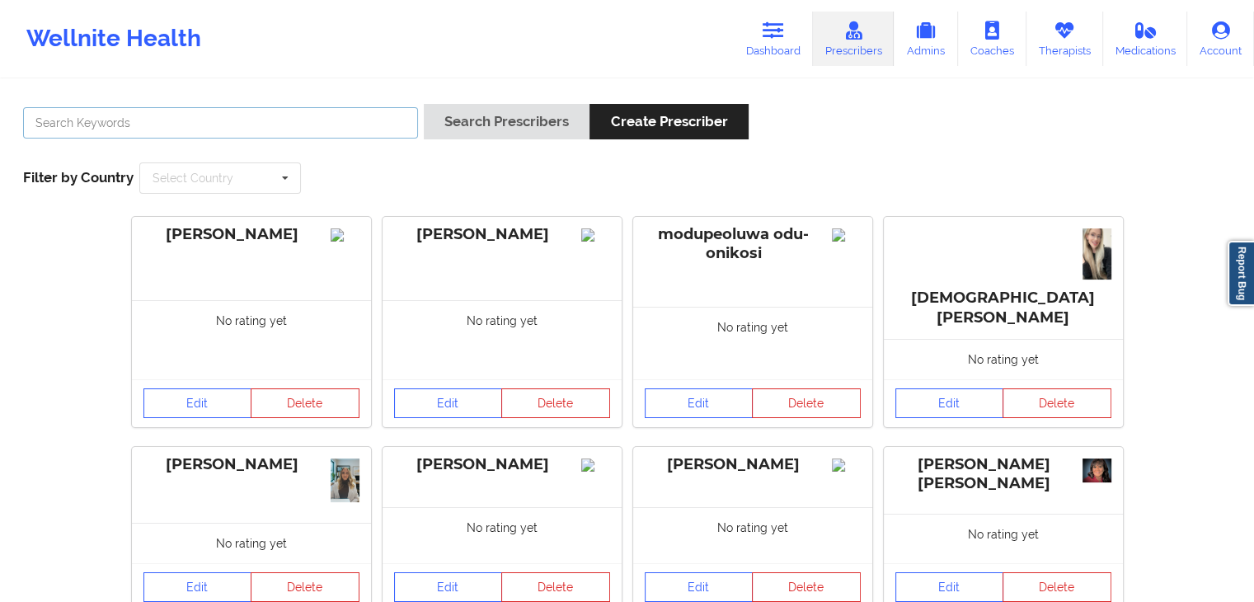
click at [246, 120] on input "text" at bounding box center [220, 122] width 395 height 31
type input "[PERSON_NAME]"
click at [424, 104] on button "Search Prescribers" at bounding box center [507, 121] width 166 height 35
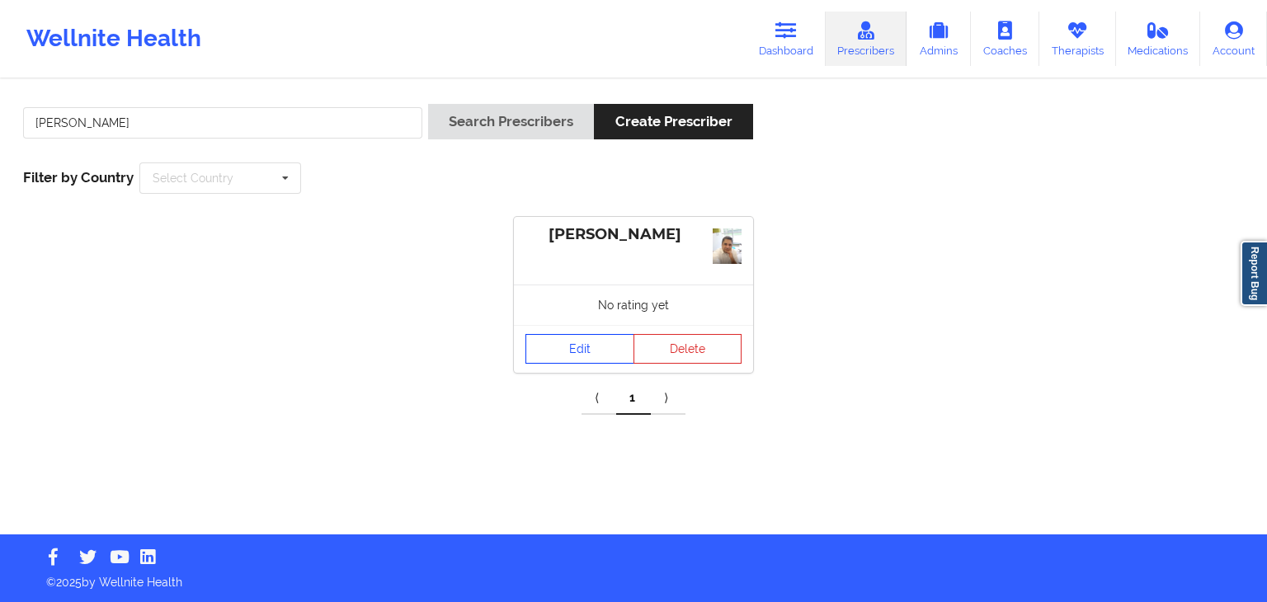
click at [581, 345] on link "Edit" at bounding box center [579, 349] width 109 height 30
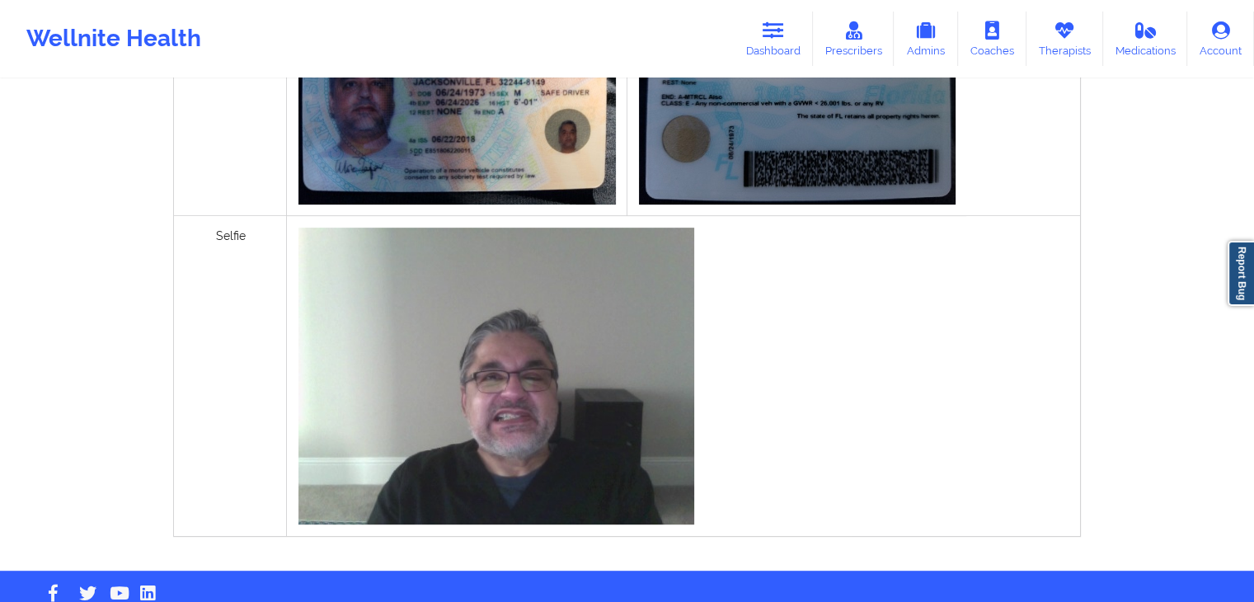
scroll to position [732, 0]
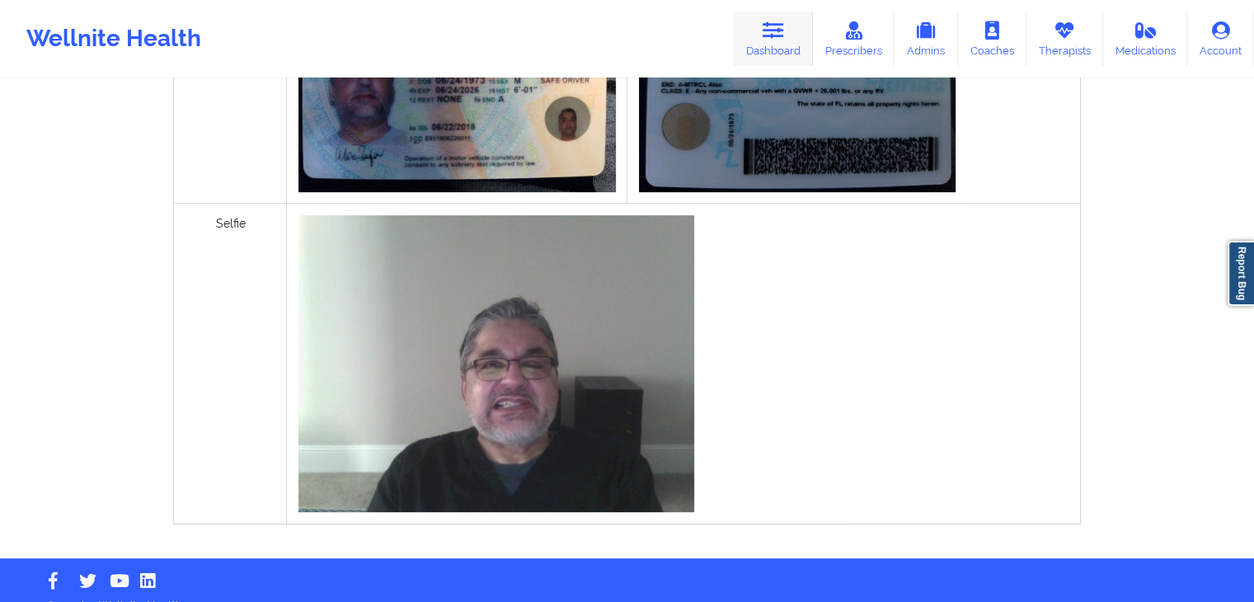
click at [795, 14] on link "Dashboard" at bounding box center [773, 39] width 79 height 54
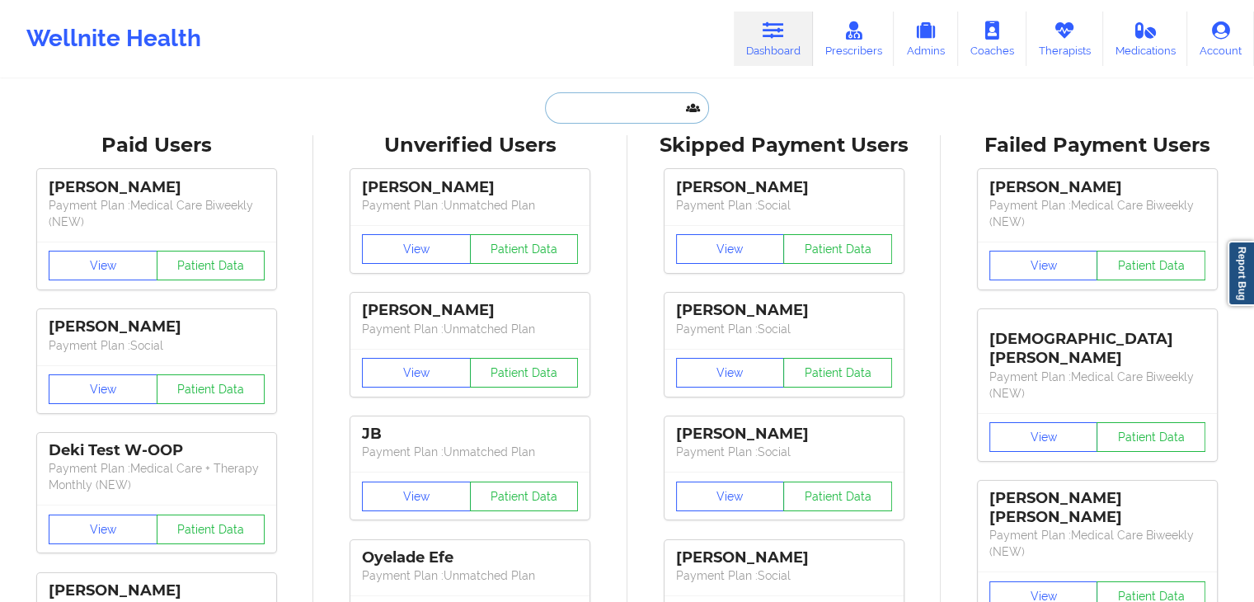
click at [569, 100] on input "text" at bounding box center [626, 107] width 163 height 31
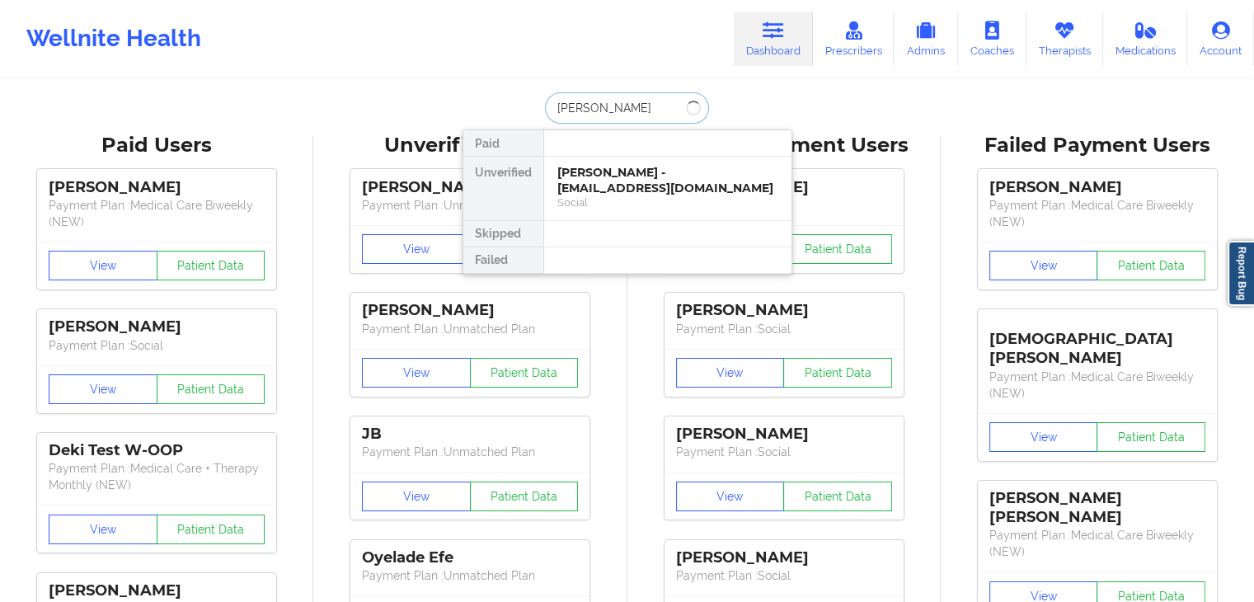
type input "[PERSON_NAME]"
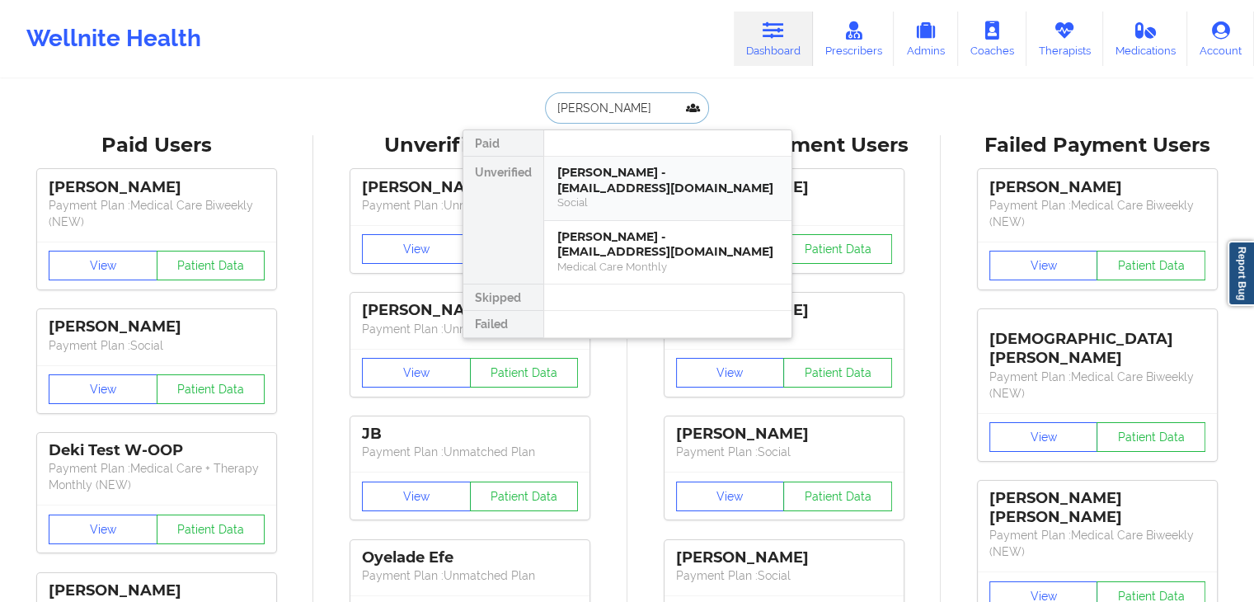
click at [619, 191] on div "[PERSON_NAME] - [EMAIL_ADDRESS][DOMAIN_NAME]" at bounding box center [668, 180] width 221 height 31
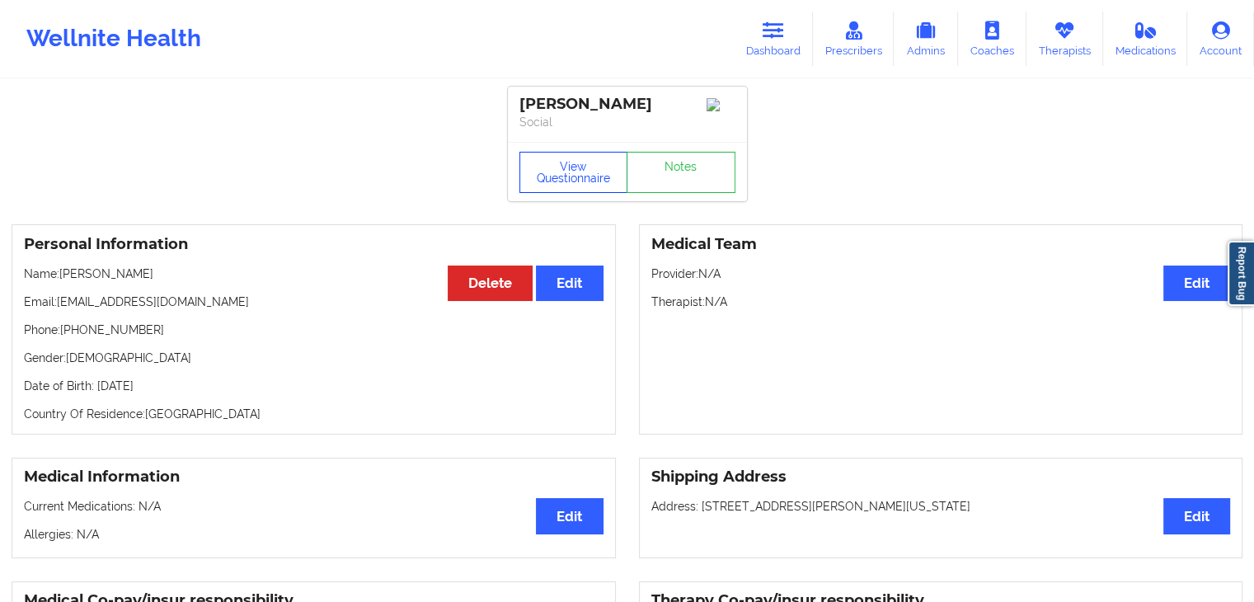
click at [602, 178] on button "View Questionnaire" at bounding box center [574, 172] width 109 height 41
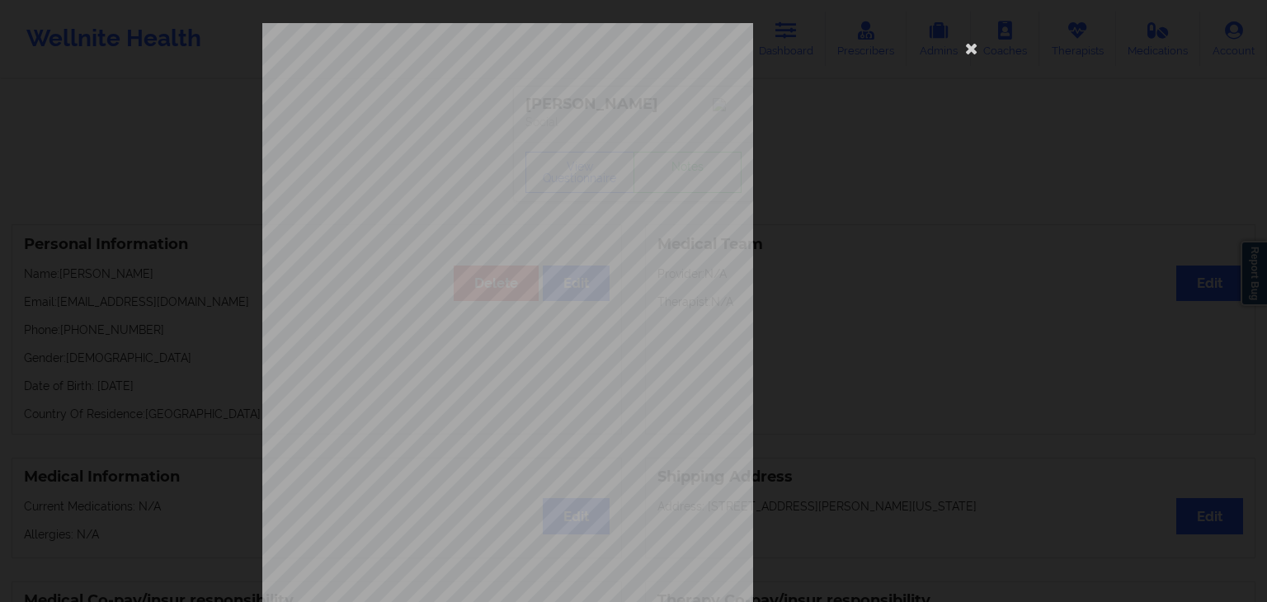
drag, startPoint x: 1258, startPoint y: 279, endPoint x: 1266, endPoint y: 349, distance: 70.6
click at [1254, 349] on div "[STREET_ADDRESS] What state do you live in ? [US_STATE] Full Name [PERSON_NAME]…" at bounding box center [633, 301] width 1267 height 602
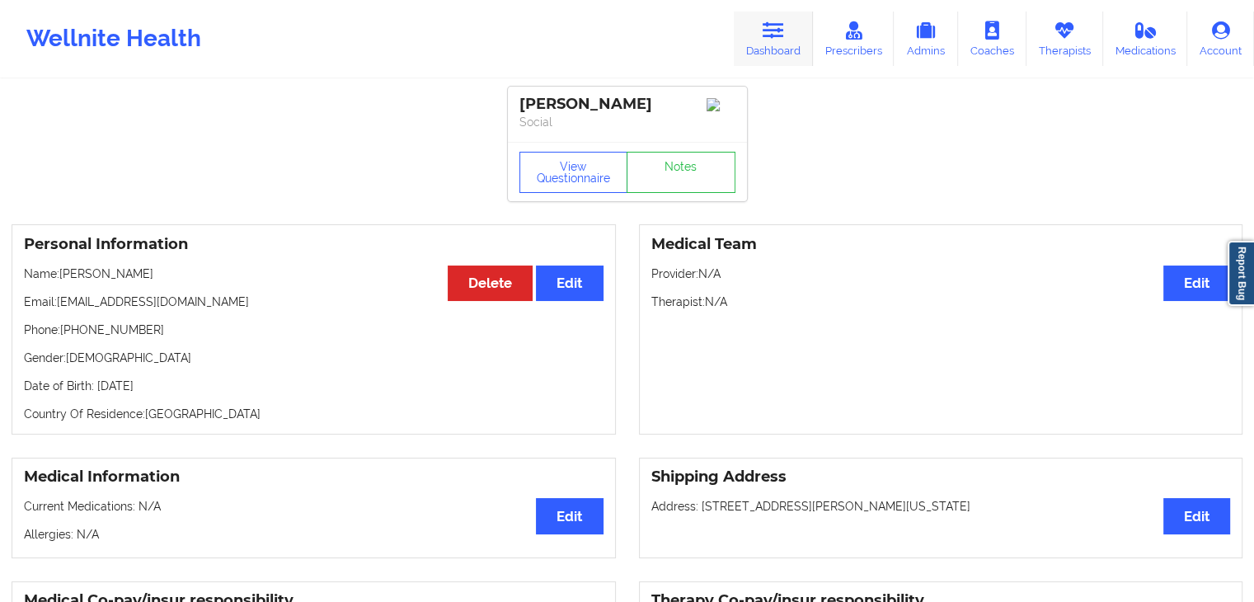
click at [771, 53] on link "Dashboard" at bounding box center [773, 39] width 79 height 54
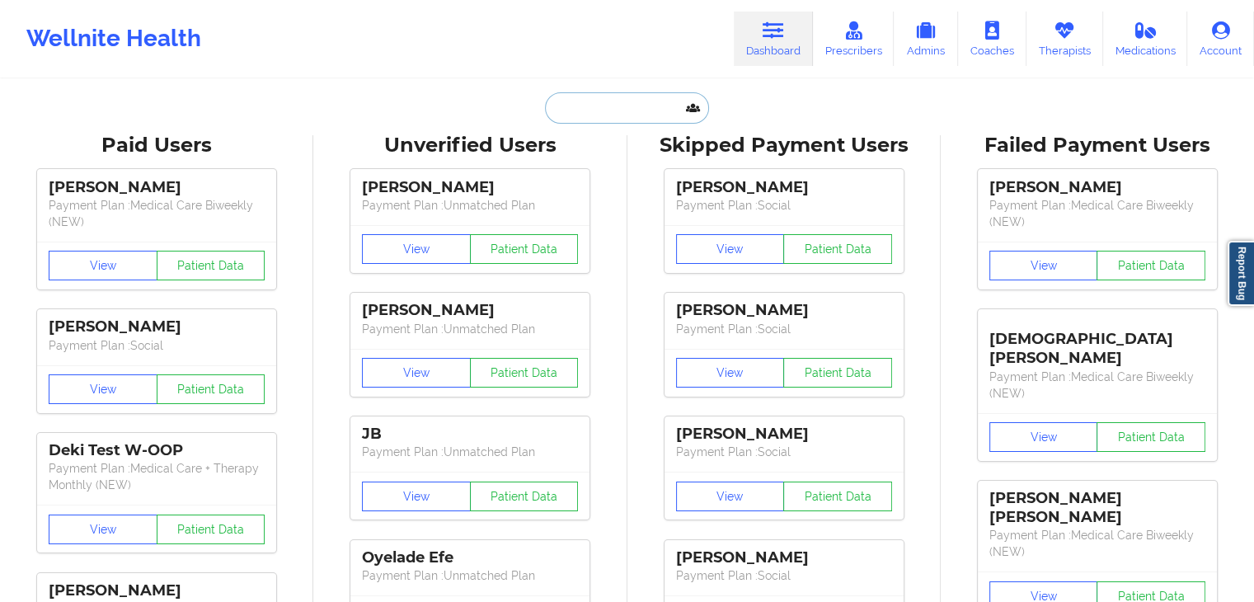
click at [617, 120] on input "text" at bounding box center [626, 107] width 163 height 31
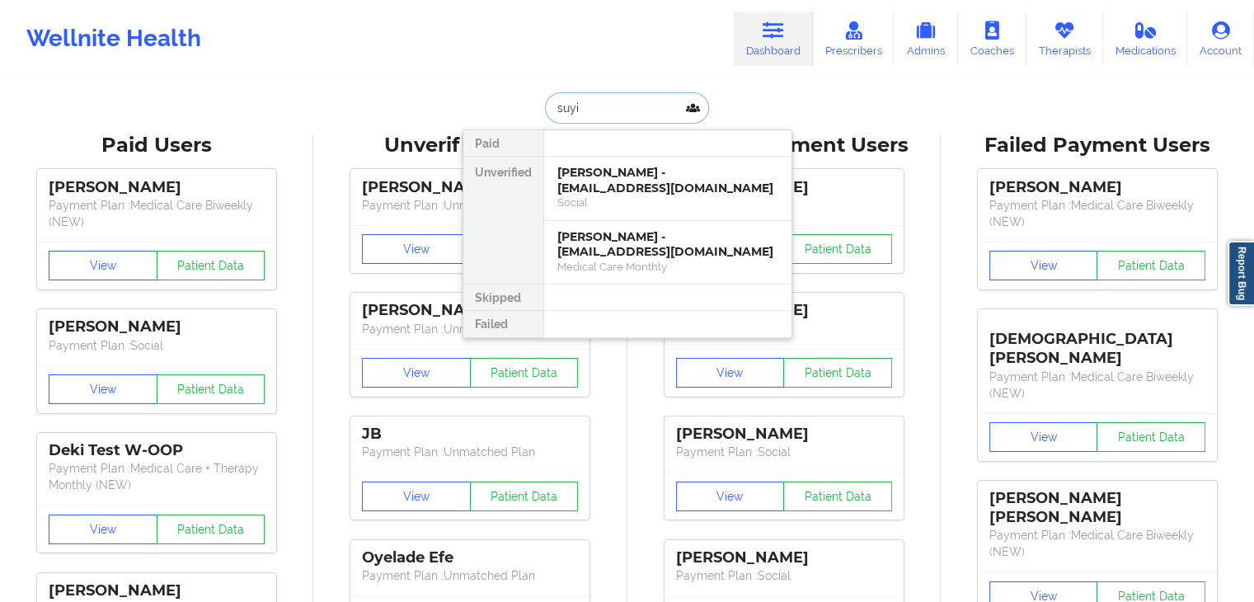
type input "suyin"
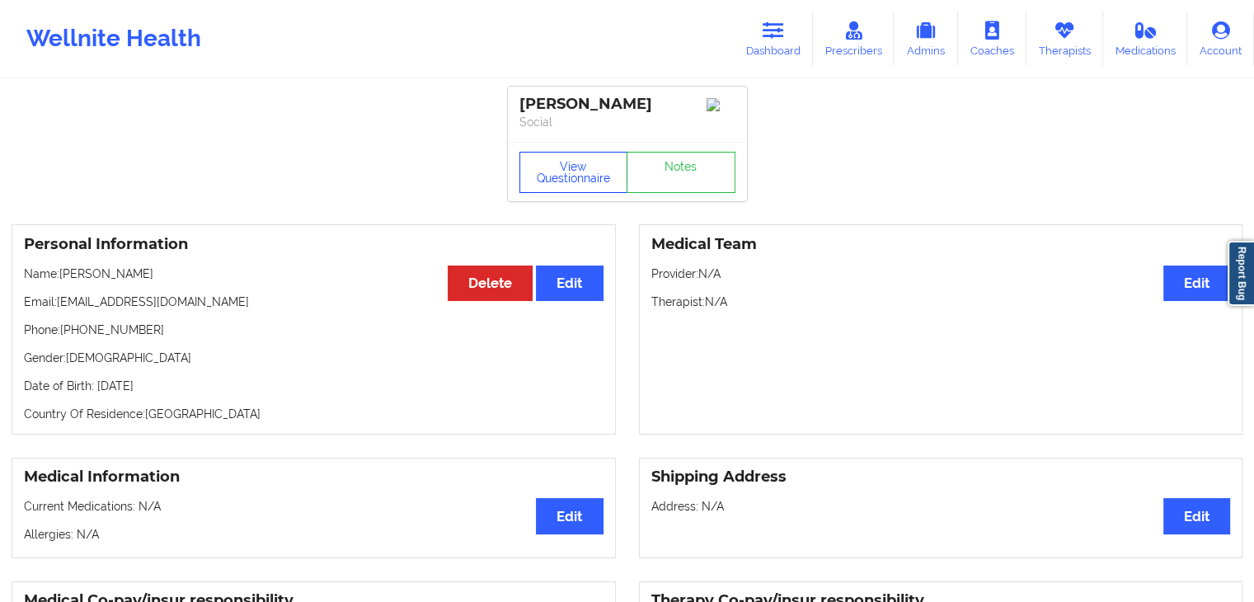
click at [557, 179] on button "View Questionnaire" at bounding box center [574, 172] width 109 height 41
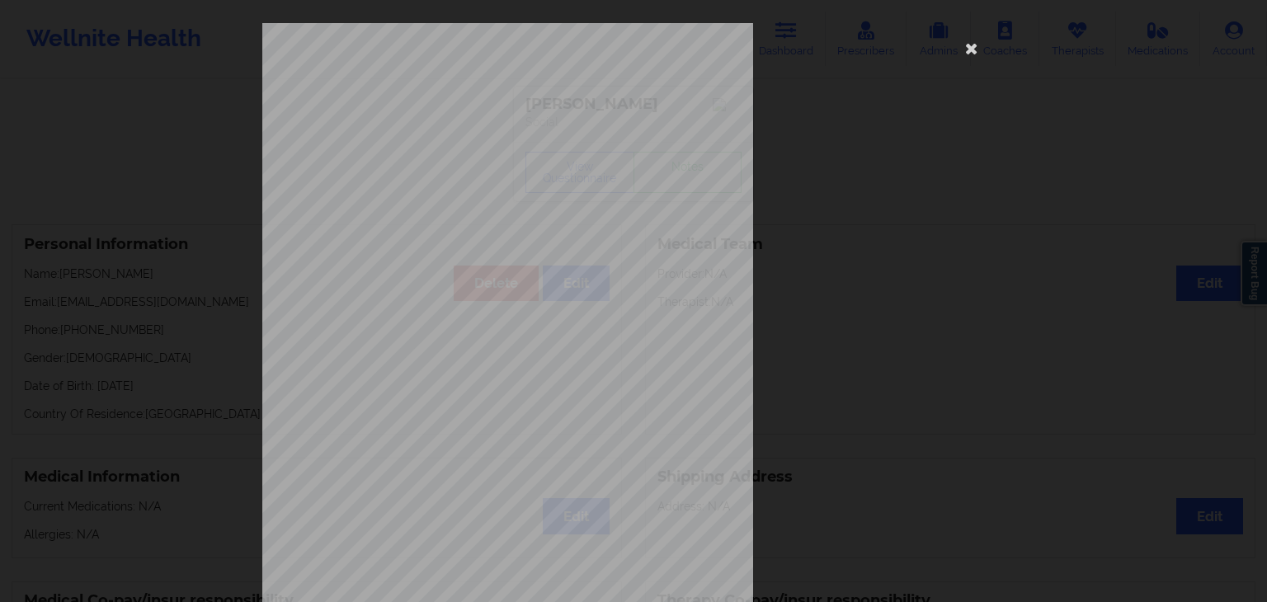
click at [751, 228] on div "[STREET_ADDRESS] What state do you live in ? [US_STATE] Full Name [PERSON_NAME]…" at bounding box center [633, 370] width 742 height 694
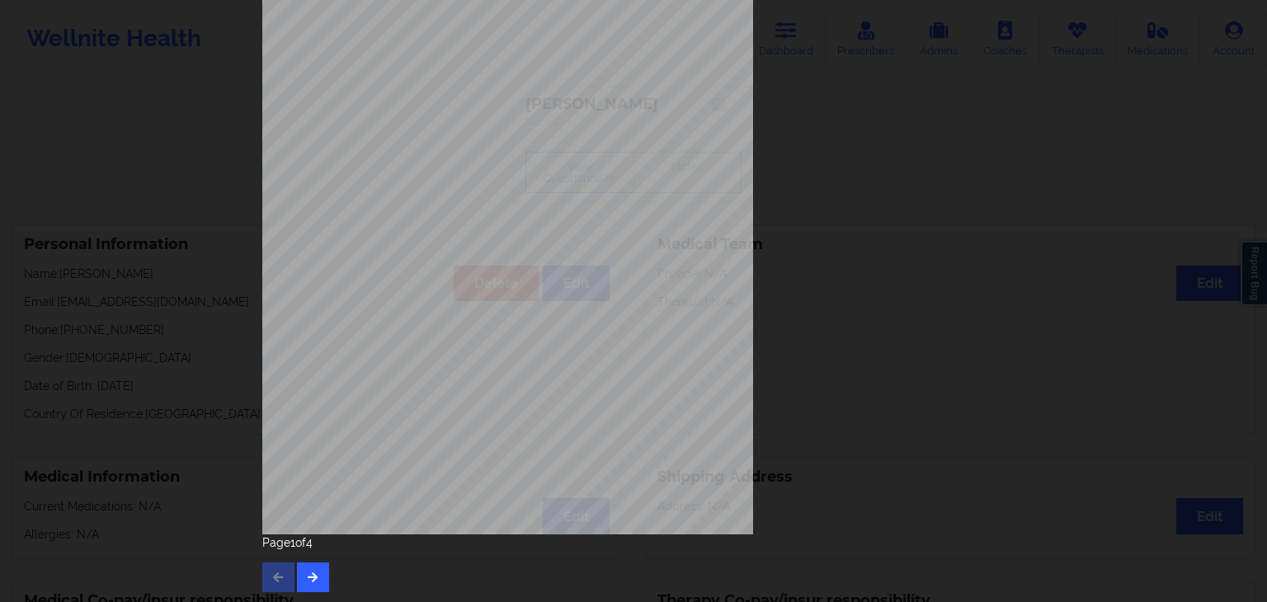
scroll to position [185, 0]
click at [316, 571] on button "button" at bounding box center [313, 576] width 32 height 30
click at [300, 573] on button "button" at bounding box center [313, 576] width 32 height 30
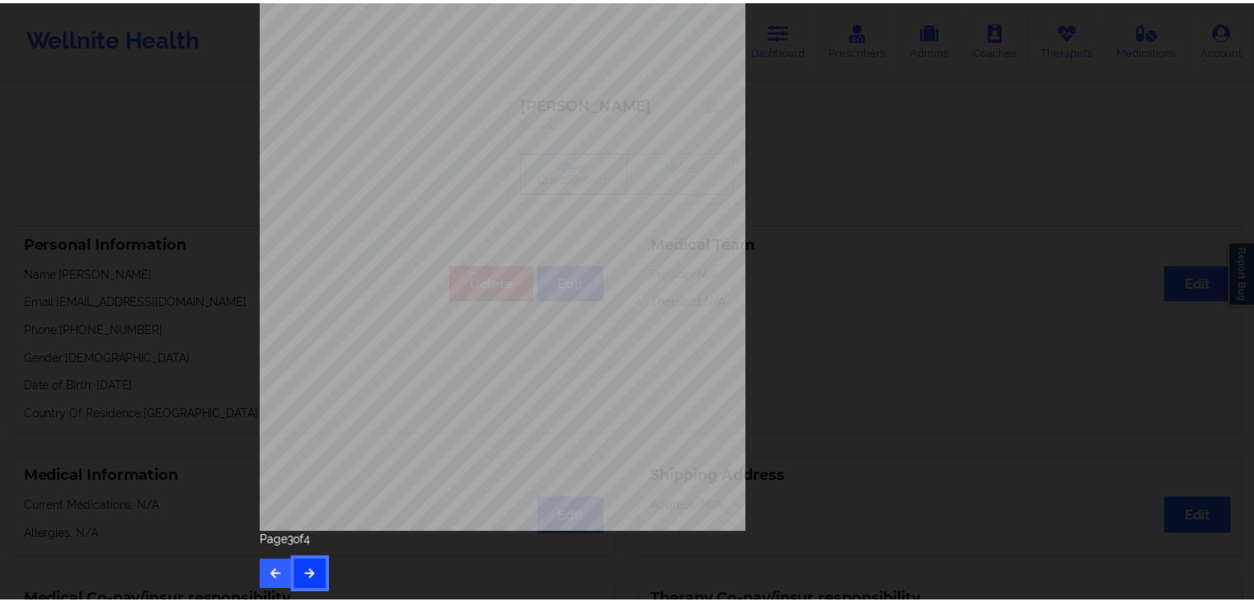
scroll to position [0, 0]
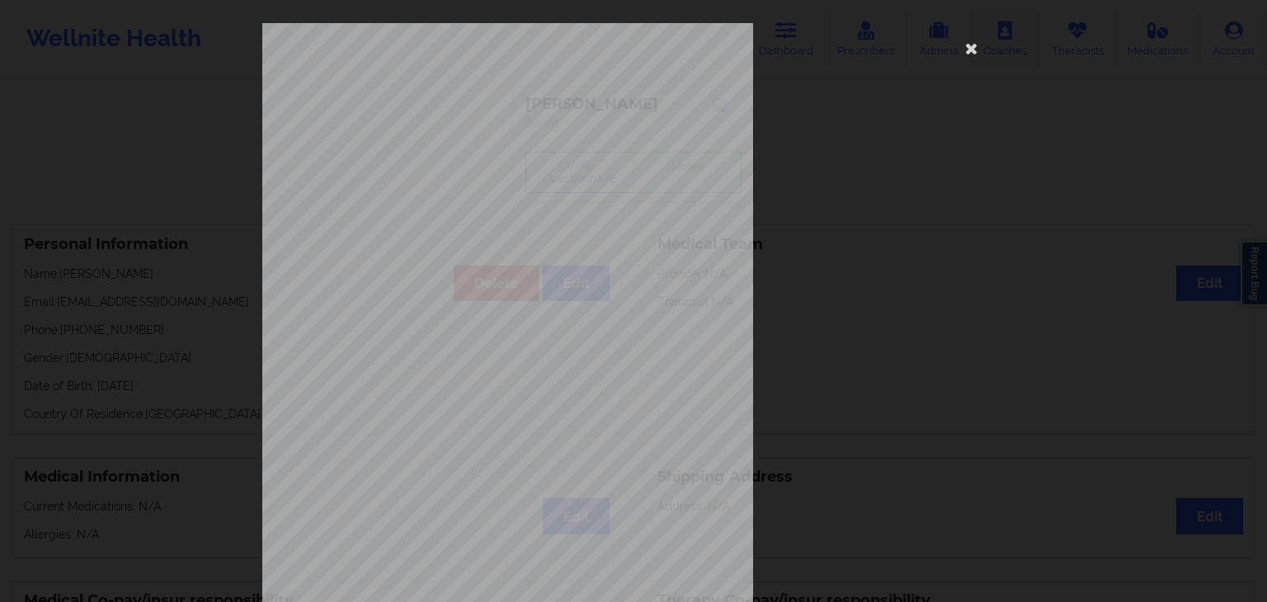
click at [970, 45] on icon at bounding box center [971, 48] width 26 height 26
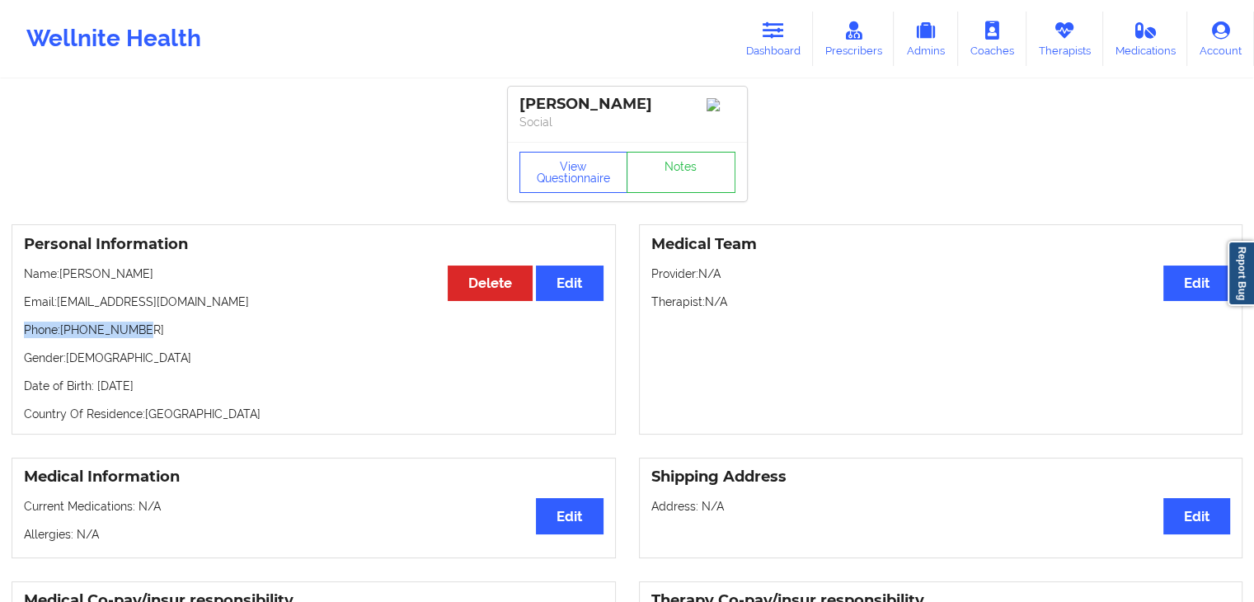
drag, startPoint x: 24, startPoint y: 332, endPoint x: 178, endPoint y: 332, distance: 154.2
click at [178, 332] on p "Phone: [PHONE_NUMBER]" at bounding box center [314, 330] width 580 height 16
copy p "Phone: [PHONE_NUMBER]"
click at [775, 26] on icon at bounding box center [773, 30] width 21 height 18
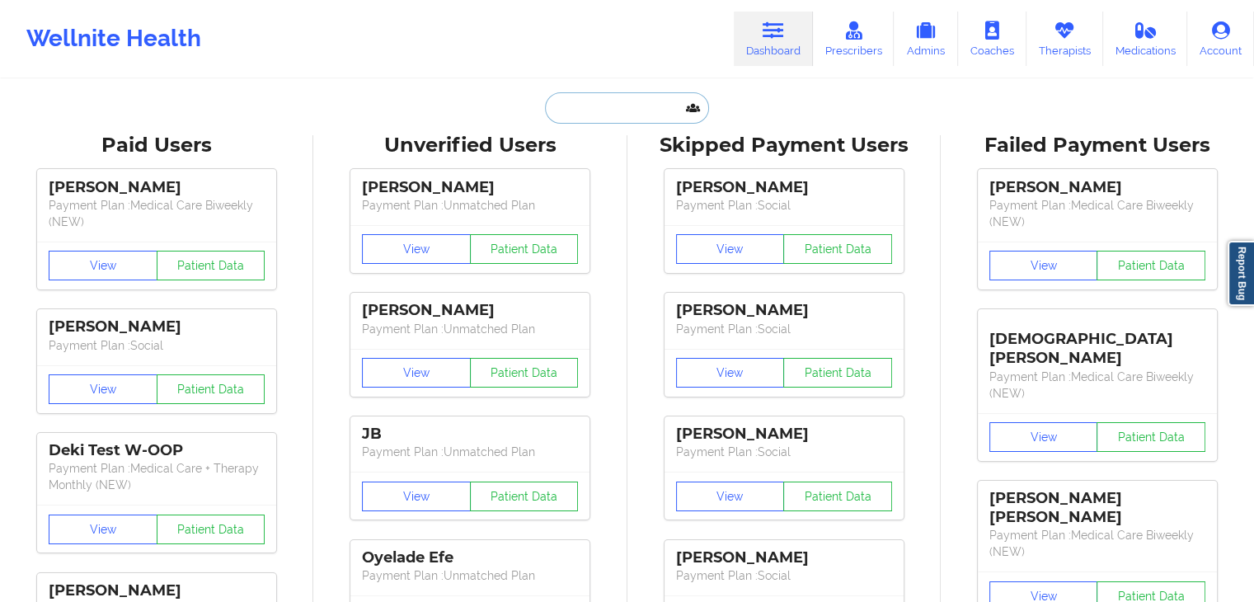
click at [595, 109] on input "text" at bounding box center [626, 107] width 163 height 31
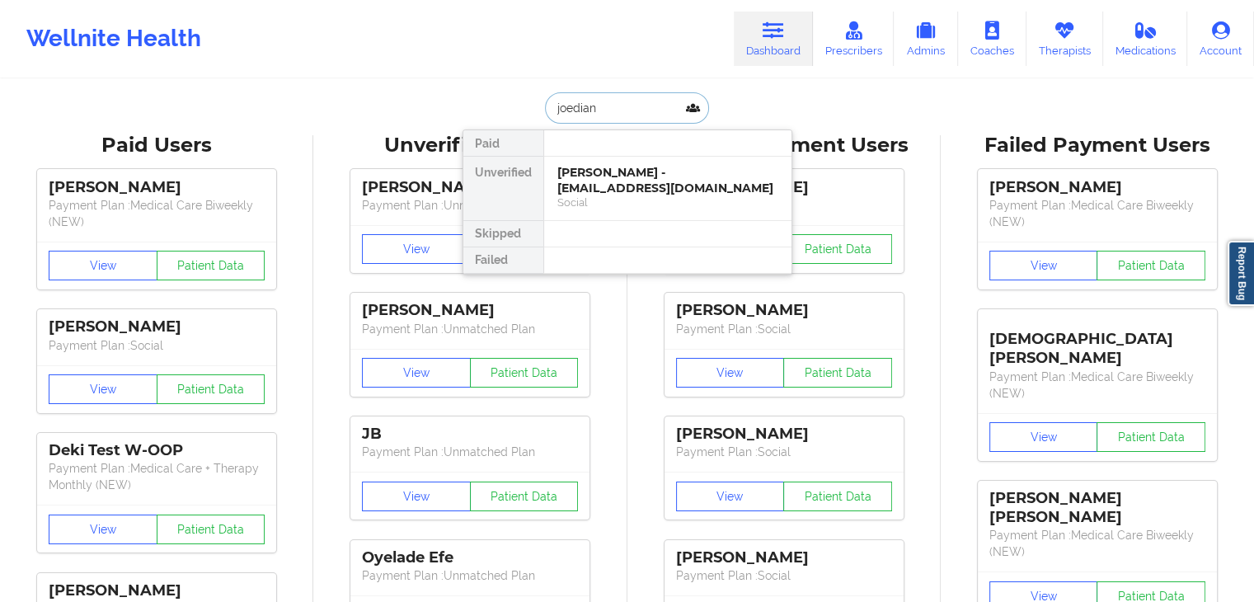
type input "joedian j"
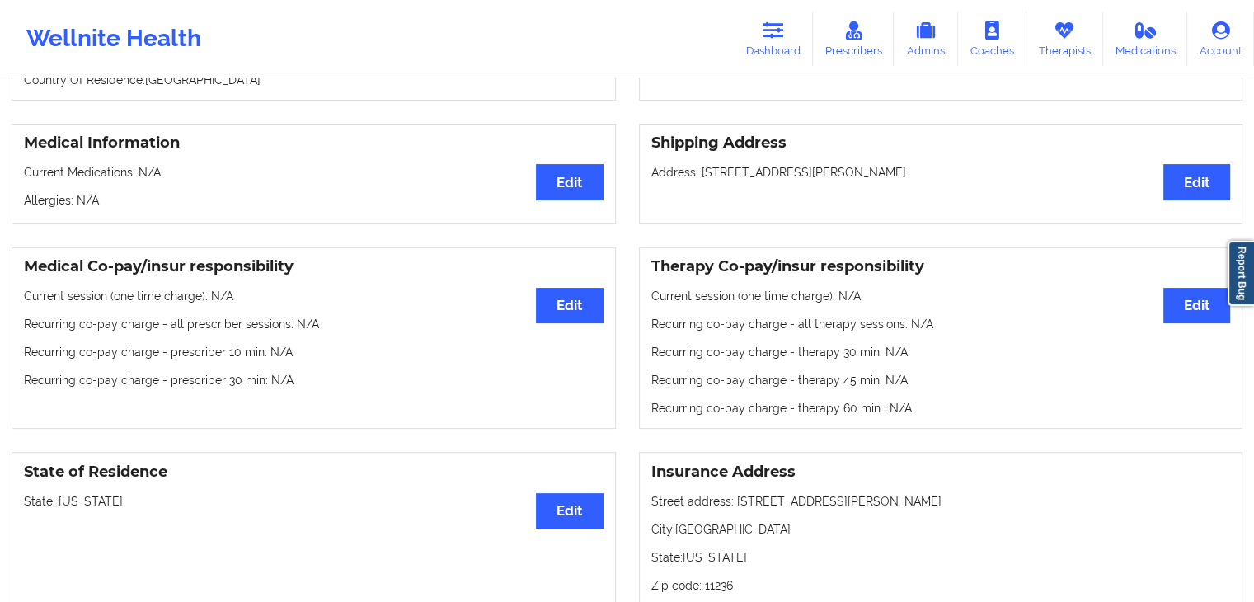
scroll to position [163, 0]
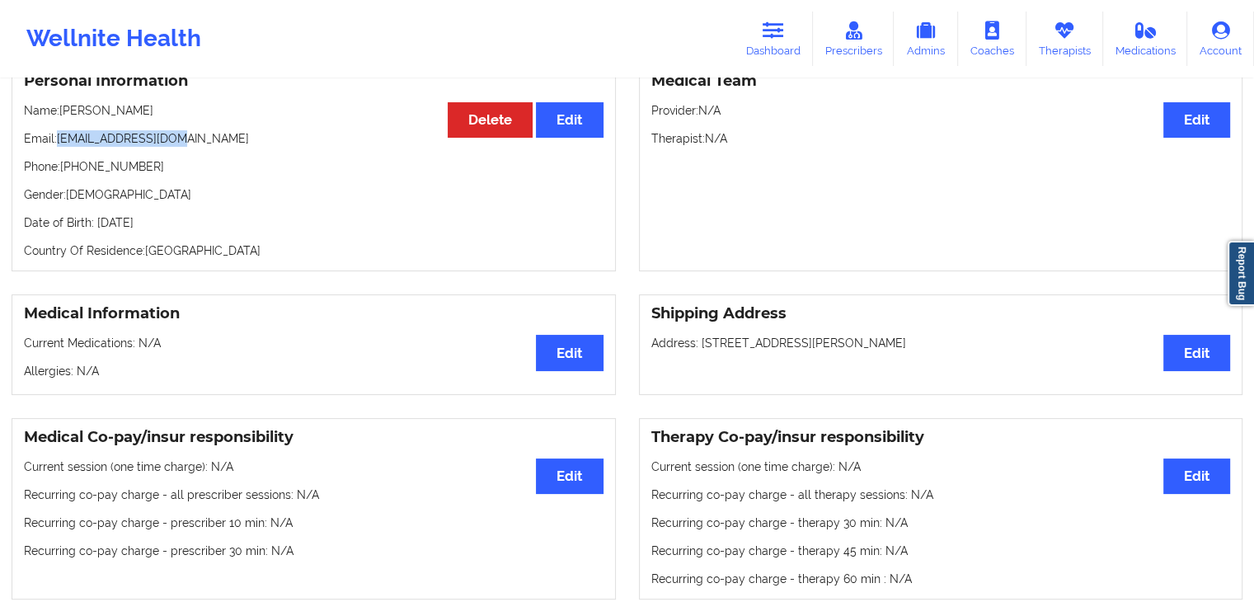
drag, startPoint x: 56, startPoint y: 144, endPoint x: 173, endPoint y: 144, distance: 117.1
click at [173, 144] on p "Email: [EMAIL_ADDRESS][DOMAIN_NAME]" at bounding box center [314, 138] width 580 height 16
copy p "[EMAIL_ADDRESS][DOMAIN_NAME]"
click at [790, 37] on link "Dashboard" at bounding box center [773, 39] width 79 height 54
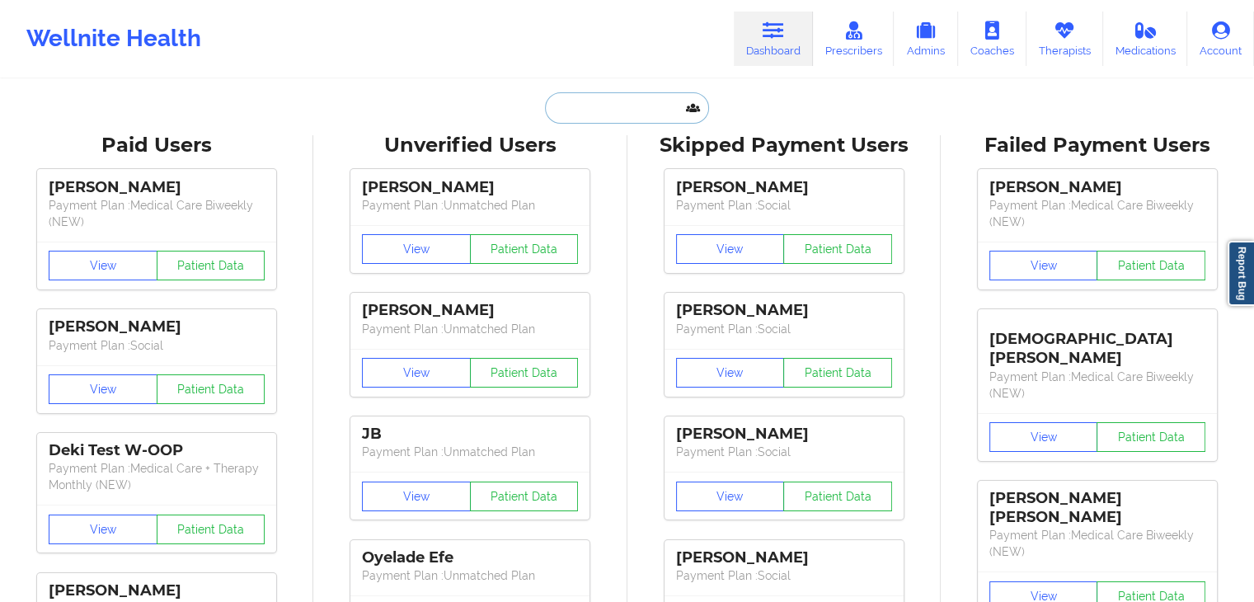
click at [628, 122] on input "text" at bounding box center [626, 107] width 163 height 31
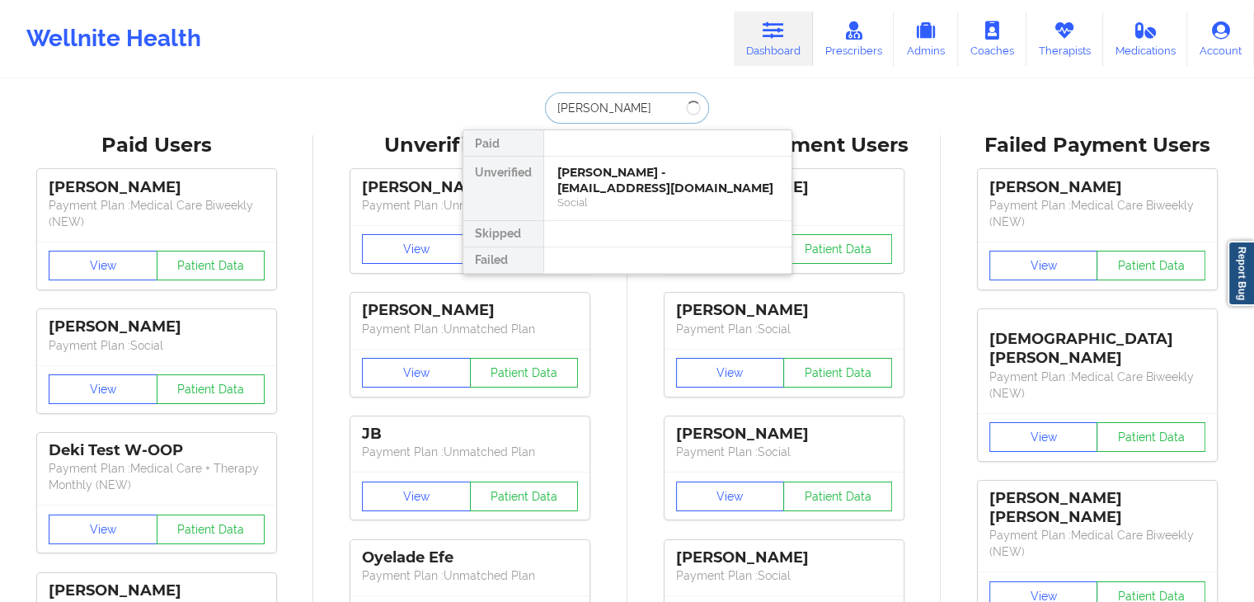
type input "[PERSON_NAME]"
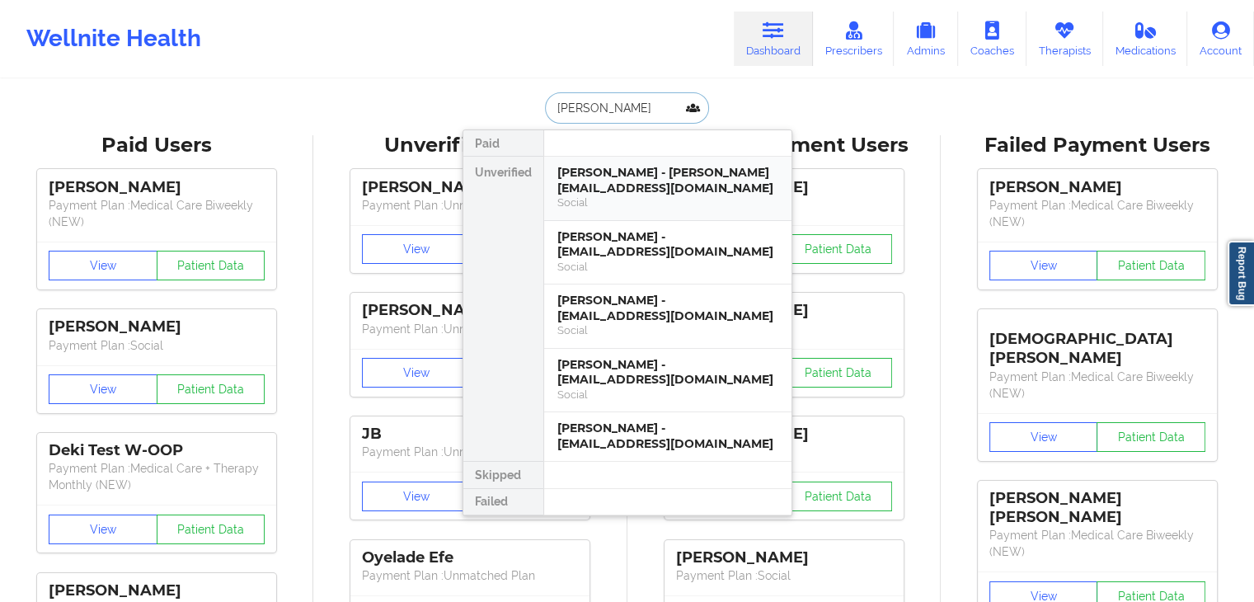
click at [625, 206] on div "Social" at bounding box center [668, 202] width 221 height 14
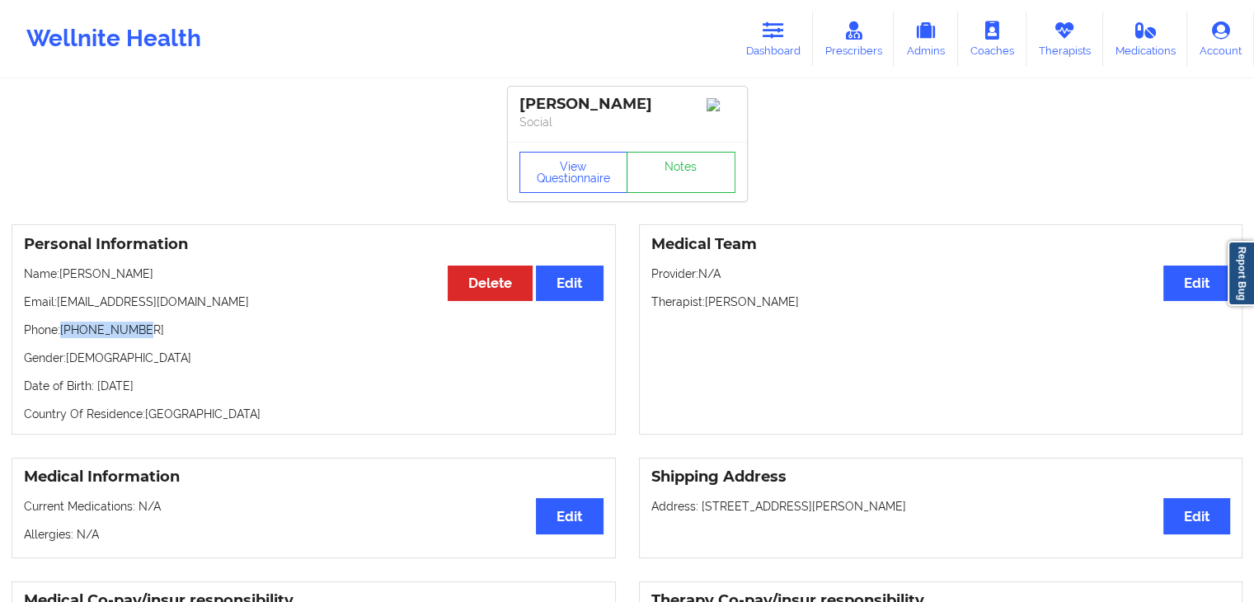
drag, startPoint x: 62, startPoint y: 333, endPoint x: 143, endPoint y: 317, distance: 82.5
click at [143, 317] on div "Personal Information Edit Delete Name: [PERSON_NAME] Email: [EMAIL_ADDRESS][DOM…" at bounding box center [314, 329] width 605 height 210
click at [775, 51] on link "Dashboard" at bounding box center [773, 39] width 79 height 54
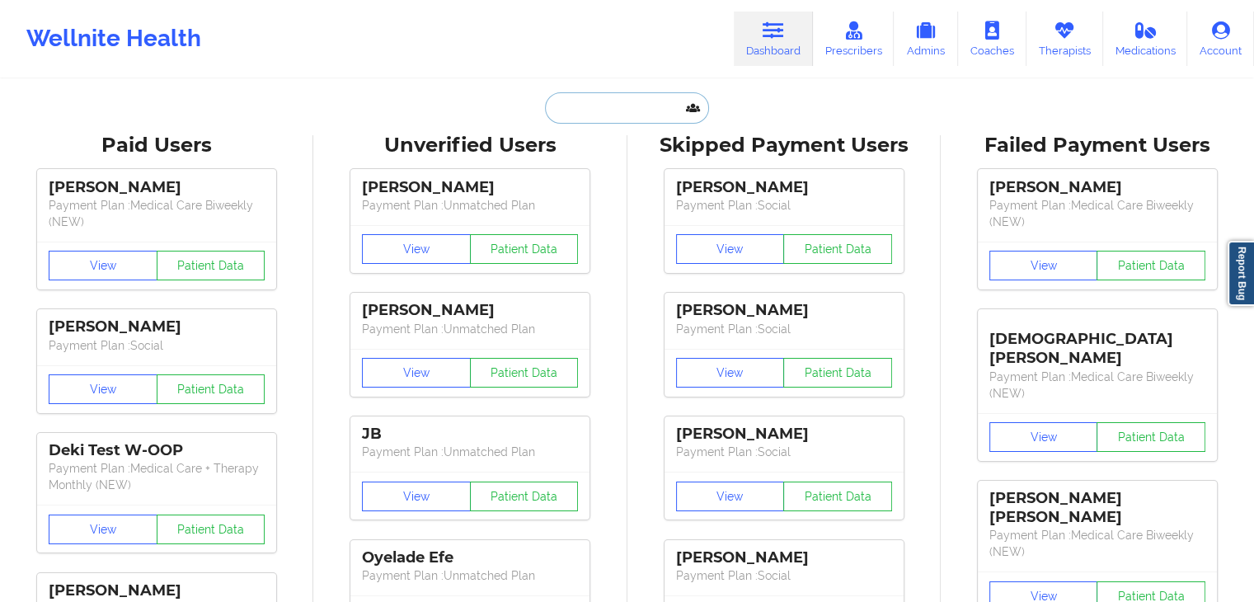
click at [613, 113] on input "text" at bounding box center [626, 107] width 163 height 31
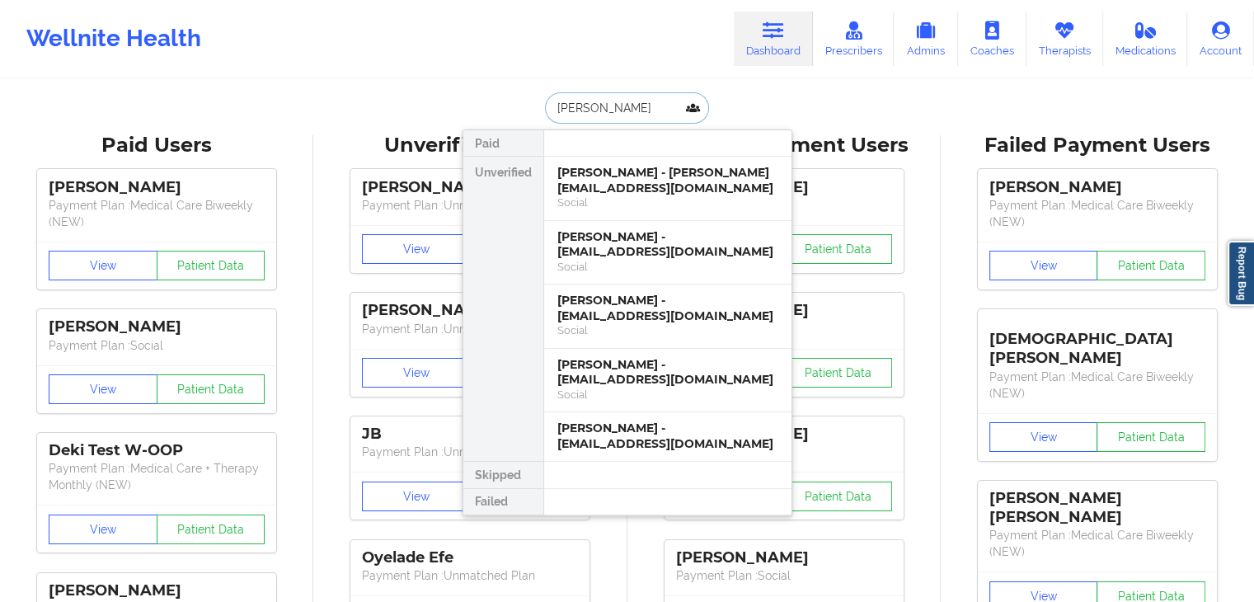
type input "[PERSON_NAME]"
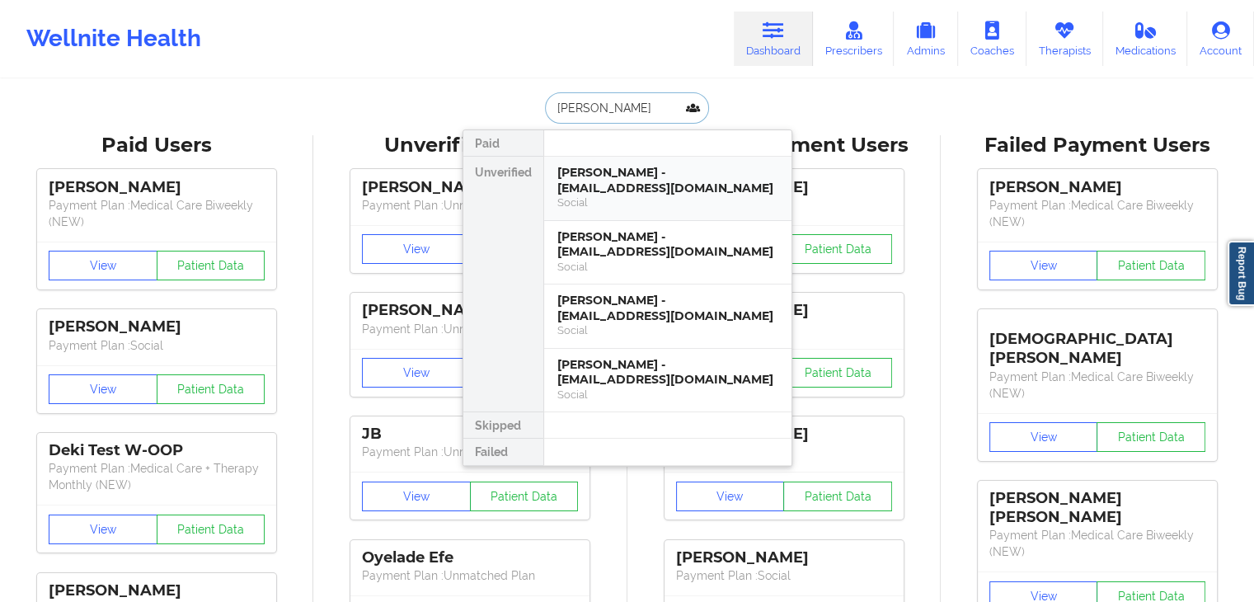
click at [601, 205] on div "Social" at bounding box center [668, 202] width 221 height 14
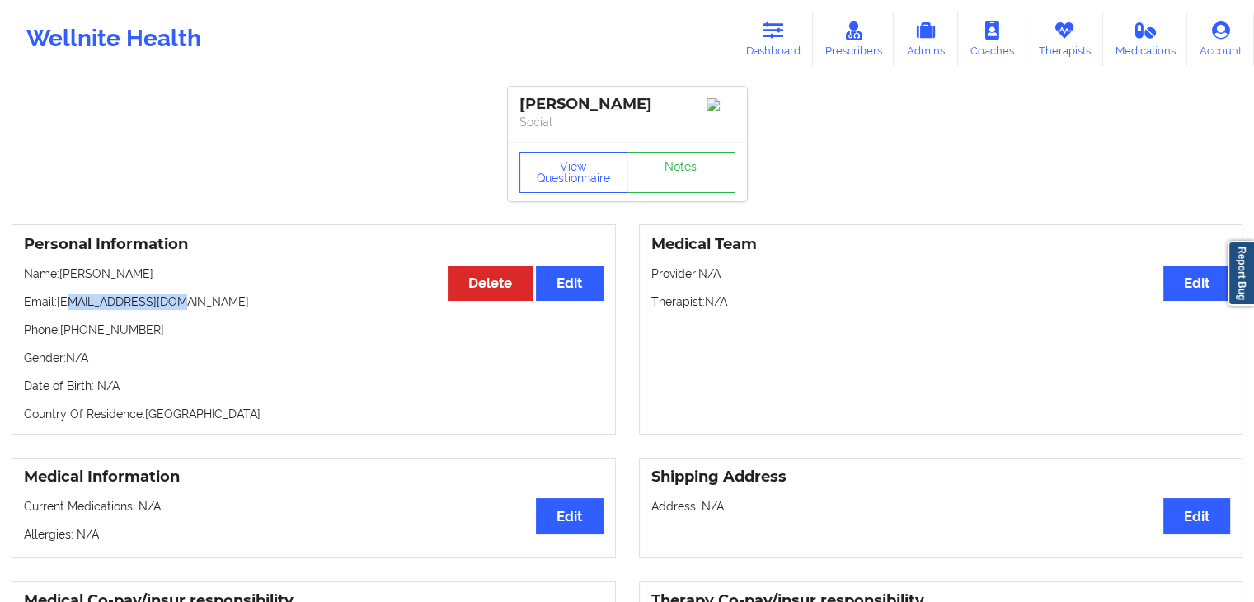
drag, startPoint x: 69, startPoint y: 304, endPoint x: 183, endPoint y: 309, distance: 113.9
click at [183, 309] on p "Email: [EMAIL_ADDRESS][DOMAIN_NAME]" at bounding box center [314, 302] width 580 height 16
click at [181, 308] on p "Email: [EMAIL_ADDRESS][DOMAIN_NAME]" at bounding box center [314, 302] width 580 height 16
drag, startPoint x: 214, startPoint y: 305, endPoint x: 59, endPoint y: 304, distance: 155.1
click at [59, 304] on p "Email: [EMAIL_ADDRESS][DOMAIN_NAME]" at bounding box center [314, 302] width 580 height 16
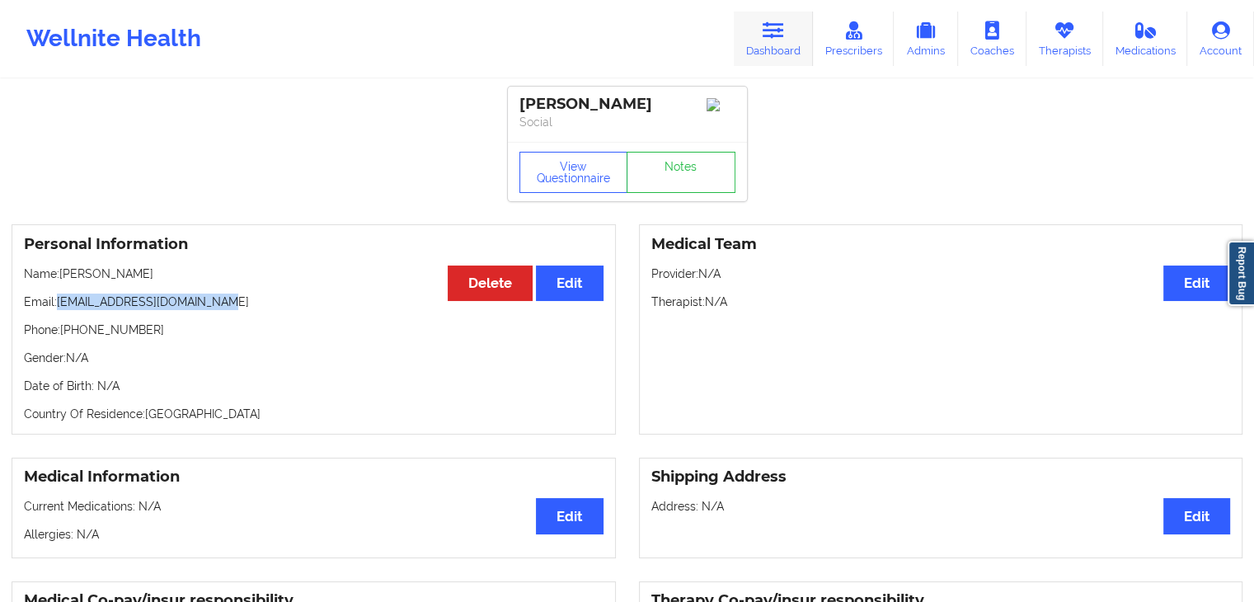
click at [778, 54] on link "Dashboard" at bounding box center [773, 39] width 79 height 54
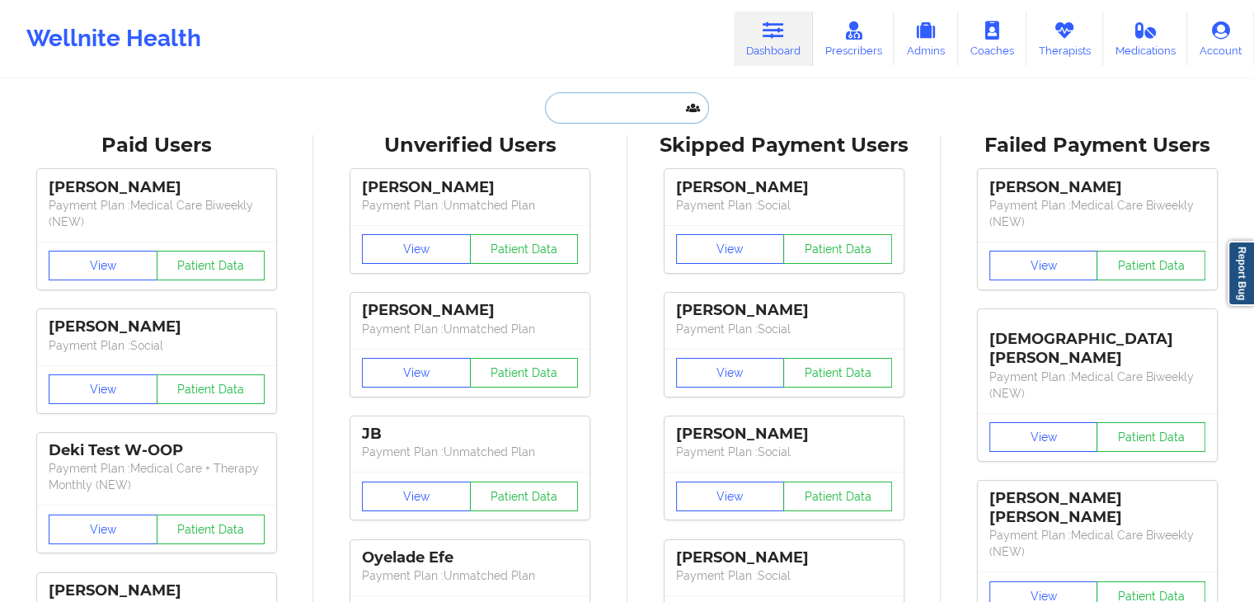
click at [598, 113] on input "text" at bounding box center [626, 107] width 163 height 31
type input "k"
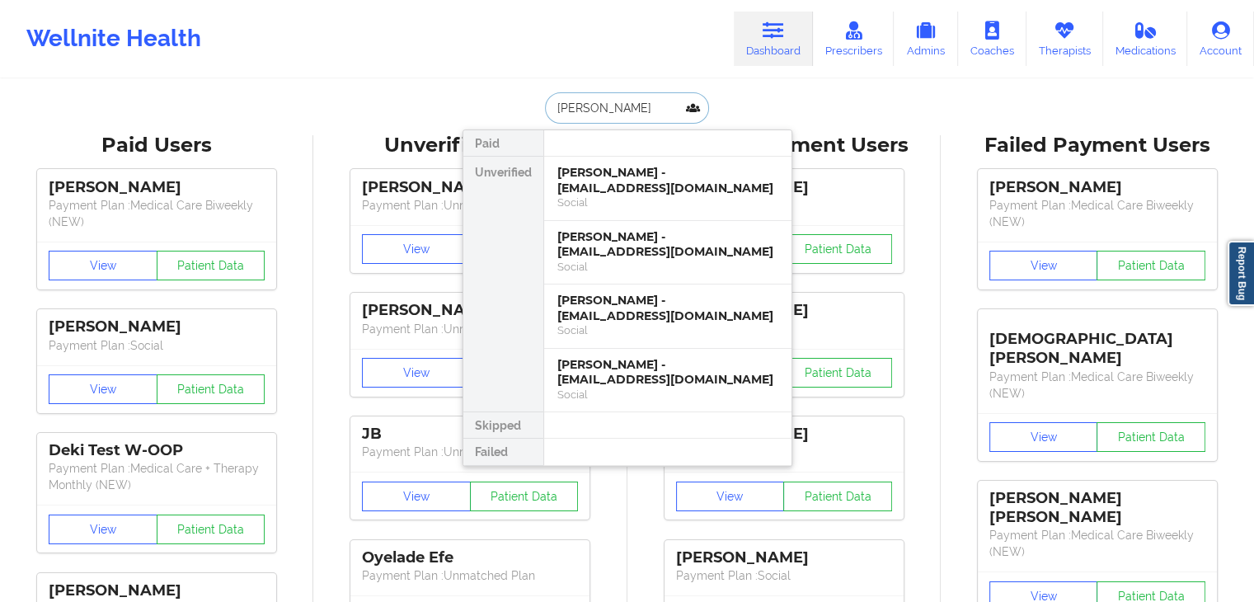
type input "[PERSON_NAME]"
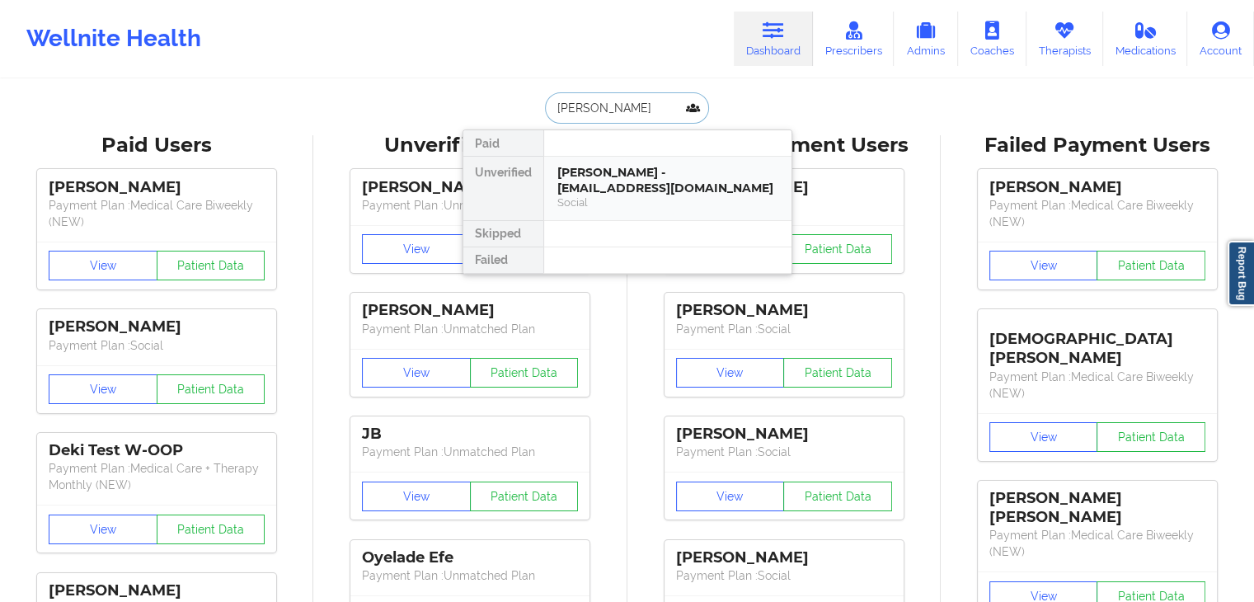
click at [614, 189] on div "[PERSON_NAME] - [EMAIL_ADDRESS][DOMAIN_NAME]" at bounding box center [668, 180] width 221 height 31
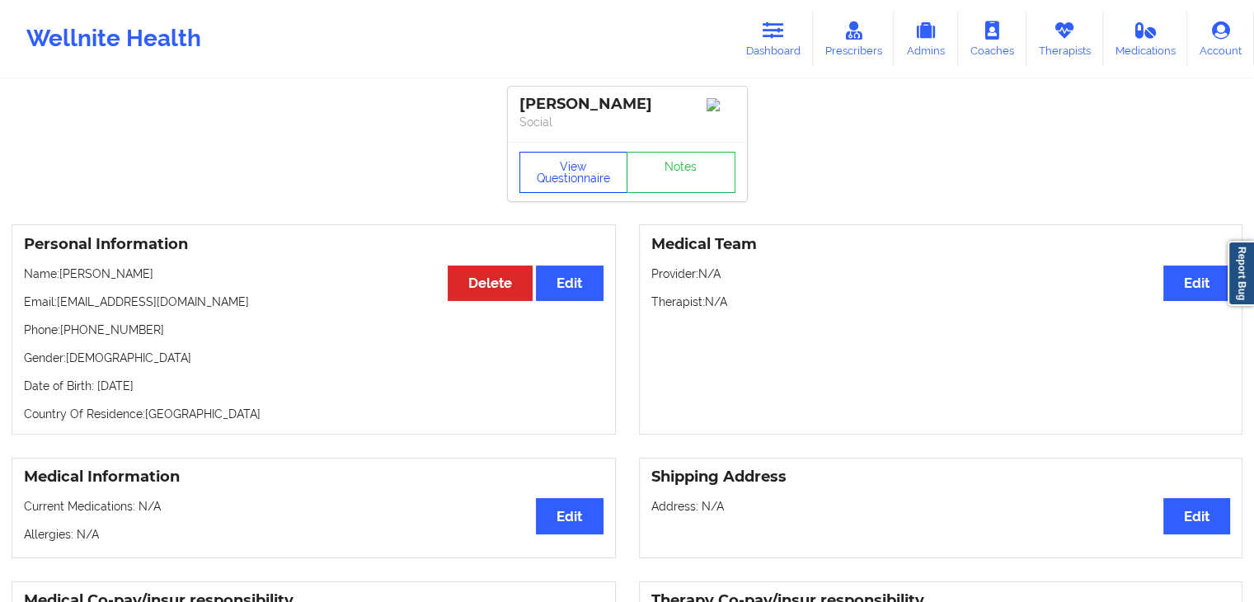
click at [574, 170] on button "View Questionnaire" at bounding box center [574, 172] width 109 height 41
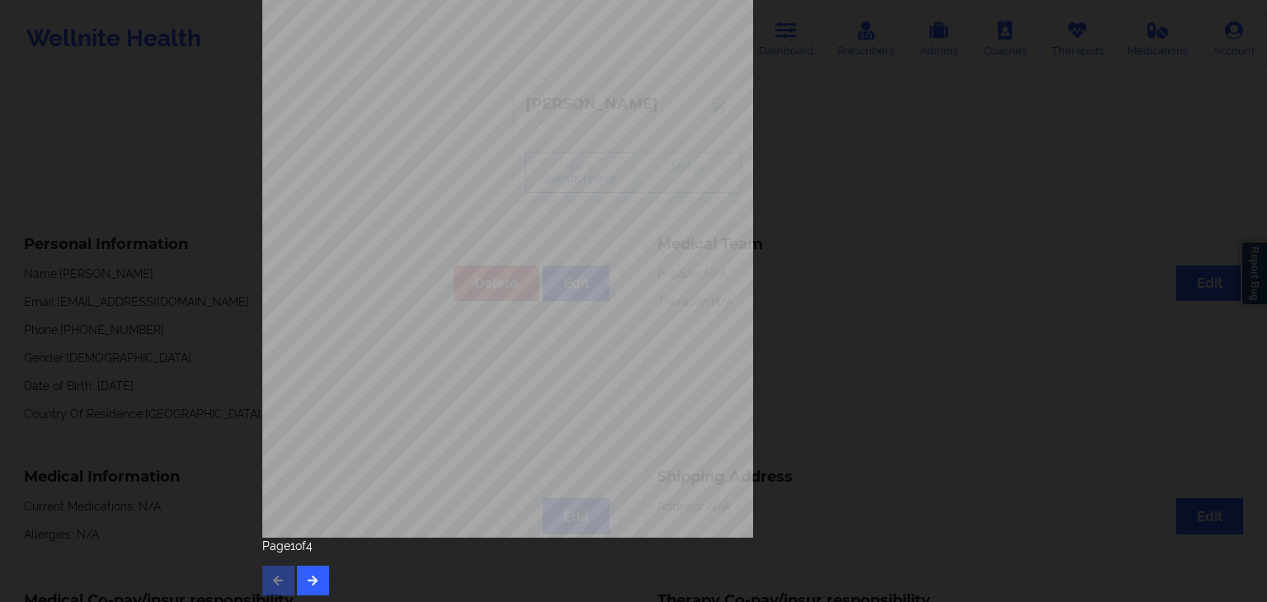
scroll to position [185, 0]
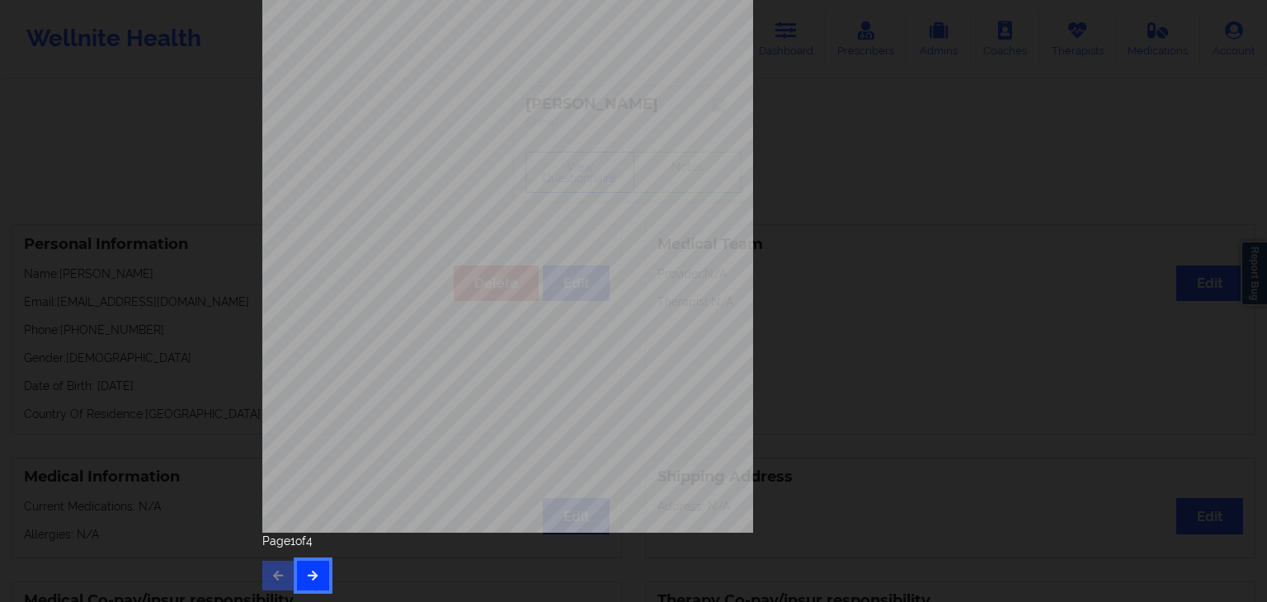
click at [313, 573] on icon "button" at bounding box center [313, 575] width 14 height 10
click at [295, 589] on div "Page 2 of 4" at bounding box center [633, 562] width 742 height 58
click at [299, 588] on button "button" at bounding box center [313, 576] width 32 height 30
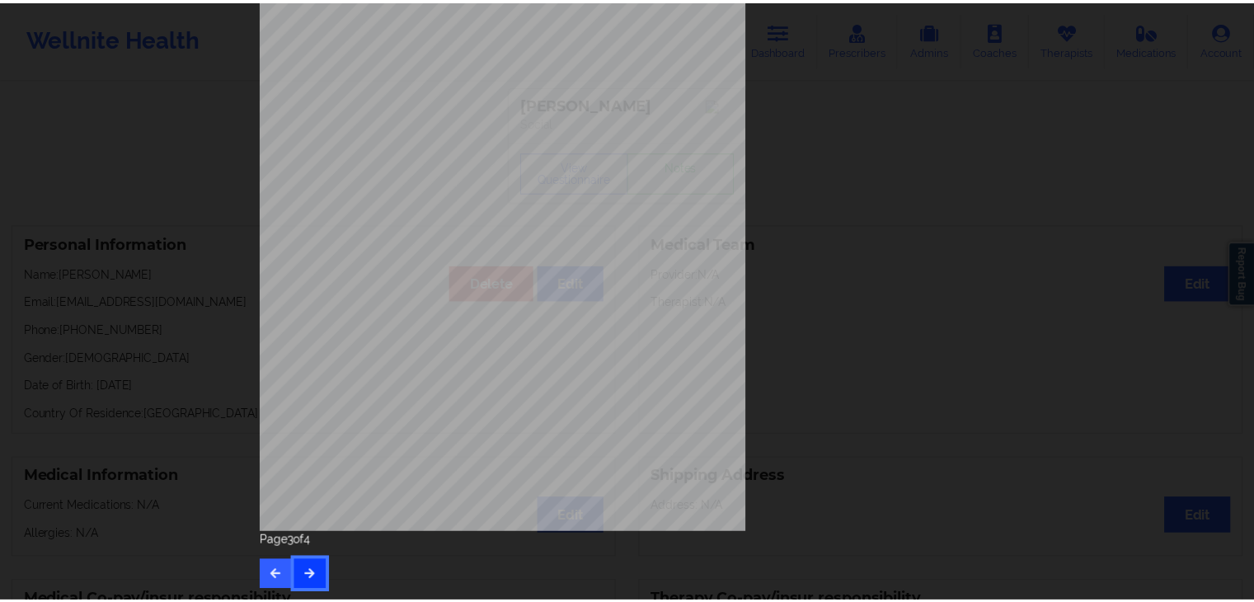
scroll to position [0, 0]
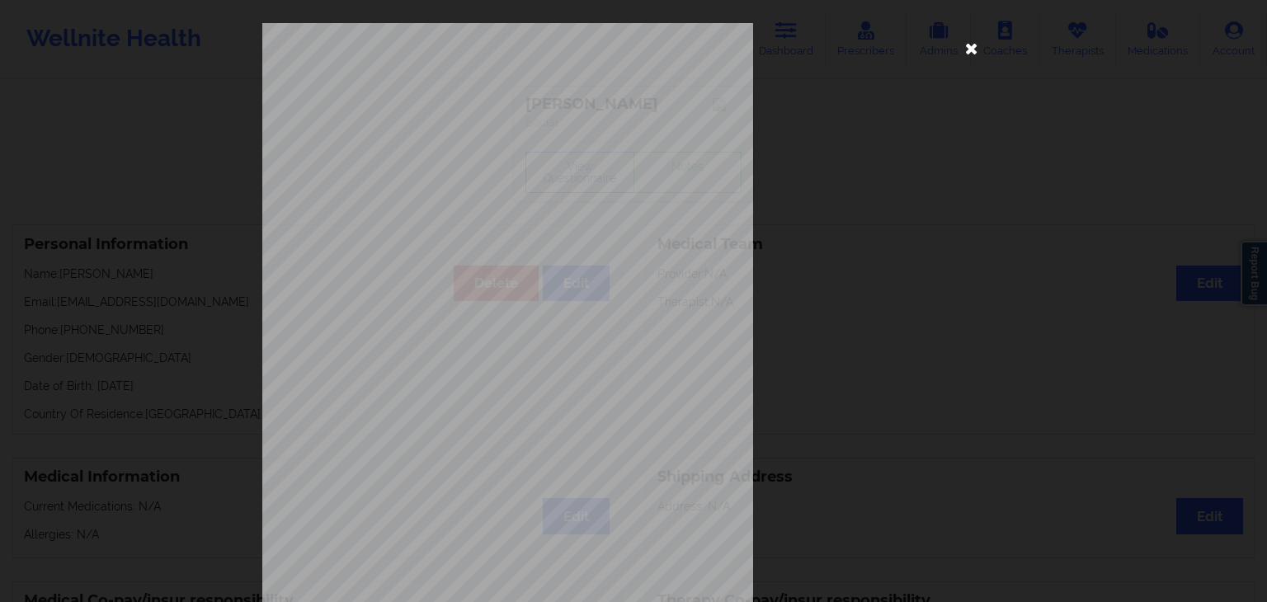
click at [964, 47] on icon at bounding box center [971, 48] width 26 height 26
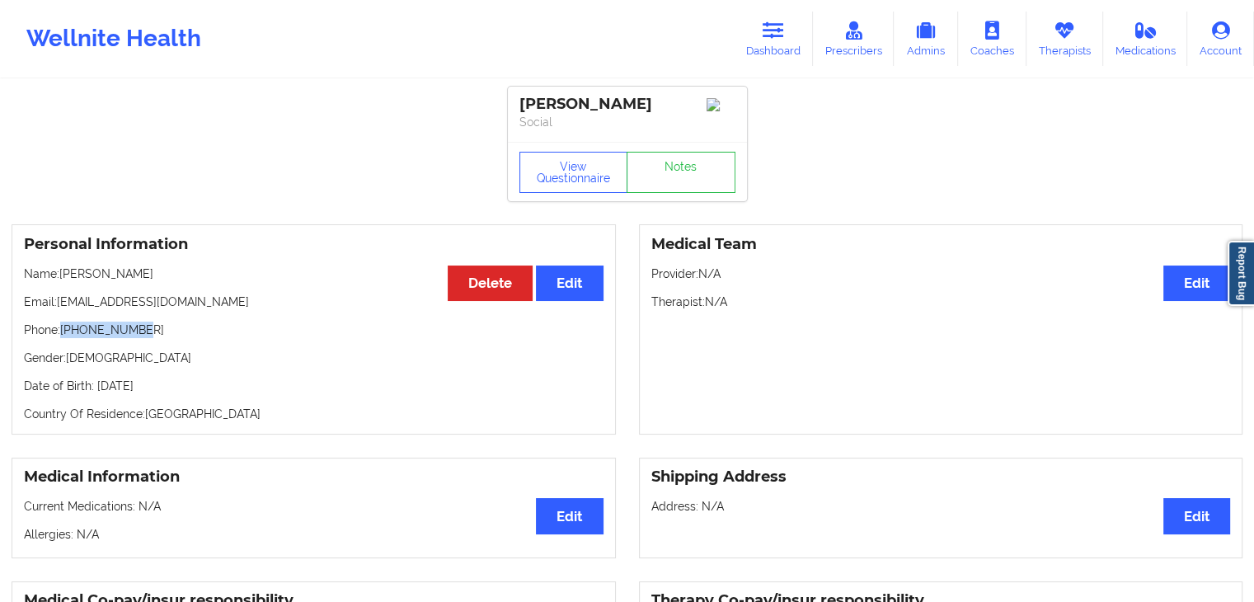
drag, startPoint x: 64, startPoint y: 332, endPoint x: 141, endPoint y: 340, distance: 78.0
click at [141, 338] on p "Phone: [PHONE_NUMBER]" at bounding box center [314, 330] width 580 height 16
click at [1047, 52] on link "Therapists" at bounding box center [1065, 39] width 77 height 54
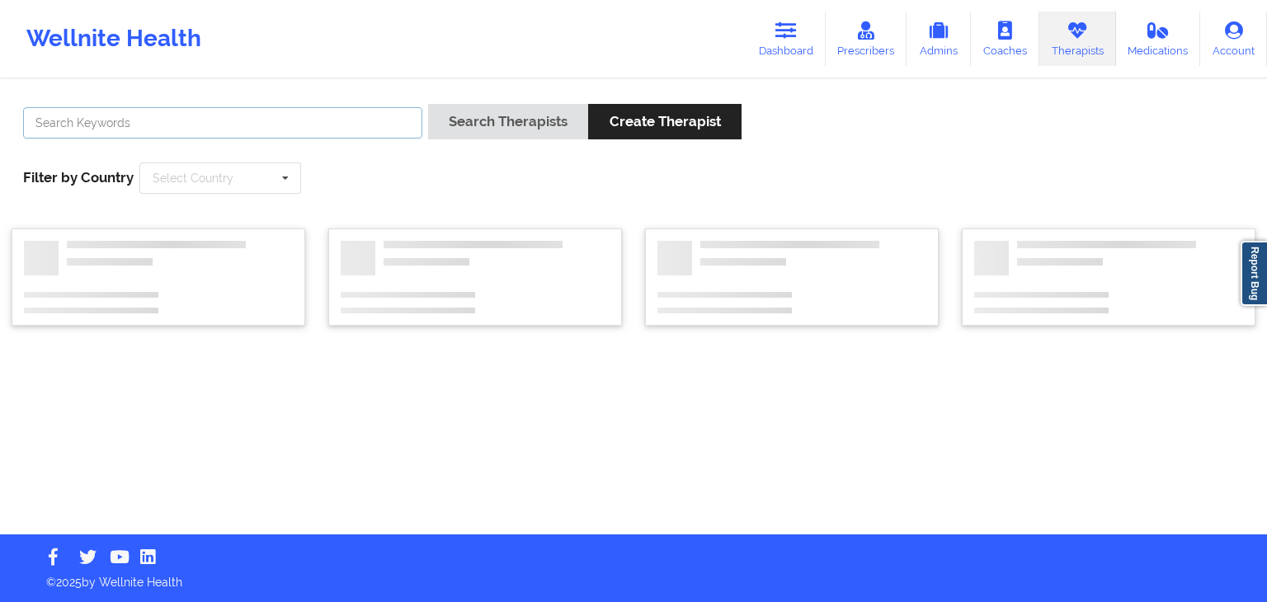
click at [274, 119] on input "text" at bounding box center [222, 122] width 399 height 31
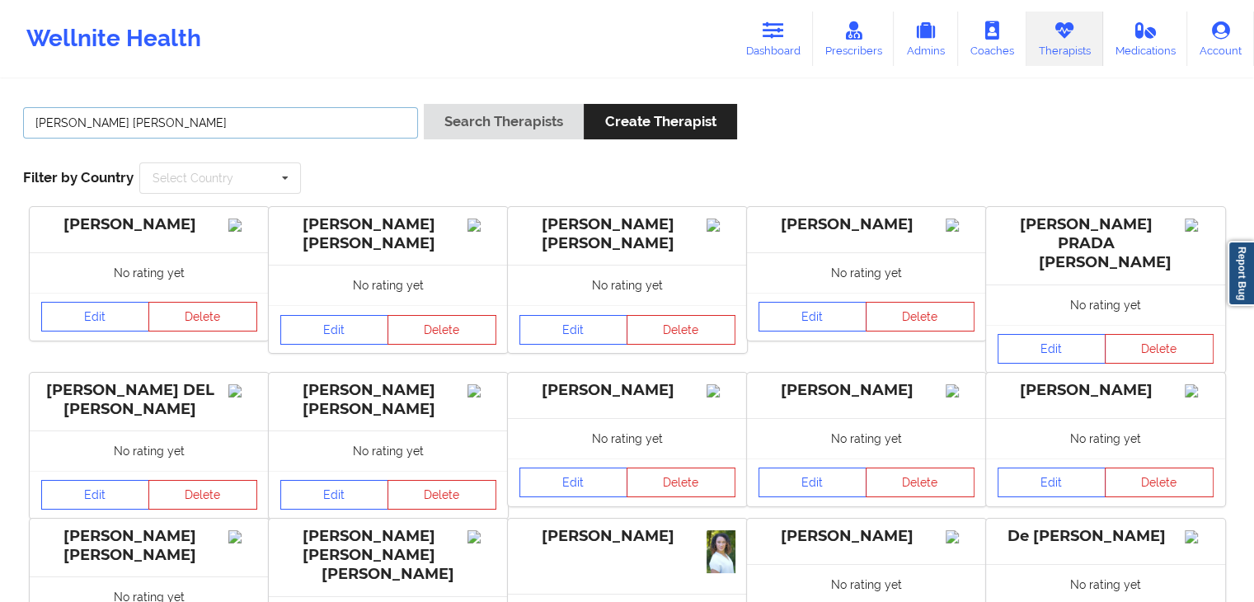
type input "[PERSON_NAME] [PERSON_NAME]"
click at [424, 104] on button "Search Therapists" at bounding box center [504, 121] width 160 height 35
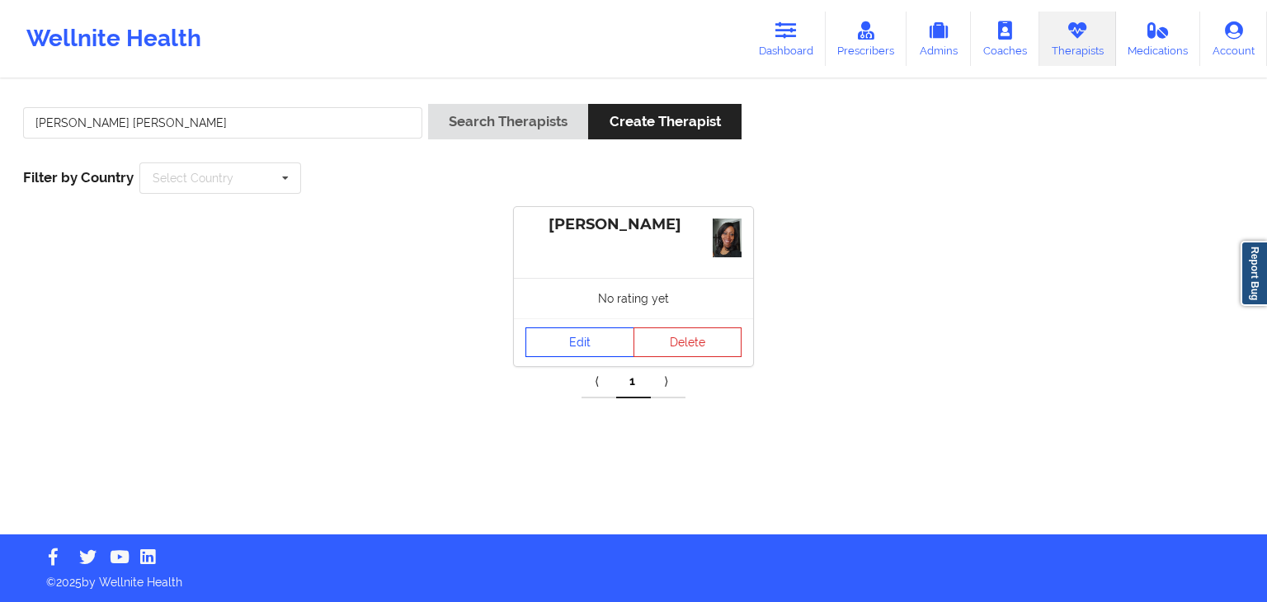
click at [575, 335] on link "Edit" at bounding box center [579, 342] width 109 height 30
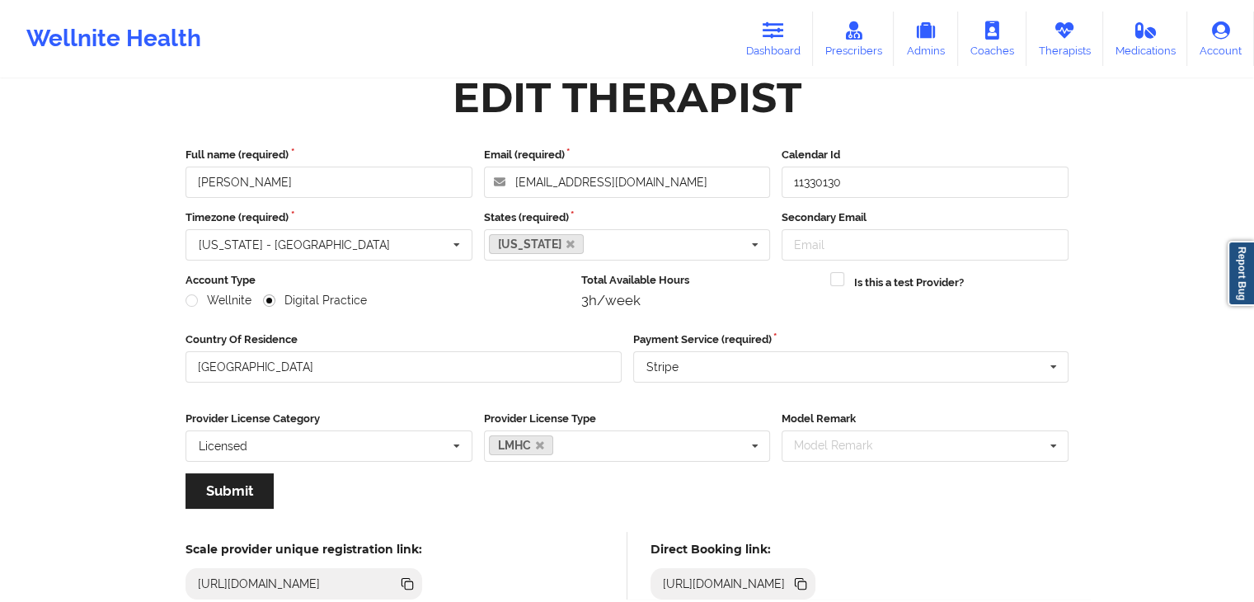
scroll to position [27, 0]
click at [774, 75] on div "Wellnite Health Dashboard Prescribers Admins Coaches Therapists Medications Acc…" at bounding box center [627, 39] width 1254 height 78
click at [779, 17] on link "Dashboard" at bounding box center [773, 39] width 79 height 54
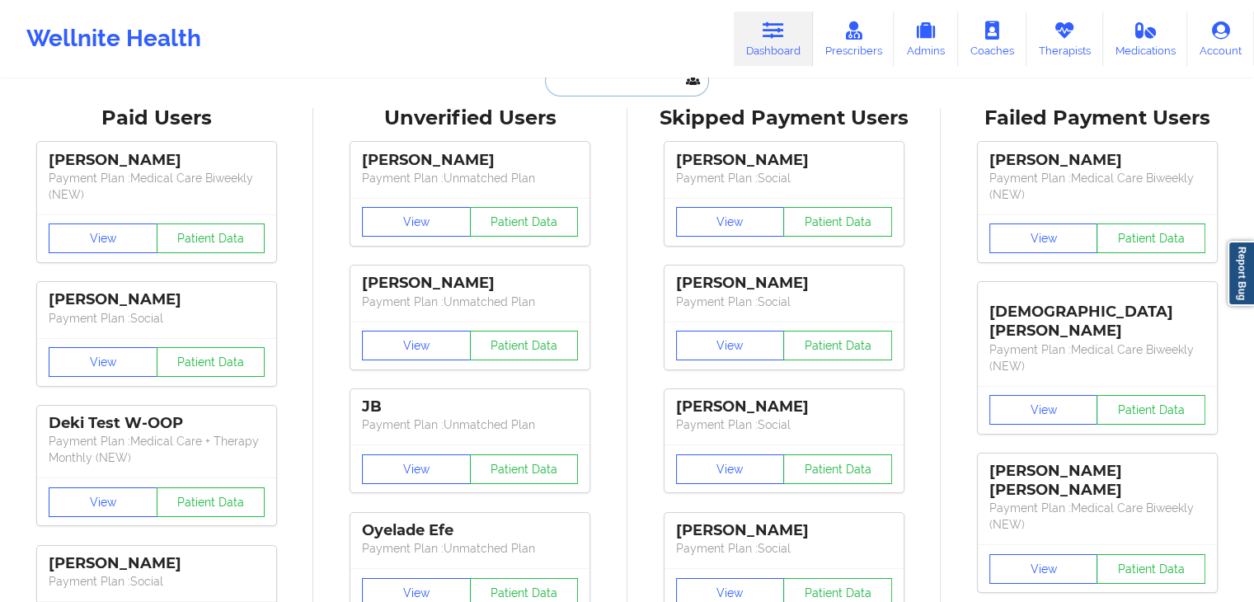
click at [574, 88] on input "text" at bounding box center [626, 80] width 163 height 31
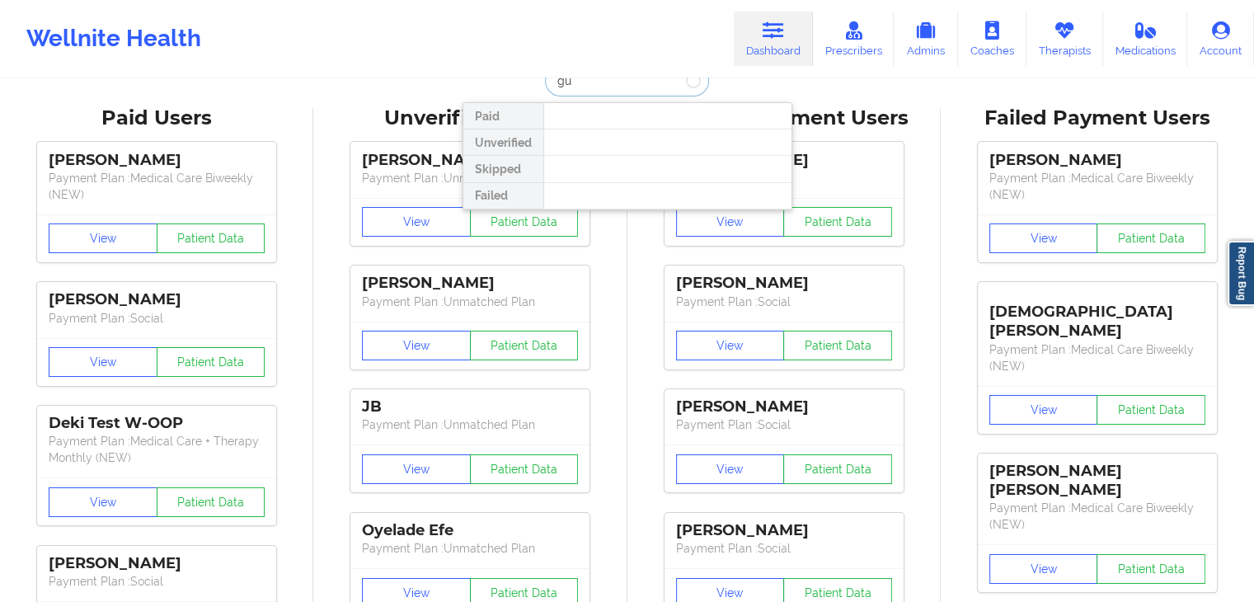
type input "g"
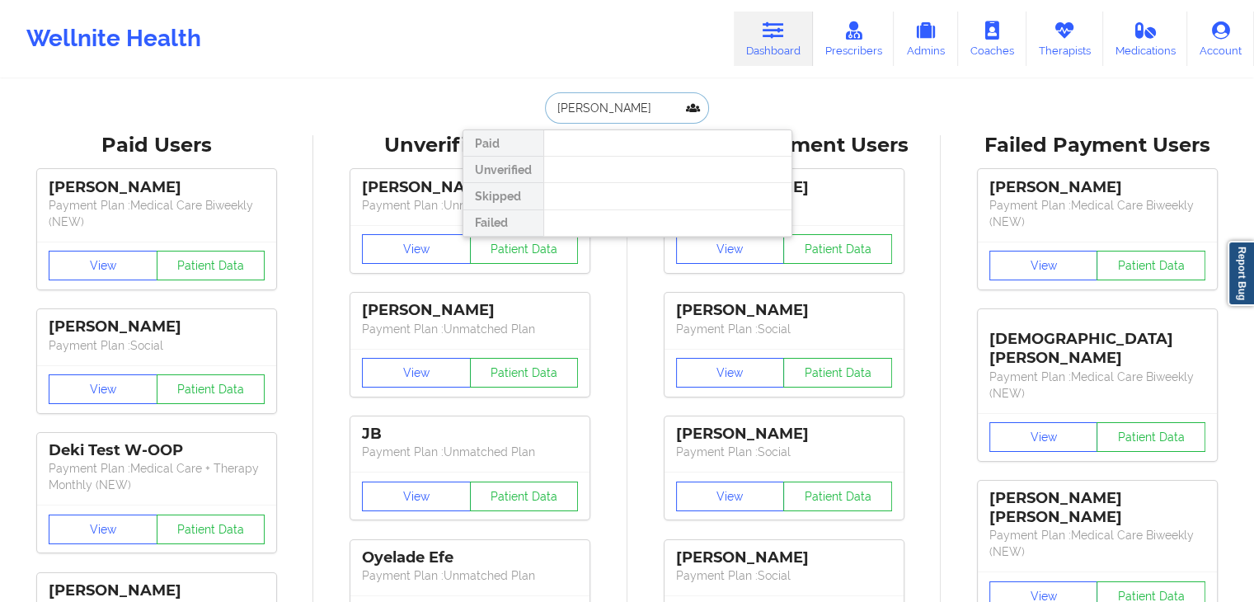
type input "[PERSON_NAME]"
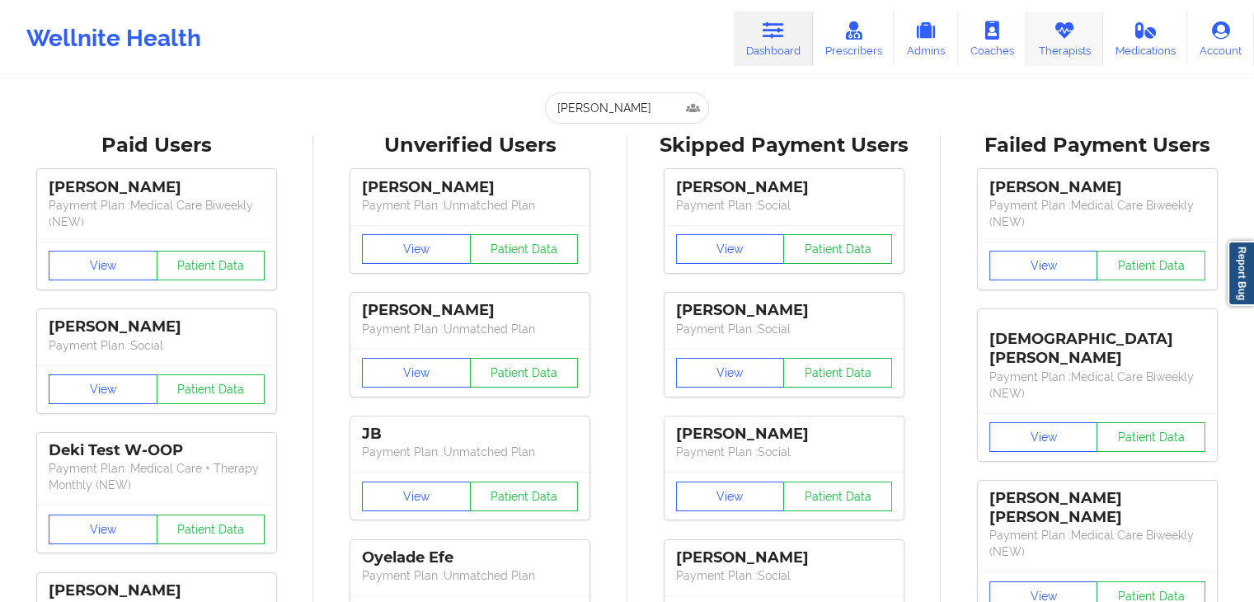
click at [1046, 36] on link "Therapists" at bounding box center [1065, 39] width 77 height 54
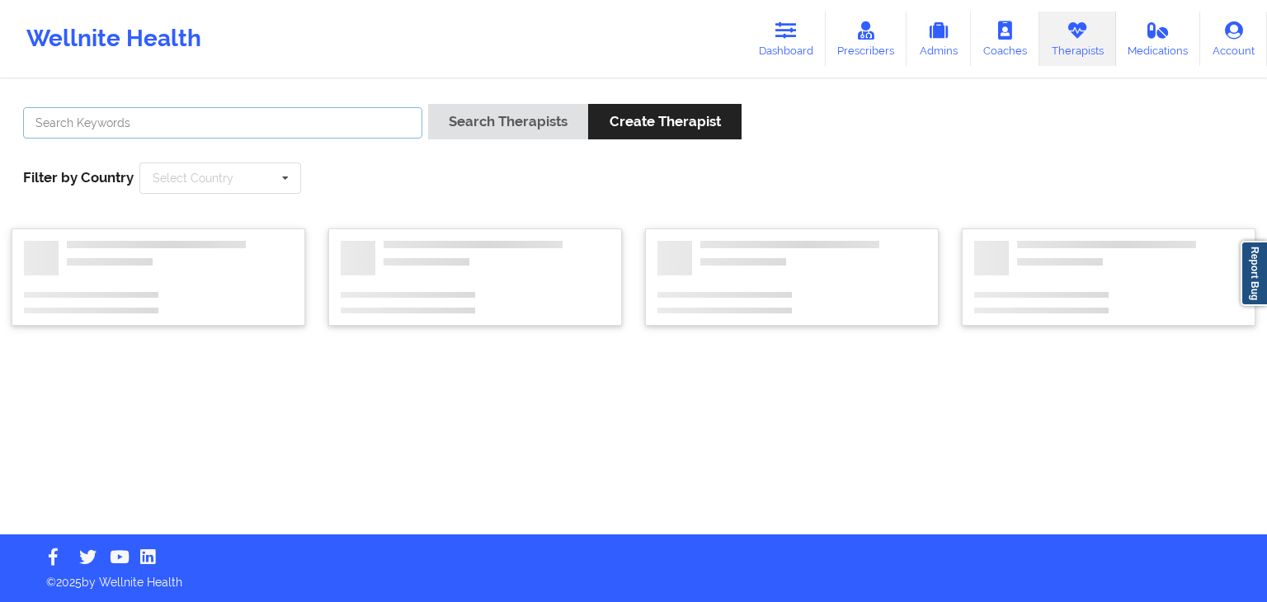
click at [341, 116] on input "text" at bounding box center [222, 122] width 399 height 31
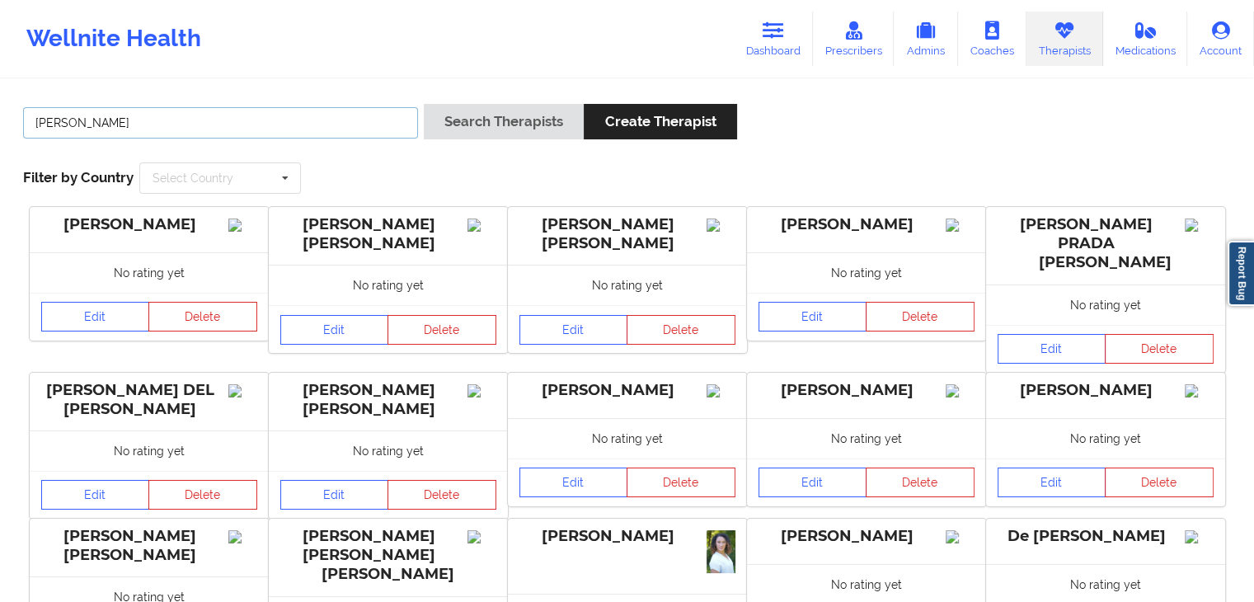
click at [424, 104] on button "Search Therapists" at bounding box center [504, 121] width 160 height 35
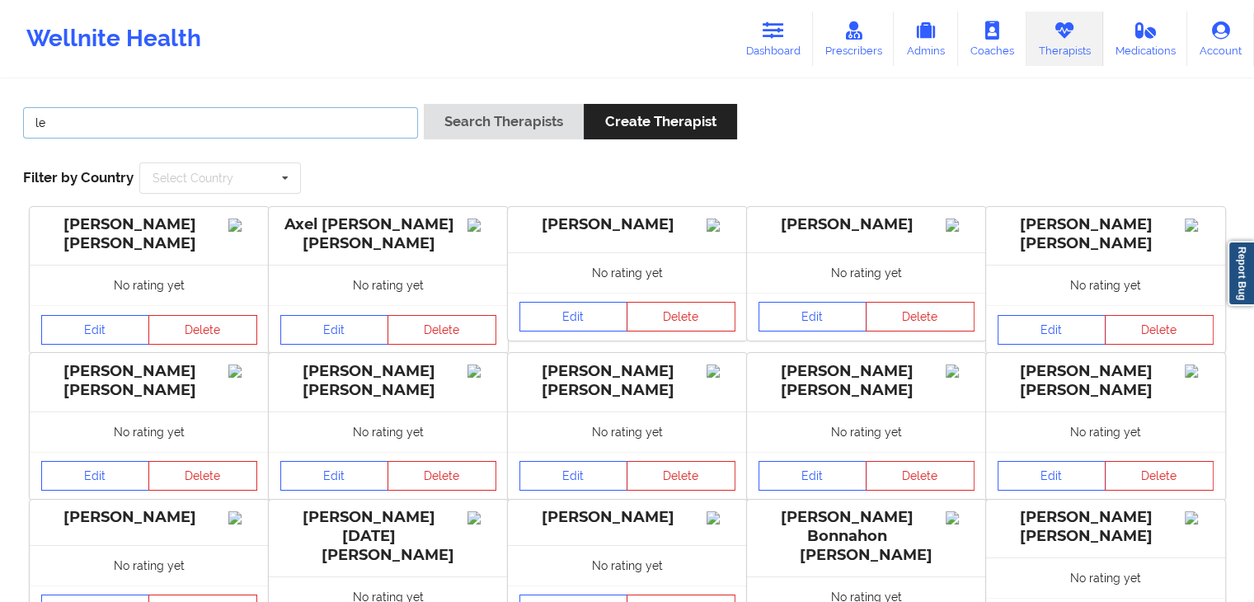
type input "l"
type input "c"
click at [424, 104] on button "Search Therapists" at bounding box center [504, 121] width 160 height 35
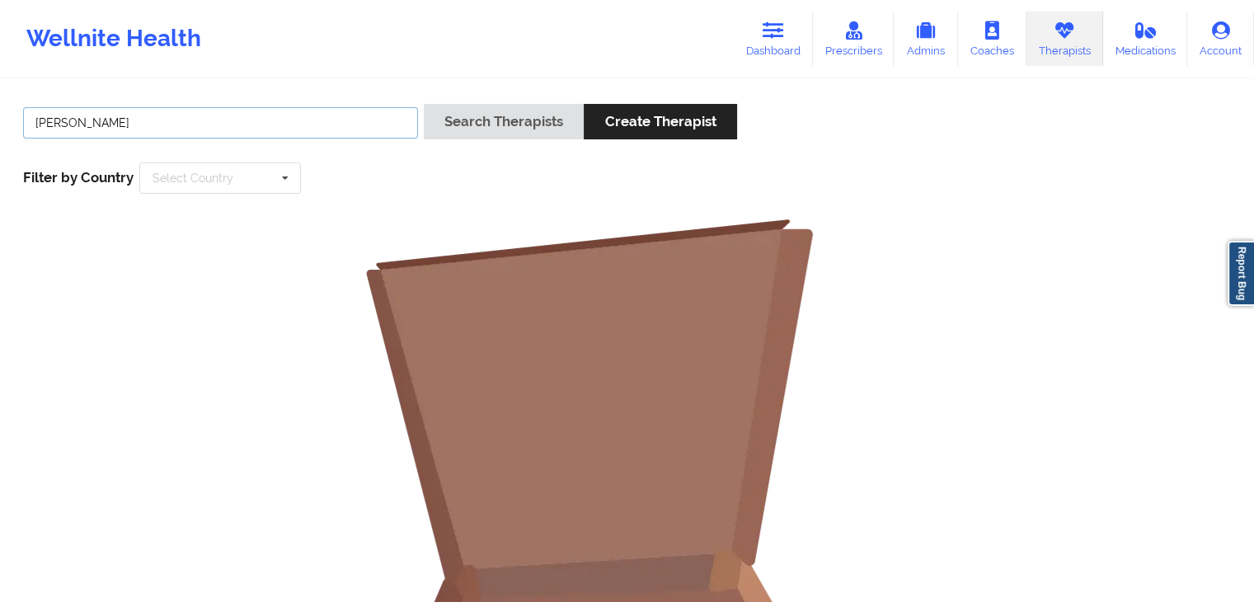
click at [100, 135] on input "[PERSON_NAME]" at bounding box center [220, 122] width 395 height 31
type input "c"
type input "carlina"
click at [424, 104] on button "Search Therapists" at bounding box center [504, 121] width 160 height 35
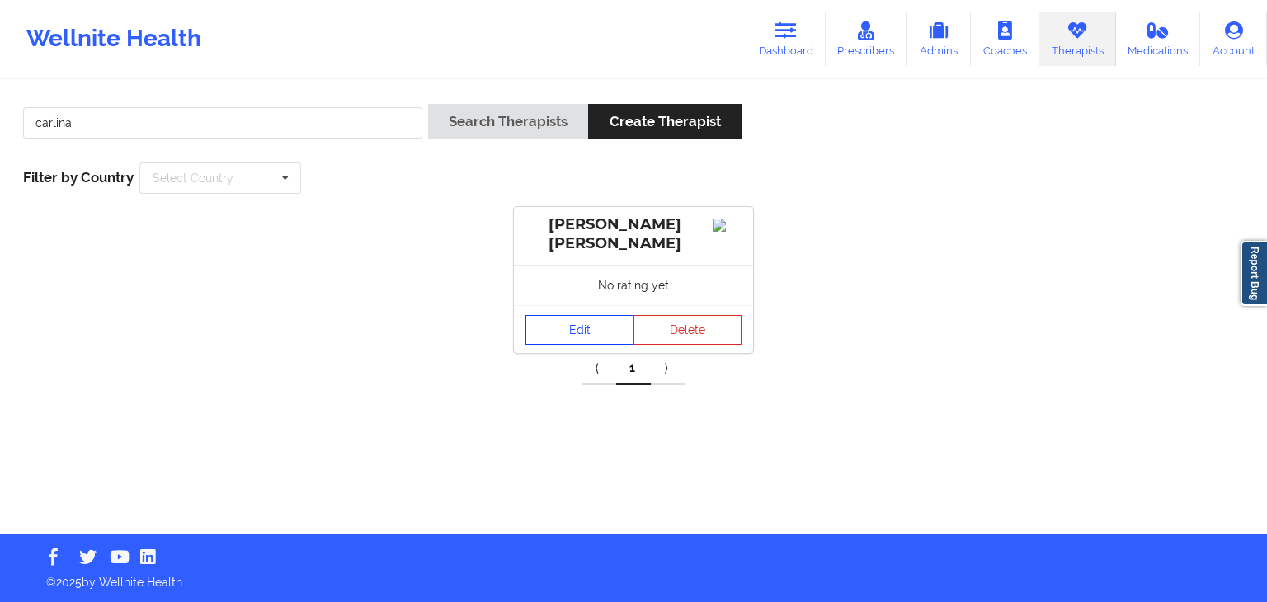
click at [584, 326] on link "Edit" at bounding box center [579, 330] width 109 height 30
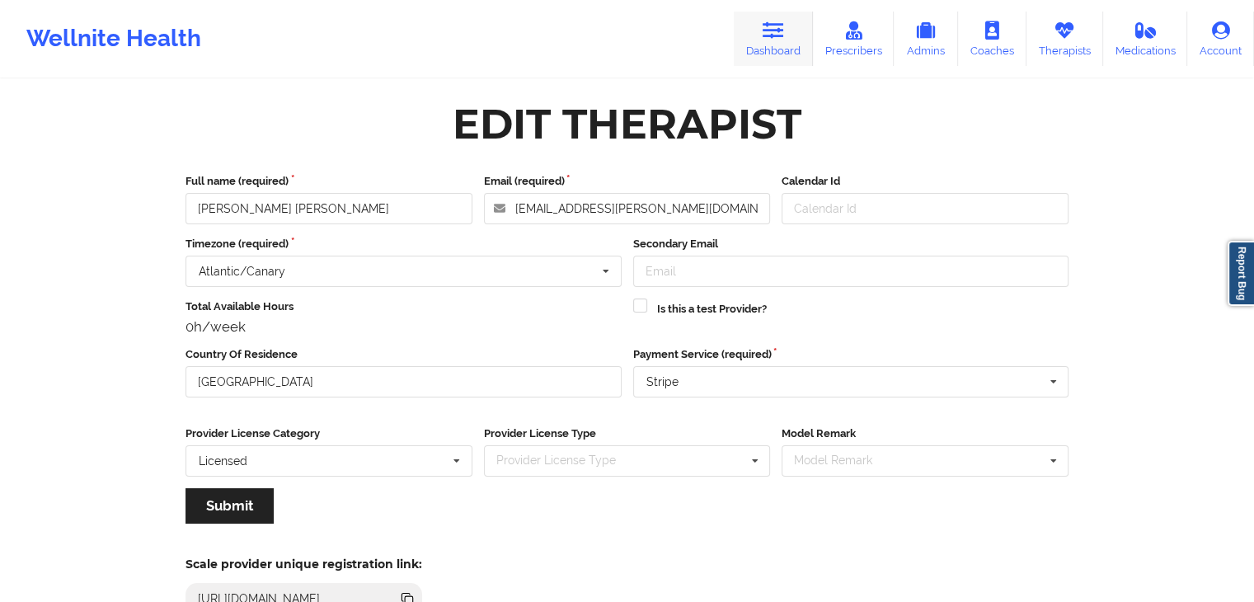
click at [776, 40] on link "Dashboard" at bounding box center [773, 39] width 79 height 54
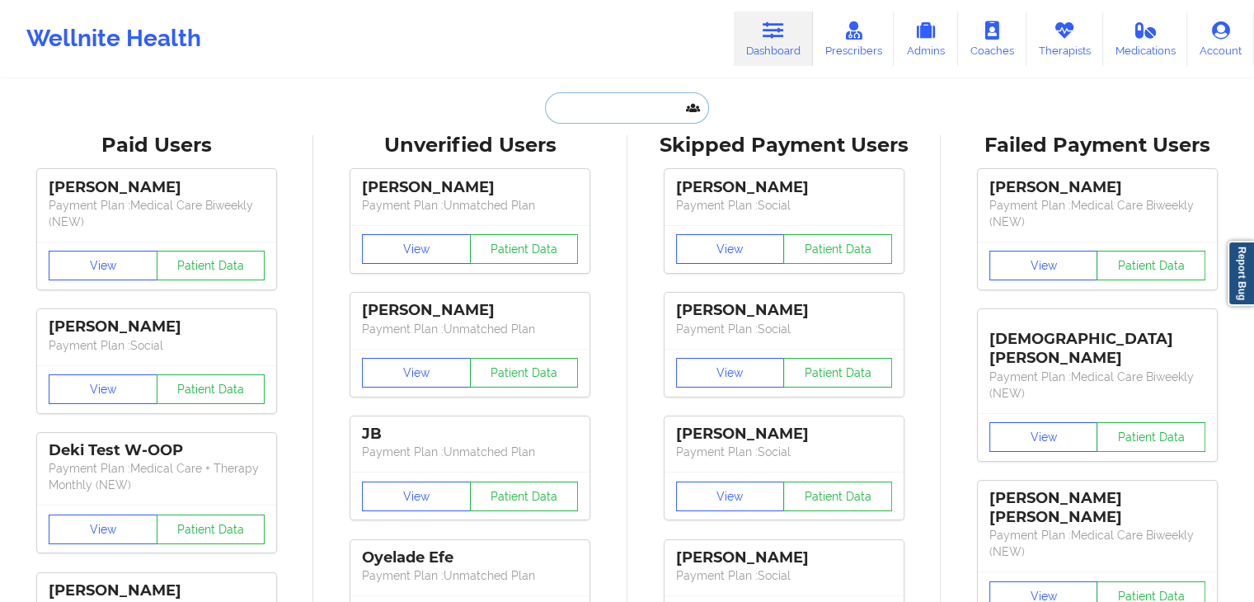
click at [567, 111] on input "text" at bounding box center [626, 107] width 163 height 31
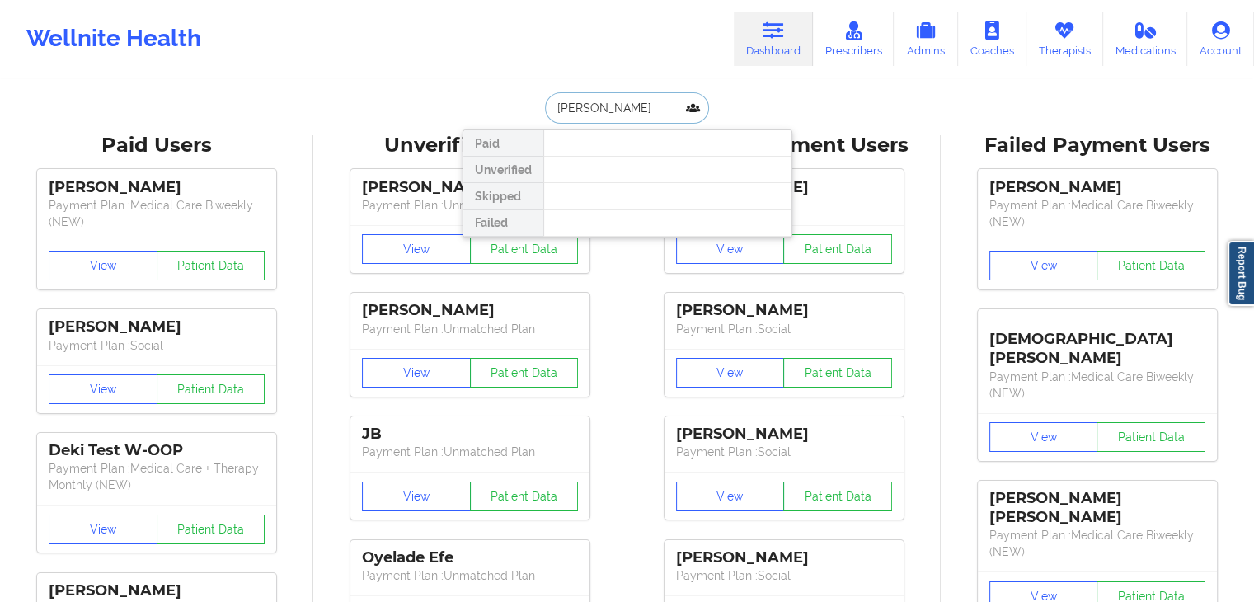
type input "[PERSON_NAME]"
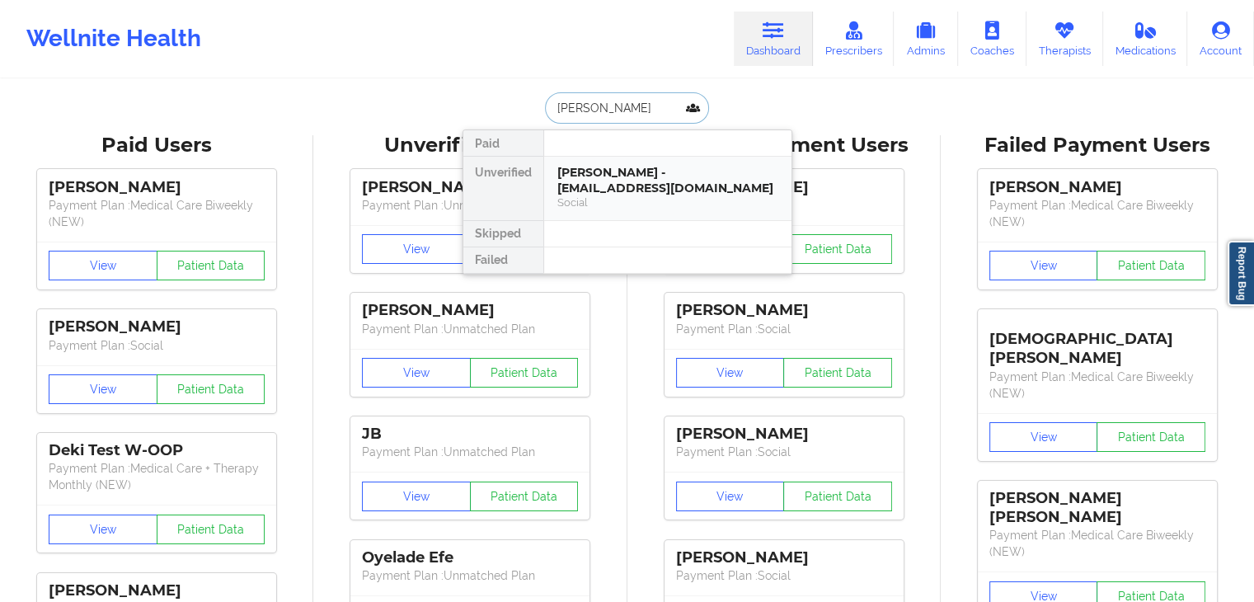
click at [601, 191] on div "[PERSON_NAME] - [EMAIL_ADDRESS][DOMAIN_NAME]" at bounding box center [668, 180] width 221 height 31
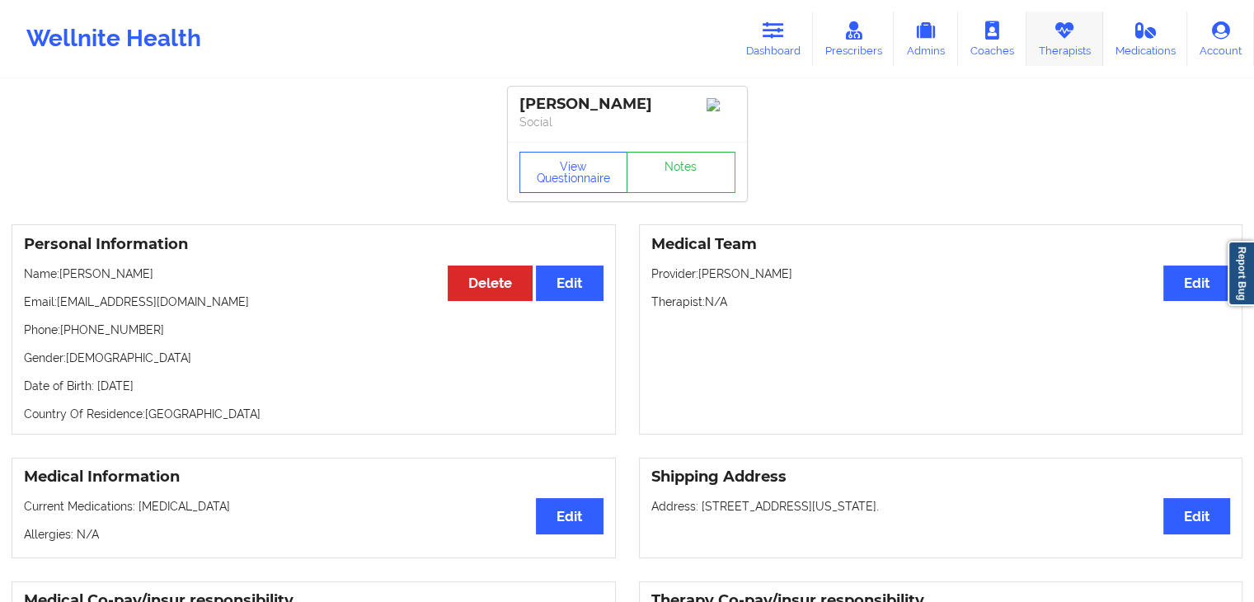
click at [1040, 47] on link "Therapists" at bounding box center [1065, 39] width 77 height 54
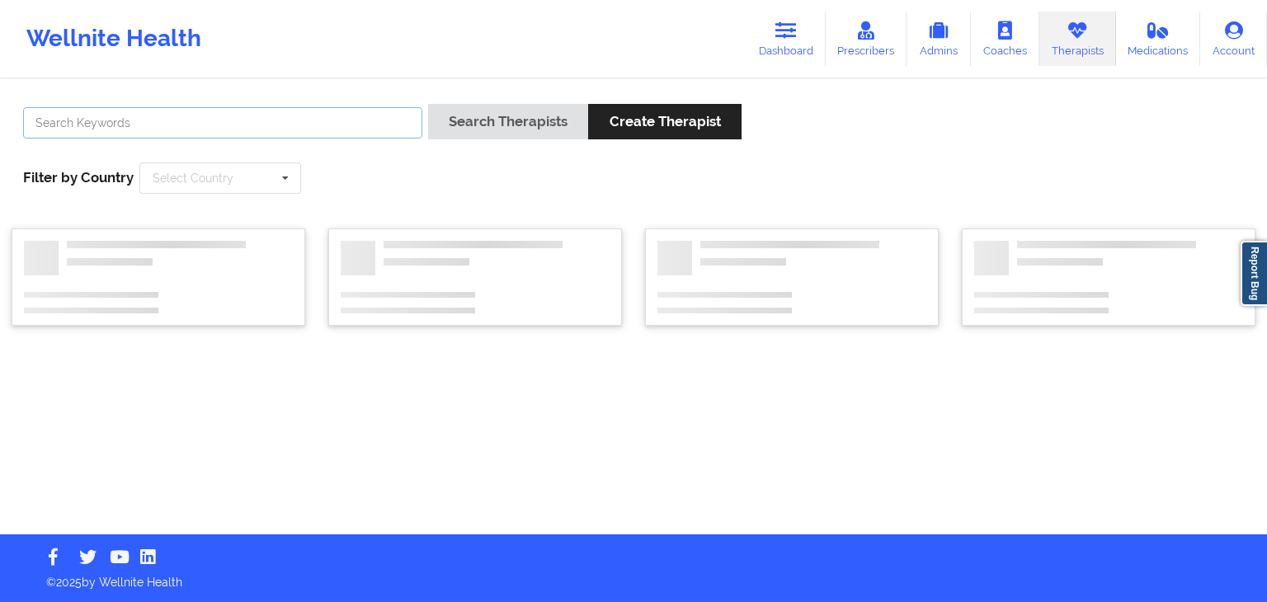
click at [214, 120] on input "text" at bounding box center [222, 122] width 399 height 31
click at [428, 104] on button "Search Therapists" at bounding box center [508, 121] width 160 height 35
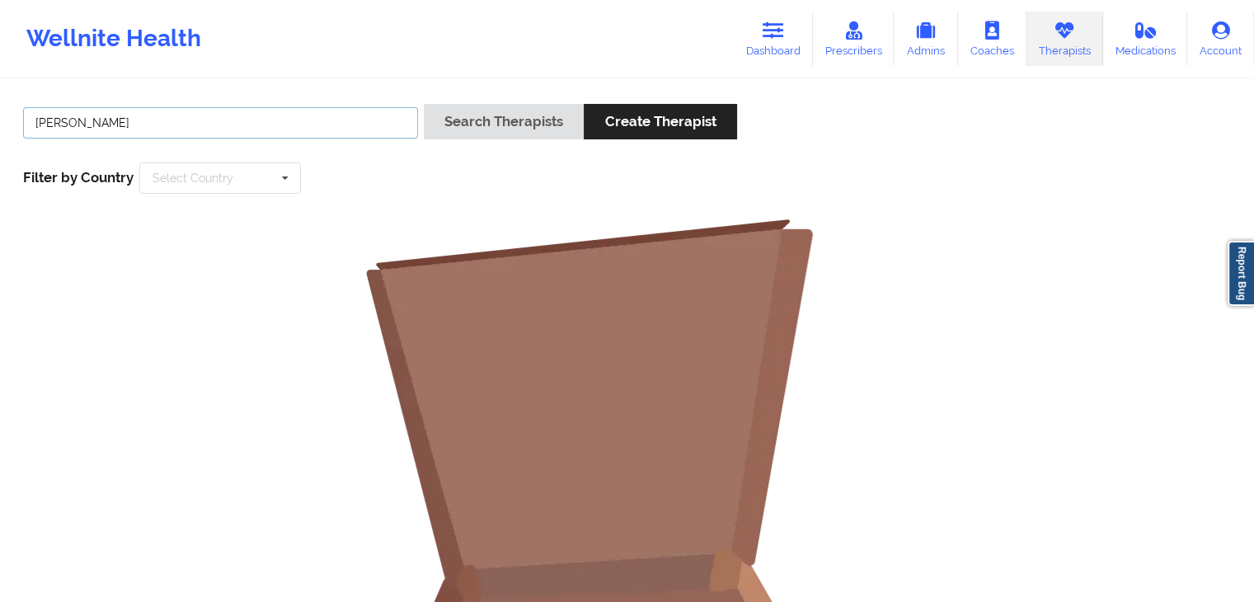
type input "[PERSON_NAME]"
click at [424, 104] on button "Search Therapists" at bounding box center [504, 121] width 160 height 35
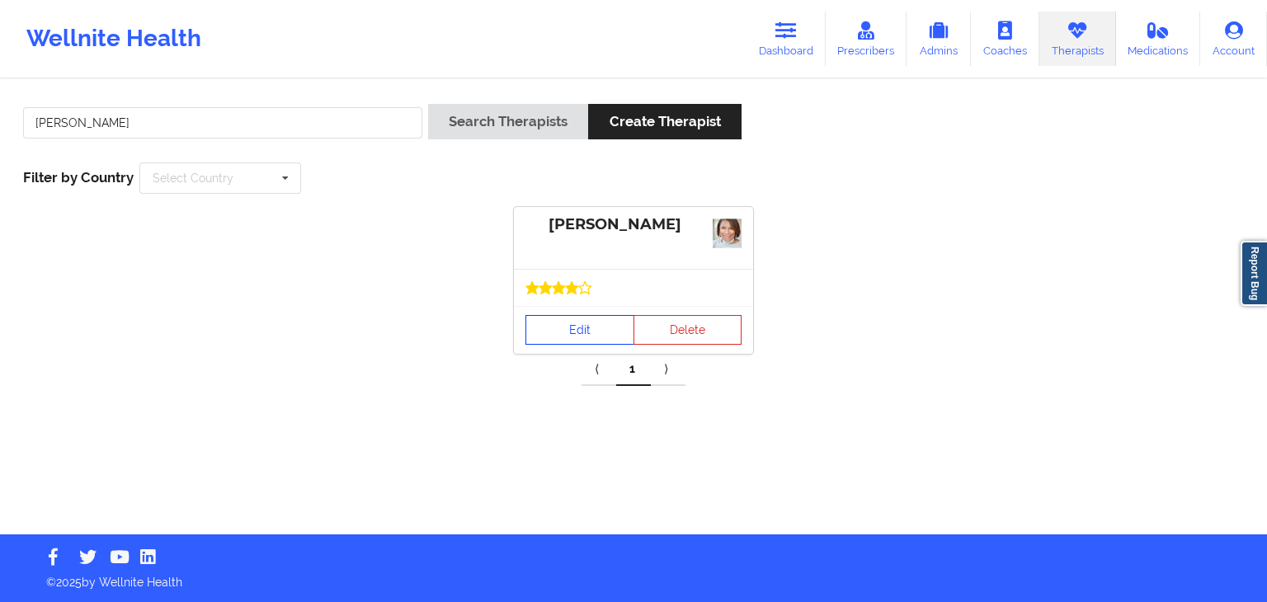
click at [586, 342] on link "Edit" at bounding box center [579, 330] width 109 height 30
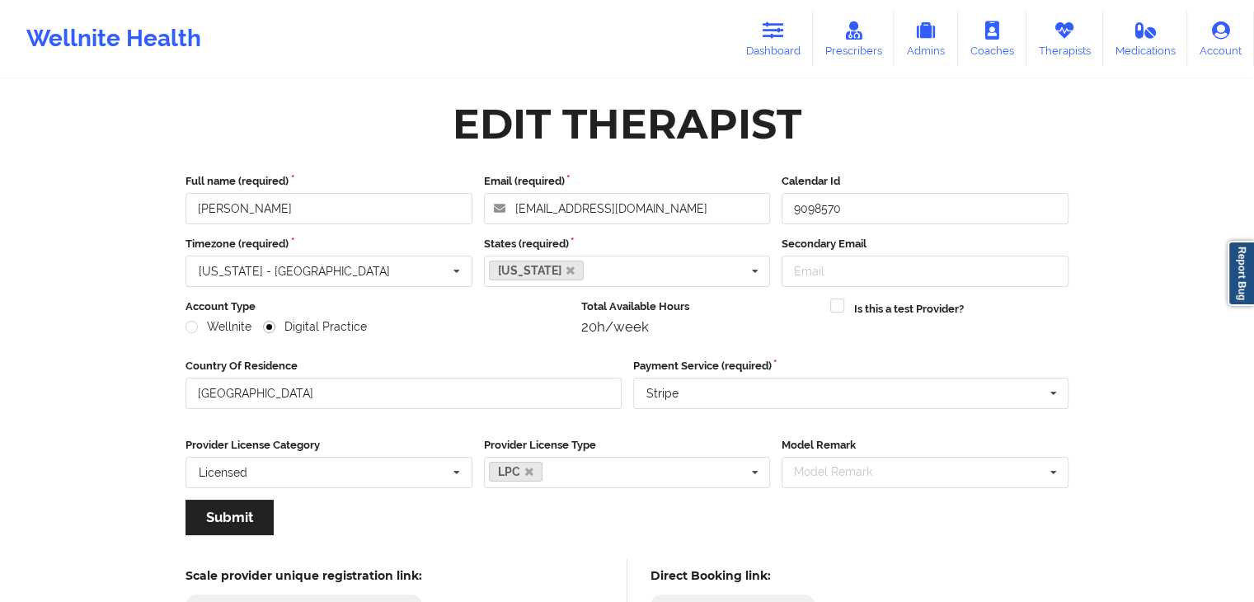
scroll to position [137, 0]
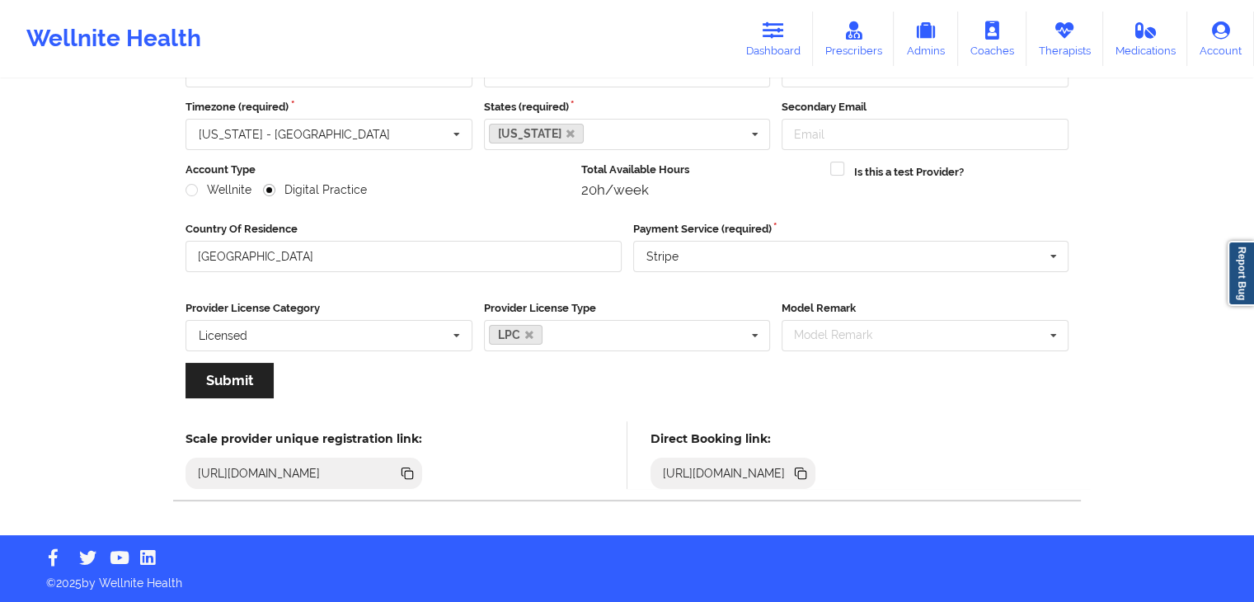
click at [804, 472] on icon at bounding box center [800, 472] width 8 height 8
click at [784, 35] on icon at bounding box center [773, 30] width 21 height 18
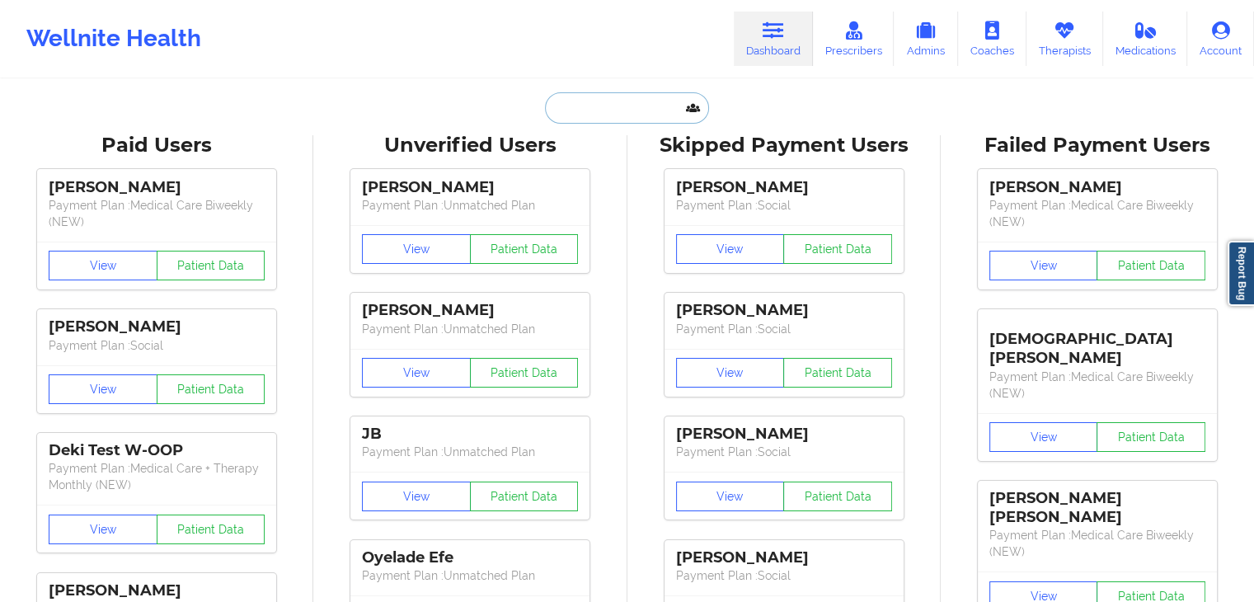
click at [642, 104] on input "text" at bounding box center [626, 107] width 163 height 31
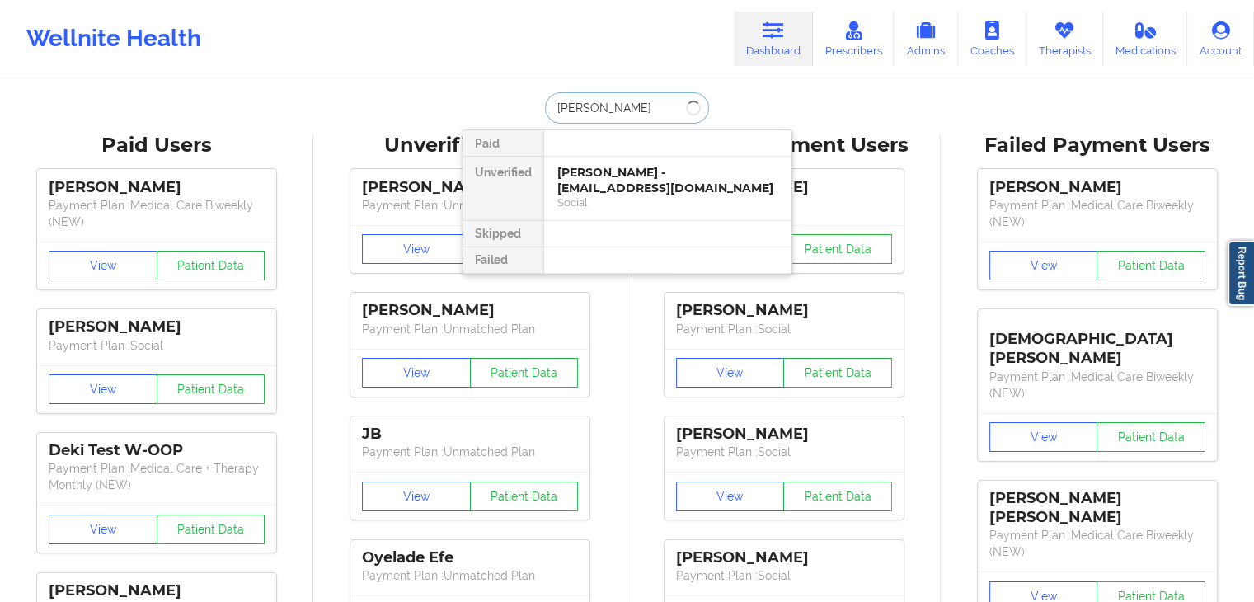
type input "[PERSON_NAME]"
click at [664, 193] on div "[PERSON_NAME] - [EMAIL_ADDRESS][DOMAIN_NAME]" at bounding box center [668, 180] width 221 height 31
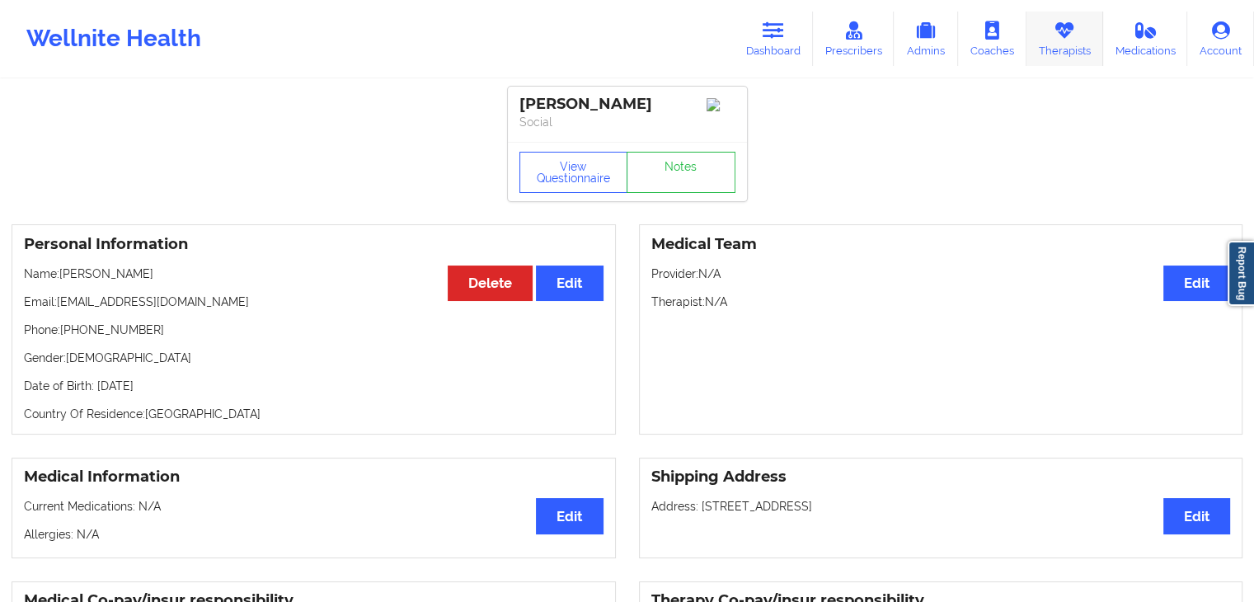
click at [1033, 45] on link "Therapists" at bounding box center [1065, 39] width 77 height 54
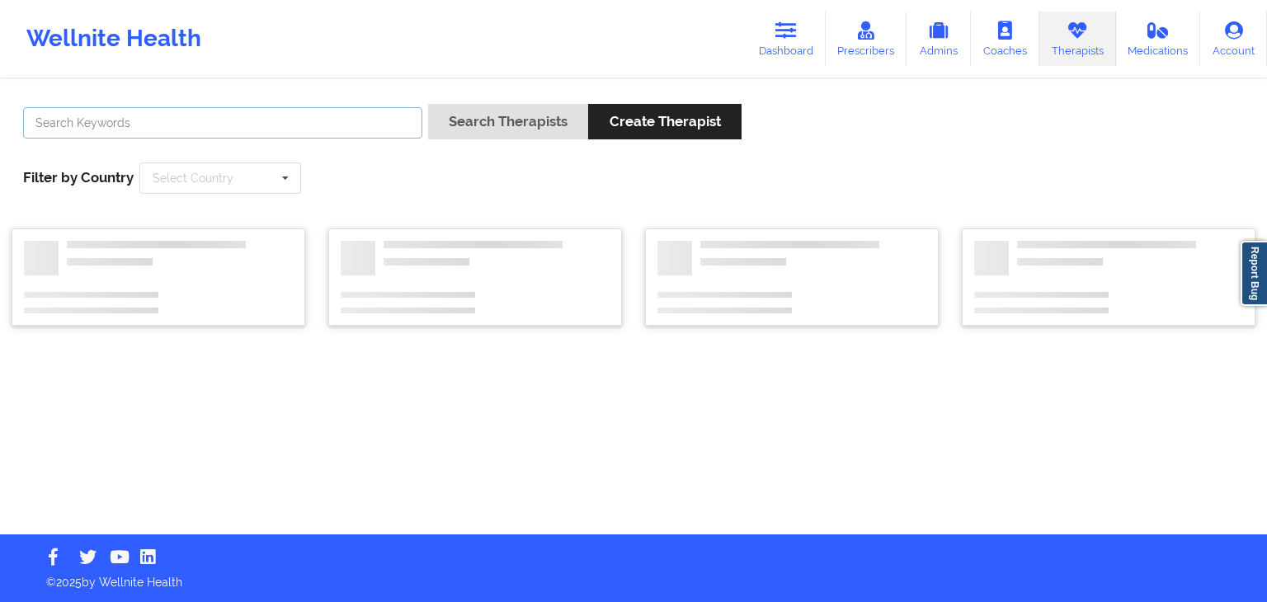
click at [337, 116] on input "text" at bounding box center [222, 122] width 399 height 31
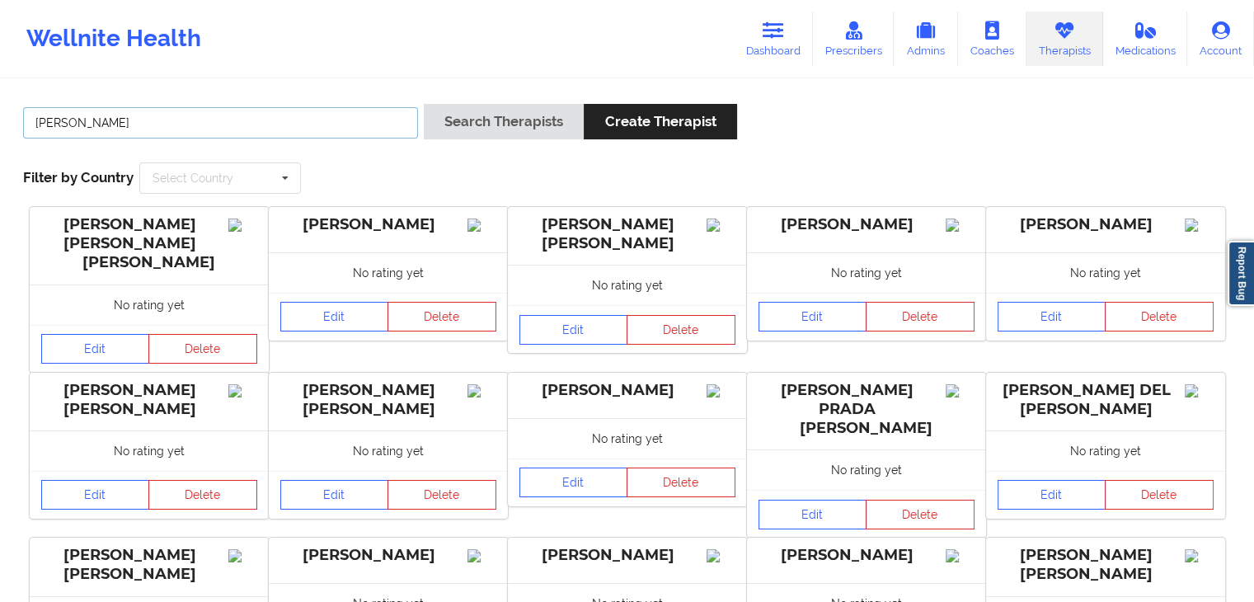
type input "[PERSON_NAME]"
click at [424, 104] on button "Search Therapists" at bounding box center [504, 121] width 160 height 35
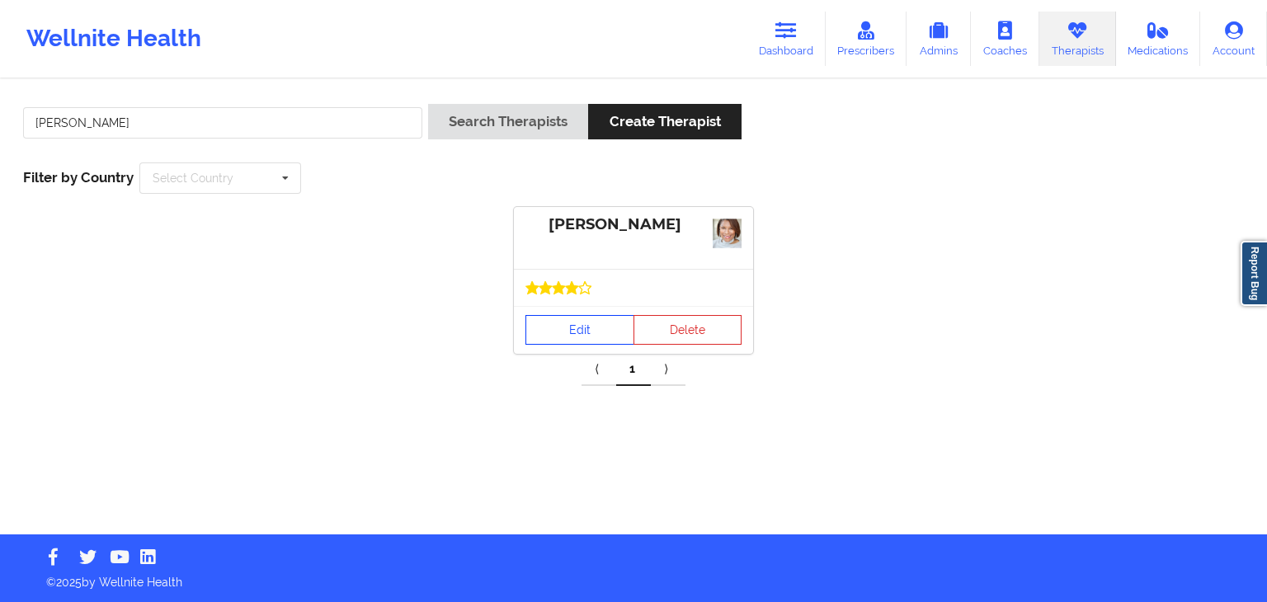
click at [571, 322] on link "Edit" at bounding box center [579, 330] width 109 height 30
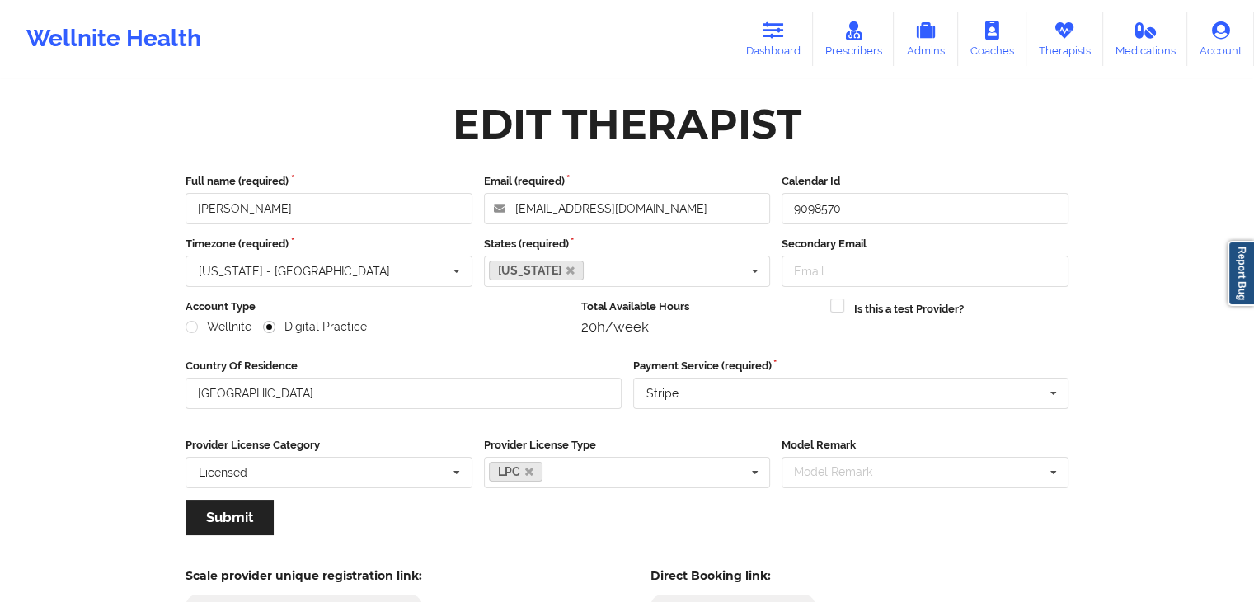
scroll to position [137, 0]
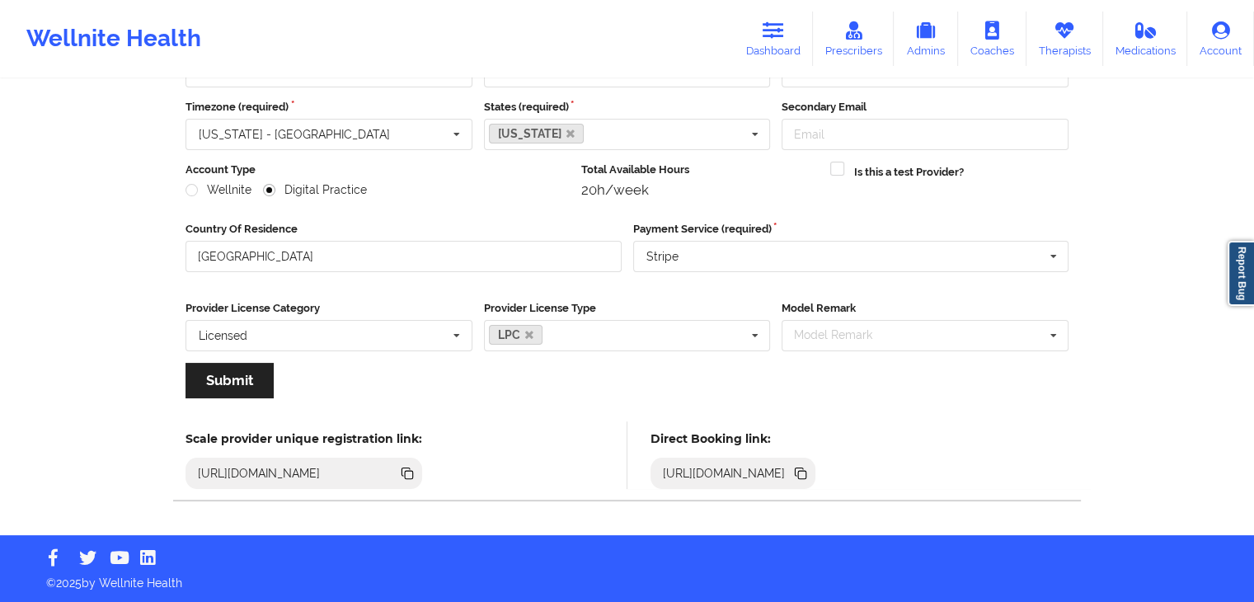
click at [807, 474] on icon at bounding box center [802, 475] width 8 height 8
click at [807, 476] on icon at bounding box center [802, 475] width 8 height 8
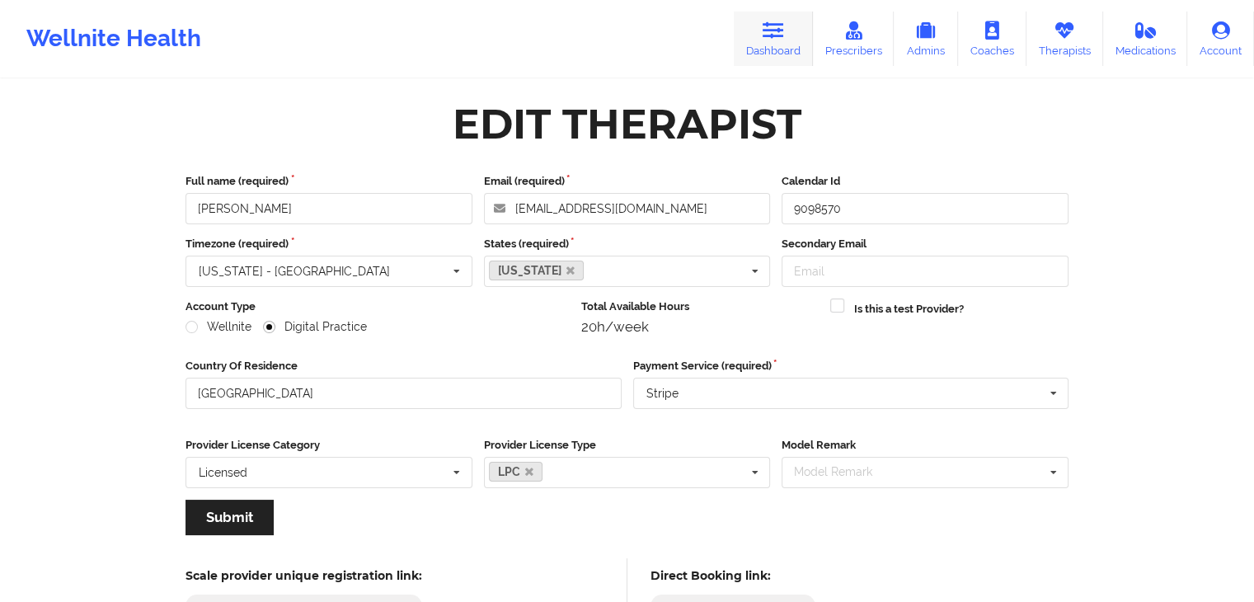
click at [792, 18] on link "Dashboard" at bounding box center [773, 39] width 79 height 54
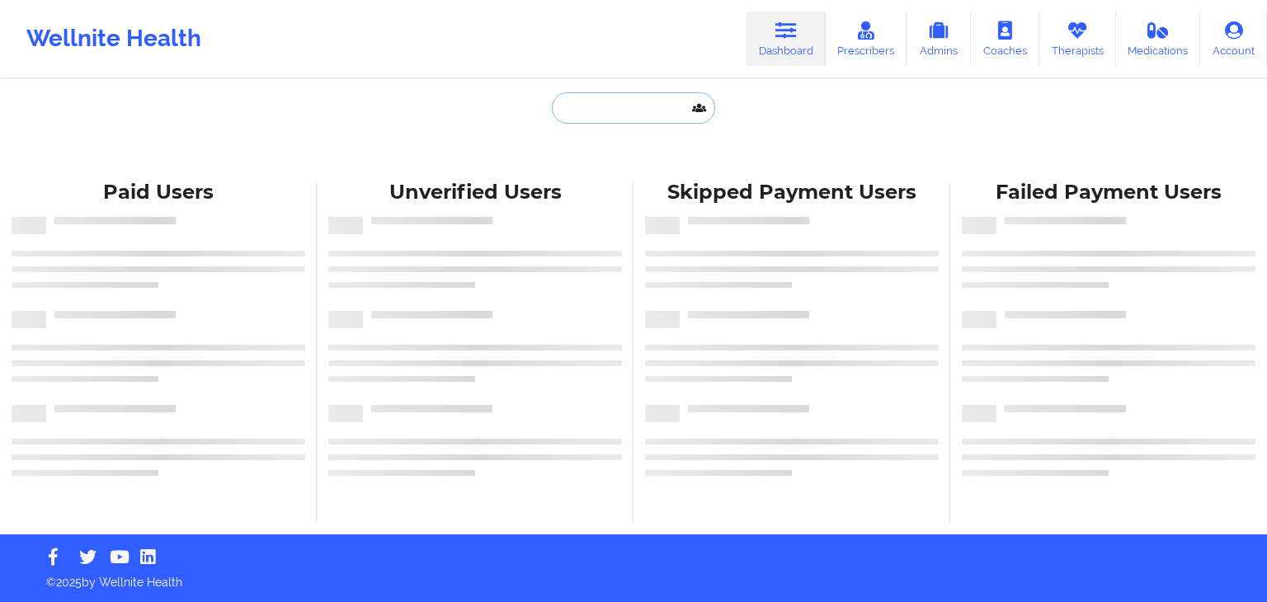
click at [587, 113] on input "text" at bounding box center [633, 107] width 163 height 31
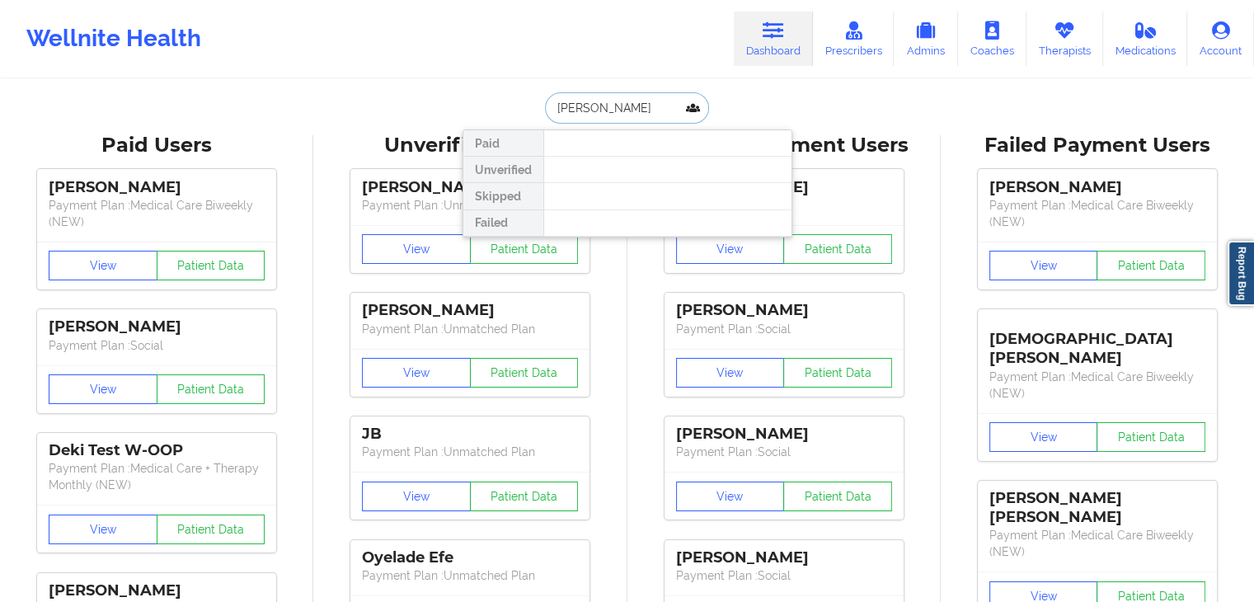
type input "[PERSON_NAME]"
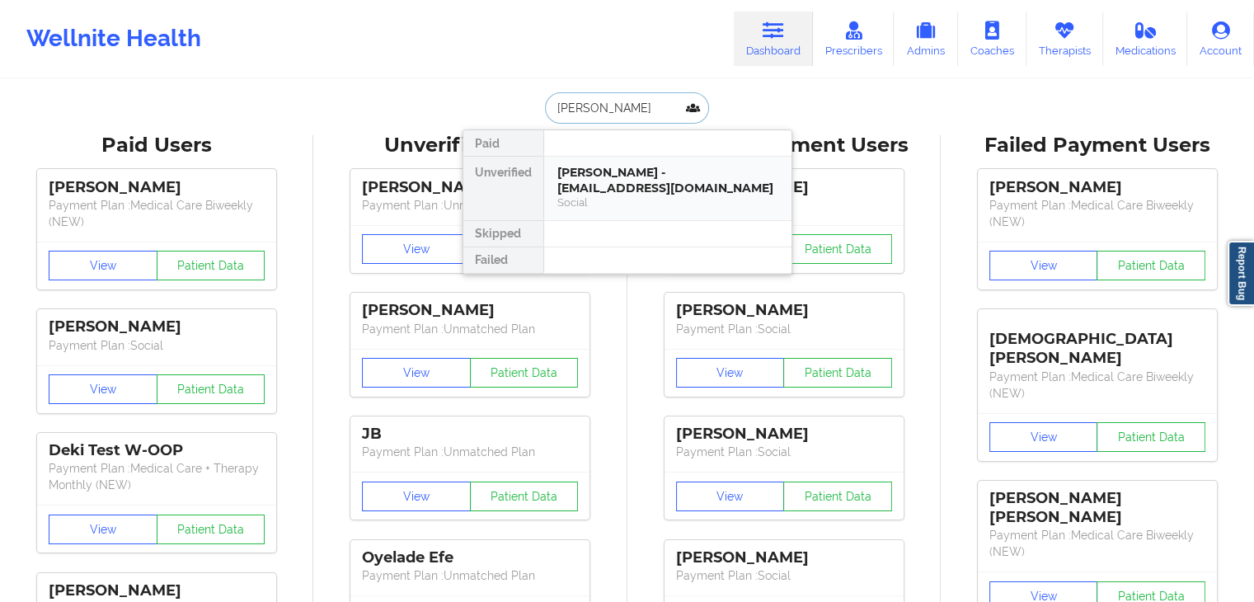
click at [647, 186] on div "[PERSON_NAME] - [EMAIL_ADDRESS][DOMAIN_NAME]" at bounding box center [668, 180] width 221 height 31
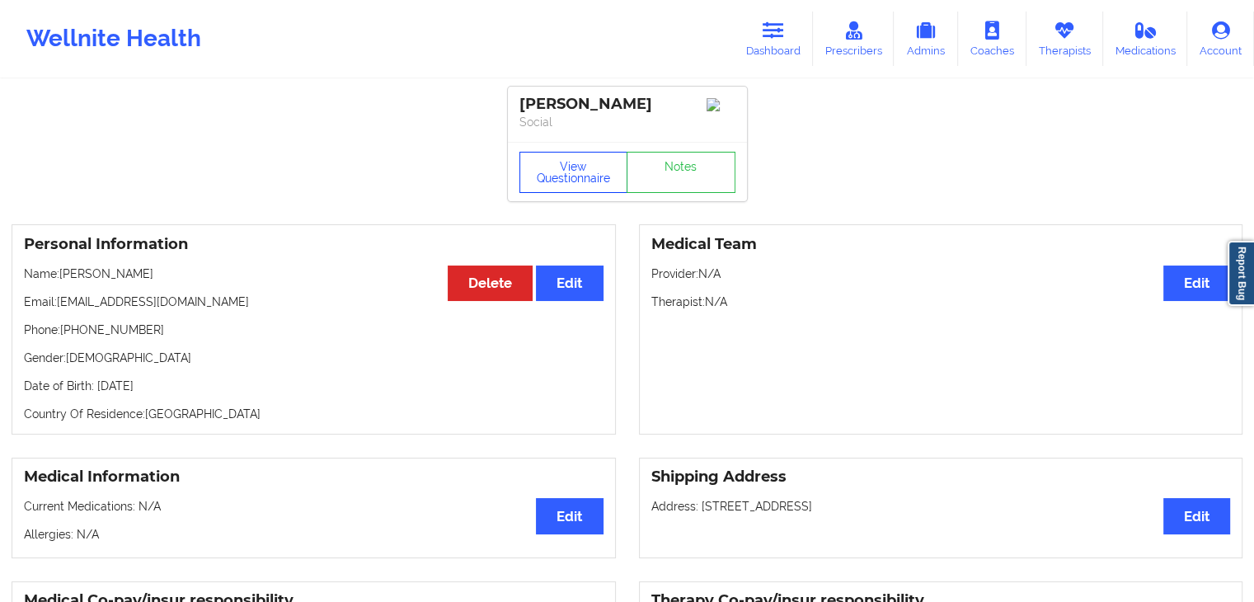
click at [577, 168] on button "View Questionnaire" at bounding box center [574, 172] width 109 height 41
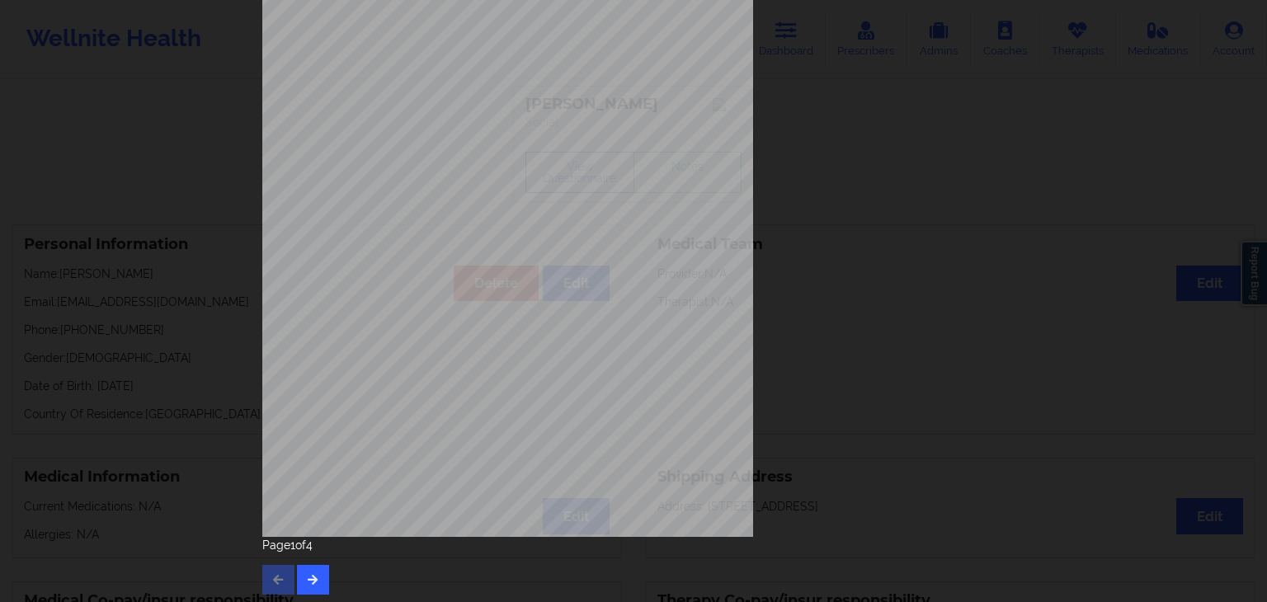
scroll to position [185, 0]
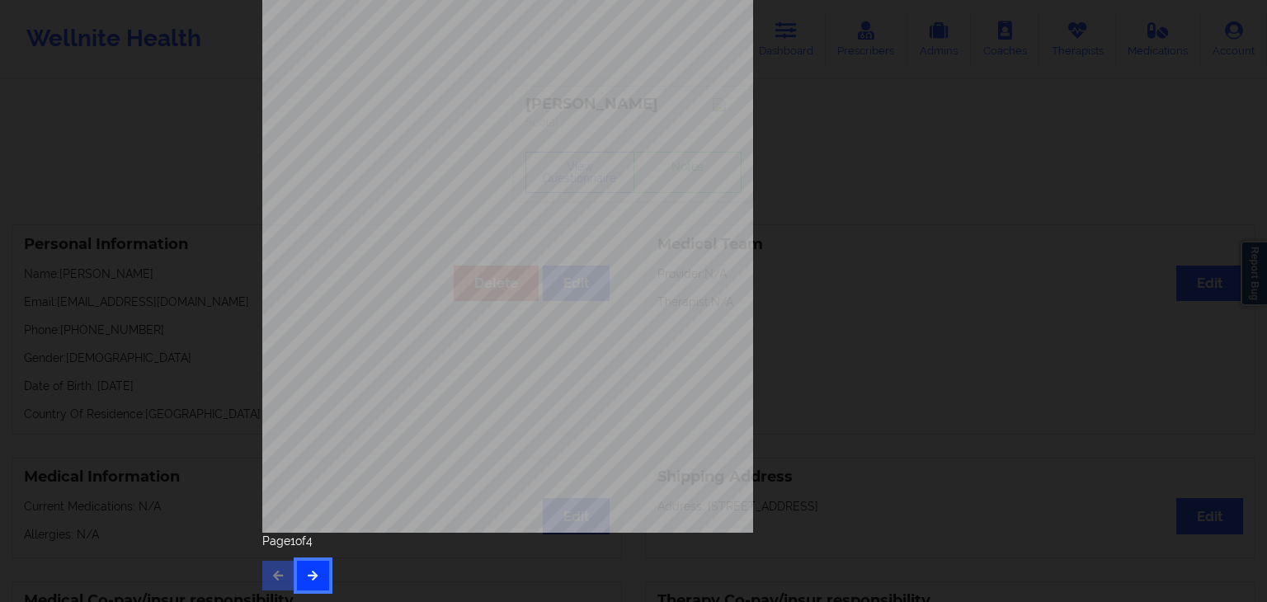
click at [313, 573] on icon "button" at bounding box center [313, 575] width 14 height 10
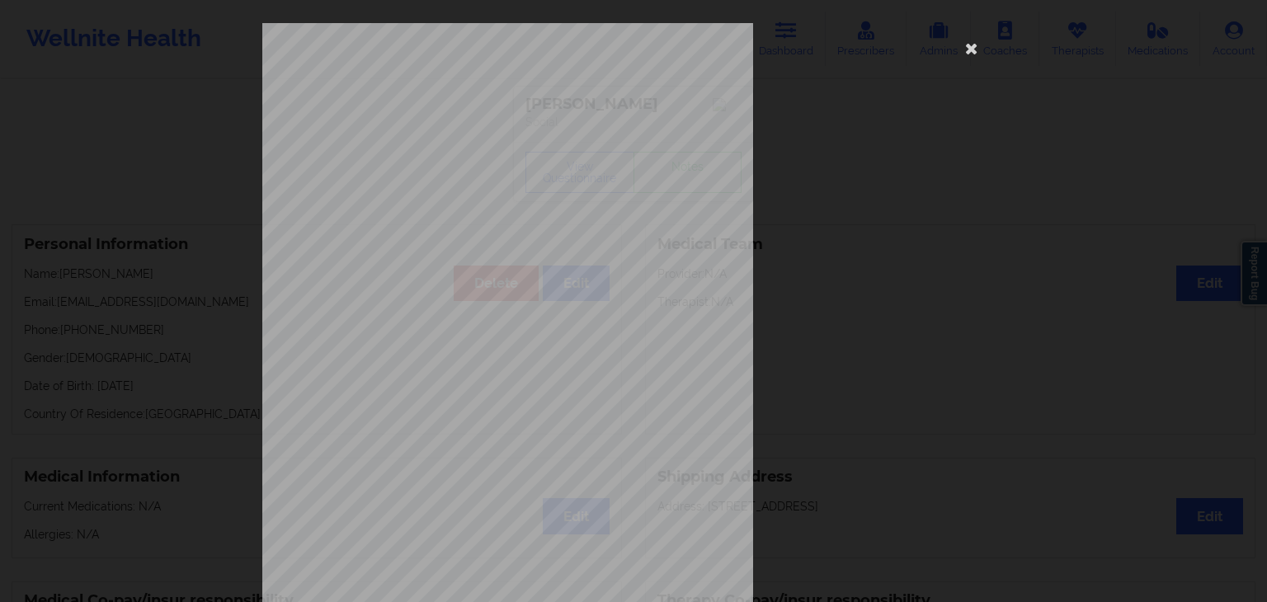
click at [477, 485] on span "Thoughts that you would be better of" at bounding box center [509, 484] width 141 height 9
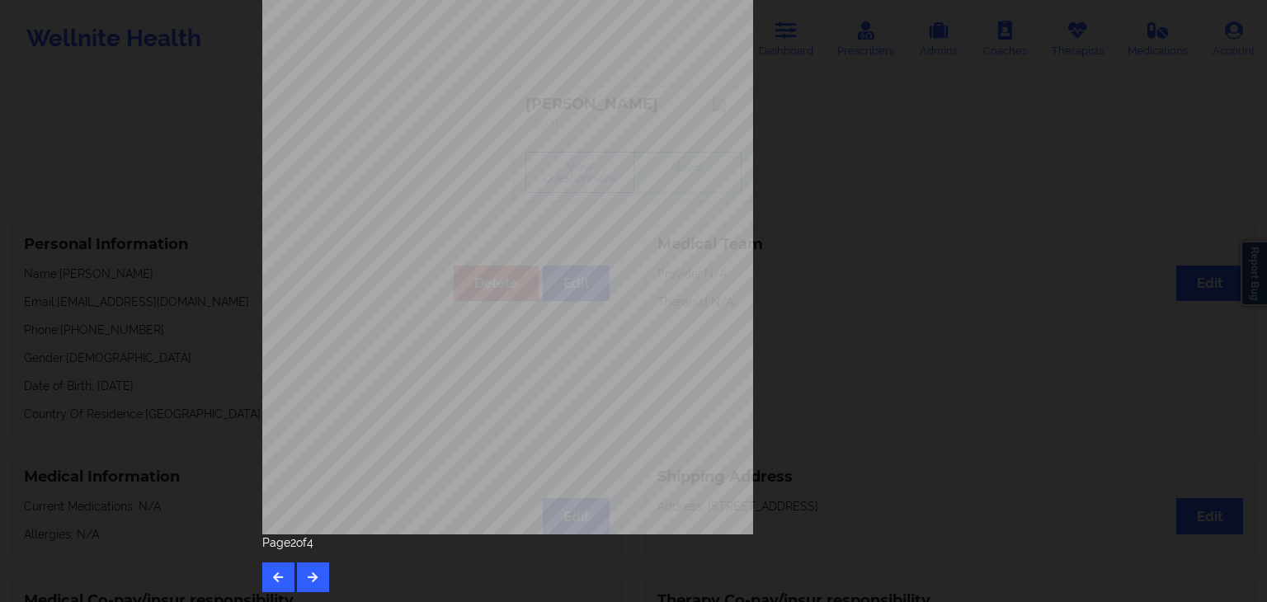
scroll to position [185, 0]
click at [315, 578] on icon "button" at bounding box center [313, 575] width 14 height 10
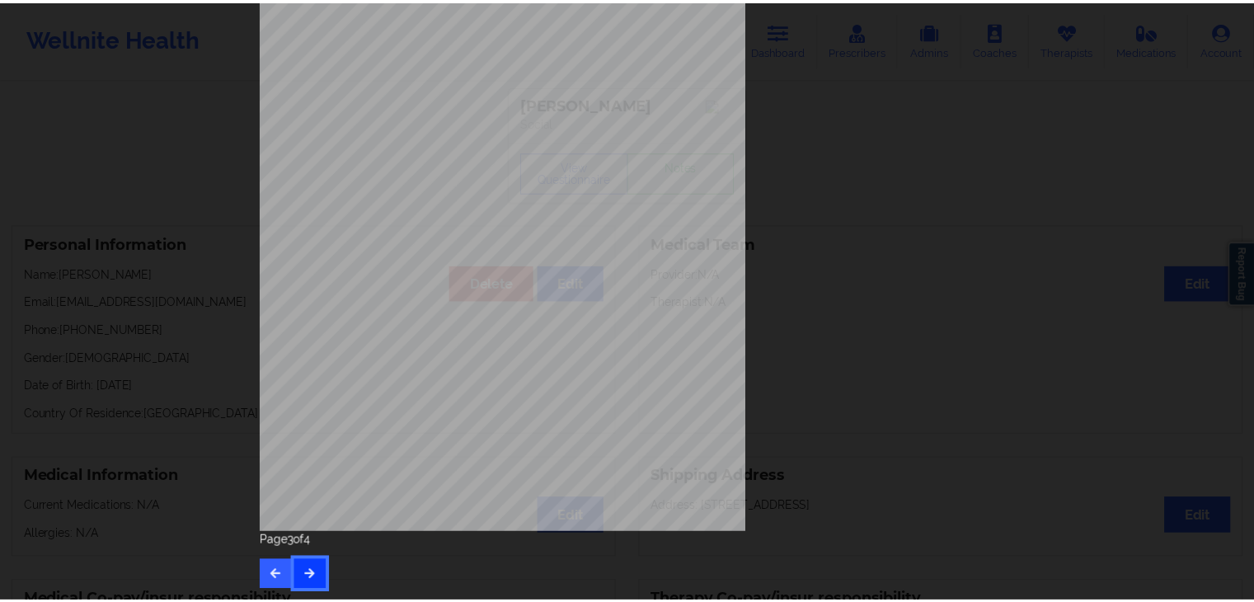
scroll to position [0, 0]
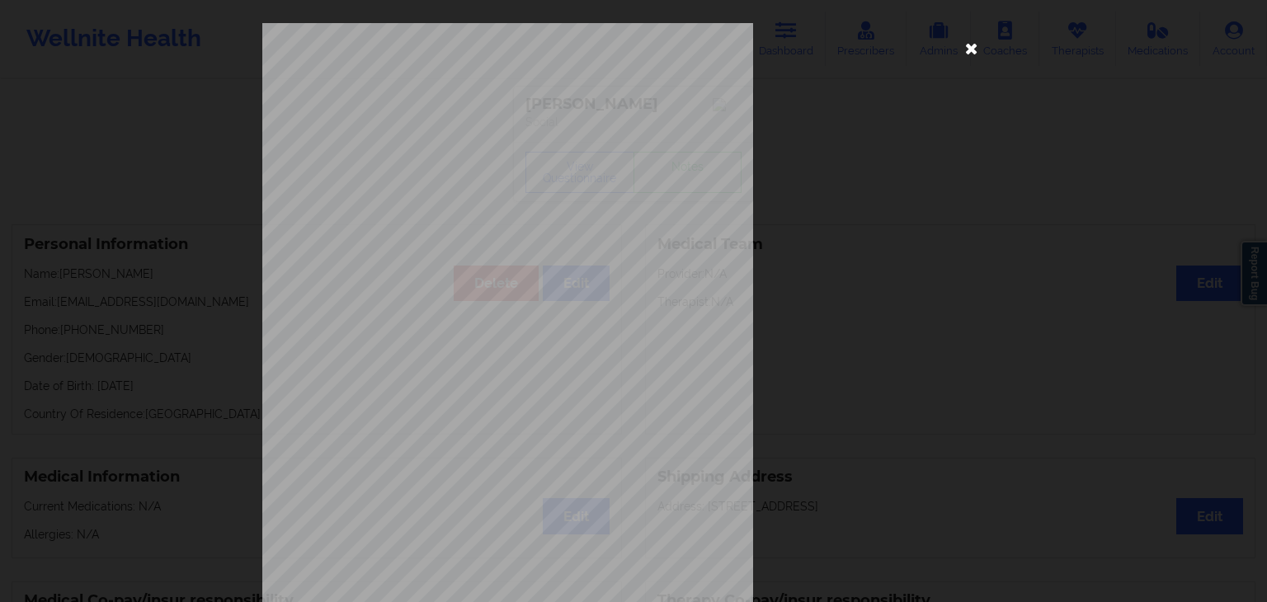
click at [968, 44] on icon at bounding box center [971, 48] width 26 height 26
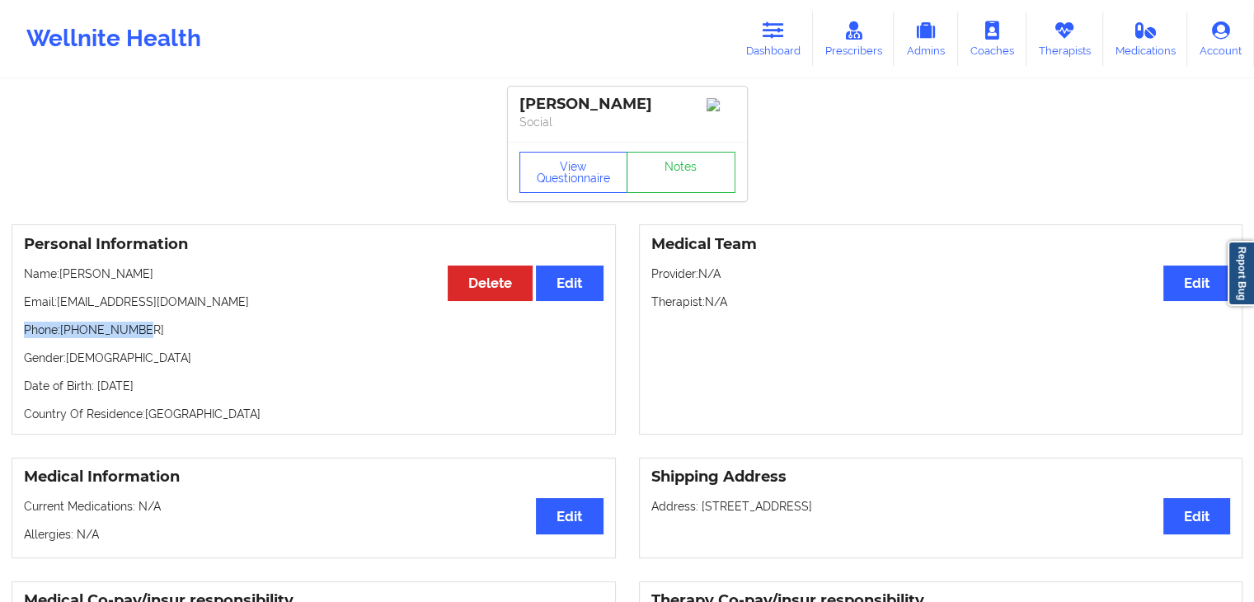
drag, startPoint x: 19, startPoint y: 333, endPoint x: 138, endPoint y: 332, distance: 118.8
click at [138, 332] on div "Personal Information Edit Delete Name: Natasha Rubie Email: nrubie22@gmail.com …" at bounding box center [314, 329] width 605 height 210
copy p "Phone: +18132458722"
click at [767, 47] on link "Dashboard" at bounding box center [773, 39] width 79 height 54
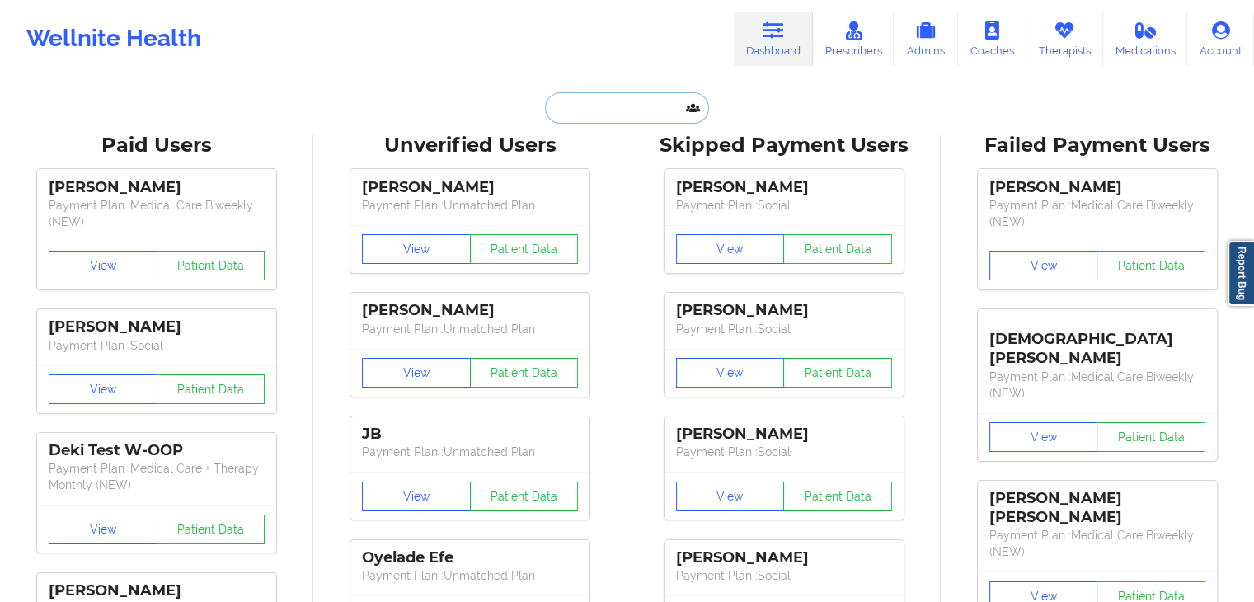
click at [601, 111] on input "text" at bounding box center [626, 107] width 163 height 31
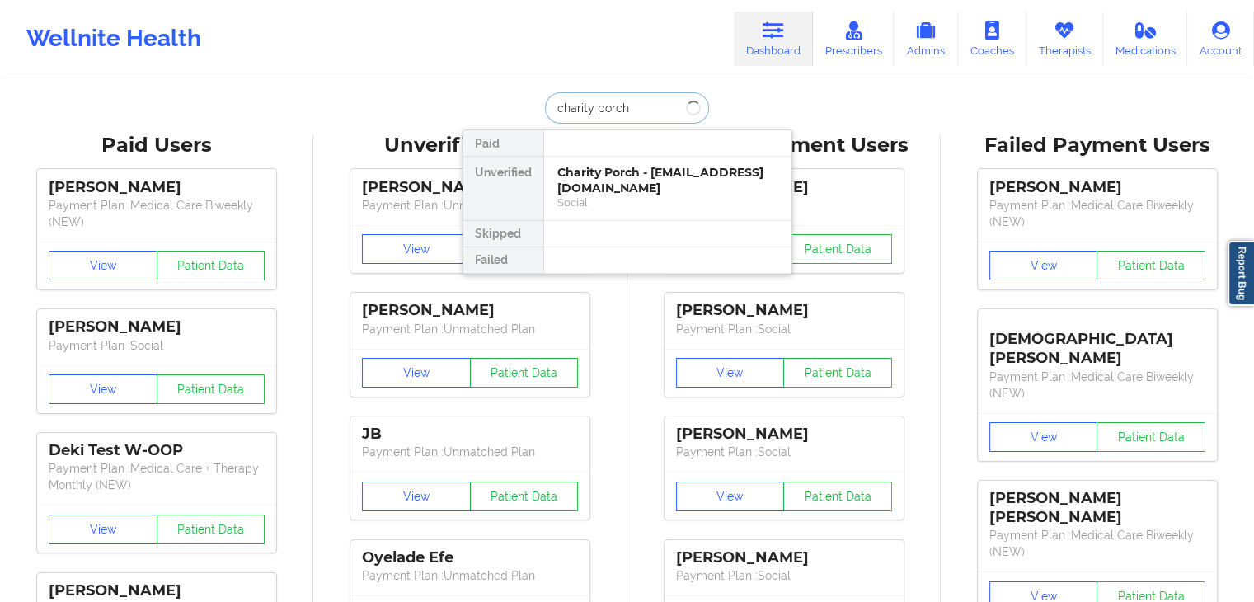
type input "charity porch"
click at [607, 198] on div "Social" at bounding box center [668, 202] width 221 height 14
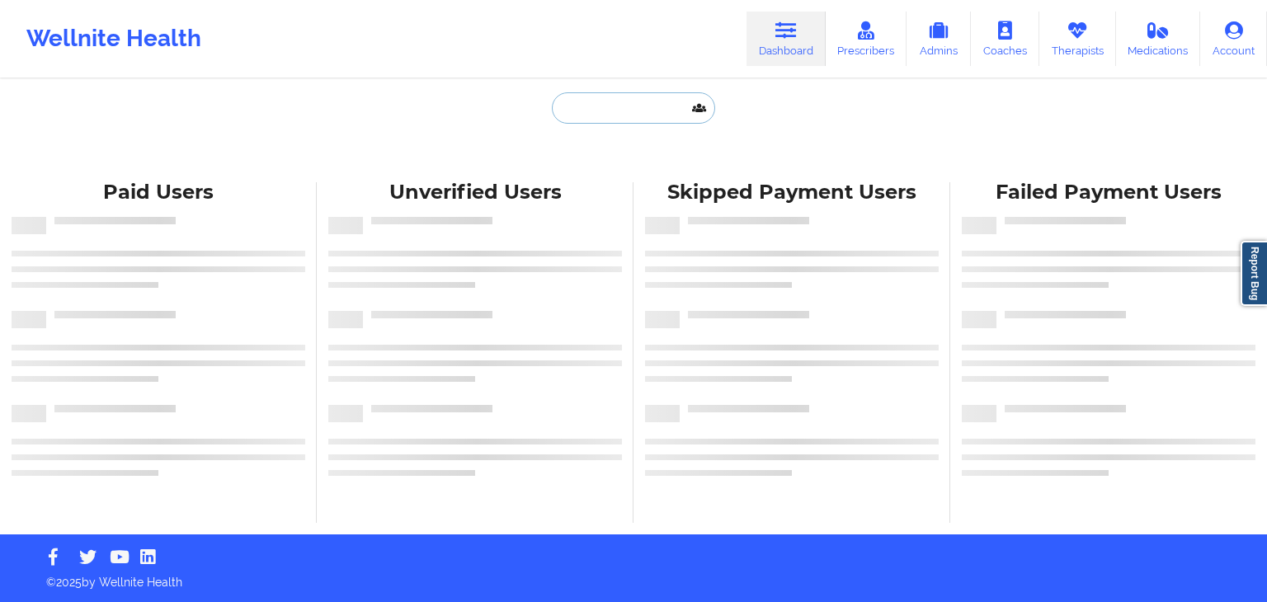
click at [663, 111] on input "text" at bounding box center [633, 107] width 163 height 31
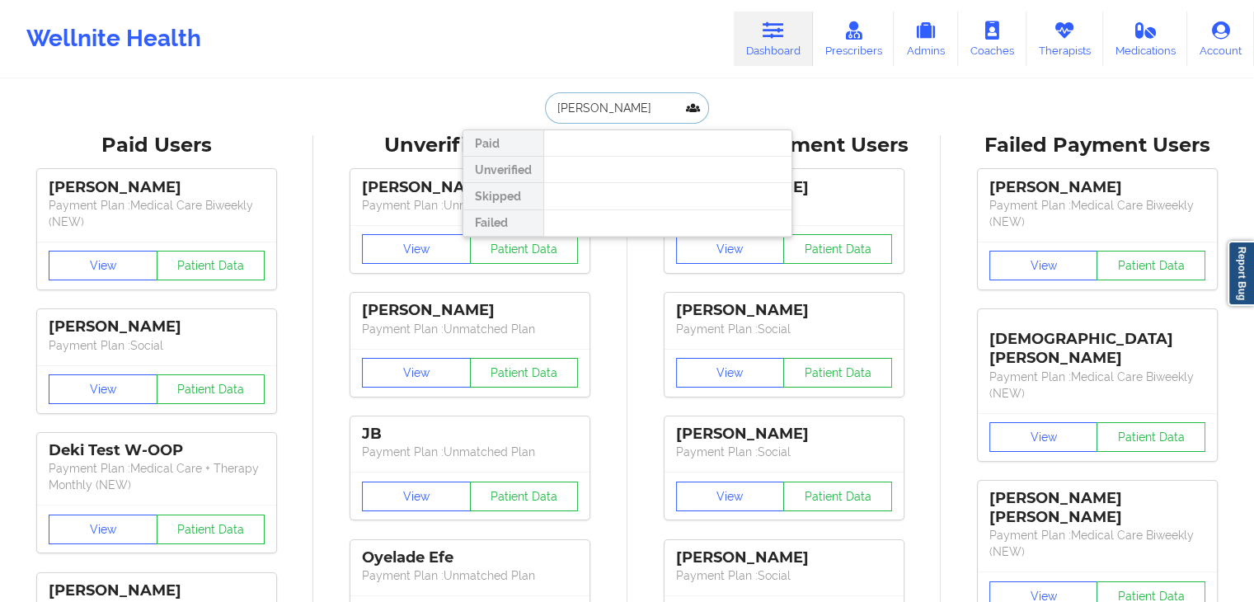
type input "melissa cenac"
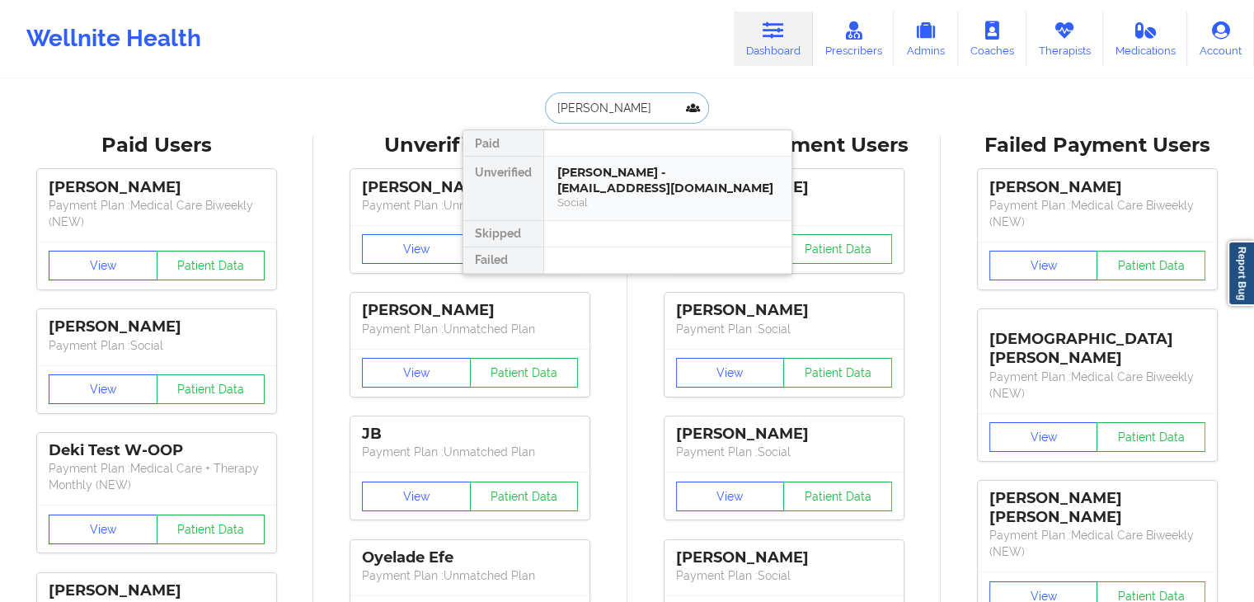
click at [638, 167] on div "Melissa Cenac - melmyst@yahoo.com" at bounding box center [668, 180] width 221 height 31
